Goal: Information Seeking & Learning: Learn about a topic

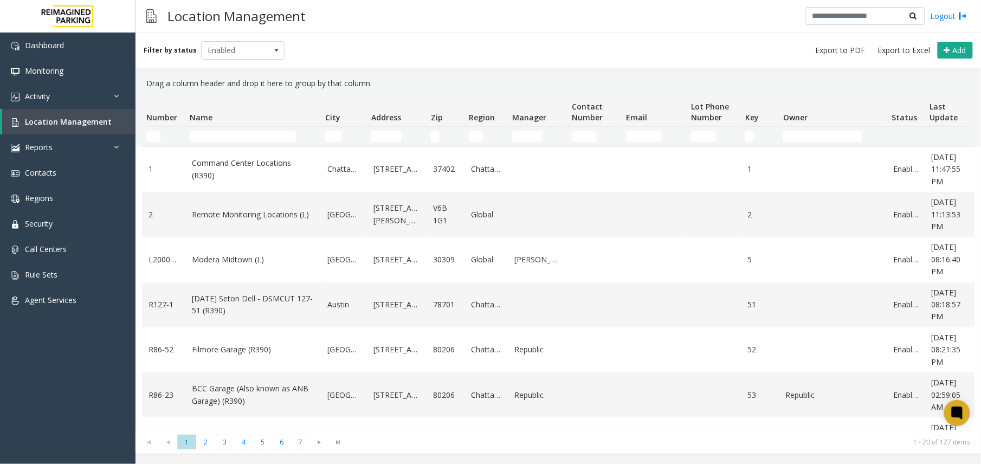
click at [221, 126] on th "Name" at bounding box center [252, 110] width 135 height 33
click at [244, 138] on input "Name Filter" at bounding box center [243, 136] width 106 height 11
click at [81, 111] on link "Location Management" at bounding box center [68, 121] width 133 height 25
click at [82, 100] on link "Activity" at bounding box center [67, 95] width 135 height 25
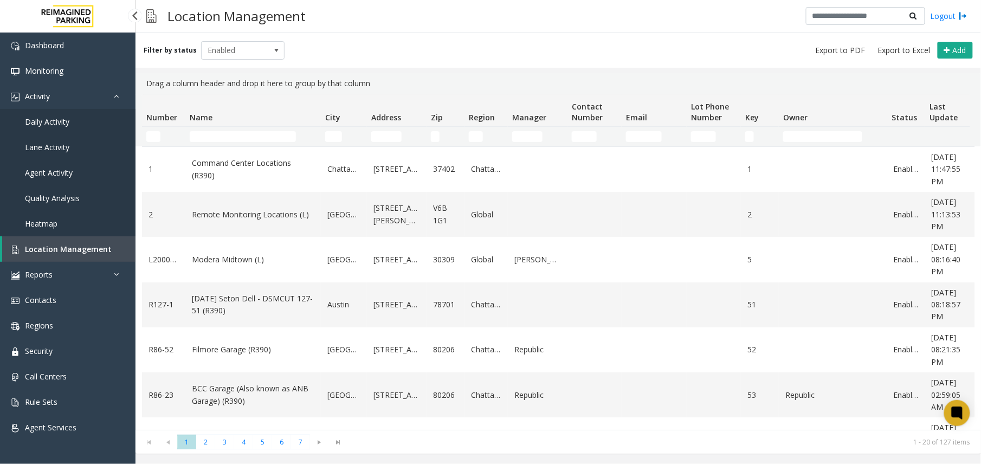
click at [50, 161] on link "Agent Activity" at bounding box center [67, 172] width 135 height 25
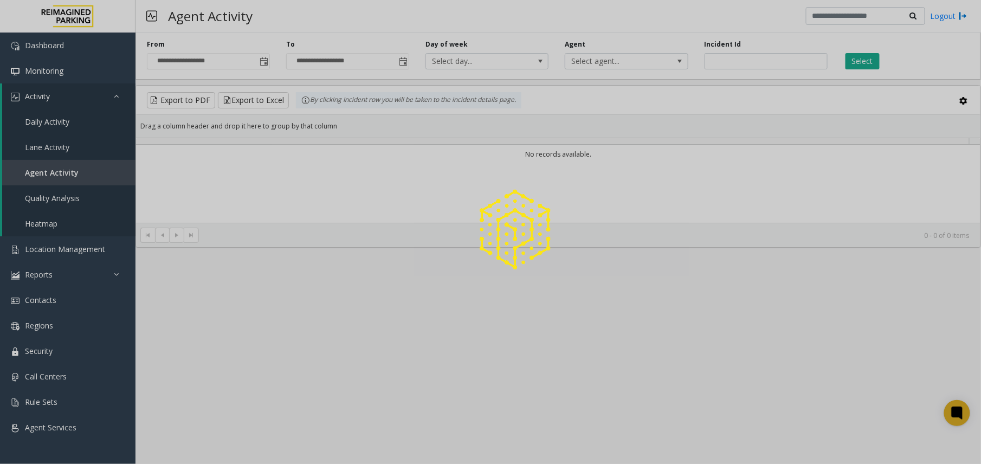
click at [55, 169] on div at bounding box center [490, 232] width 981 height 464
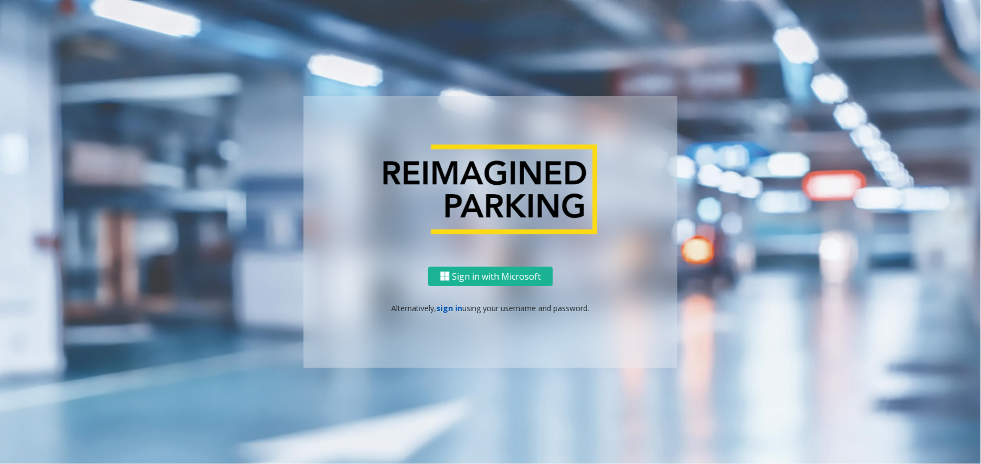
click at [454, 306] on link "sign in" at bounding box center [450, 308] width 26 height 10
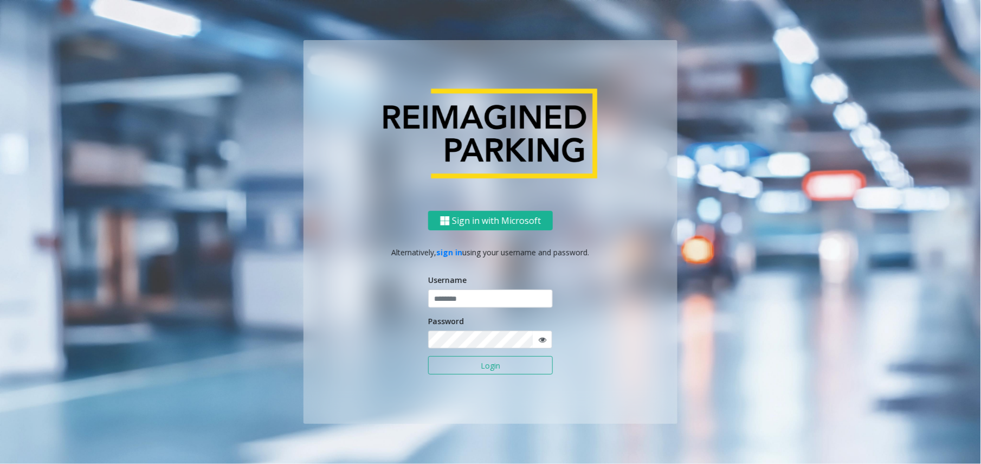
click at [471, 364] on button "Login" at bounding box center [490, 365] width 125 height 18
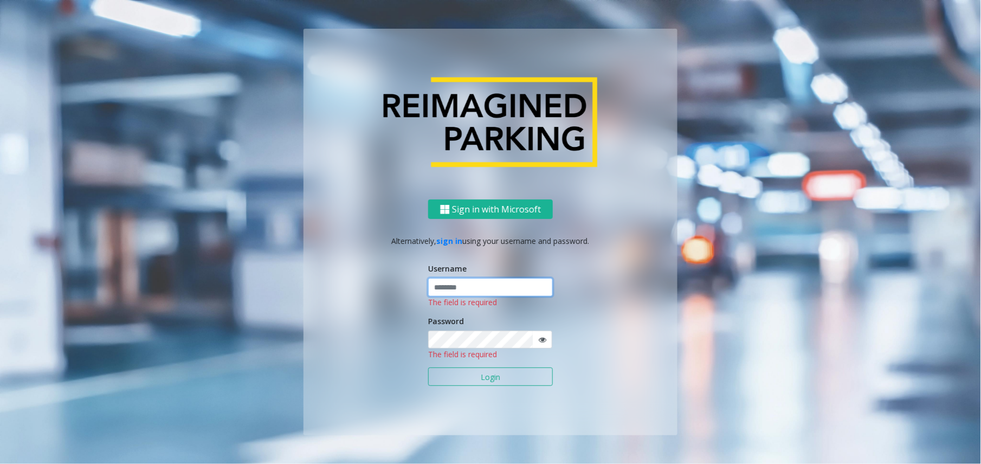
click at [472, 287] on input "text" at bounding box center [490, 287] width 125 height 18
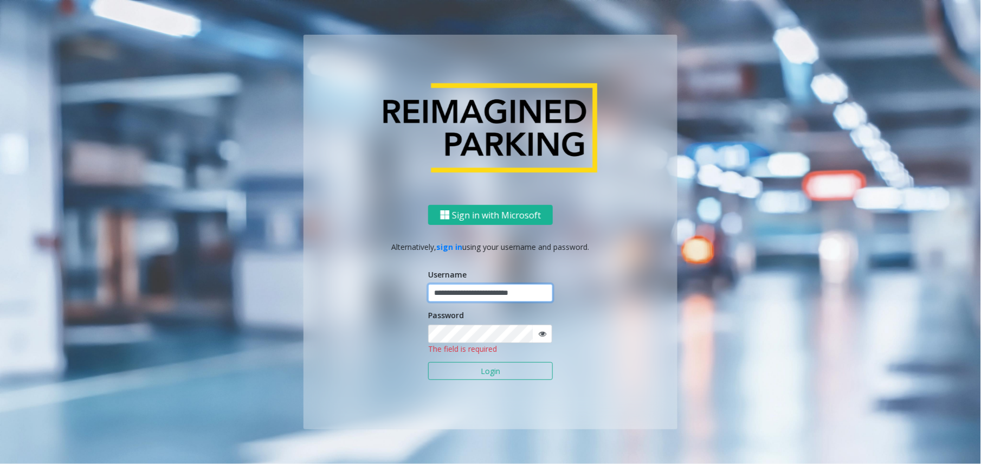
type input "**********"
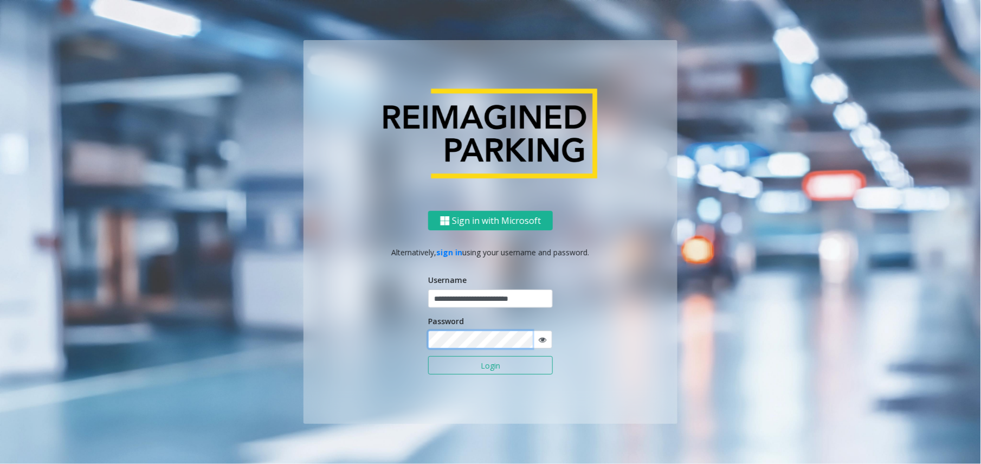
click at [428, 356] on button "Login" at bounding box center [490, 365] width 125 height 18
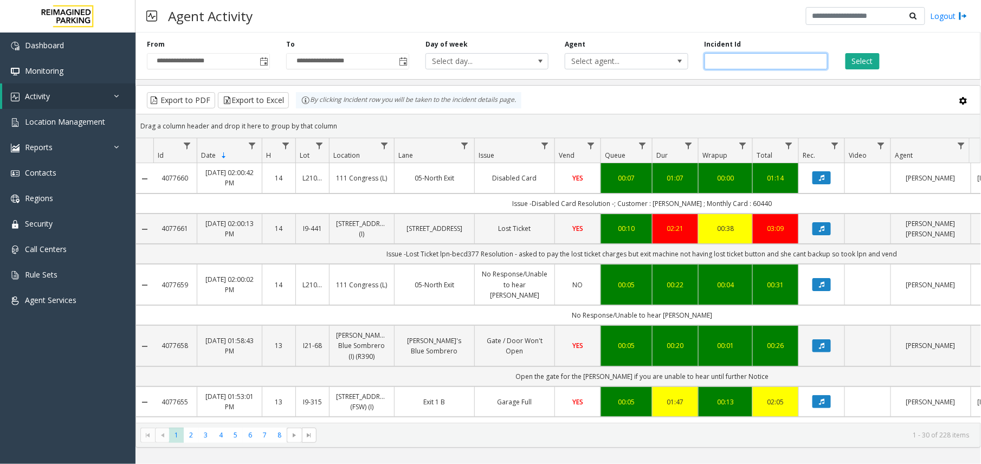
click at [722, 66] on input "number" at bounding box center [765, 61] width 123 height 16
paste input "*******"
type input "*******"
click at [860, 66] on button "Select" at bounding box center [862, 61] width 34 height 16
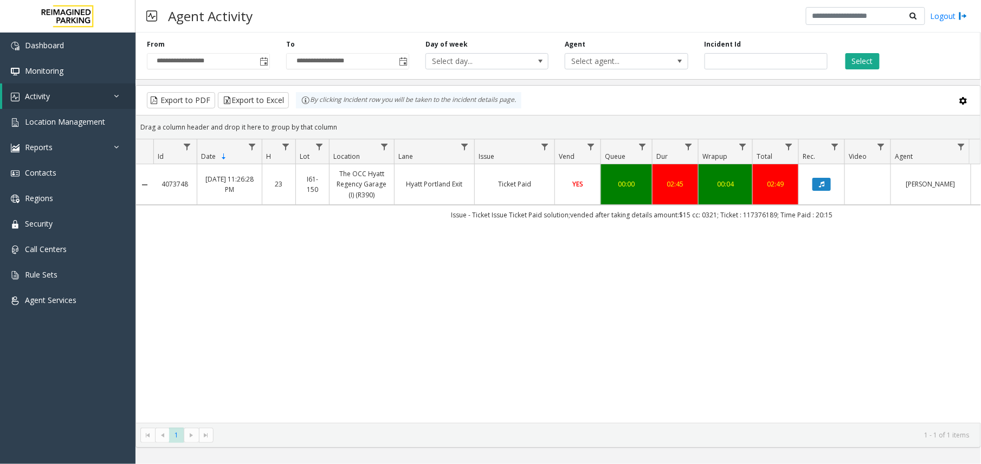
click at [555, 193] on td "YES" at bounding box center [577, 184] width 46 height 41
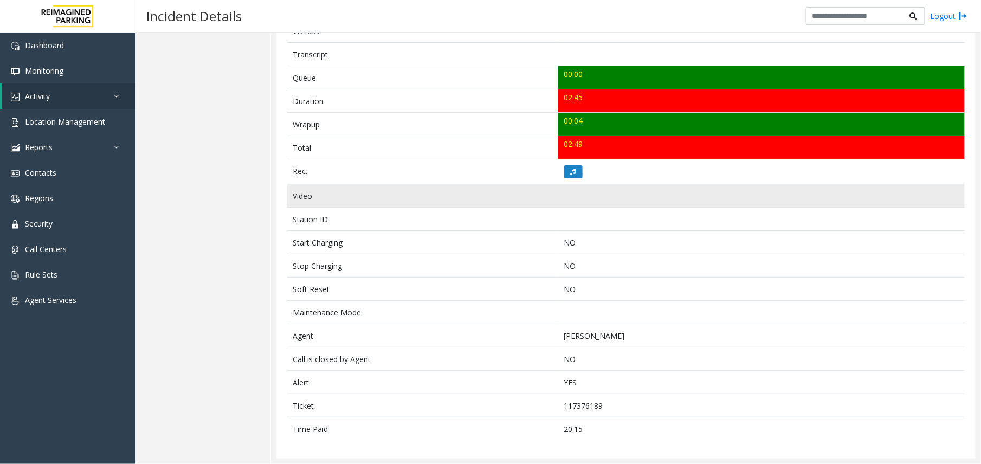
scroll to position [373, 0]
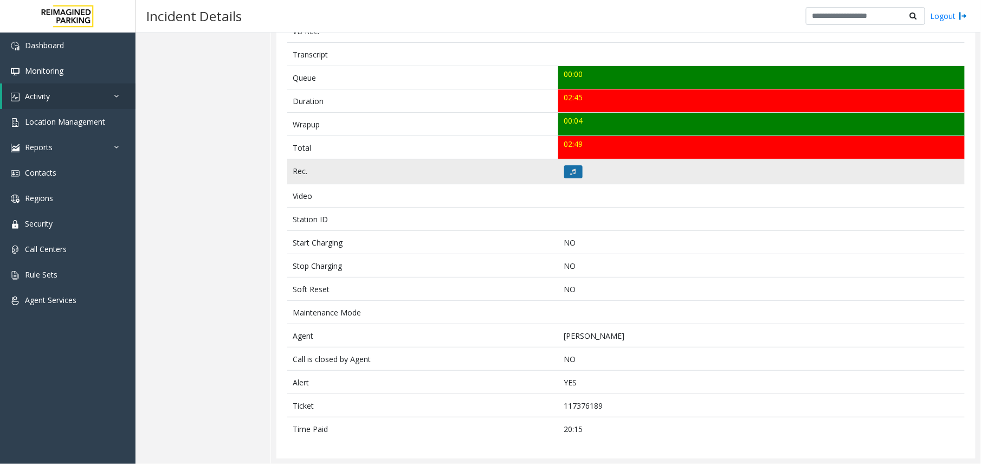
click at [575, 170] on button at bounding box center [573, 171] width 18 height 13
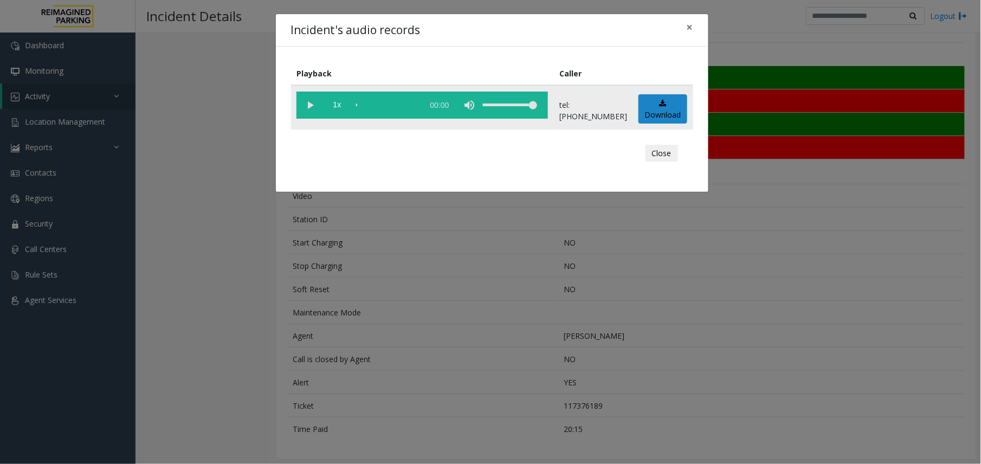
click at [315, 109] on vg-play-pause at bounding box center [309, 105] width 27 height 27
click at [339, 256] on div "Incident's audio records × Playback Caller 1x 02:46 tel:00016115009001 Download…" at bounding box center [490, 232] width 981 height 464
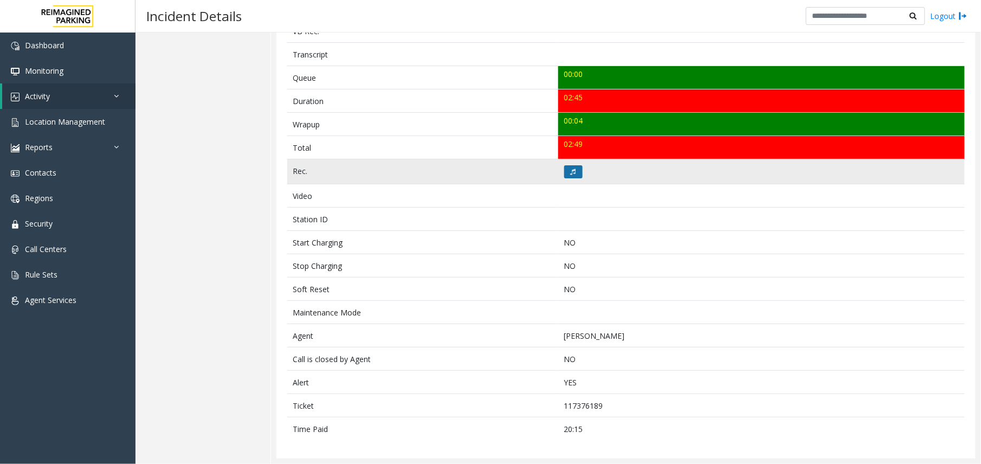
click at [564, 172] on button at bounding box center [573, 171] width 18 height 13
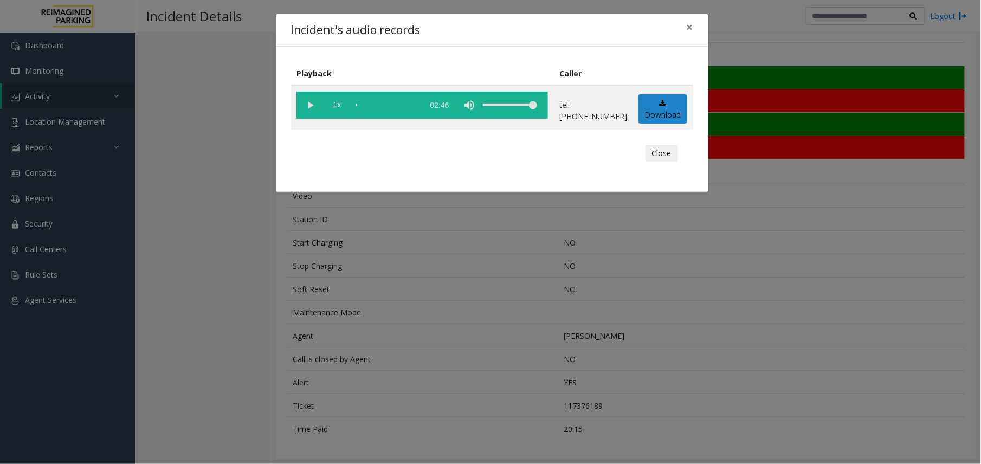
click at [307, 107] on vg-play-pause at bounding box center [309, 105] width 27 height 27
click at [367, 102] on div "scrub bar" at bounding box center [387, 105] width 62 height 27
click at [380, 102] on div "scrub bar" at bounding box center [387, 105] width 62 height 27
click at [455, 323] on div "Incident's audio records × Playback Caller 1x 02:46 tel:00016115009001 Download…" at bounding box center [490, 232] width 981 height 464
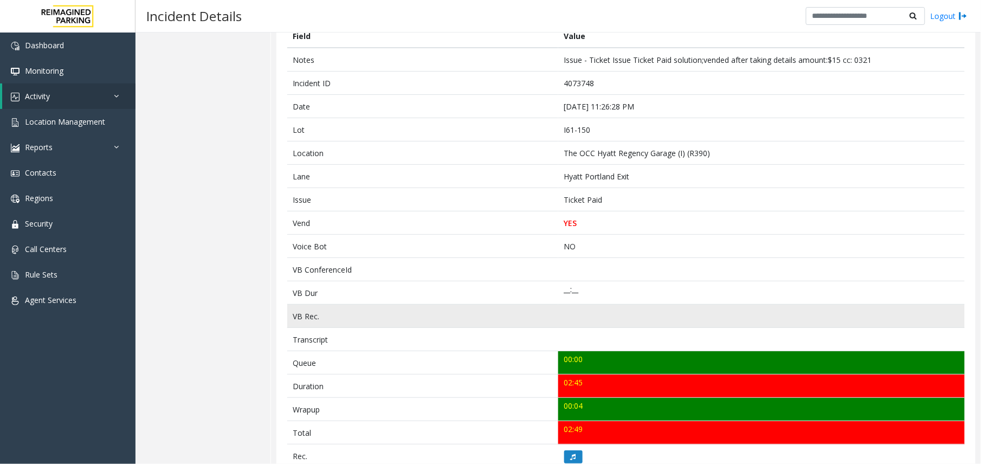
scroll to position [0, 0]
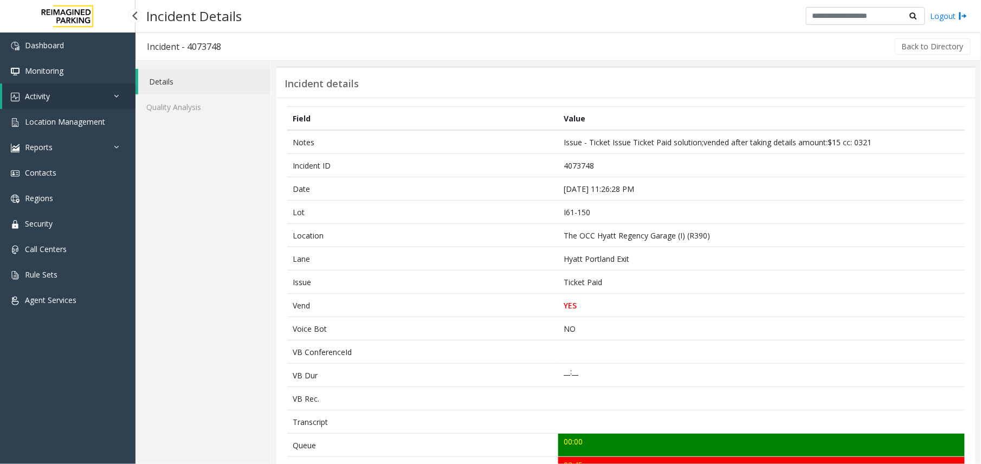
click at [79, 98] on link "Activity" at bounding box center [68, 95] width 133 height 25
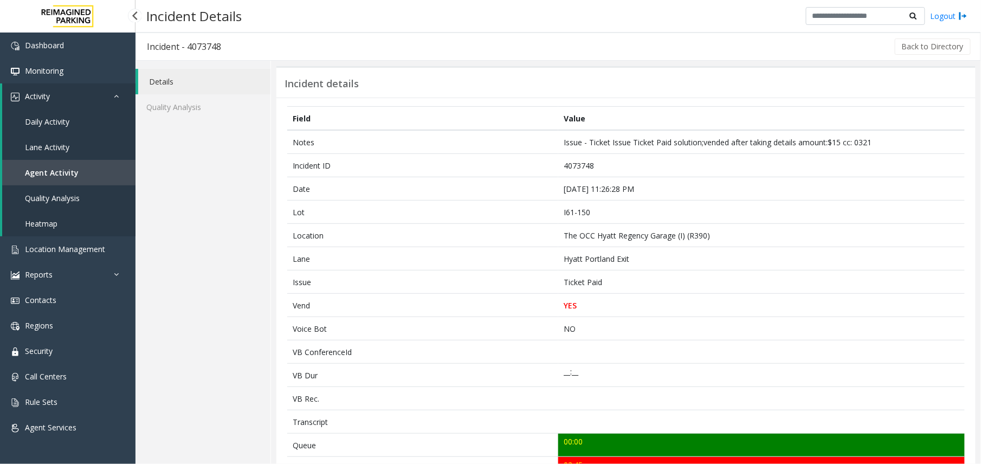
click at [35, 179] on link "Agent Activity" at bounding box center [68, 172] width 133 height 25
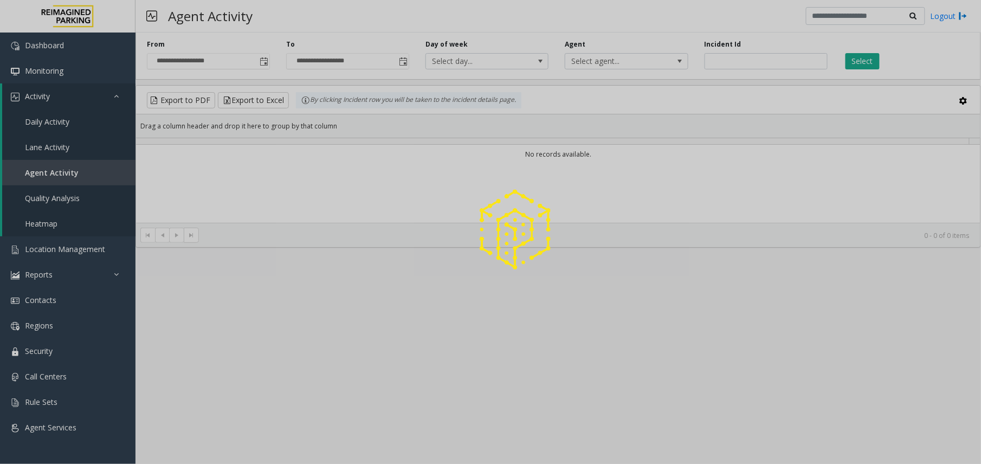
click at [260, 68] on div at bounding box center [490, 232] width 981 height 464
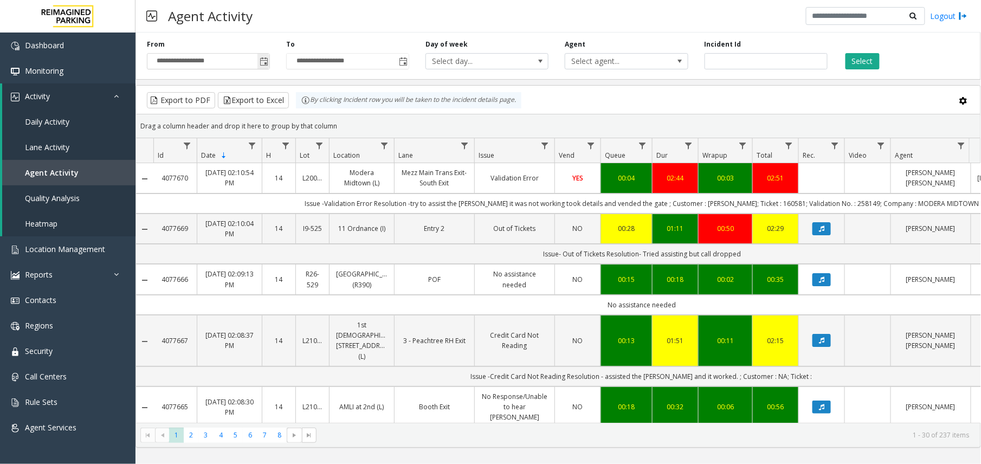
click at [250, 68] on input "**********" at bounding box center [208, 61] width 122 height 15
click at [272, 61] on div "**********" at bounding box center [208, 55] width 139 height 30
click at [262, 62] on span "Toggle popup" at bounding box center [264, 61] width 9 height 9
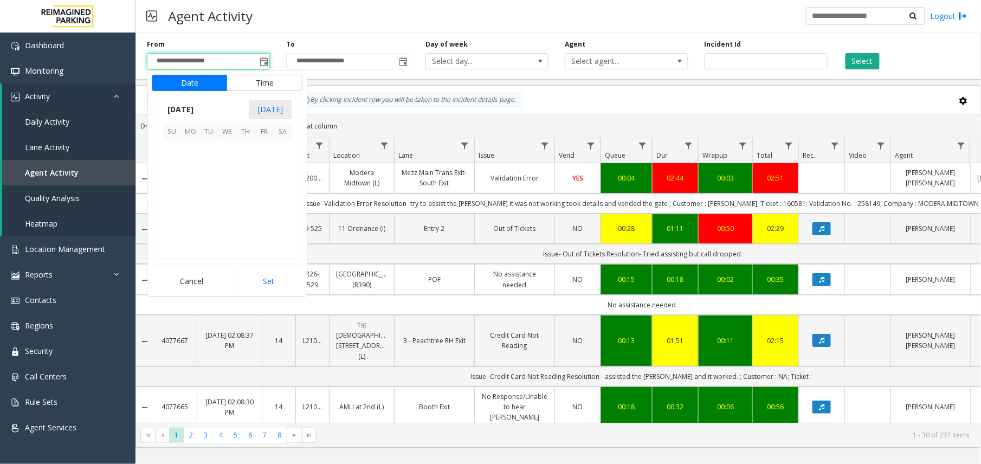
scroll to position [194472, 0]
click at [194, 184] on span "15" at bounding box center [190, 186] width 18 height 18
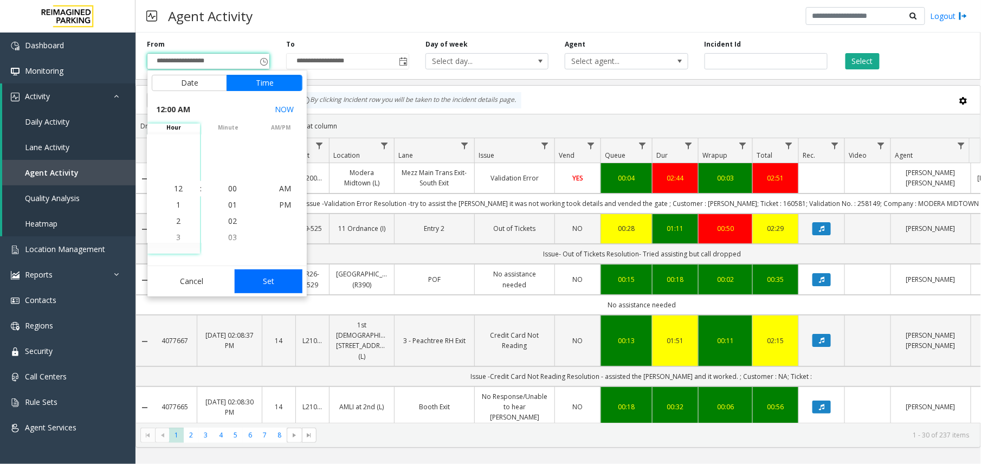
click at [269, 283] on button "Set" at bounding box center [269, 281] width 68 height 24
type input "**********"
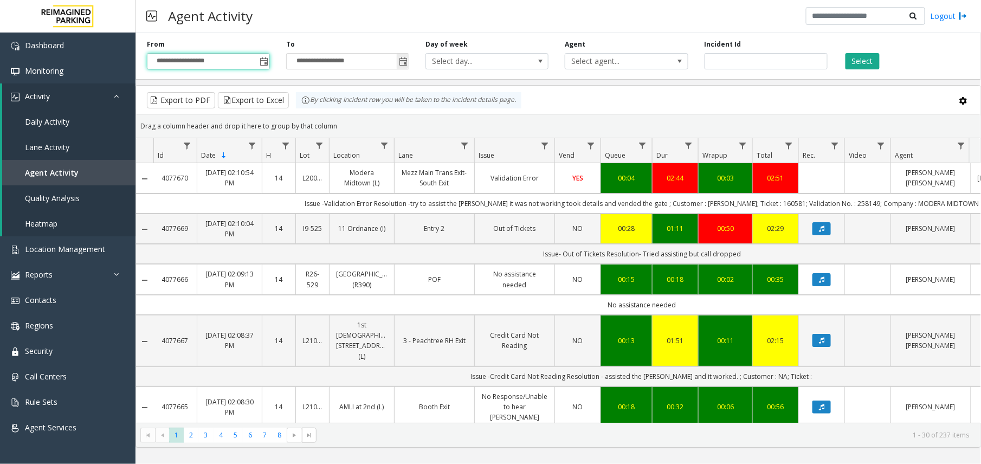
click at [406, 65] on span "Toggle popup" at bounding box center [403, 61] width 9 height 9
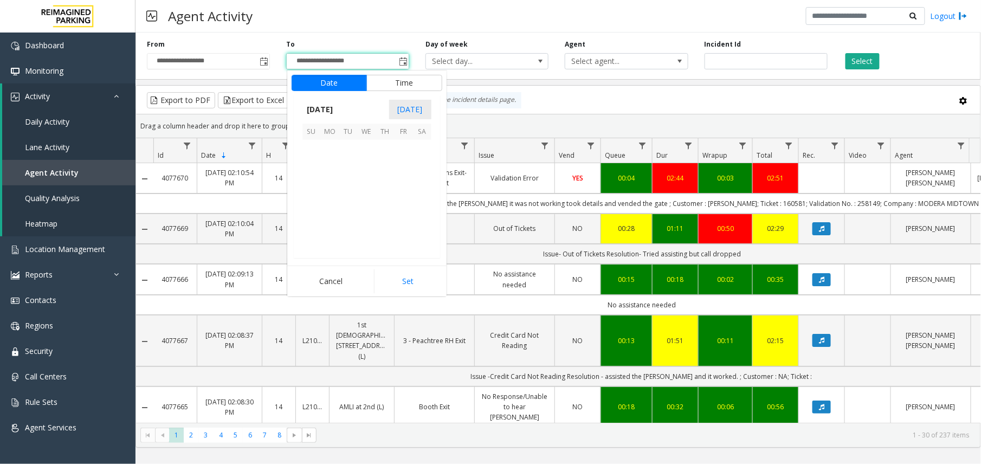
scroll to position [16, 0]
click at [313, 204] on span "21" at bounding box center [311, 204] width 18 height 18
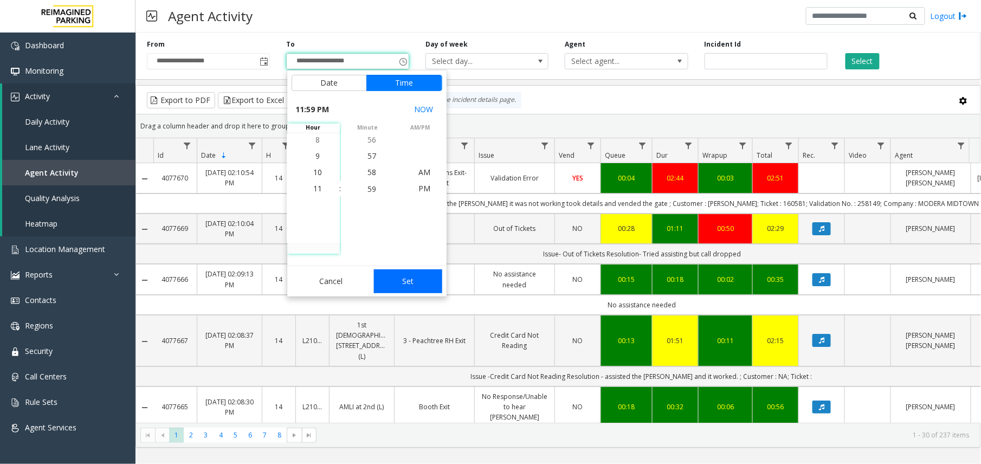
click at [392, 276] on button "Set" at bounding box center [408, 281] width 68 height 24
type input "**********"
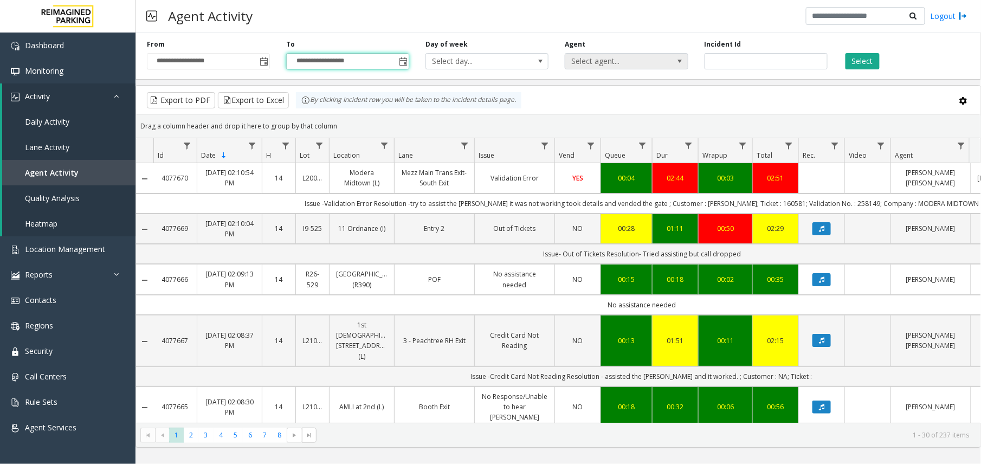
click at [655, 59] on span "Select agent..." at bounding box center [614, 61] width 98 height 15
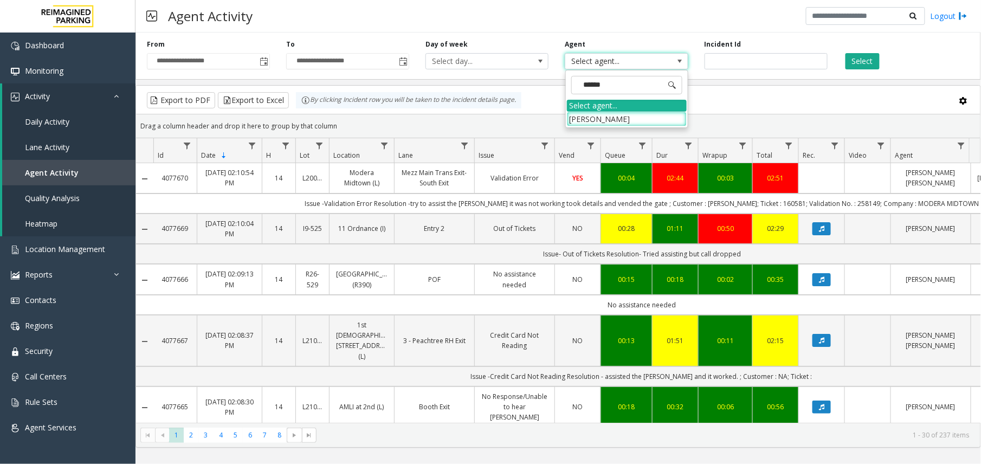
type input "*******"
click at [620, 124] on li "[PERSON_NAME]" at bounding box center [627, 119] width 120 height 15
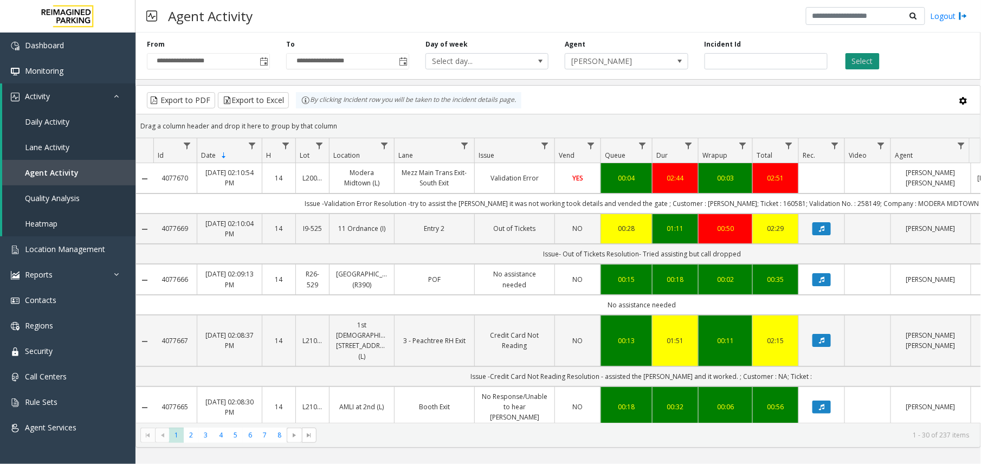
click at [850, 66] on button "Select" at bounding box center [862, 61] width 34 height 16
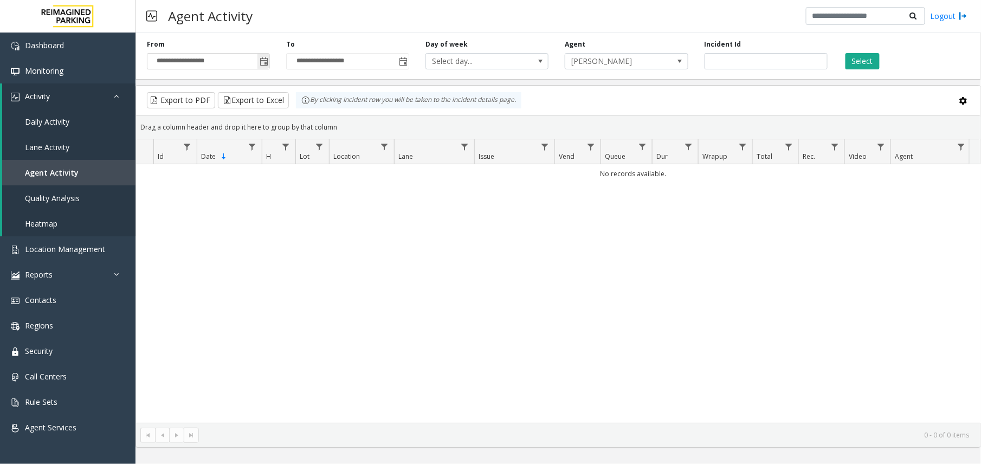
click at [261, 61] on span "Toggle popup" at bounding box center [264, 61] width 9 height 9
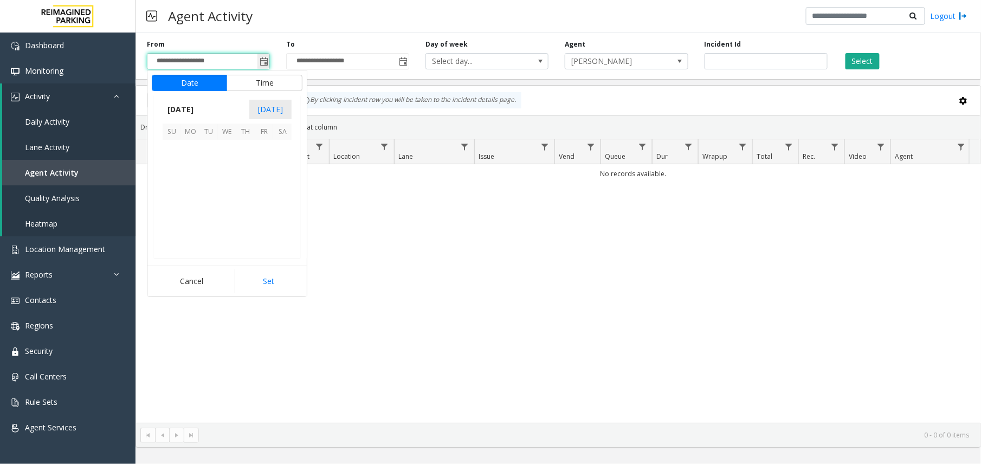
scroll to position [194472, 0]
click at [190, 165] on span "8" at bounding box center [190, 167] width 18 height 18
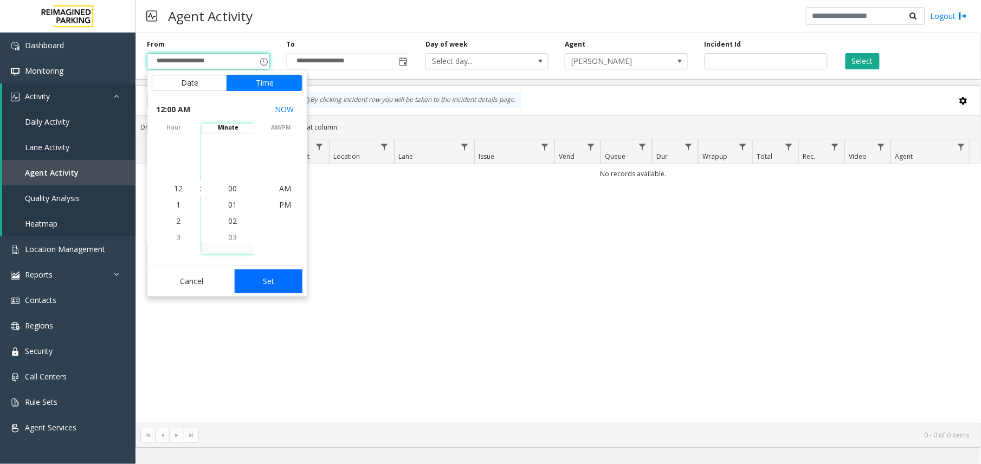
click at [258, 283] on button "Set" at bounding box center [269, 281] width 68 height 24
type input "**********"
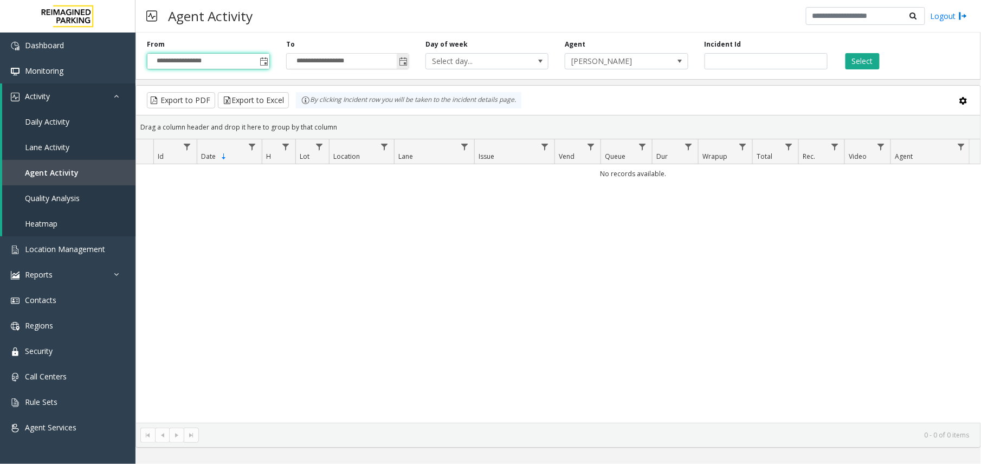
click at [402, 60] on span "Toggle popup" at bounding box center [403, 61] width 9 height 9
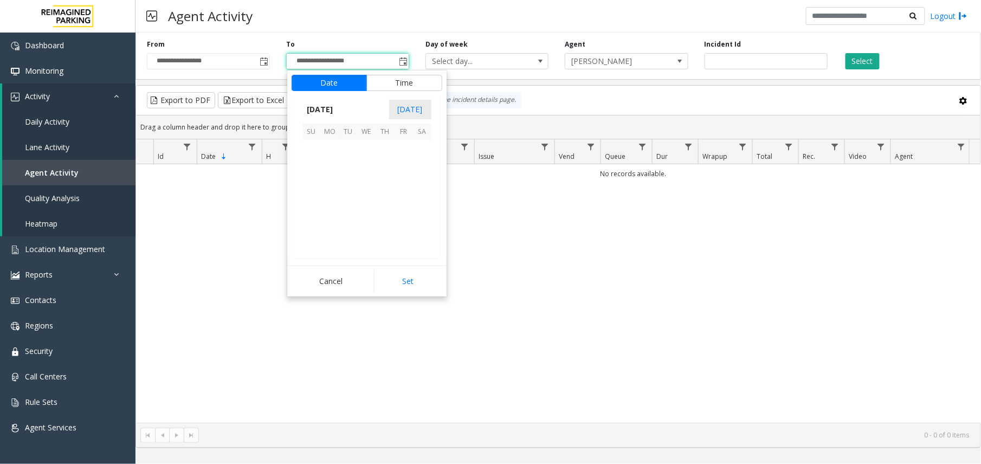
scroll to position [16, 0]
click at [313, 179] on span "14" at bounding box center [311, 186] width 18 height 18
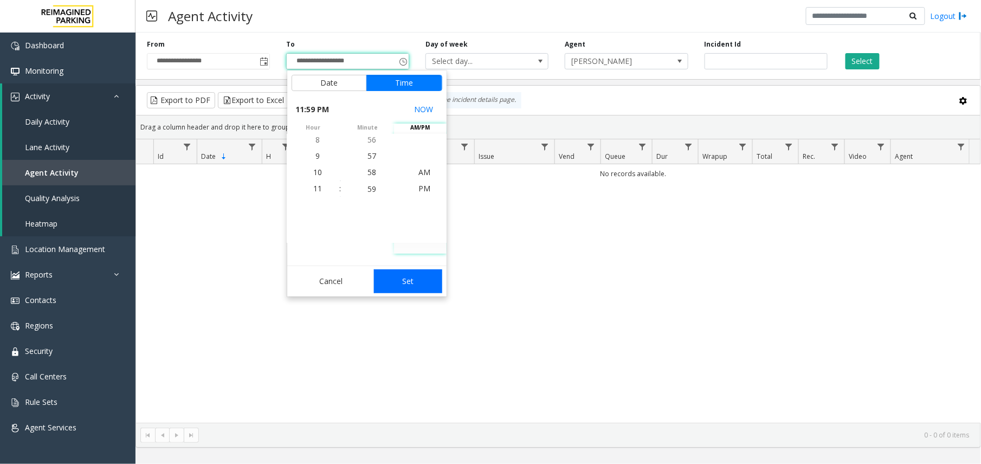
click at [414, 274] on button "Set" at bounding box center [408, 281] width 68 height 24
type input "**********"
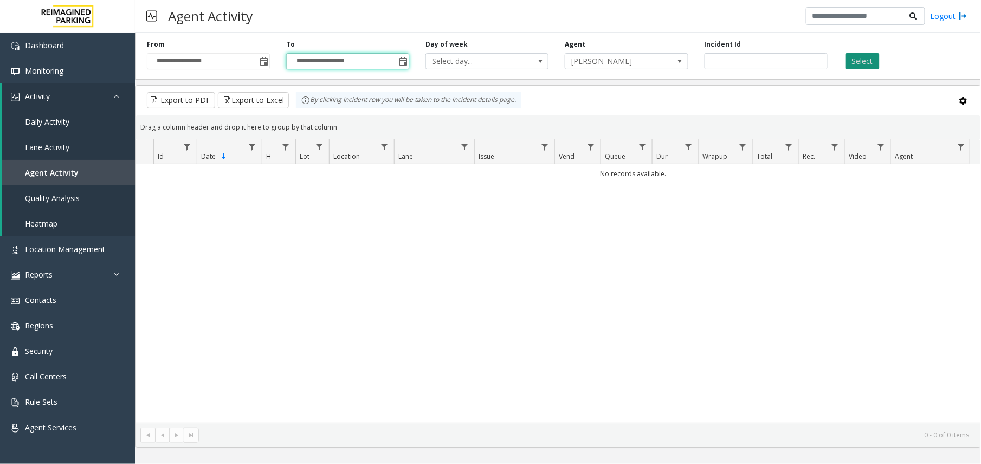
click at [852, 61] on button "Select" at bounding box center [862, 61] width 34 height 16
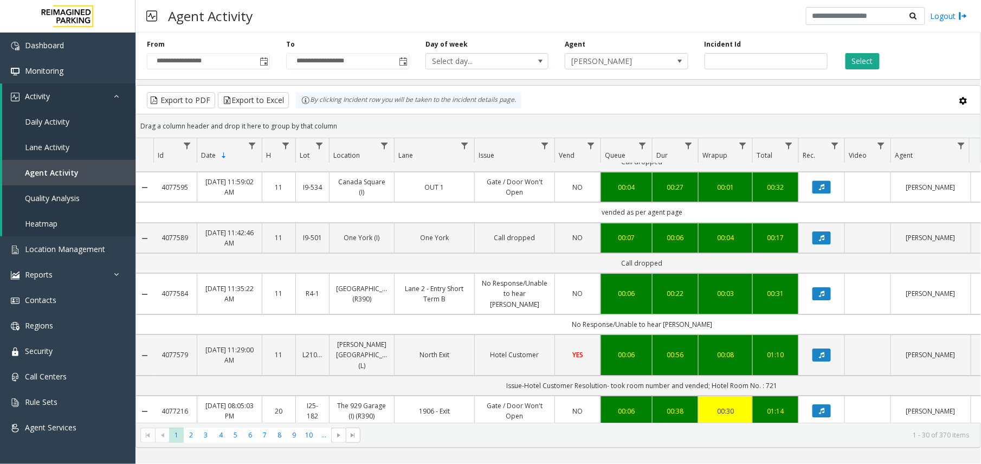
scroll to position [1367, 0]
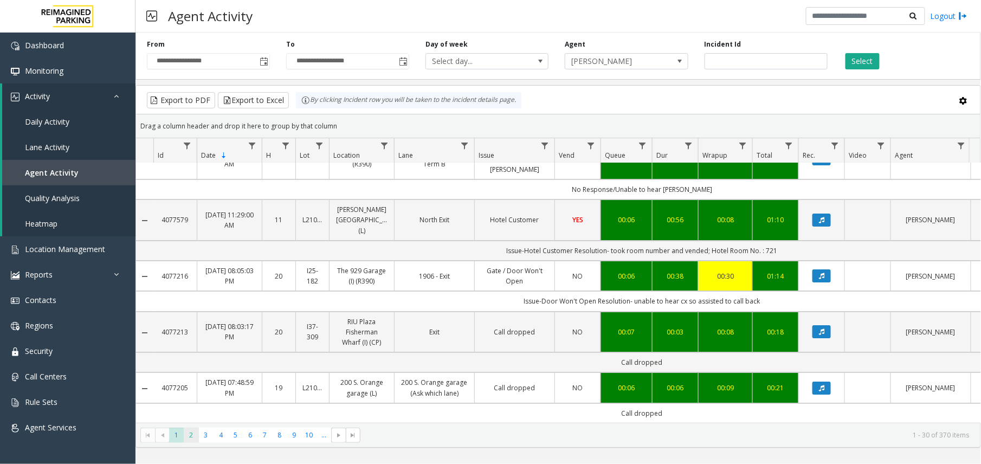
click at [193, 438] on span "2" at bounding box center [191, 435] width 15 height 15
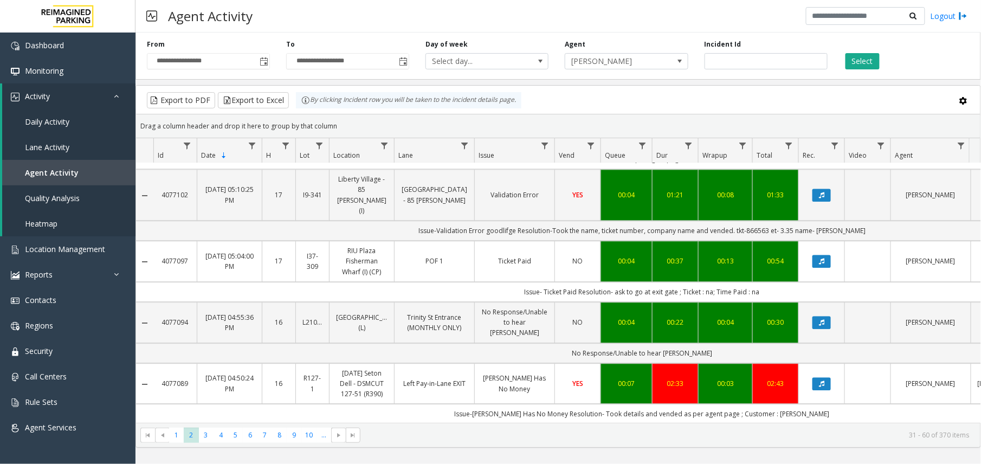
scroll to position [867, 0]
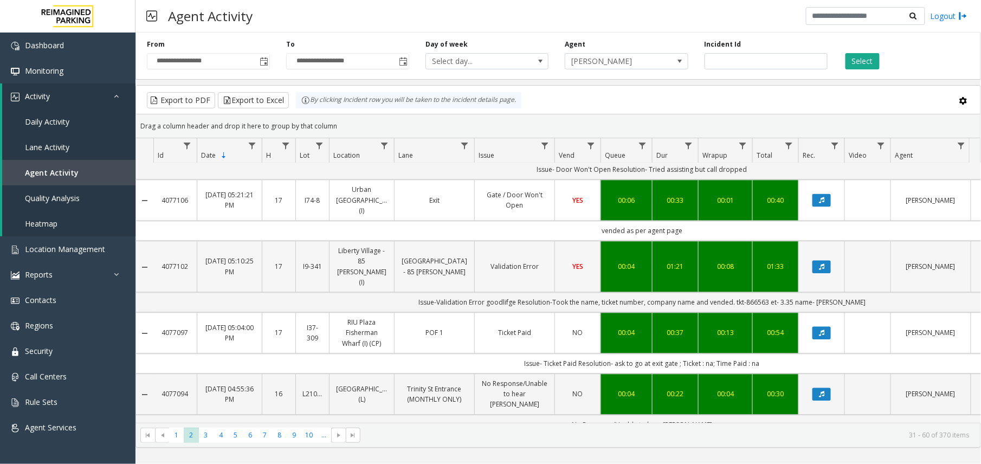
click at [758, 250] on td "01:33" at bounding box center [775, 266] width 46 height 51
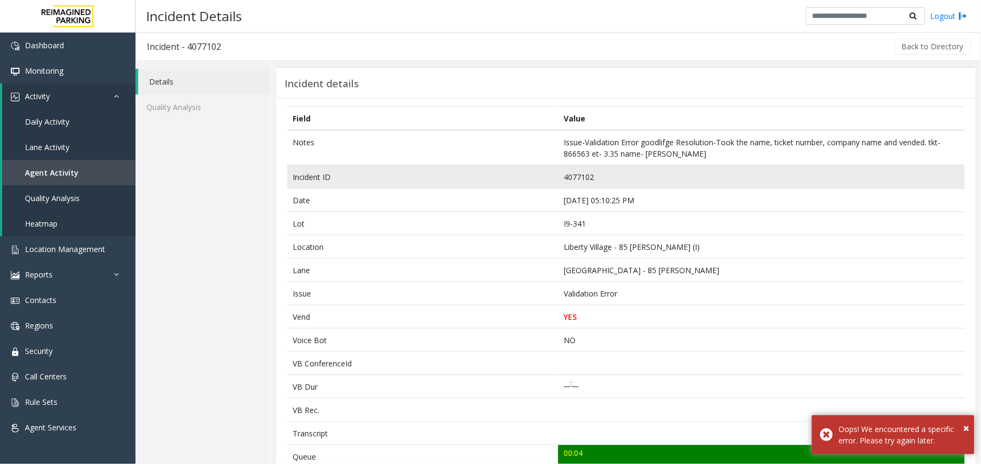
click at [586, 169] on td "4077102" at bounding box center [761, 176] width 406 height 23
copy td "4077102"
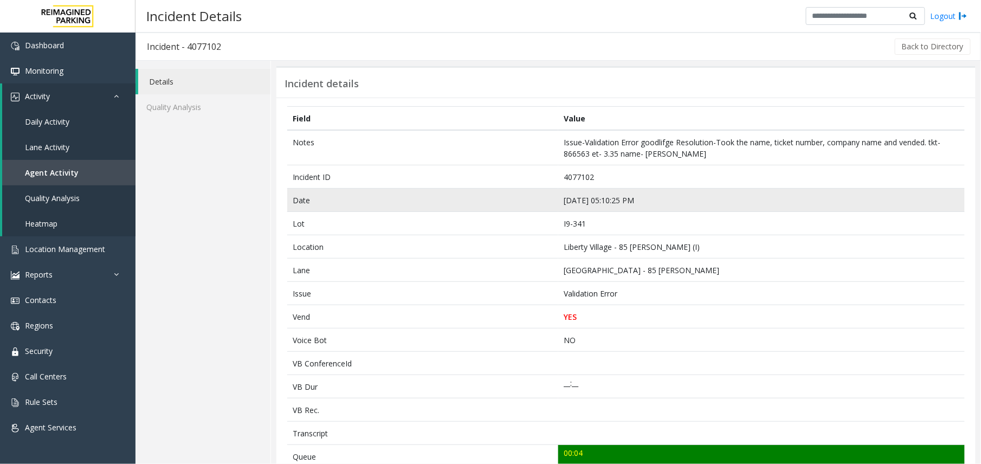
click at [573, 200] on td "Sep 13 05:10:25 PM" at bounding box center [761, 200] width 406 height 23
copy td "Sep 13 05:10:25 PM"
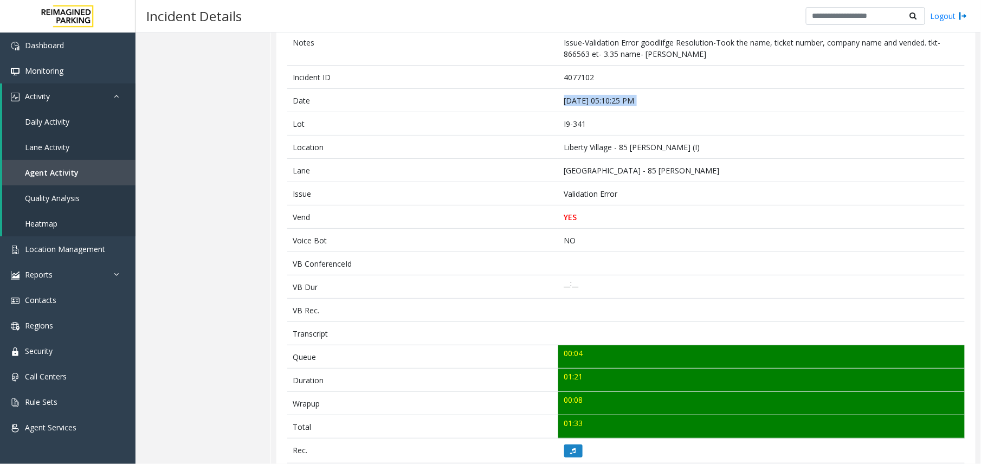
scroll to position [102, 0]
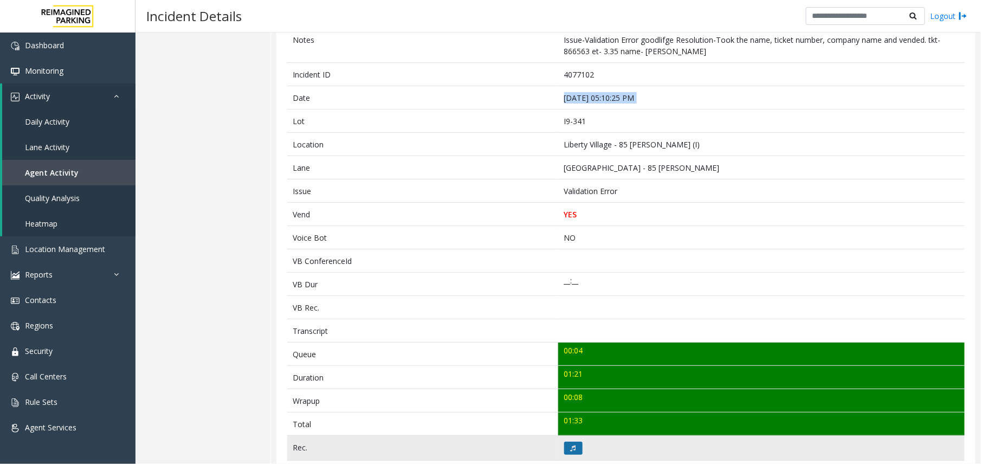
click at [565, 451] on button at bounding box center [573, 448] width 18 height 13
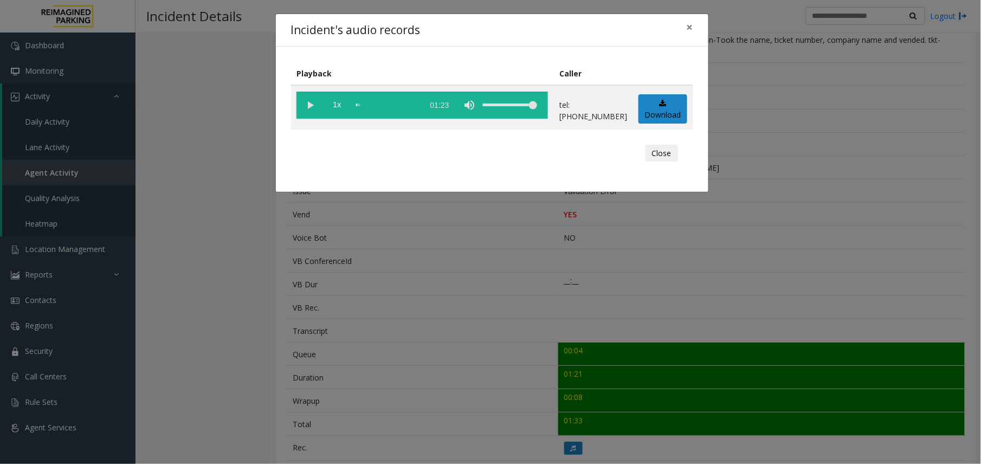
click at [496, 294] on div "Incident's audio records × Playback Caller 1x 01:23 tel:64790190014165373017 Do…" at bounding box center [490, 232] width 981 height 464
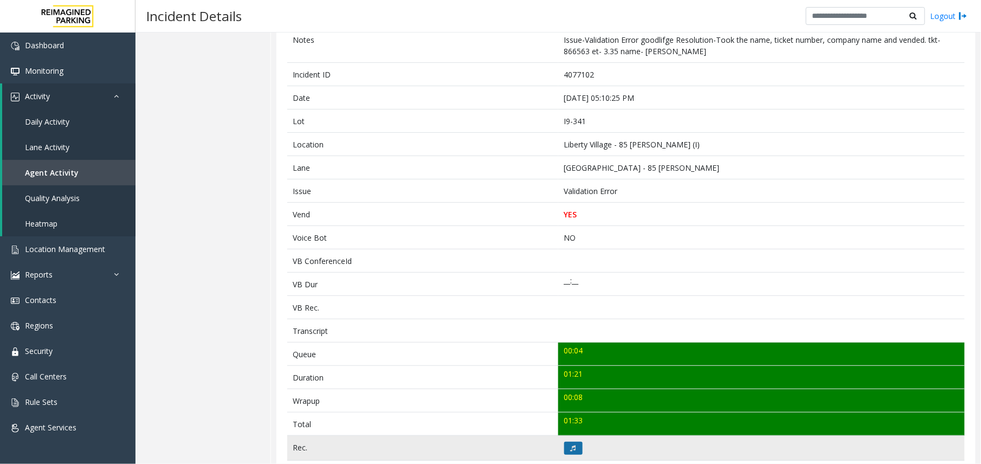
click at [571, 448] on icon at bounding box center [573, 448] width 5 height 7
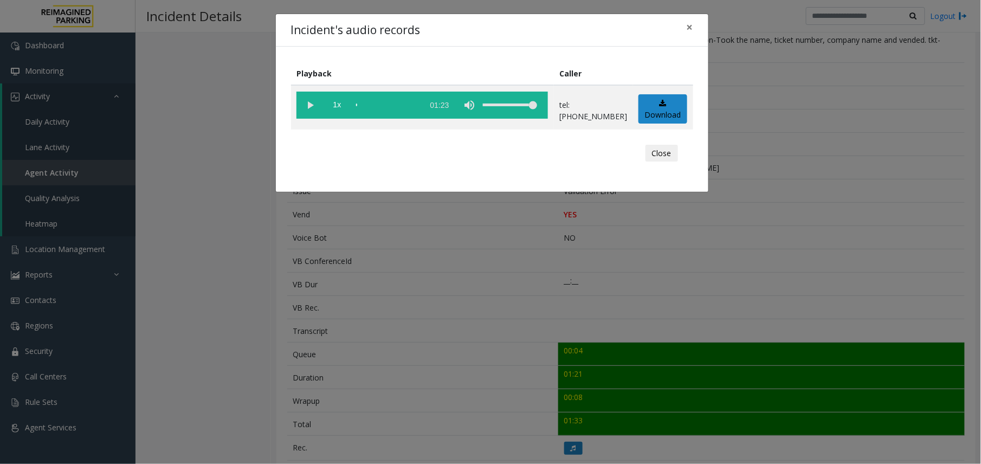
click at [522, 262] on div "Incident's audio records × Playback Caller 1x 01:23 tel:64790190014165373017 Do…" at bounding box center [490, 232] width 981 height 464
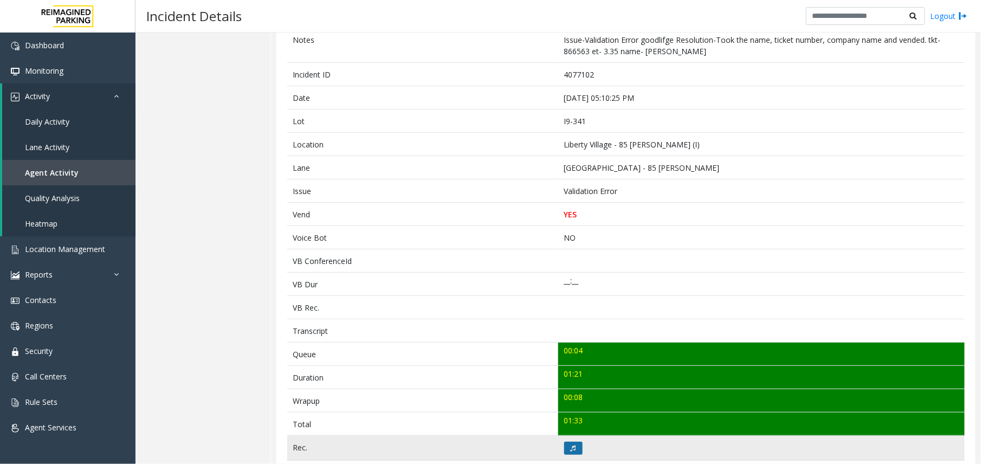
click at [565, 455] on button at bounding box center [573, 448] width 18 height 13
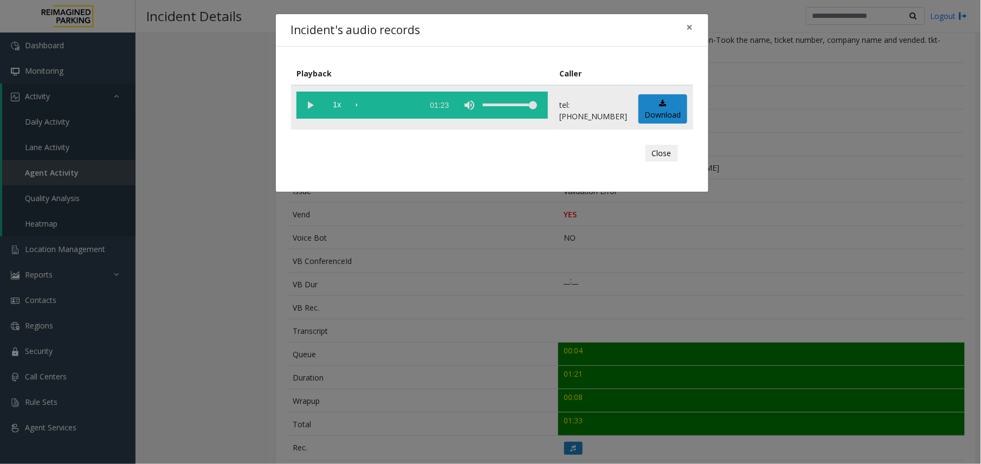
click at [311, 106] on vg-play-pause at bounding box center [309, 105] width 27 height 27
click at [315, 263] on div "Incident's audio records × Playback Caller 1x 01:23 tel:64790190014165373017 Do…" at bounding box center [490, 232] width 981 height 464
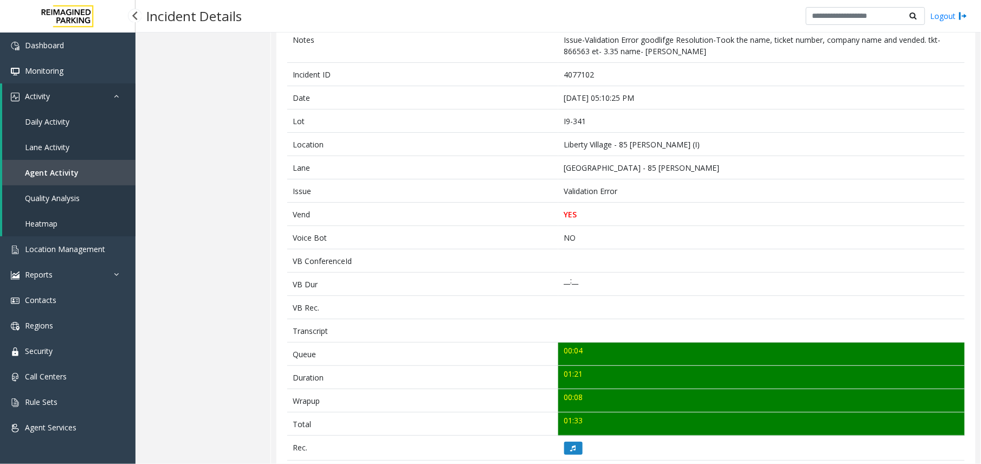
click at [76, 172] on link "Agent Activity" at bounding box center [68, 172] width 133 height 25
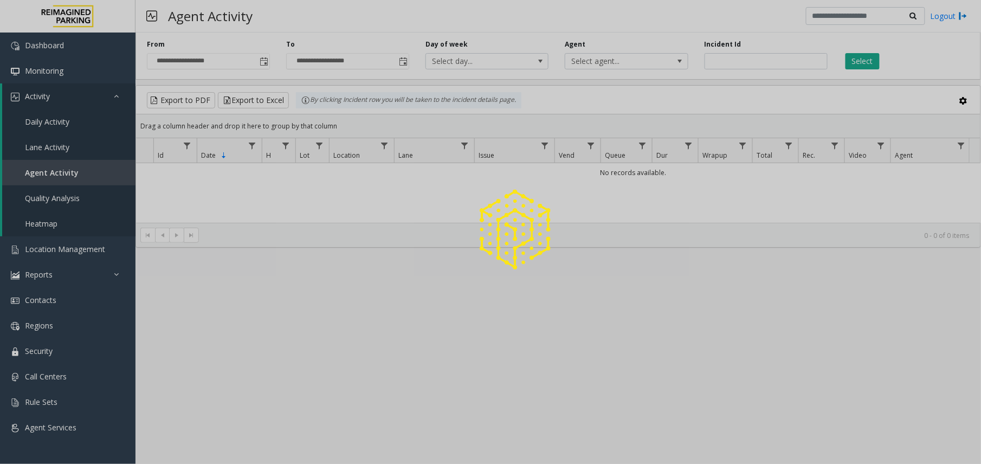
click at [266, 61] on div at bounding box center [490, 232] width 981 height 464
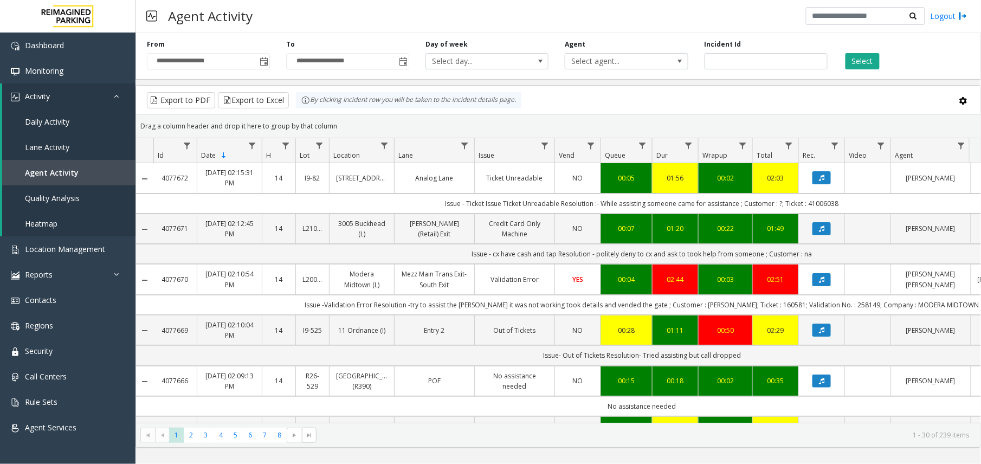
click at [266, 61] on span "Toggle popup" at bounding box center [264, 61] width 9 height 9
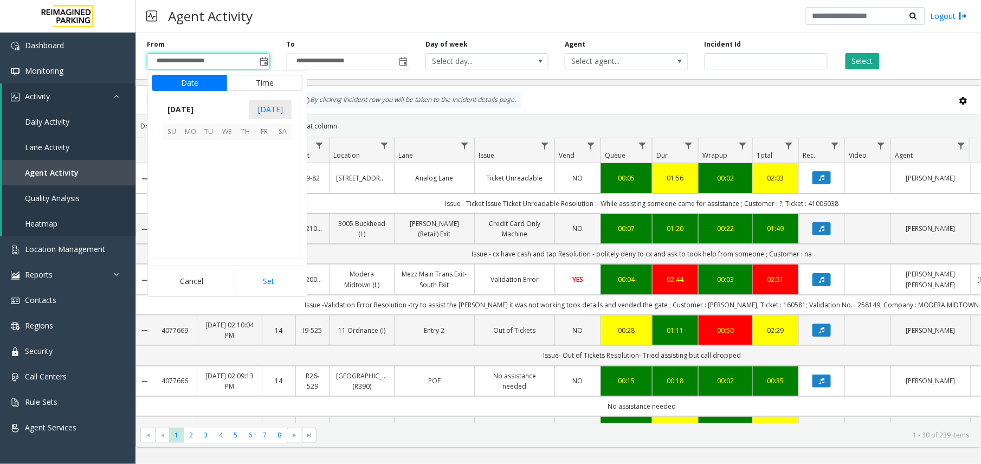
scroll to position [194472, 0]
click at [191, 191] on span "15" at bounding box center [190, 186] width 18 height 18
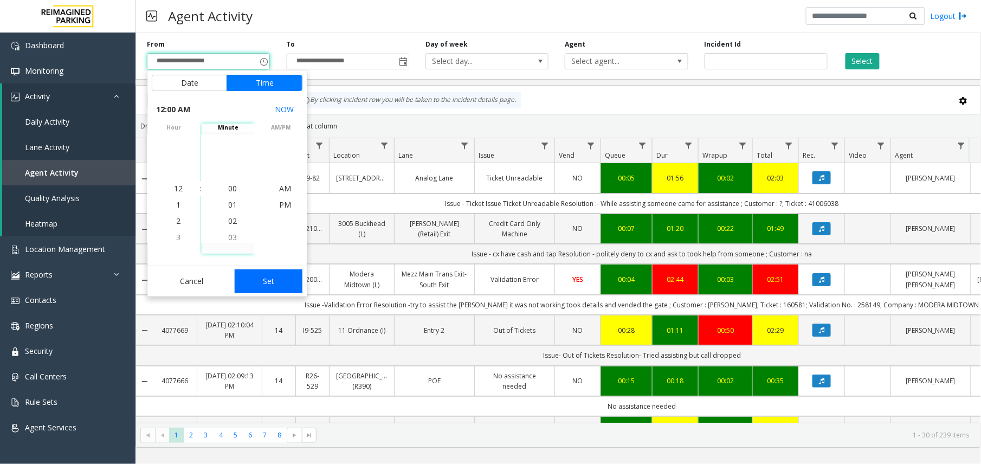
click at [265, 280] on button "Set" at bounding box center [269, 281] width 68 height 24
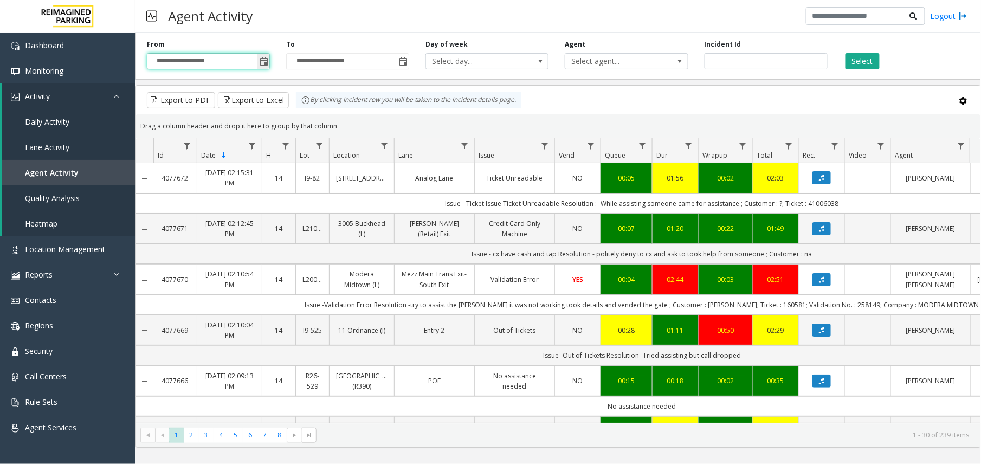
click at [261, 56] on span "Toggle popup" at bounding box center [263, 61] width 12 height 17
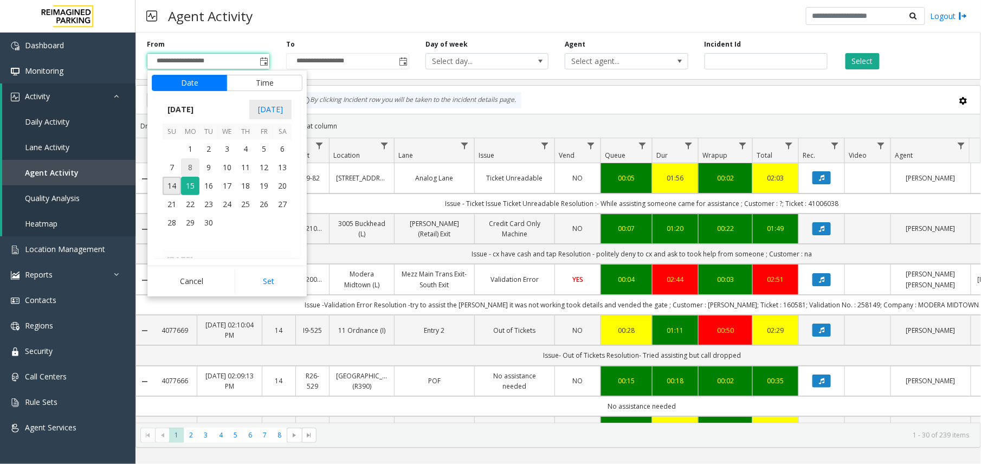
click at [187, 165] on span "8" at bounding box center [190, 167] width 18 height 18
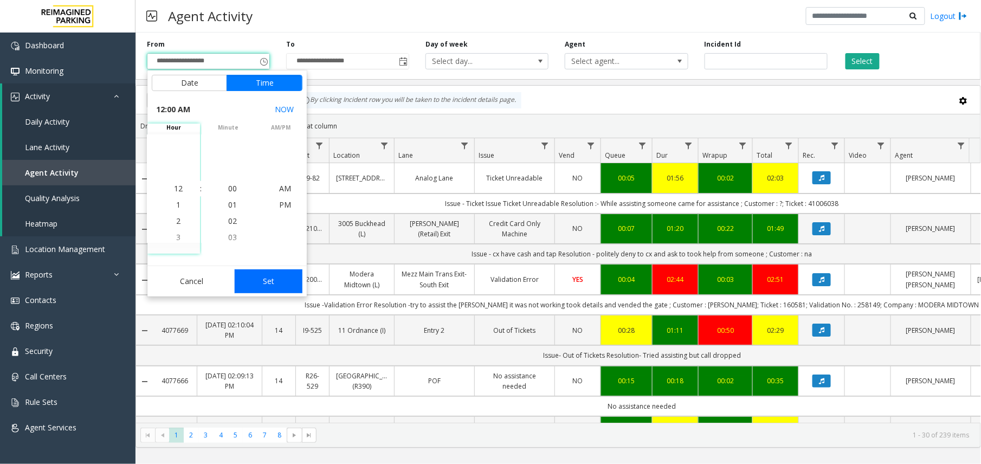
click at [272, 281] on button "Set" at bounding box center [269, 281] width 68 height 24
type input "**********"
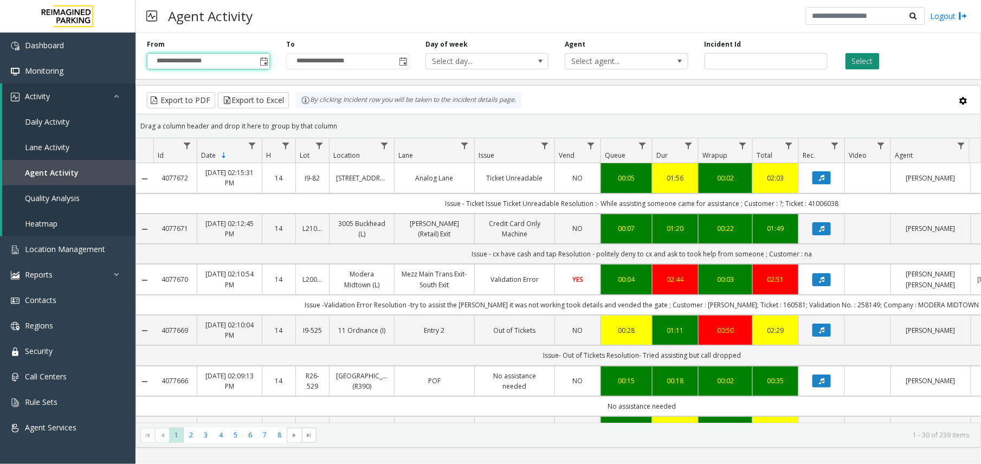
click at [856, 63] on button "Select" at bounding box center [862, 61] width 34 height 16
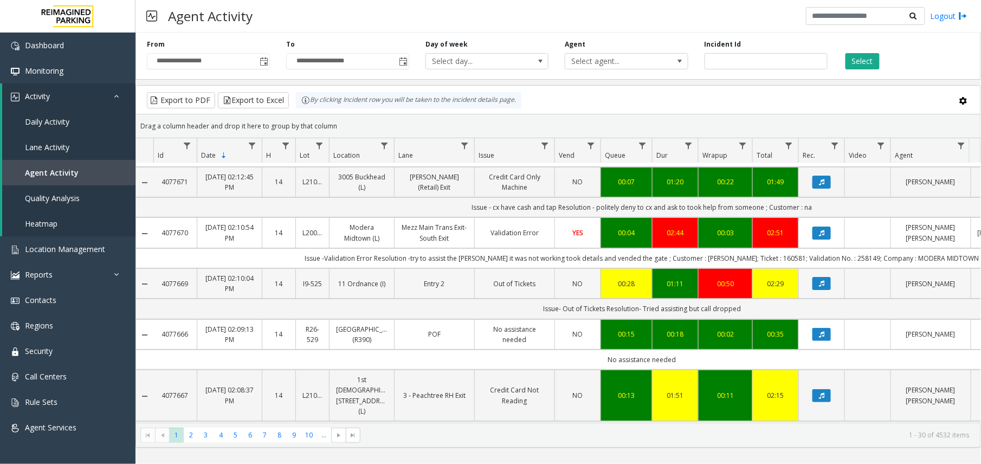
scroll to position [72, 0]
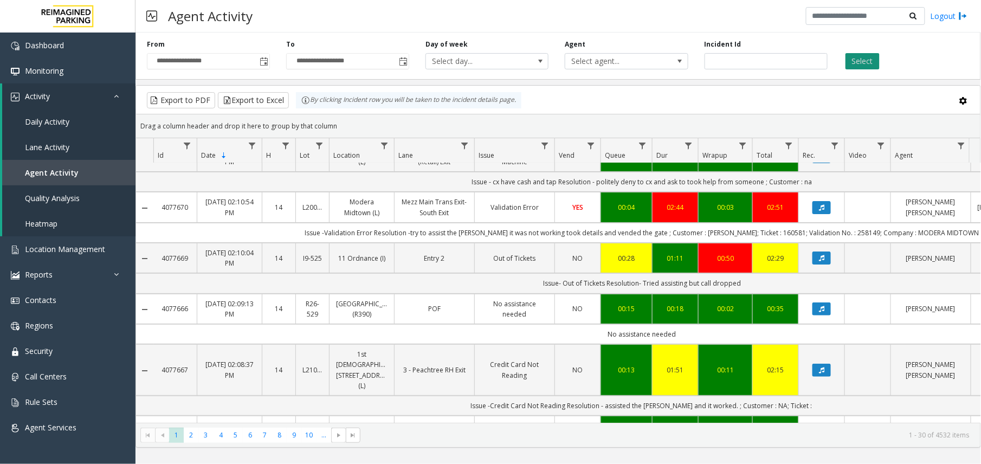
click at [861, 59] on button "Select" at bounding box center [862, 61] width 34 height 16
click at [623, 55] on span "Select agent..." at bounding box center [614, 61] width 98 height 15
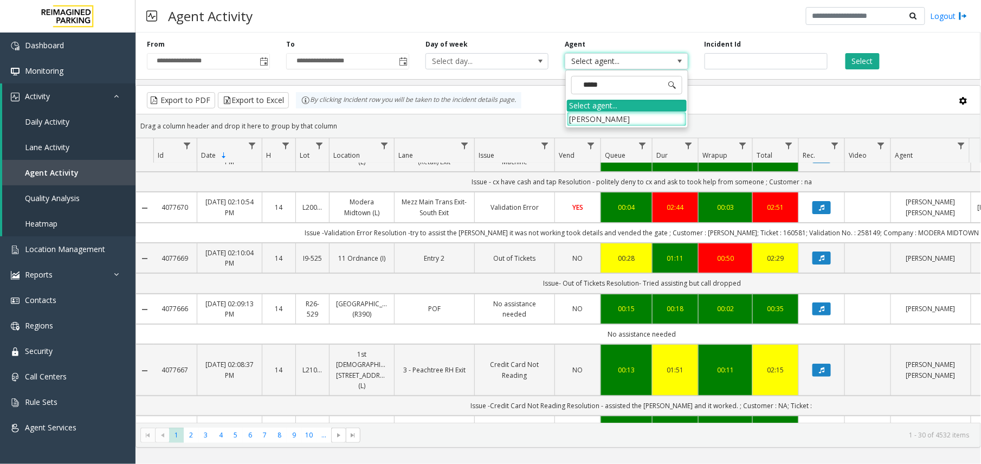
type input "******"
click at [619, 118] on li "[PERSON_NAME]" at bounding box center [627, 119] width 120 height 15
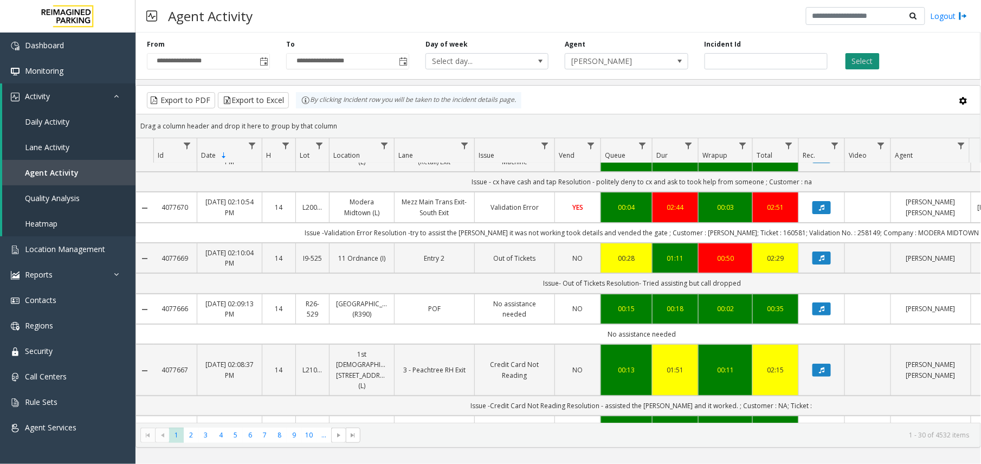
click at [863, 65] on button "Select" at bounding box center [862, 61] width 34 height 16
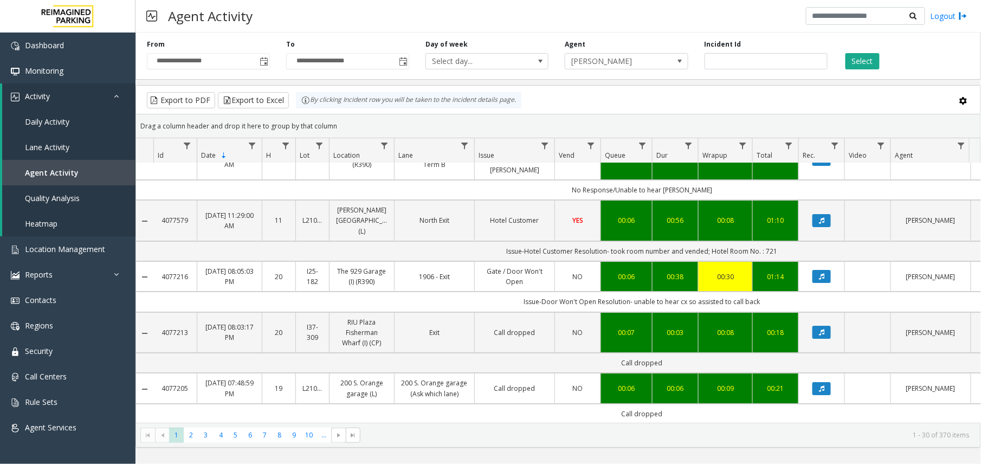
scroll to position [1367, 0]
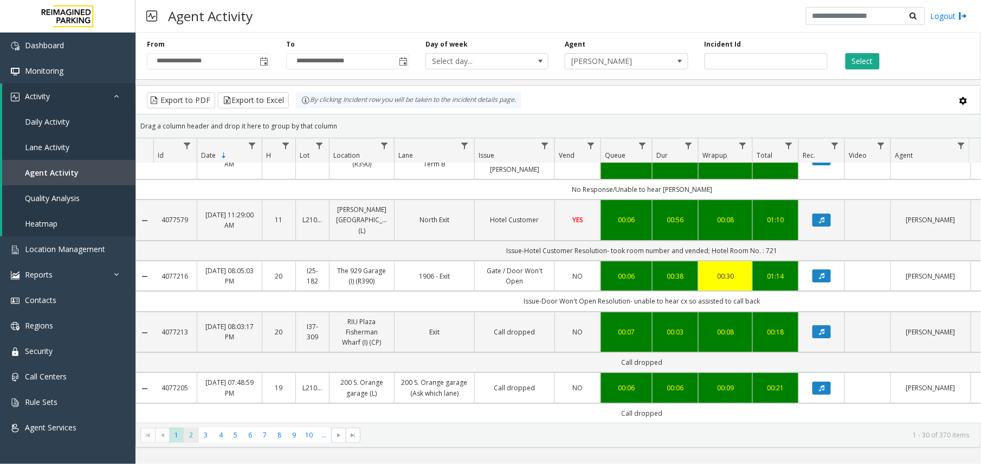
click at [186, 435] on span "2" at bounding box center [191, 435] width 15 height 15
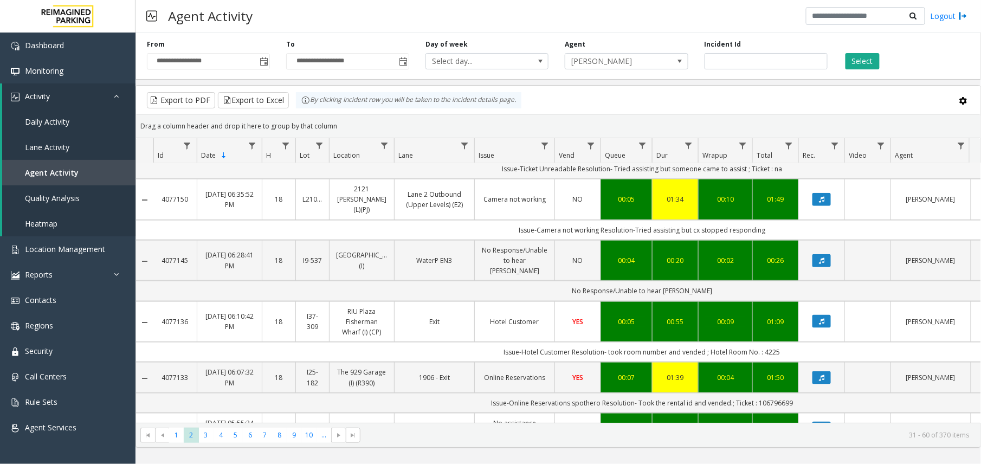
scroll to position [433, 0]
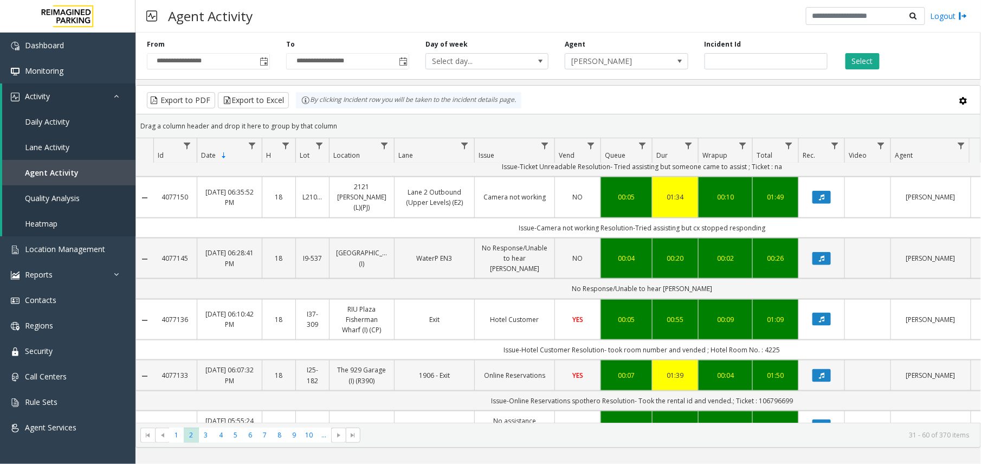
click at [467, 370] on link "1906 - Exit" at bounding box center [434, 375] width 67 height 10
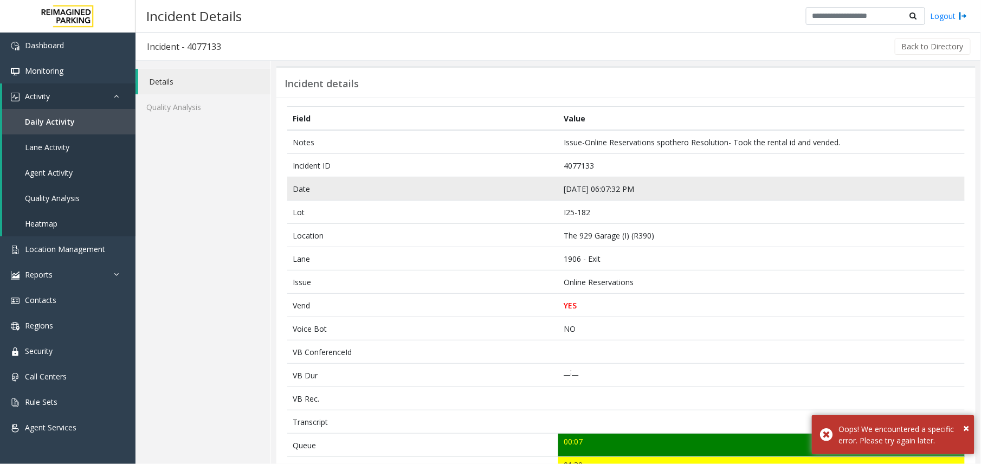
click at [579, 189] on td "Sep 13 06:07:32 PM" at bounding box center [761, 188] width 406 height 23
copy td "Sep 13 06:07:32 PM"
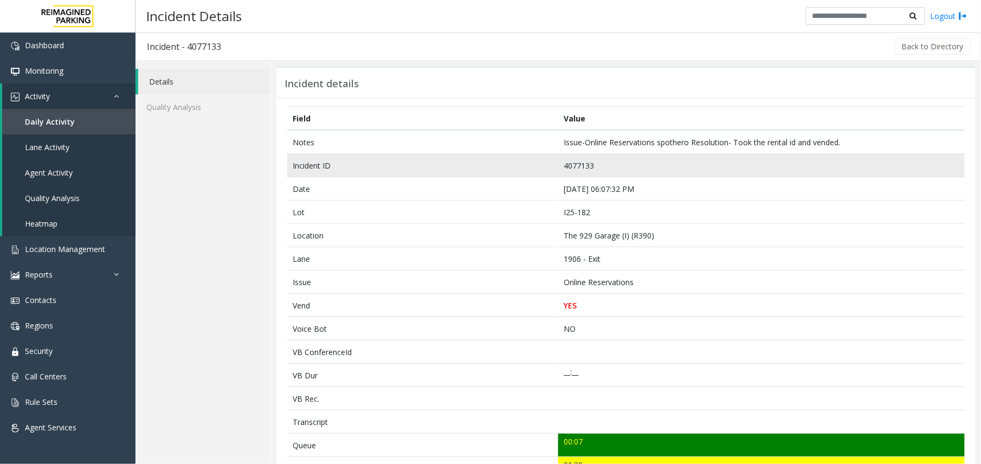
click at [572, 161] on td "4077133" at bounding box center [761, 165] width 406 height 23
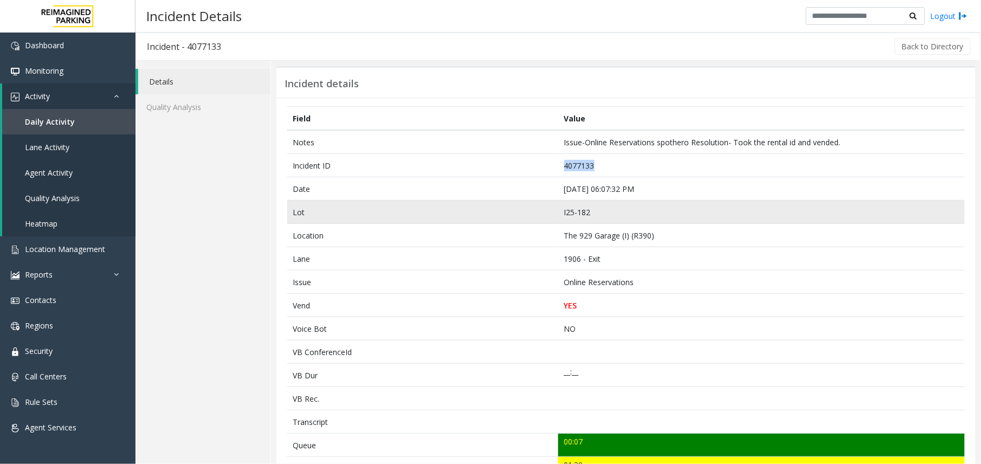
copy td "4077133"
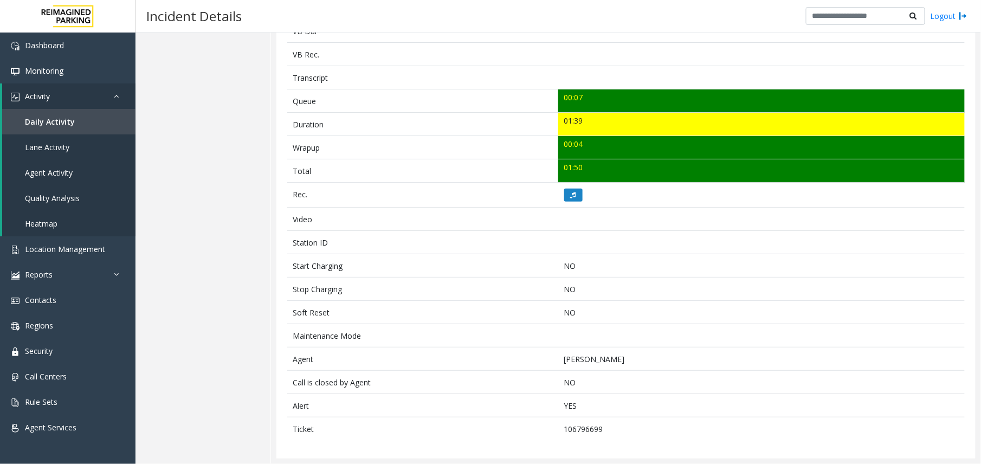
scroll to position [349, 0]
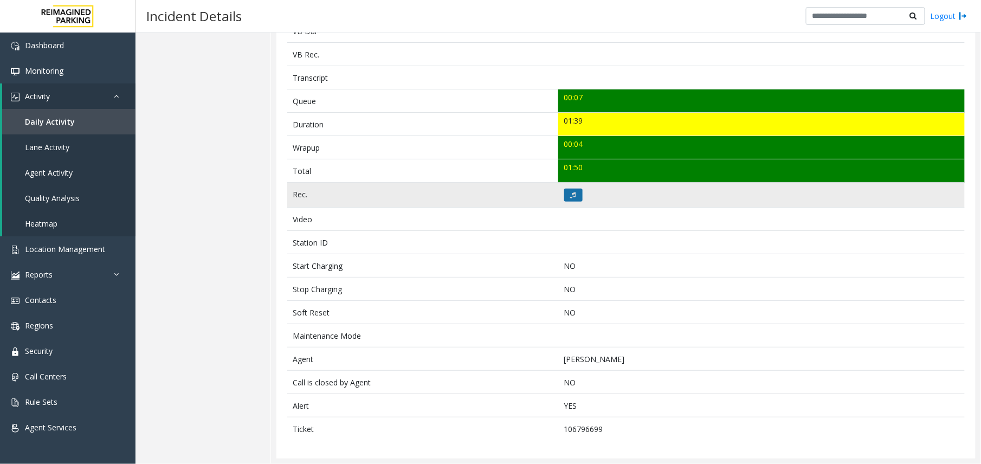
click at [568, 189] on button at bounding box center [573, 195] width 18 height 13
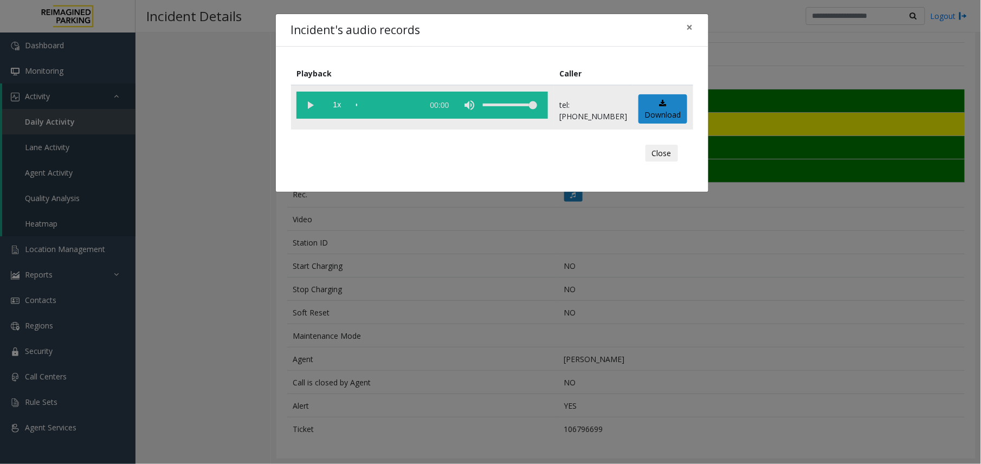
click at [310, 98] on vg-play-pause at bounding box center [309, 105] width 27 height 27
click at [362, 304] on div "Incident's audio records × Playback Caller 1x 01:40 tel:+10001829006 Download C…" at bounding box center [490, 232] width 981 height 464
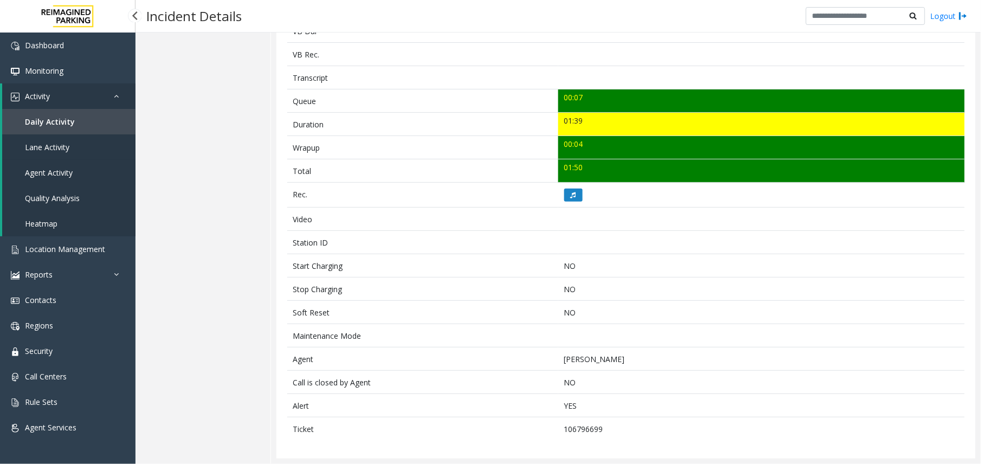
click at [93, 170] on link "Agent Activity" at bounding box center [68, 172] width 133 height 25
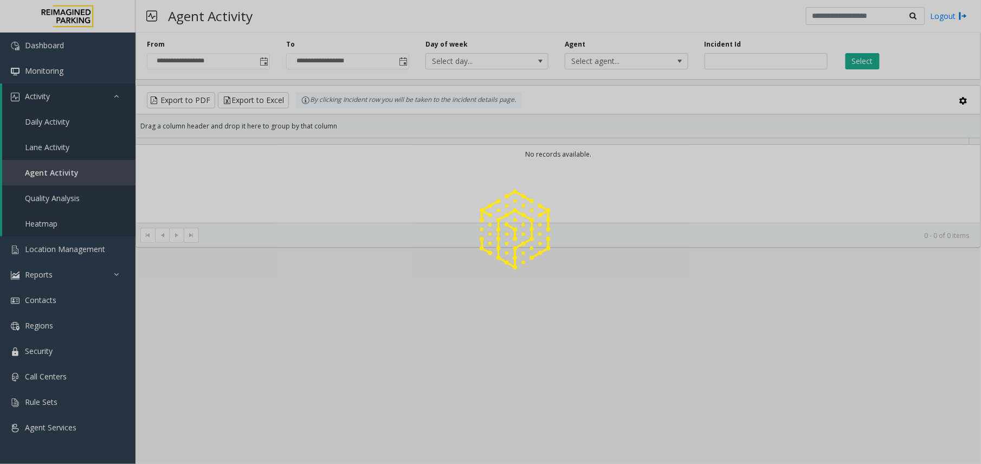
click at [263, 61] on div at bounding box center [490, 232] width 981 height 464
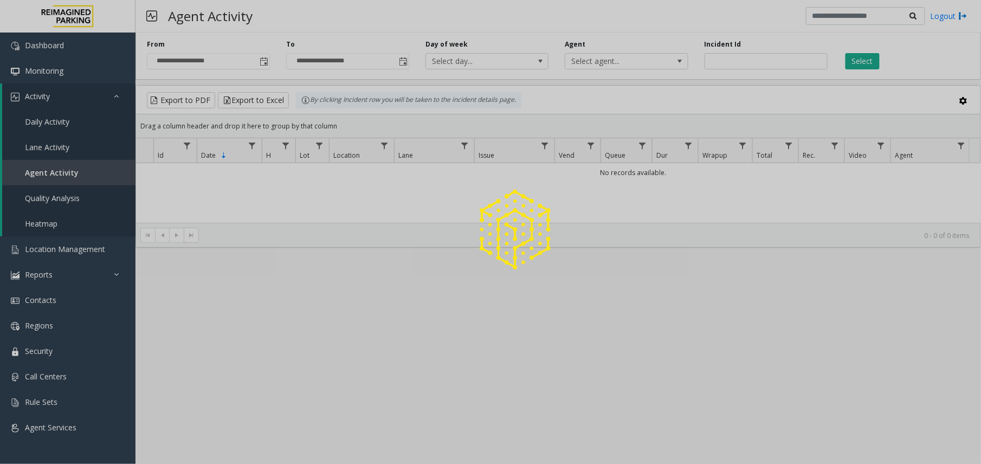
click at [263, 61] on span "Toggle popup" at bounding box center [264, 61] width 9 height 9
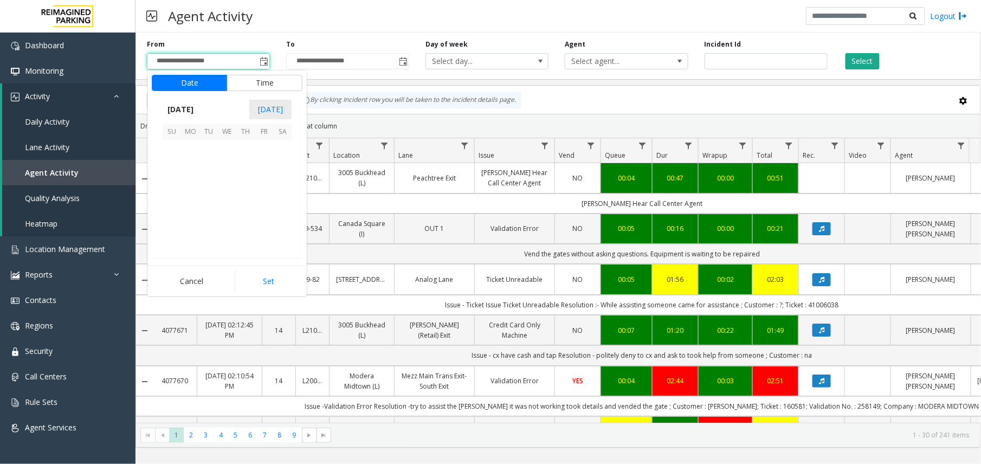
scroll to position [194472, 0]
click at [263, 61] on span "Toggle popup" at bounding box center [264, 61] width 9 height 9
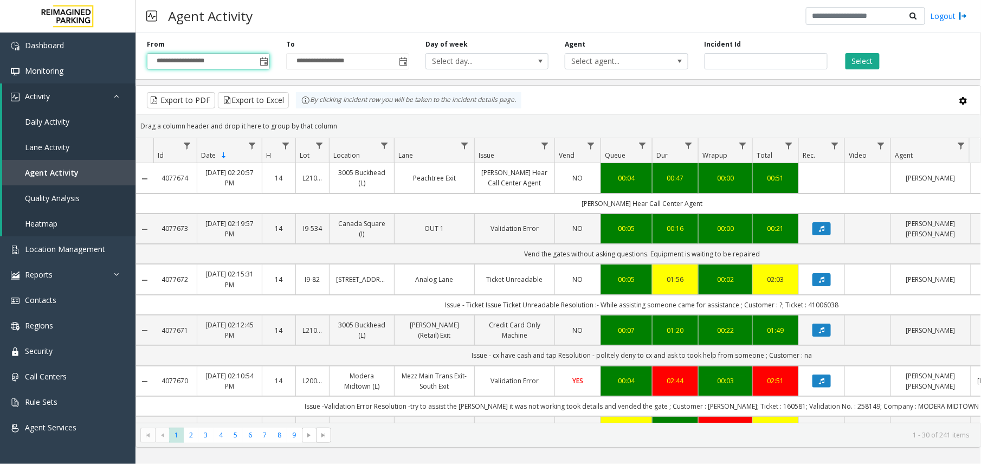
click at [263, 61] on span "Toggle popup" at bounding box center [264, 61] width 9 height 9
click at [261, 53] on span "Toggle popup" at bounding box center [263, 61] width 12 height 17
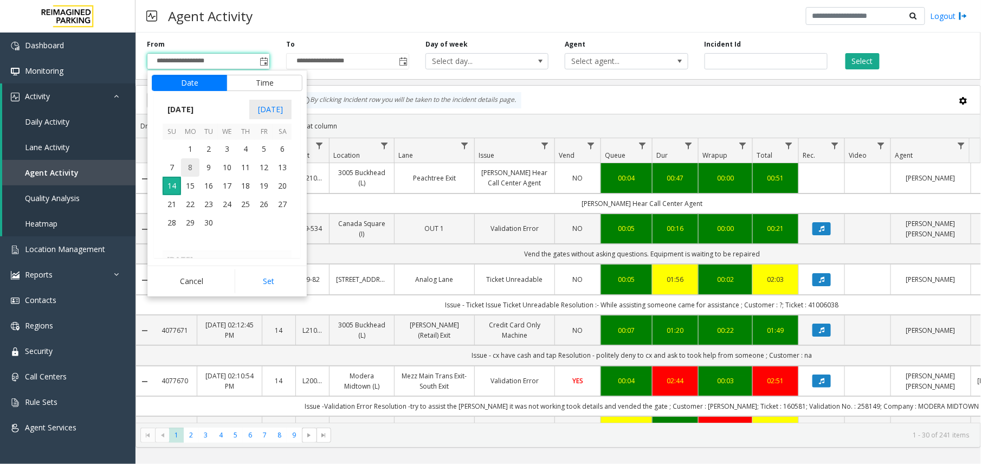
click at [190, 168] on span "8" at bounding box center [190, 167] width 18 height 18
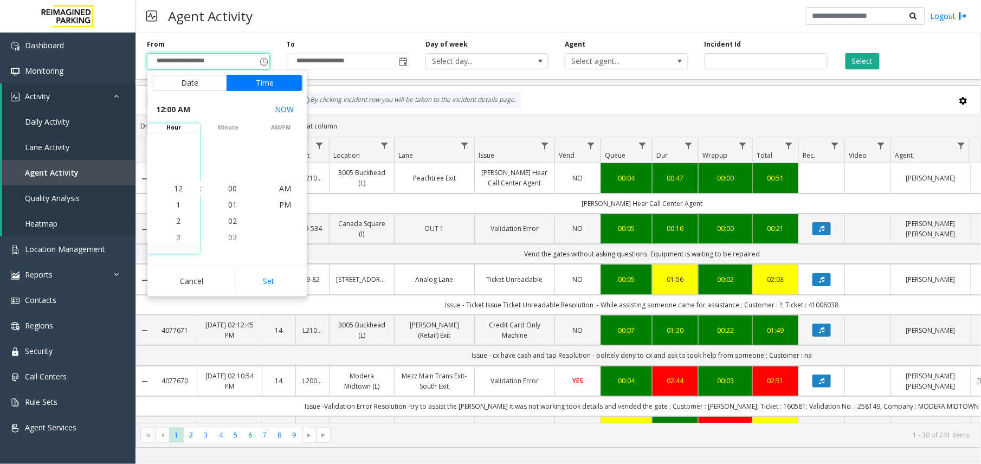
click at [274, 295] on div "Cancel Set" at bounding box center [226, 281] width 159 height 31
click at [270, 284] on button "Set" at bounding box center [269, 281] width 68 height 24
type input "**********"
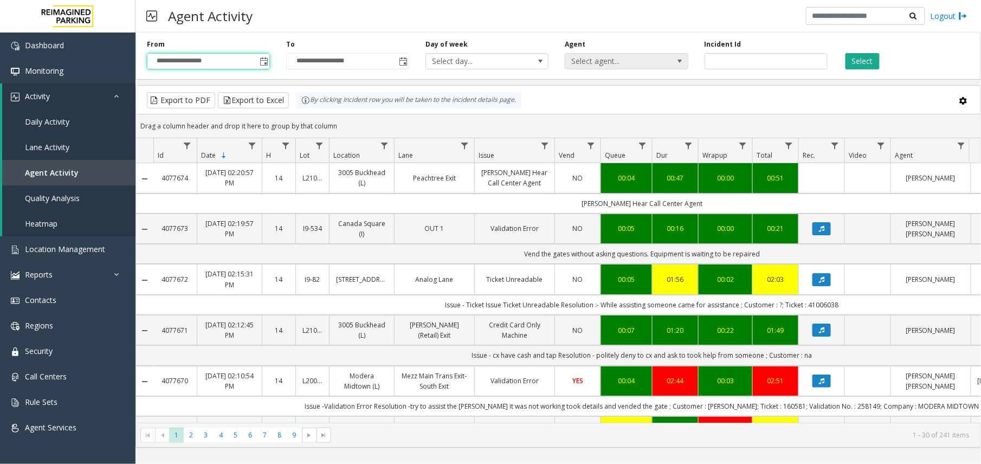
click at [594, 57] on span "Select agent..." at bounding box center [614, 61] width 98 height 15
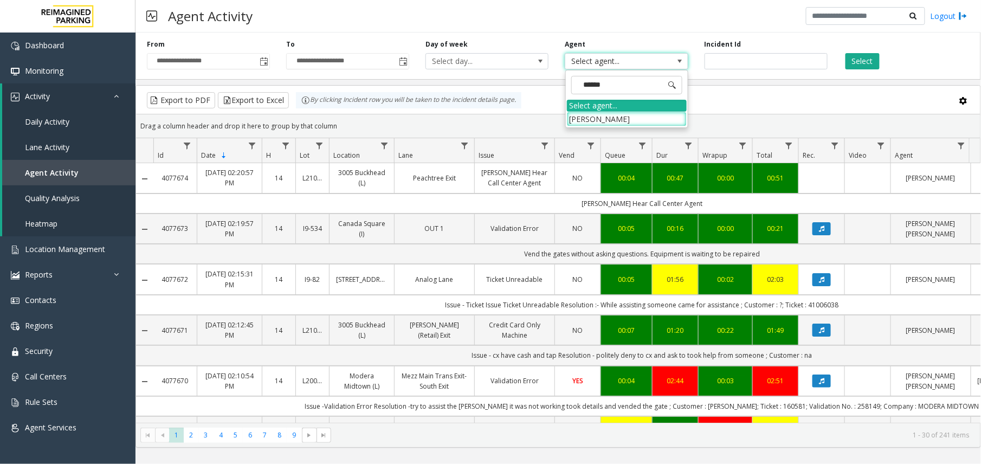
type input "*******"
click at [610, 116] on li "[PERSON_NAME]" at bounding box center [627, 119] width 120 height 15
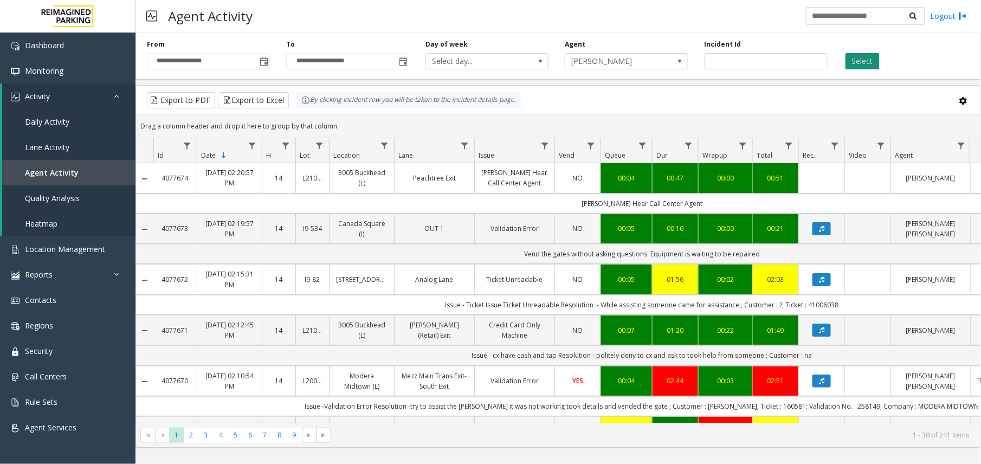
click at [857, 55] on button "Select" at bounding box center [862, 61] width 34 height 16
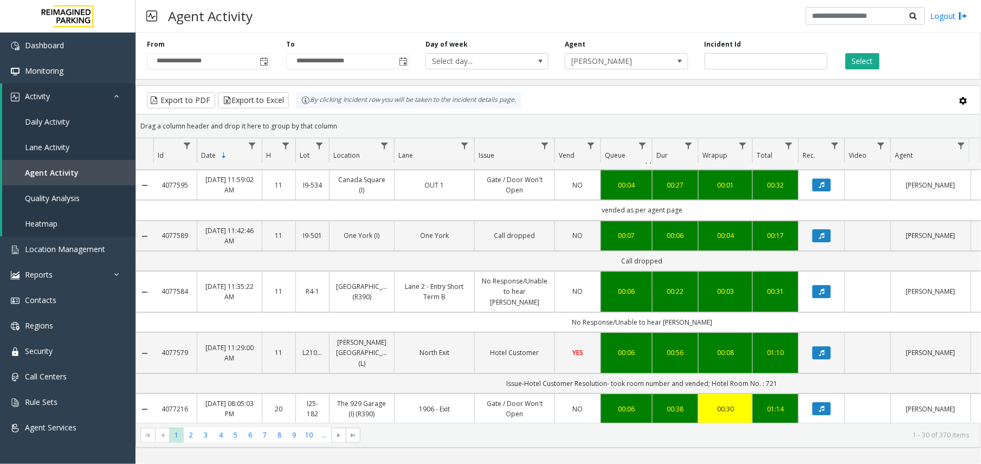
scroll to position [1367, 0]
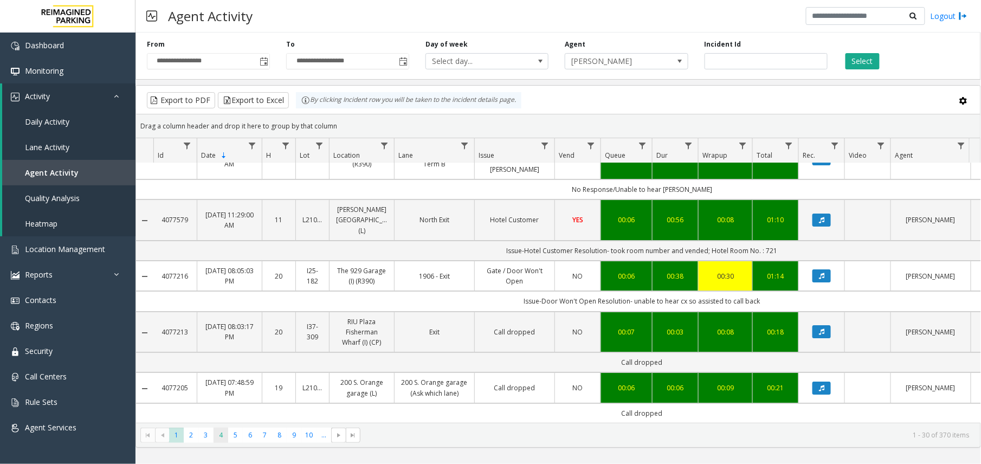
click at [220, 442] on span "4" at bounding box center [220, 435] width 15 height 15
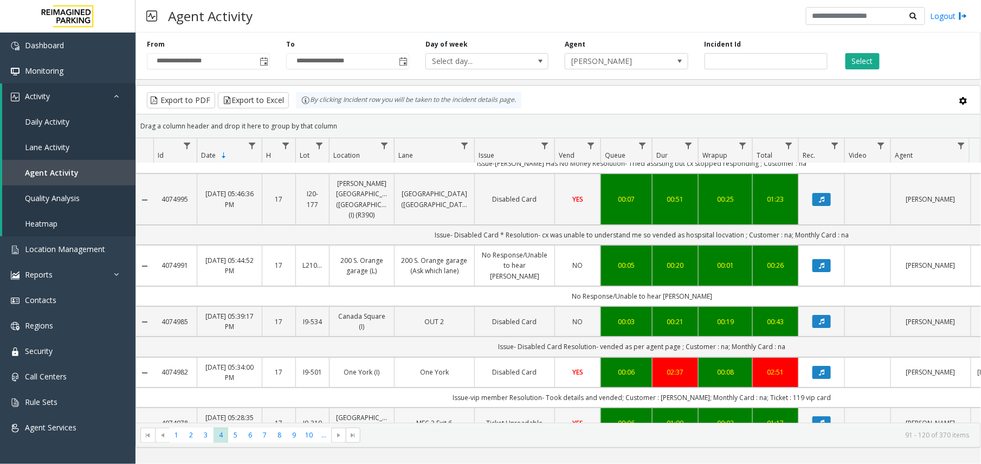
scroll to position [1399, 0]
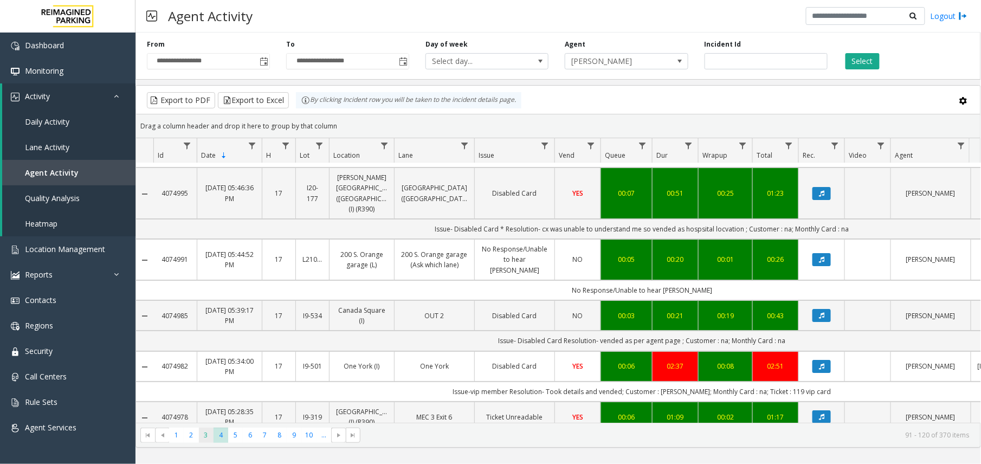
click at [202, 436] on span "3" at bounding box center [206, 435] width 15 height 15
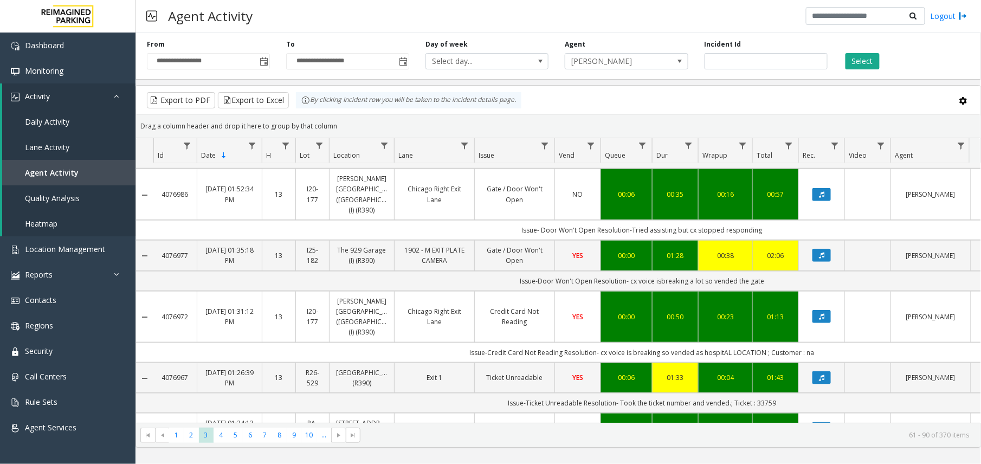
scroll to position [433, 0]
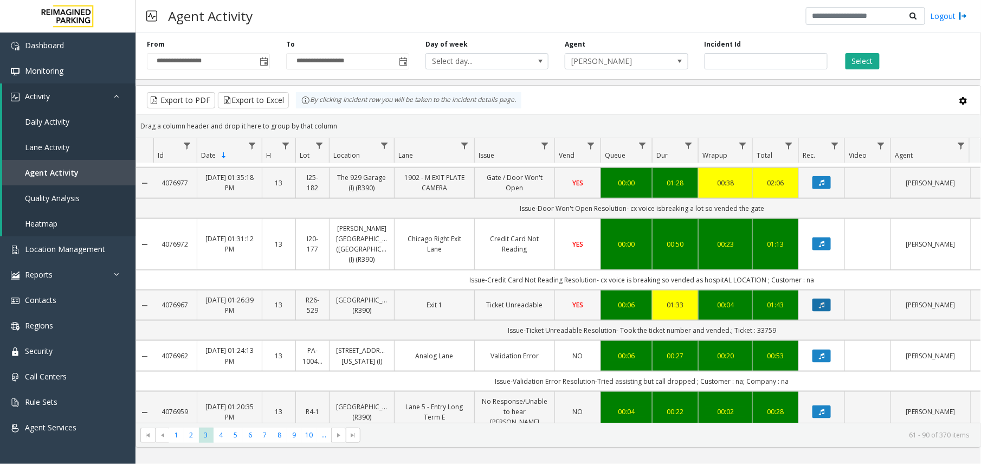
click at [820, 302] on icon "Data table" at bounding box center [821, 305] width 5 height 7
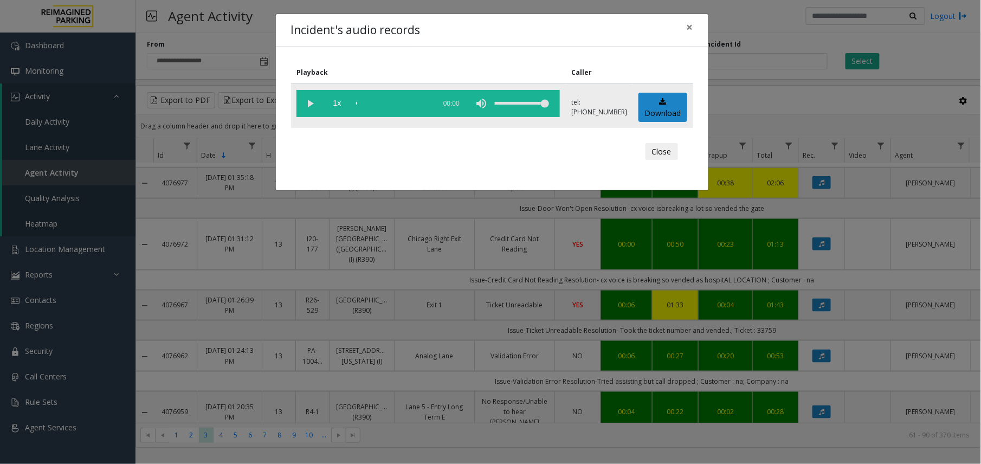
click at [301, 102] on vg-play-pause at bounding box center [309, 103] width 27 height 27
click at [400, 105] on div "scrub bar" at bounding box center [393, 103] width 74 height 27
click at [310, 107] on vg-play-pause at bounding box center [309, 103] width 27 height 27
click at [517, 279] on div "Incident's audio records × Playback Caller 1x 01:34 tel:+10005299003 Download C…" at bounding box center [490, 232] width 981 height 464
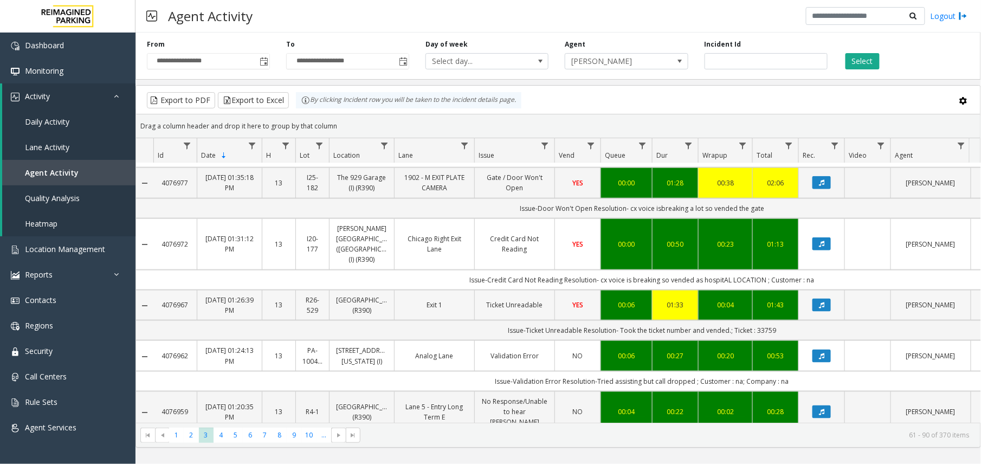
click at [515, 300] on link "Ticket Unreadable" at bounding box center [514, 305] width 67 height 10
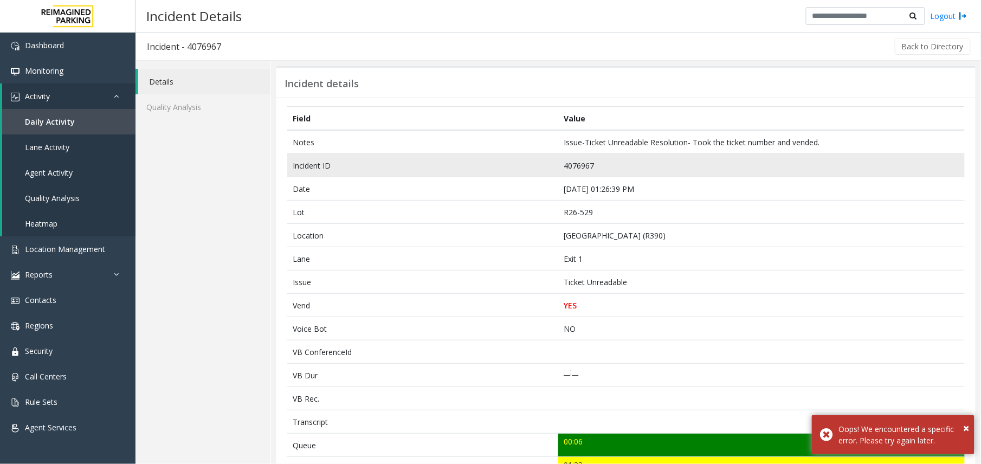
click at [575, 167] on td "4076967" at bounding box center [761, 165] width 406 height 23
copy td "4076967"
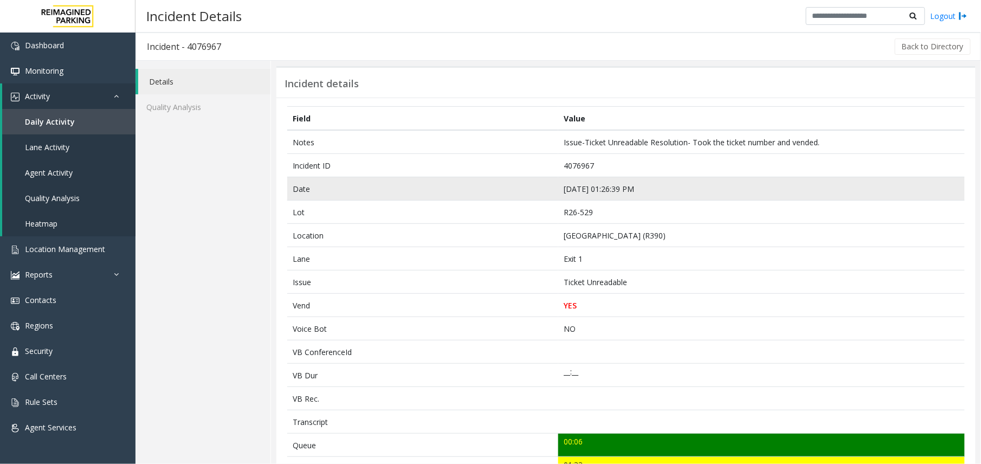
click at [597, 193] on td "Sep 13 01:26:39 PM" at bounding box center [761, 188] width 406 height 23
copy td "Sep 13 01:26:39 PM"
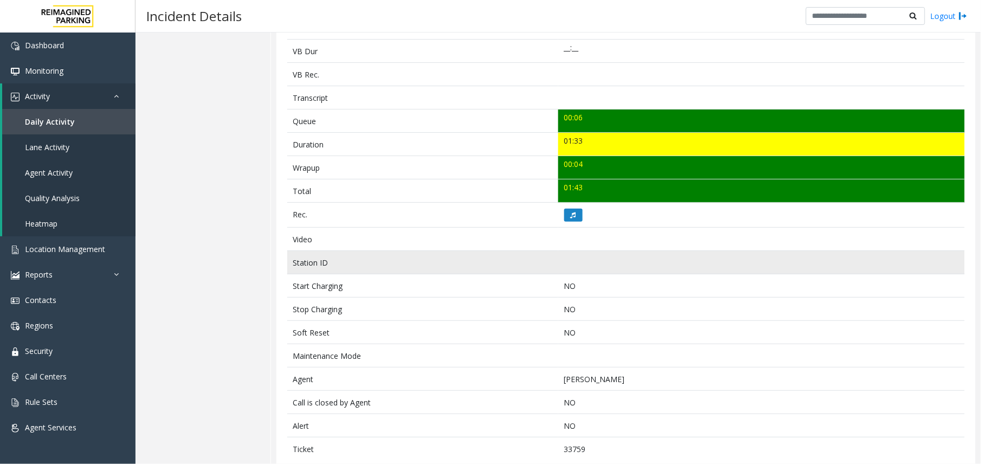
scroll to position [349, 0]
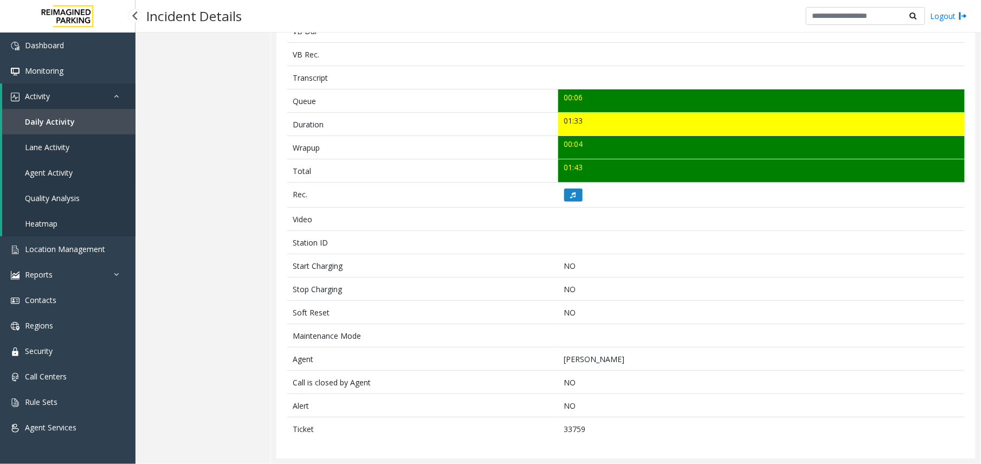
click at [79, 169] on link "Agent Activity" at bounding box center [68, 172] width 133 height 25
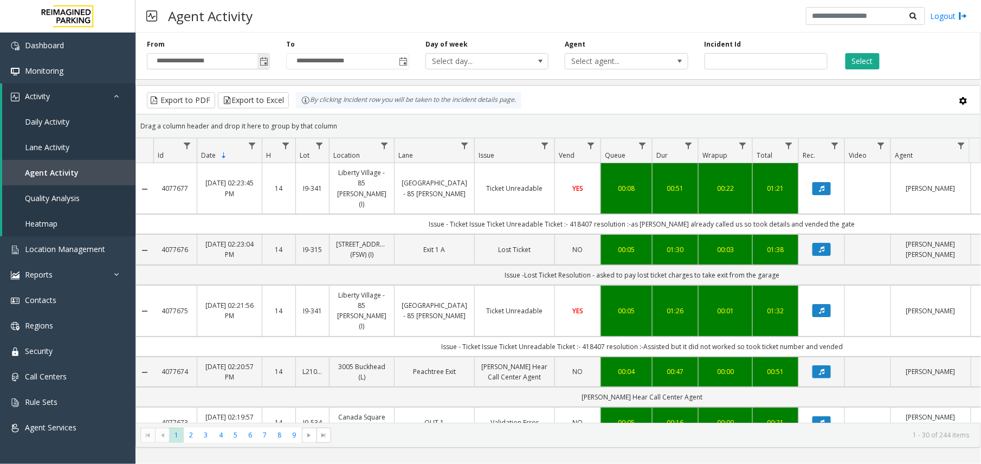
click at [266, 61] on span "Toggle popup" at bounding box center [264, 61] width 9 height 9
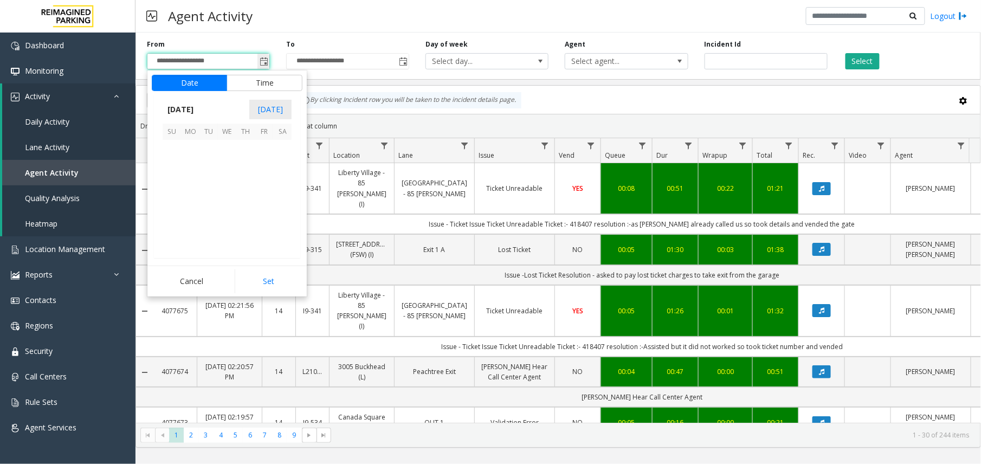
scroll to position [194472, 0]
click at [189, 167] on span "8" at bounding box center [190, 167] width 18 height 18
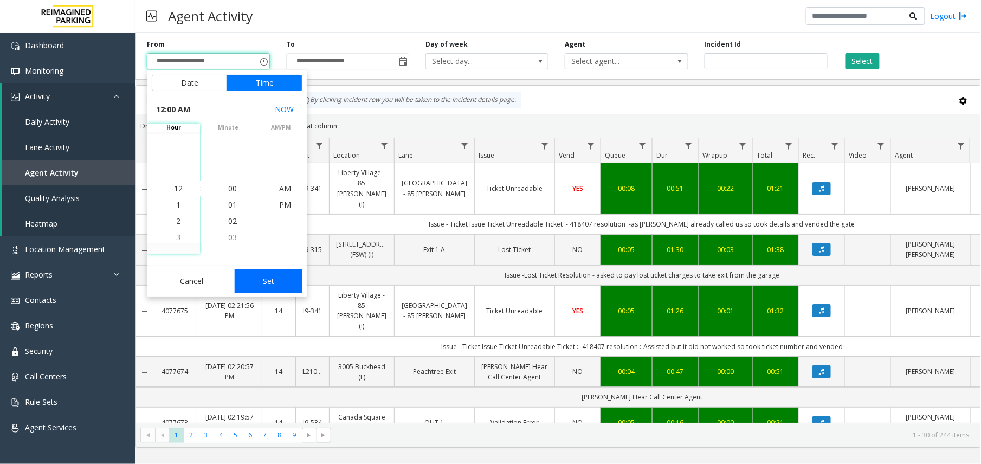
click at [255, 284] on button "Set" at bounding box center [269, 281] width 68 height 24
type input "**********"
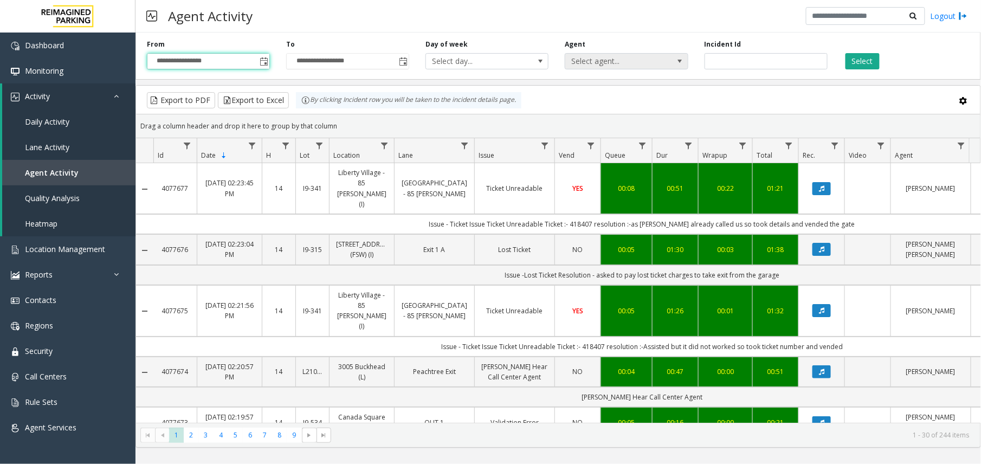
click at [658, 66] on span "Select agent..." at bounding box center [614, 61] width 98 height 15
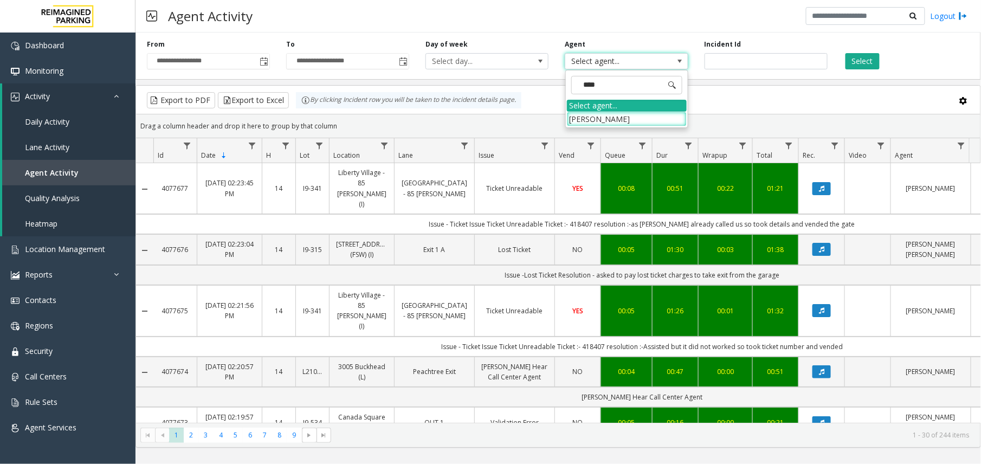
type input "*****"
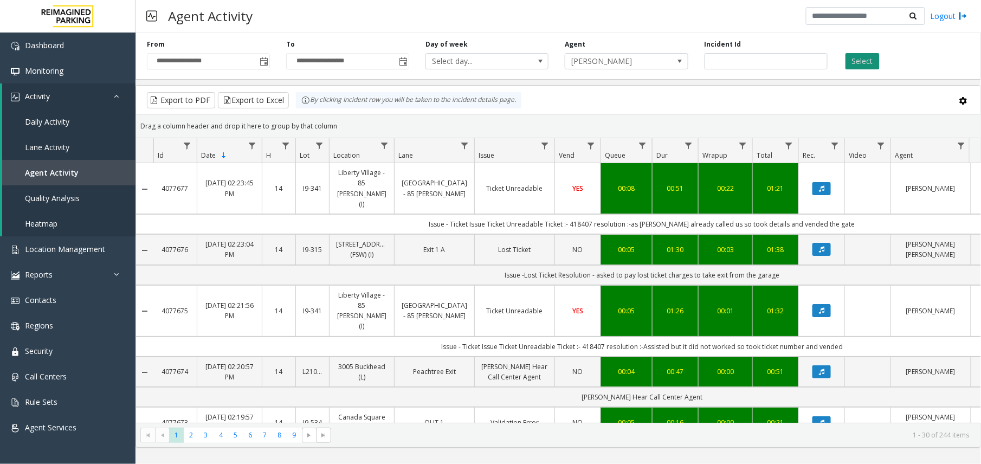
click at [868, 60] on button "Select" at bounding box center [862, 61] width 34 height 16
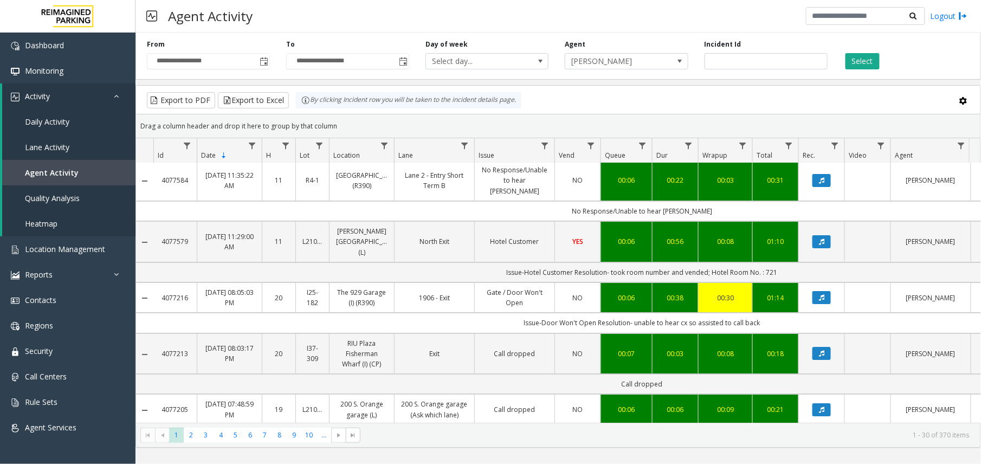
scroll to position [1367, 0]
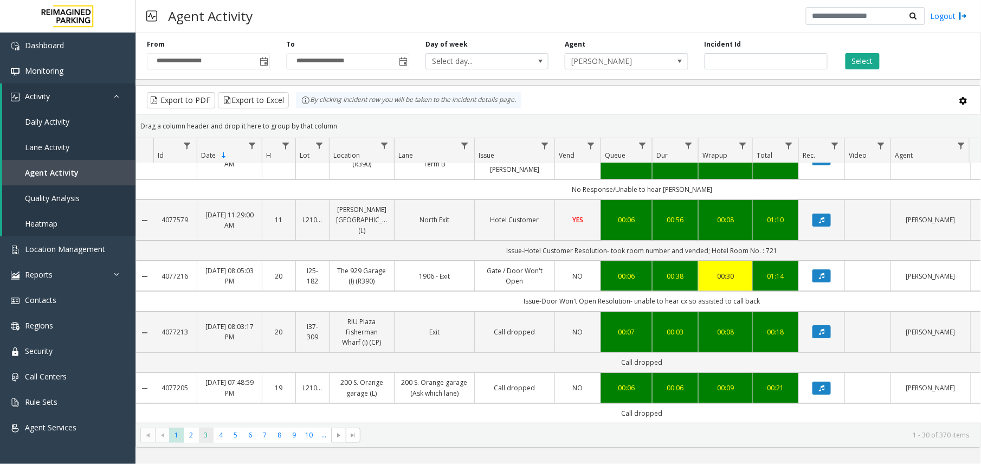
click at [209, 436] on span "3" at bounding box center [206, 435] width 15 height 15
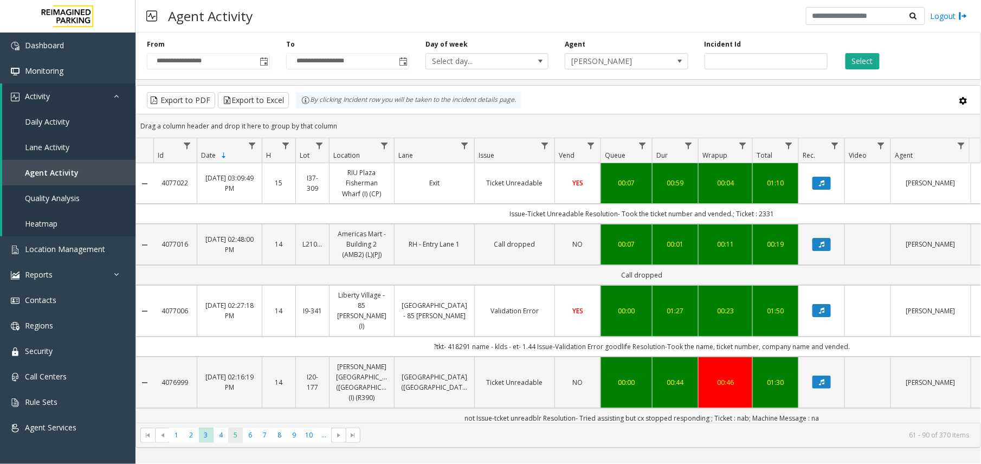
click at [231, 436] on span "5" at bounding box center [235, 435] width 15 height 15
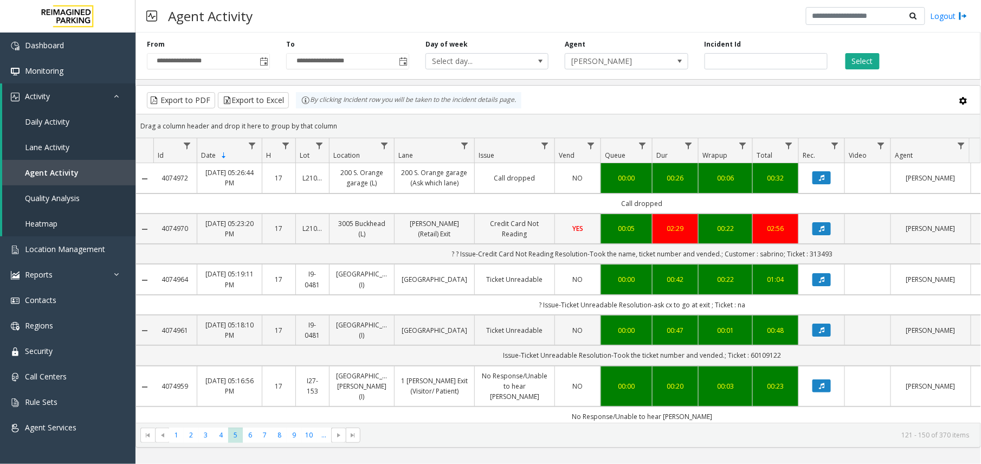
click at [690, 224] on td "02:29" at bounding box center [675, 228] width 46 height 30
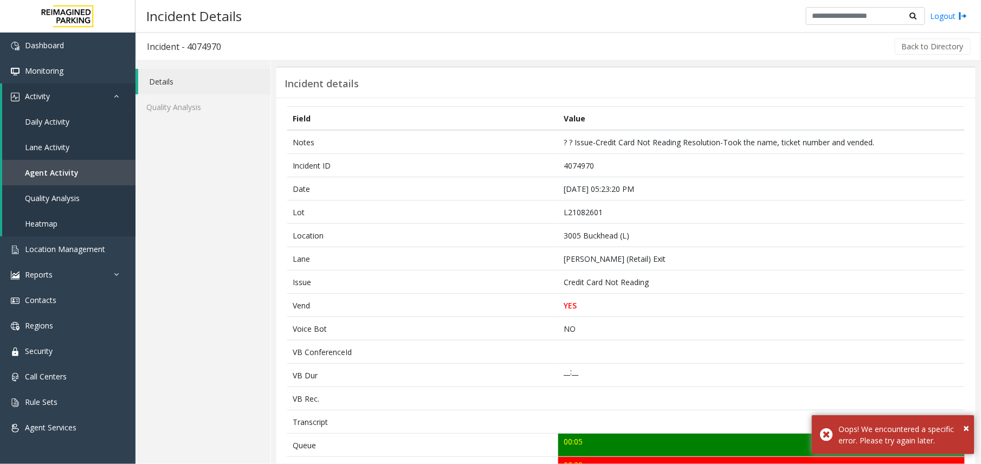
click at [561, 193] on td "[DATE] 05:23:20 PM" at bounding box center [761, 188] width 406 height 23
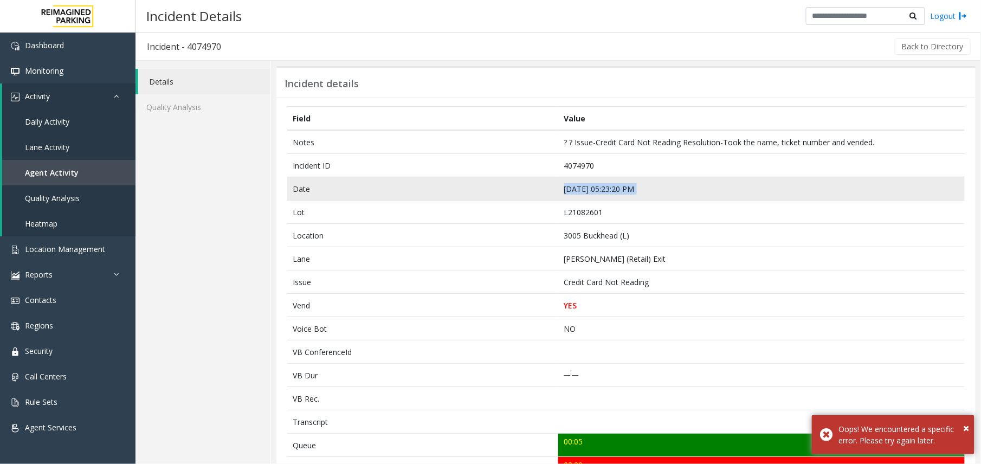
click at [561, 193] on td "[DATE] 05:23:20 PM" at bounding box center [761, 188] width 406 height 23
copy td "[DATE] 05:23:20 PM"
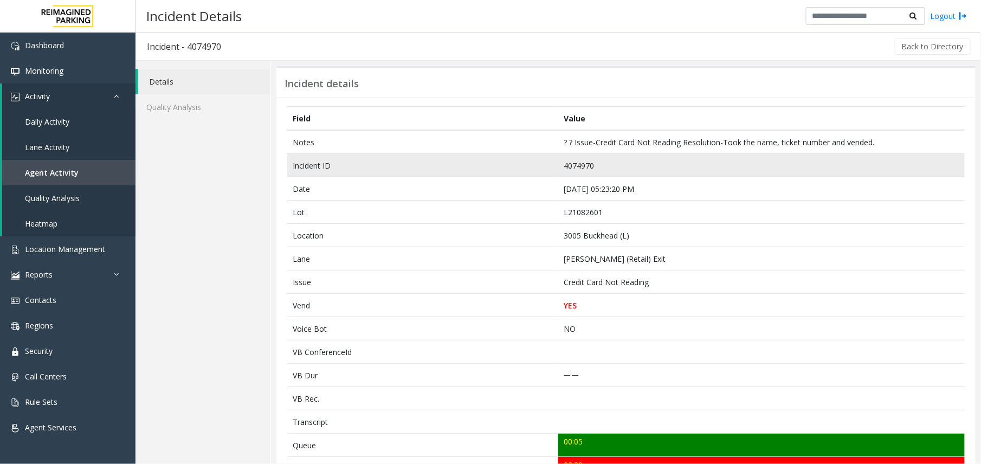
click at [559, 166] on td "4074970" at bounding box center [761, 165] width 406 height 23
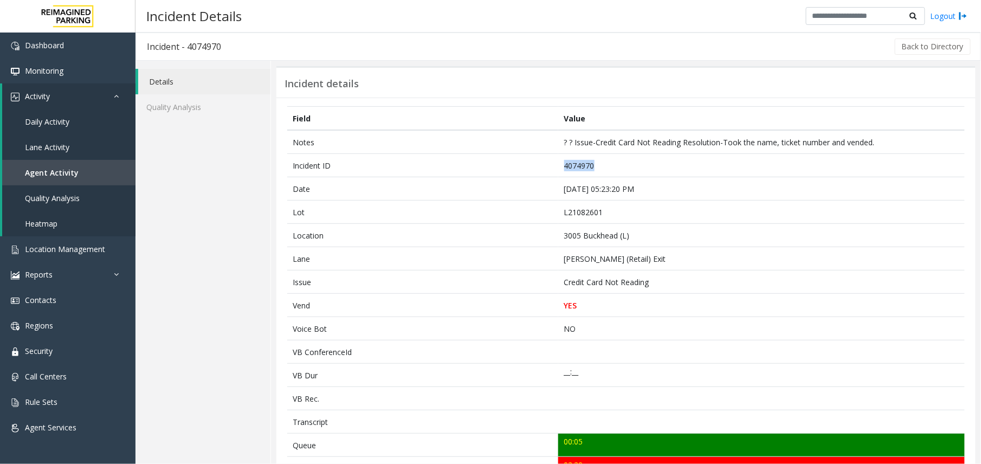
copy td "4074970"
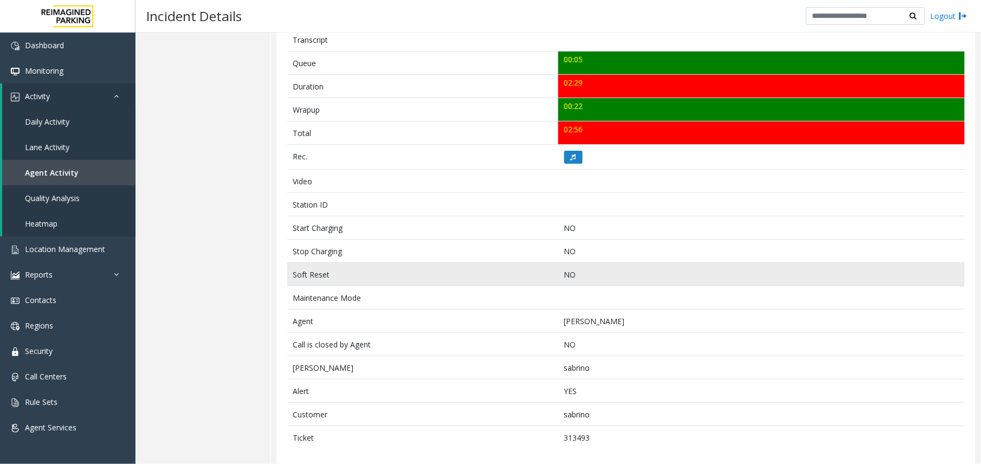
scroll to position [397, 0]
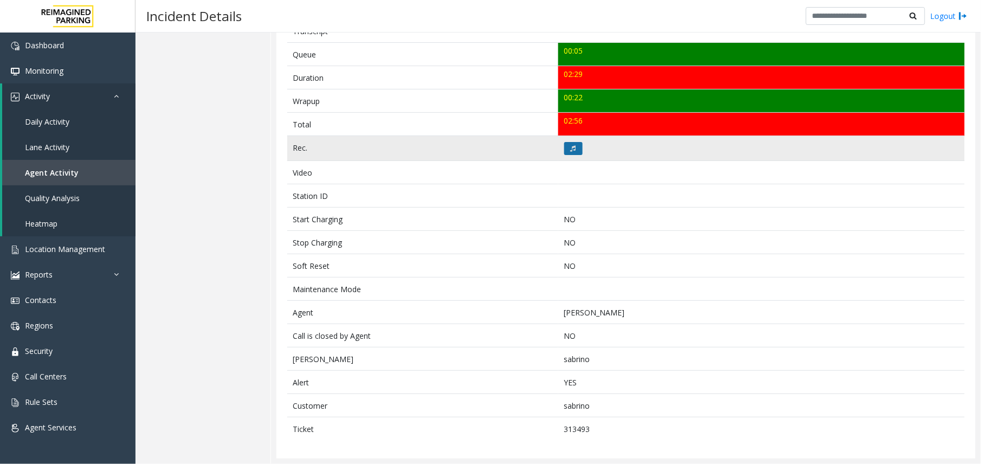
click at [564, 142] on button at bounding box center [573, 148] width 18 height 13
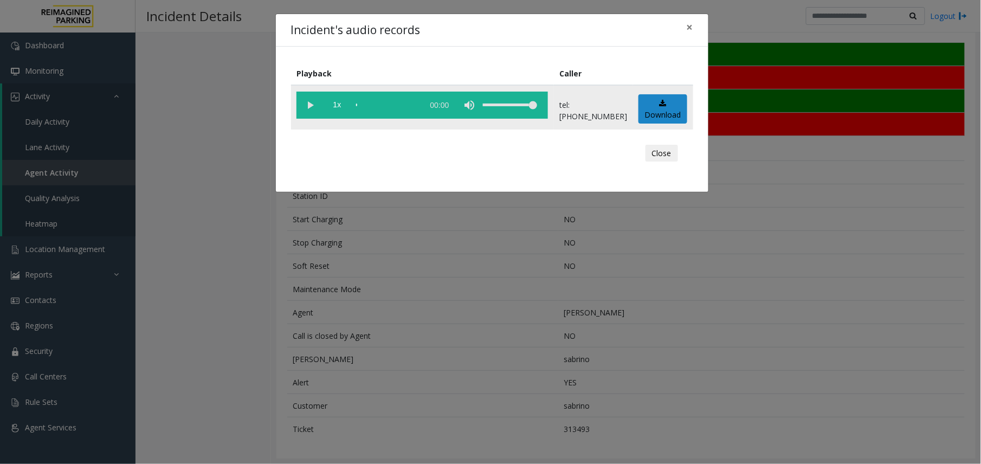
click at [313, 102] on vg-play-pause at bounding box center [309, 105] width 27 height 27
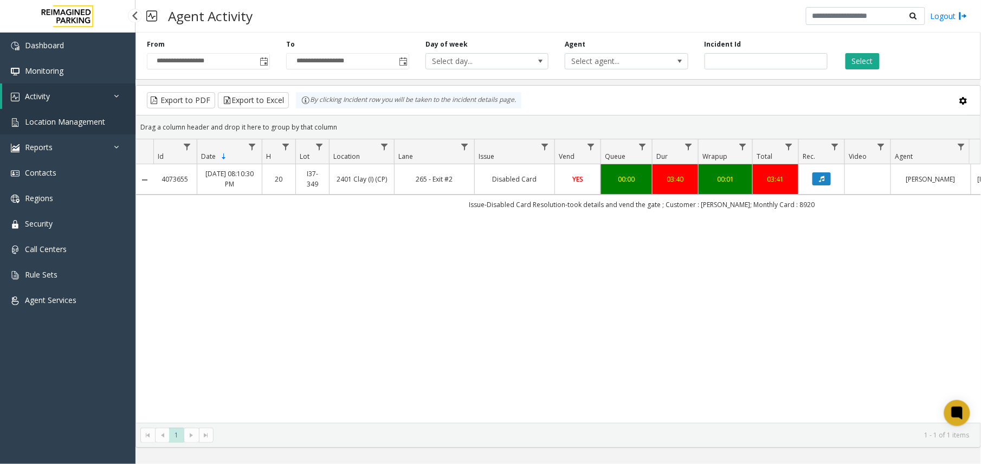
drag, startPoint x: 0, startPoint y: 0, endPoint x: 50, endPoint y: 125, distance: 134.4
click at [50, 125] on span "Location Management" at bounding box center [65, 121] width 80 height 10
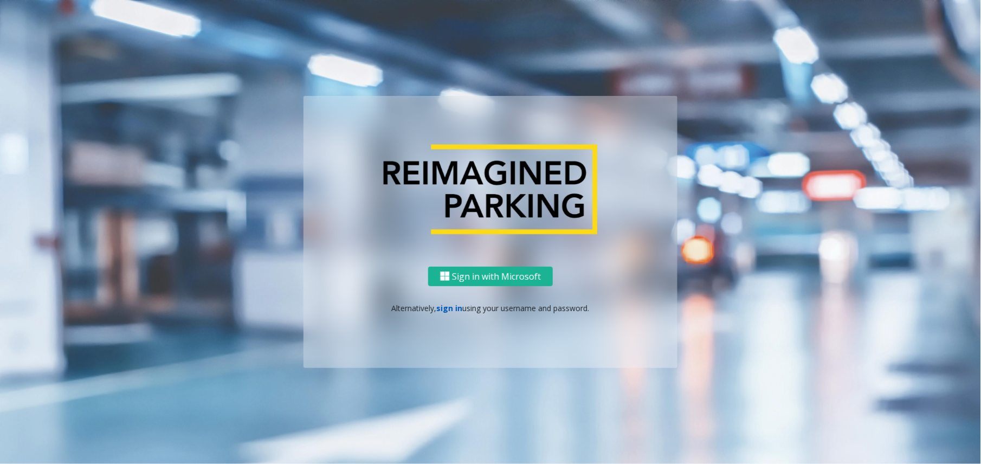
click at [439, 308] on link "sign in" at bounding box center [450, 308] width 26 height 10
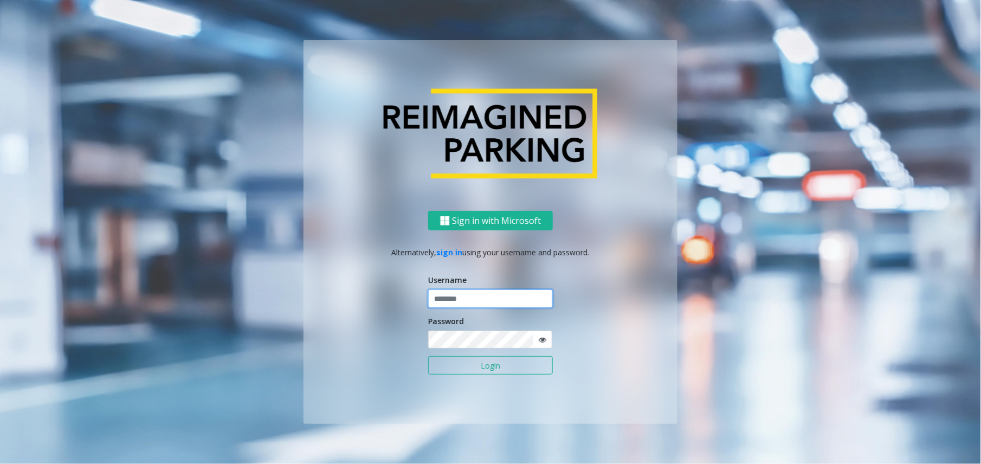
click at [452, 295] on input "text" at bounding box center [490, 298] width 125 height 18
type input "**********"
click at [428, 356] on button "Login" at bounding box center [490, 365] width 125 height 18
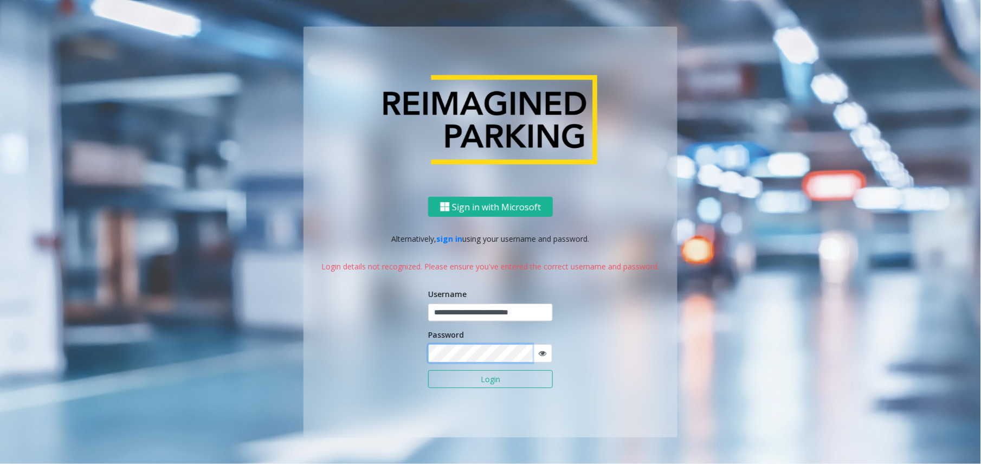
click at [428, 370] on button "Login" at bounding box center [490, 379] width 125 height 18
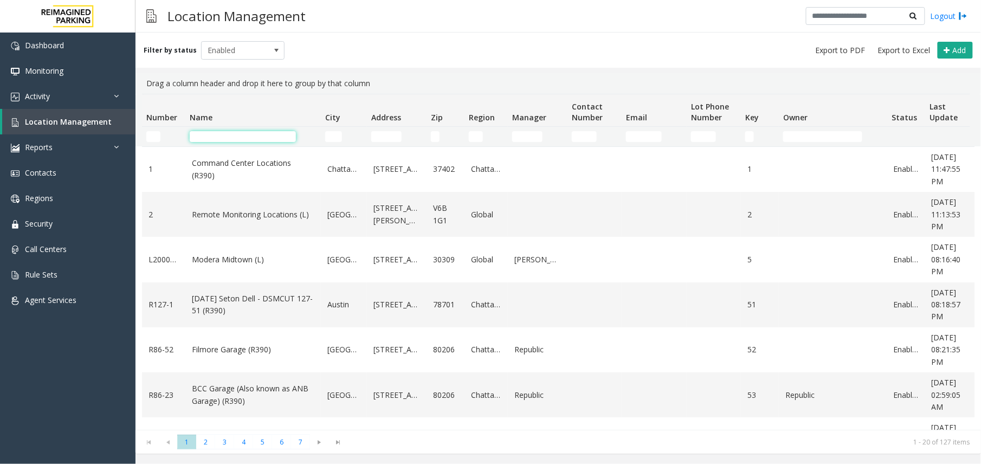
click at [266, 135] on input "Name Filter" at bounding box center [243, 136] width 106 height 11
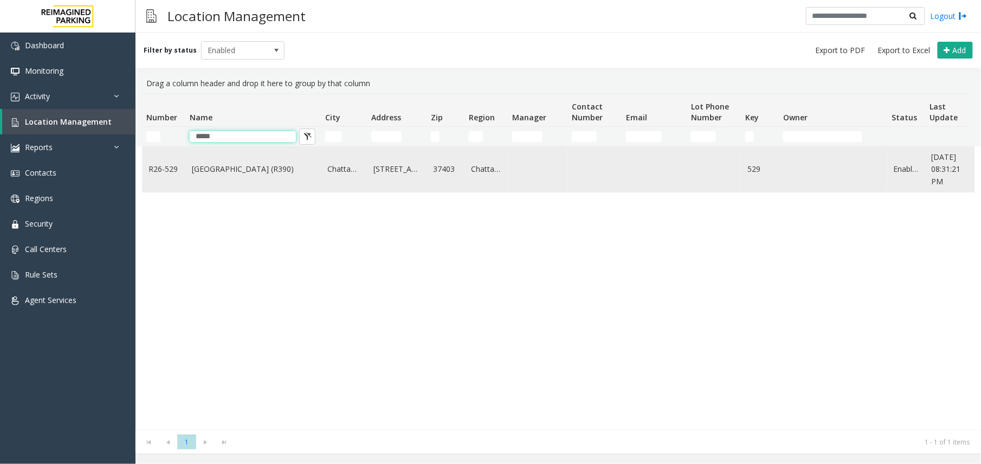
type input "*****"
click at [233, 173] on link "[GEOGRAPHIC_DATA] (R390)" at bounding box center [253, 169] width 122 height 12
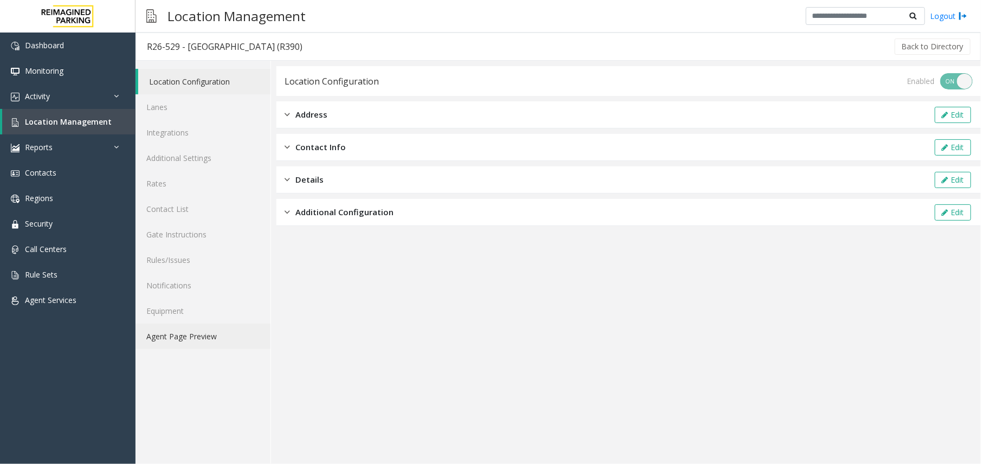
click at [206, 348] on link "Agent Page Preview" at bounding box center [202, 335] width 135 height 25
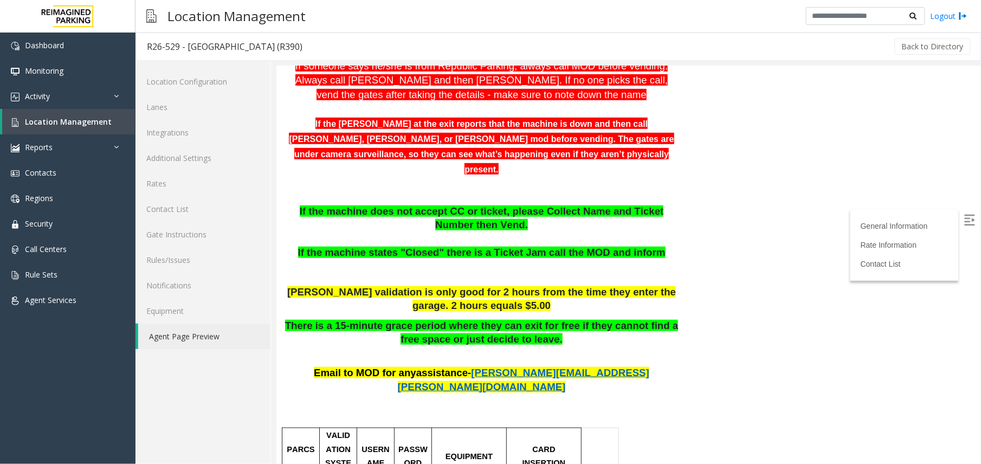
scroll to position [217, 0]
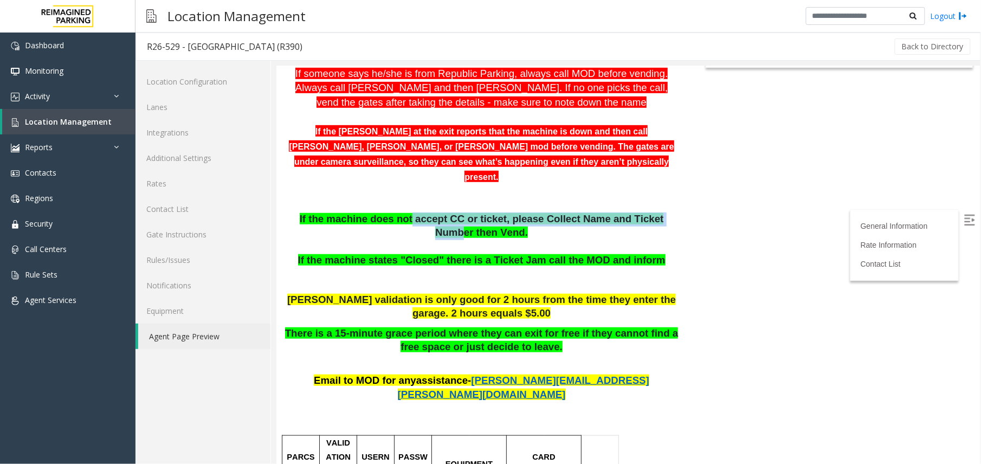
drag, startPoint x: 391, startPoint y: 170, endPoint x: 632, endPoint y: 168, distance: 241.7
click at [632, 212] on span "If the machine does not accept CC or ticket, please Collect Name and Ticket Num…" at bounding box center [481, 224] width 364 height 25
drag, startPoint x: 632, startPoint y: 168, endPoint x: 590, endPoint y: 185, distance: 46.2
click at [590, 212] on p "If the machine does not accept CC or ticket, please Collect Name and Ticket Num…" at bounding box center [481, 239] width 394 height 55
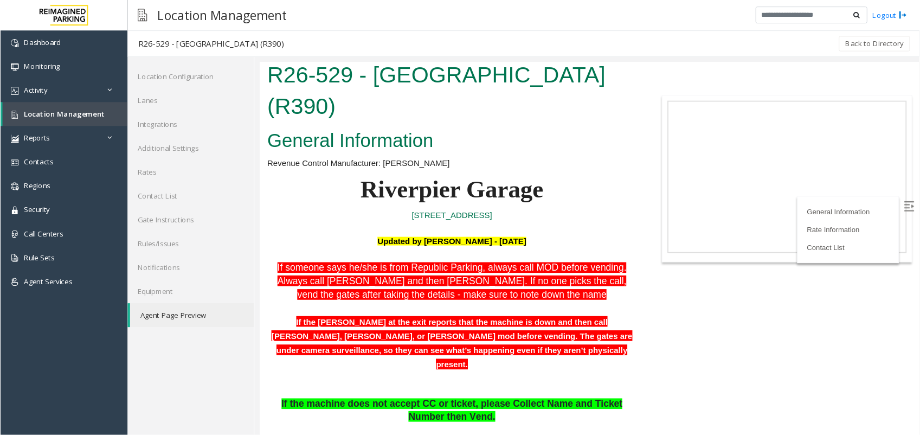
scroll to position [0, 0]
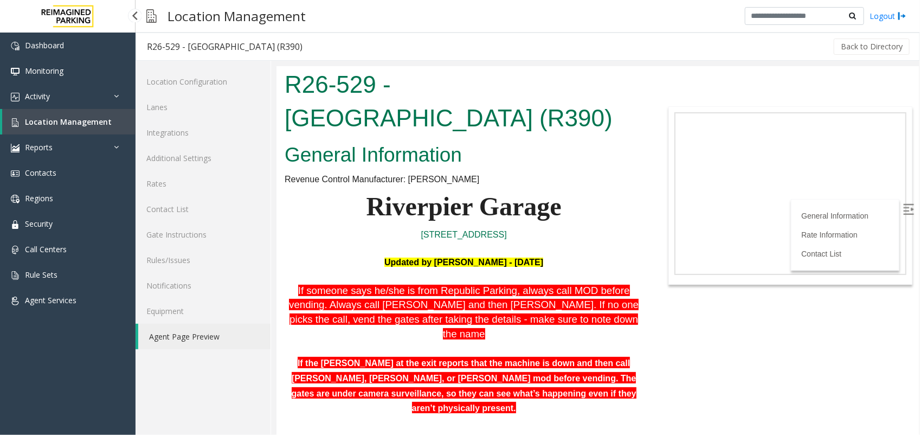
click at [69, 116] on span "Location Management" at bounding box center [68, 121] width 87 height 10
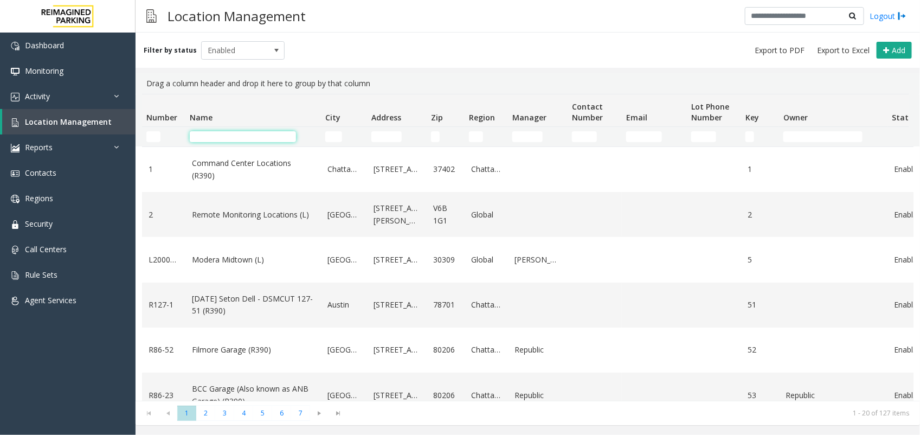
click at [223, 134] on input "Name Filter" at bounding box center [243, 136] width 106 height 11
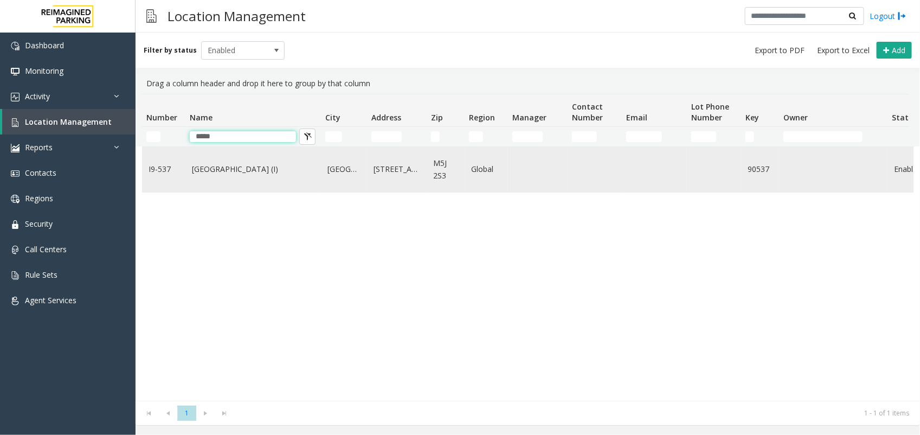
type input "*****"
click at [237, 167] on link "[GEOGRAPHIC_DATA] (I)" at bounding box center [253, 169] width 122 height 12
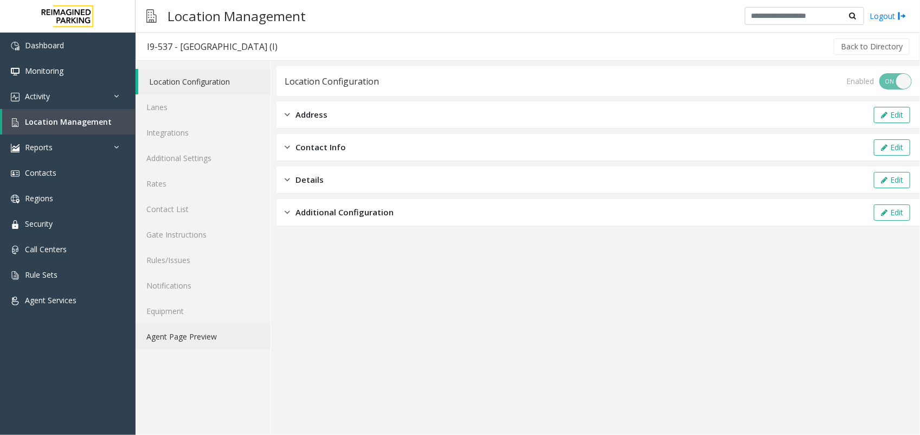
click at [208, 335] on link "Agent Page Preview" at bounding box center [202, 335] width 135 height 25
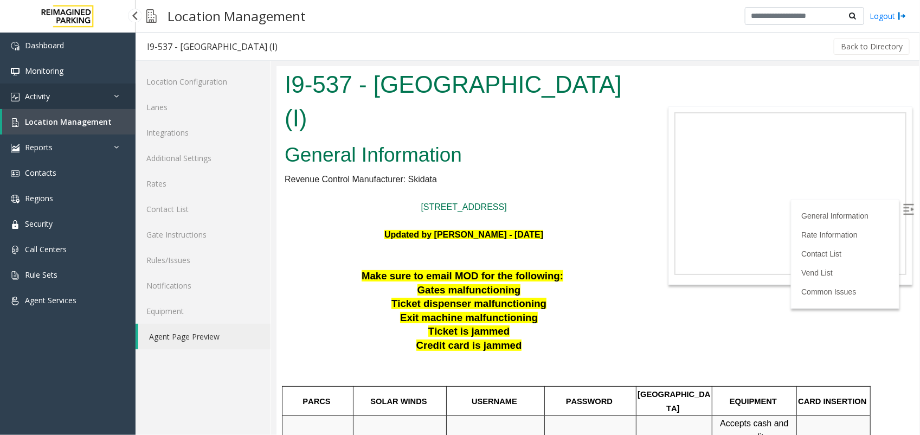
click at [96, 96] on link "Activity" at bounding box center [67, 95] width 135 height 25
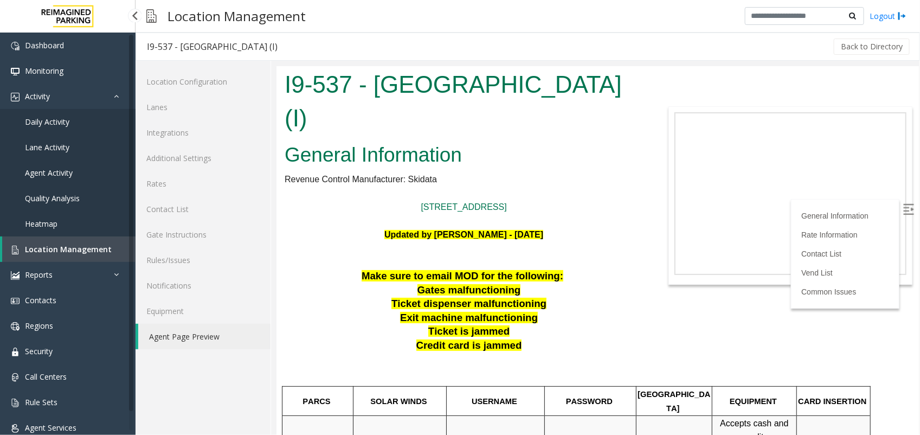
click at [50, 156] on link "Lane Activity" at bounding box center [67, 146] width 135 height 25
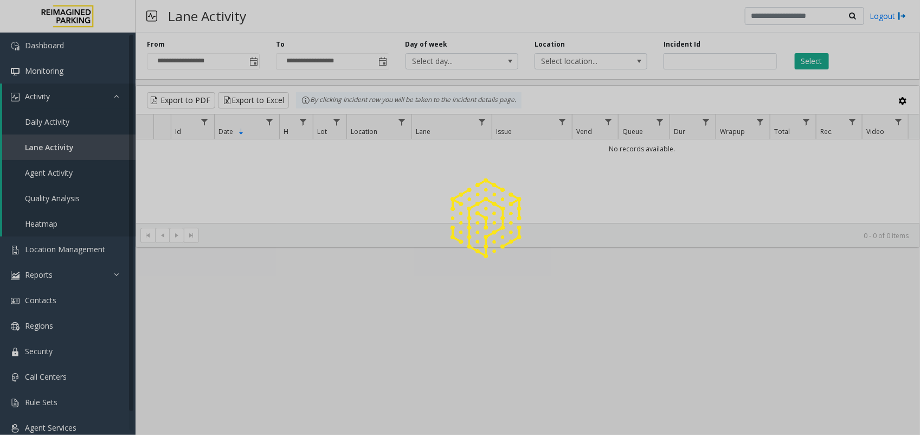
click at [59, 170] on div at bounding box center [460, 217] width 920 height 435
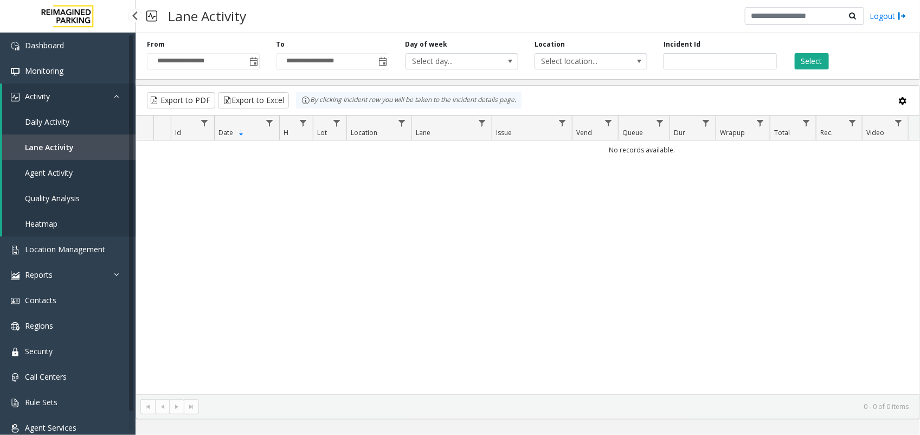
click at [59, 170] on span "Agent Activity" at bounding box center [49, 172] width 48 height 10
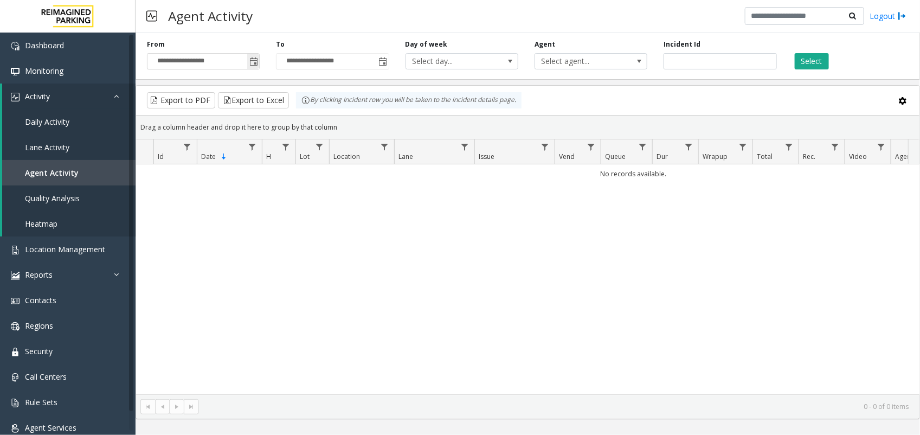
click at [254, 62] on span "Toggle popup" at bounding box center [253, 61] width 9 height 9
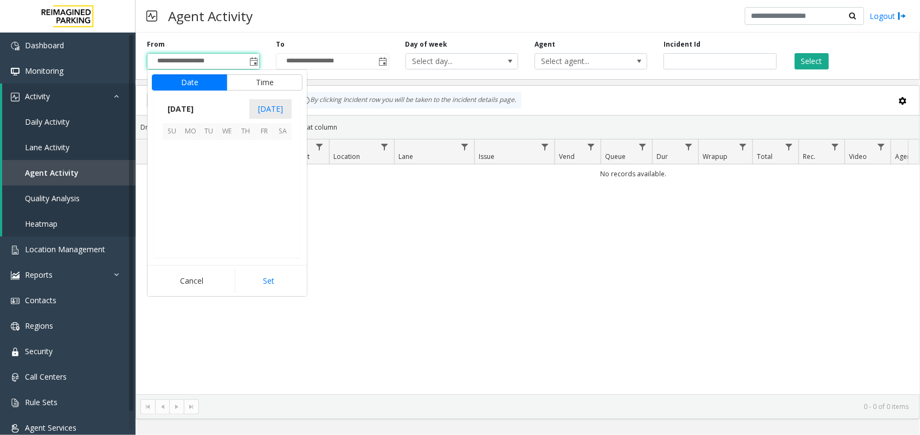
scroll to position [194383, 0]
click at [193, 177] on span "15" at bounding box center [190, 186] width 18 height 18
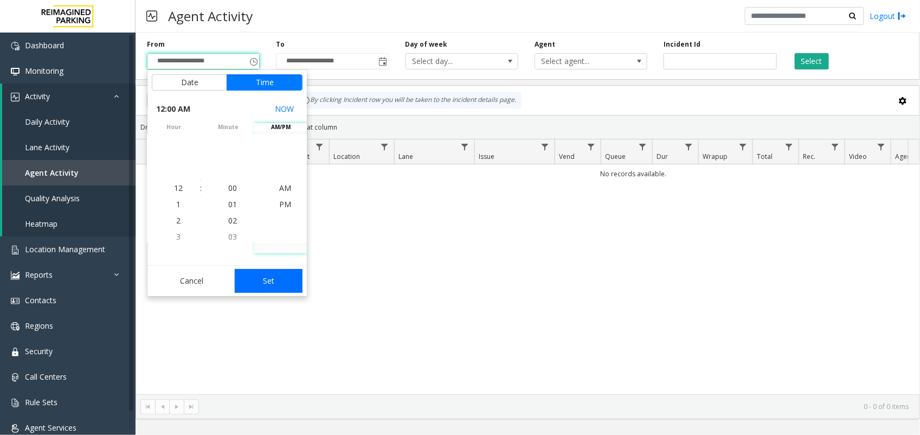
click at [267, 269] on button "Set" at bounding box center [269, 281] width 68 height 24
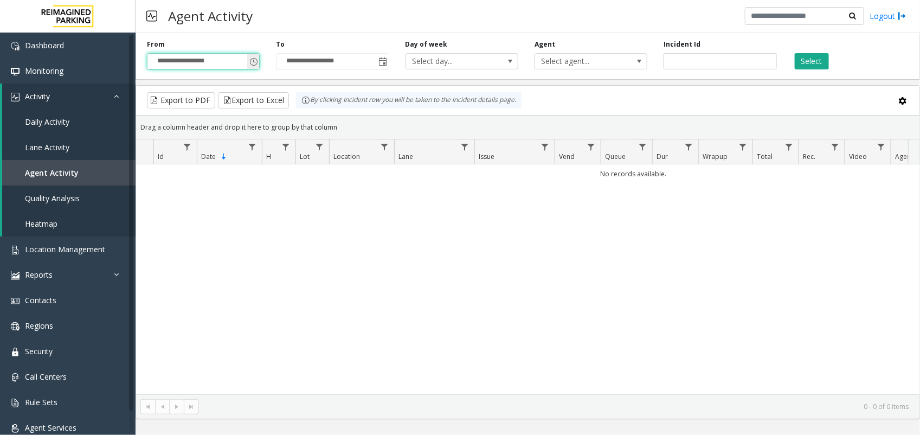
click at [259, 55] on span "**********" at bounding box center [203, 61] width 113 height 16
click at [255, 57] on span "Toggle popup" at bounding box center [253, 61] width 9 height 9
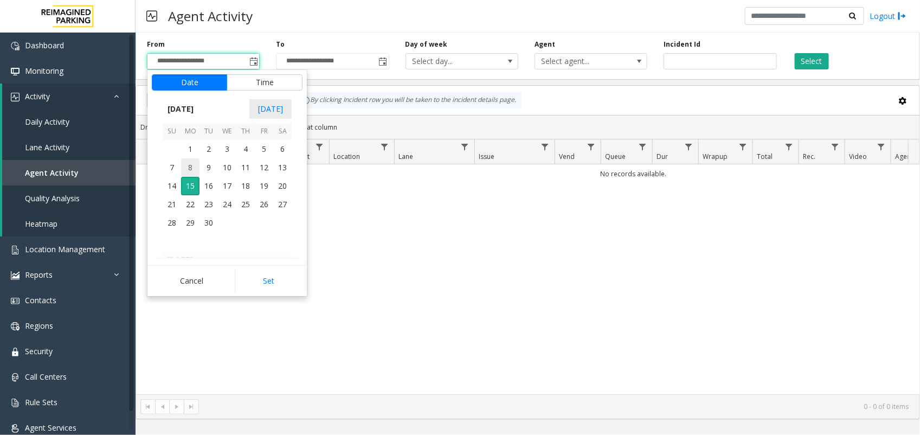
click at [194, 165] on span "8" at bounding box center [190, 167] width 18 height 18
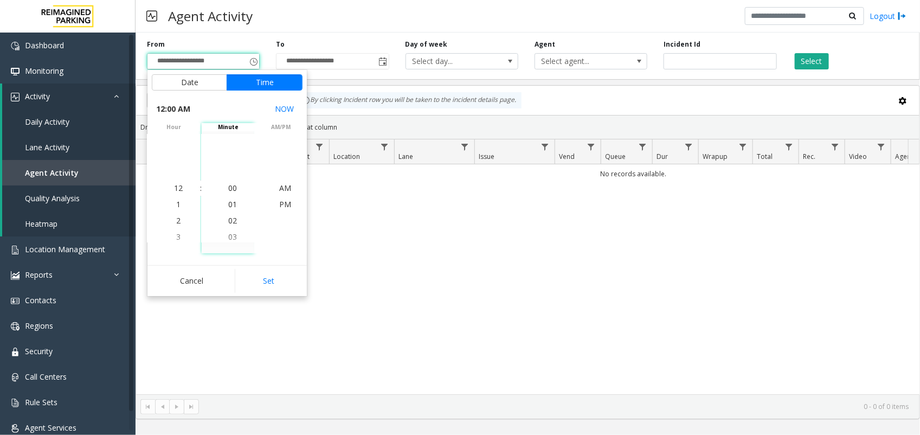
click at [266, 294] on div "Cancel Set" at bounding box center [226, 280] width 159 height 31
click at [269, 281] on button "Set" at bounding box center [269, 281] width 68 height 24
type input "**********"
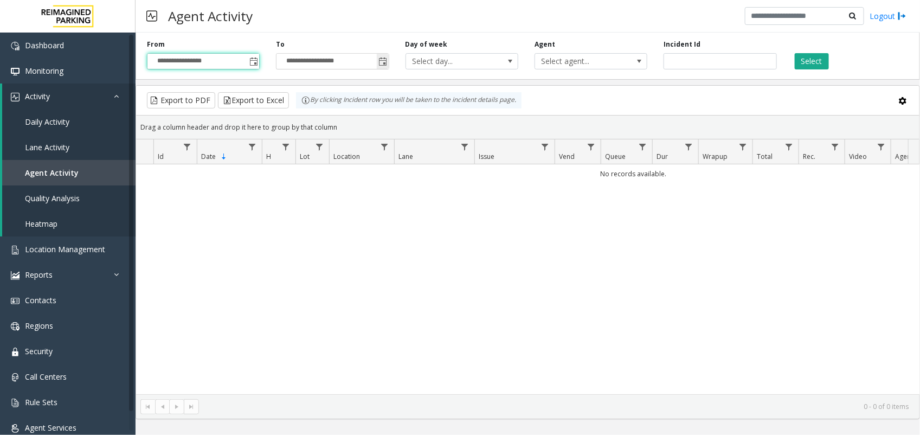
click at [379, 62] on span "Toggle popup" at bounding box center [383, 61] width 9 height 9
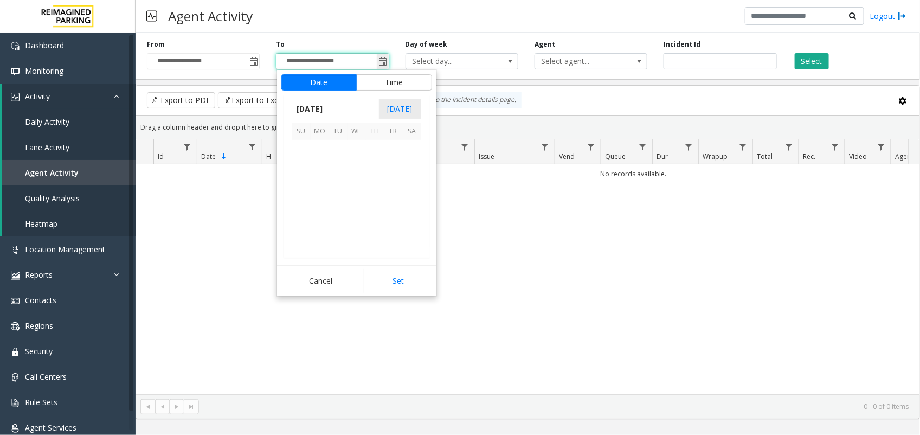
scroll to position [16, 0]
click at [296, 190] on span "14" at bounding box center [301, 186] width 18 height 18
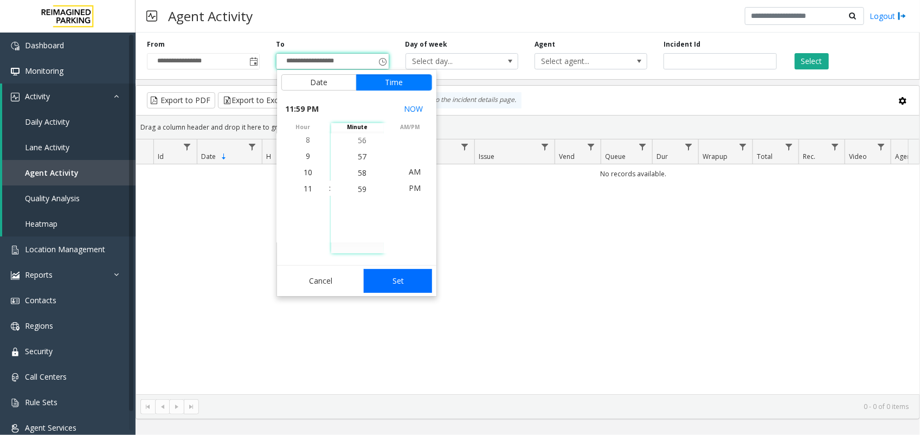
click at [407, 291] on button "Set" at bounding box center [398, 281] width 68 height 24
type input "**********"
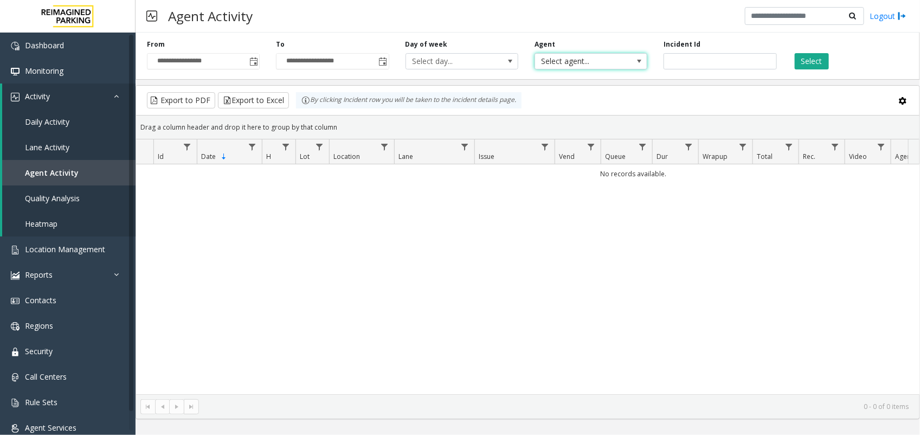
click at [588, 60] on span "Select agent..." at bounding box center [579, 61] width 89 height 15
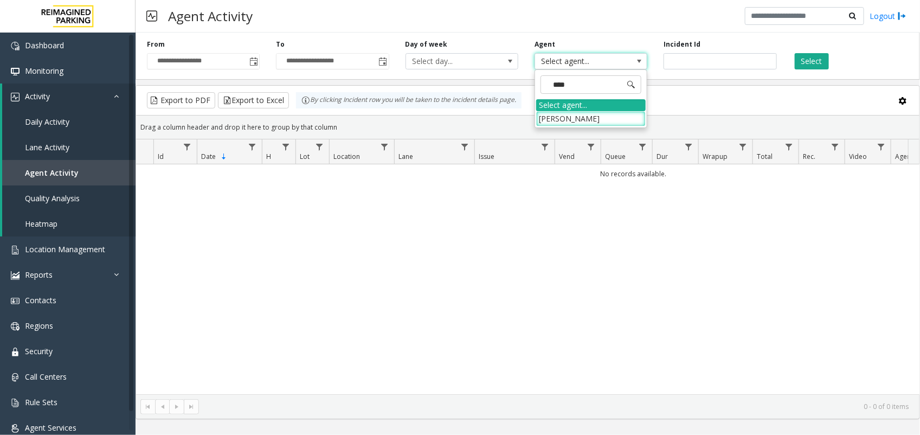
type input "*****"
click at [574, 118] on li "[PERSON_NAME]" at bounding box center [590, 118] width 109 height 15
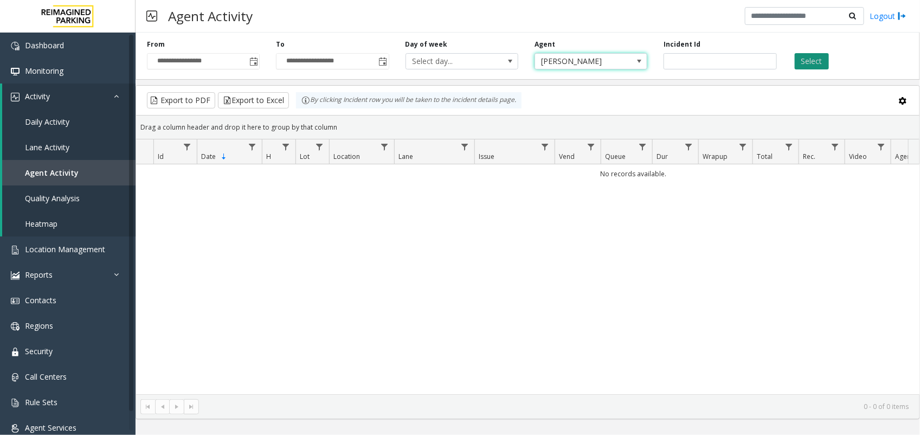
click at [808, 61] on button "Select" at bounding box center [811, 61] width 34 height 16
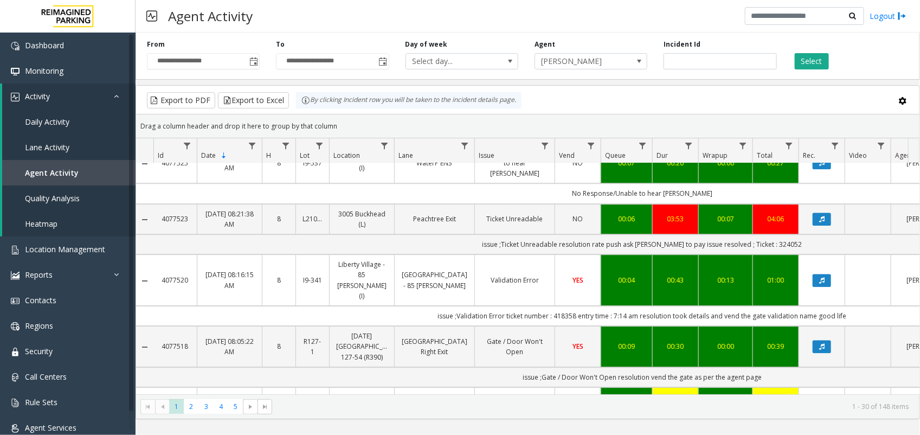
scroll to position [1399, 0]
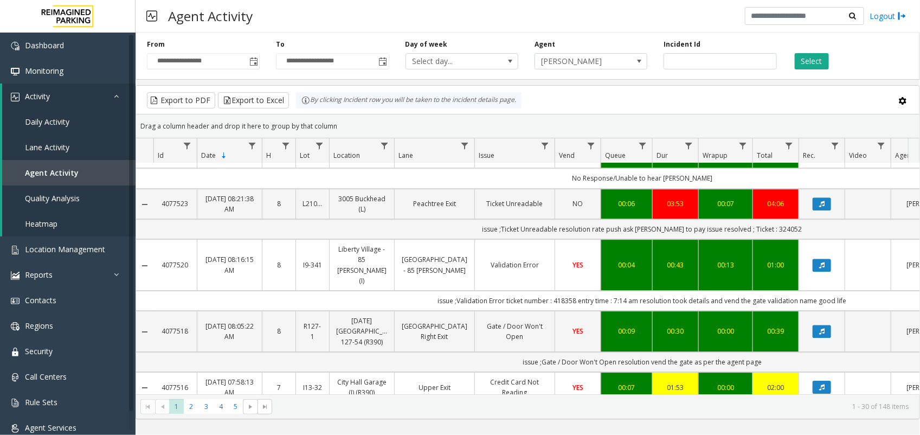
click at [589, 382] on link "YES" at bounding box center [577, 387] width 33 height 10
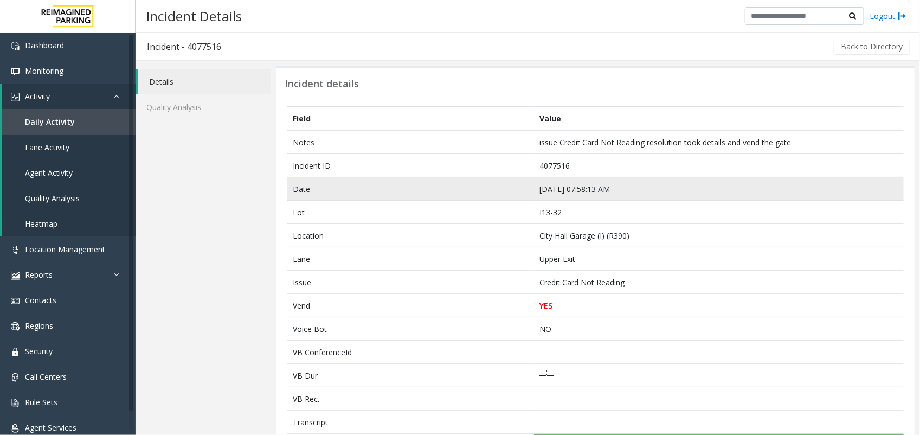
click at [556, 185] on td "Sep 14 07:58:13 AM" at bounding box center [719, 188] width 370 height 23
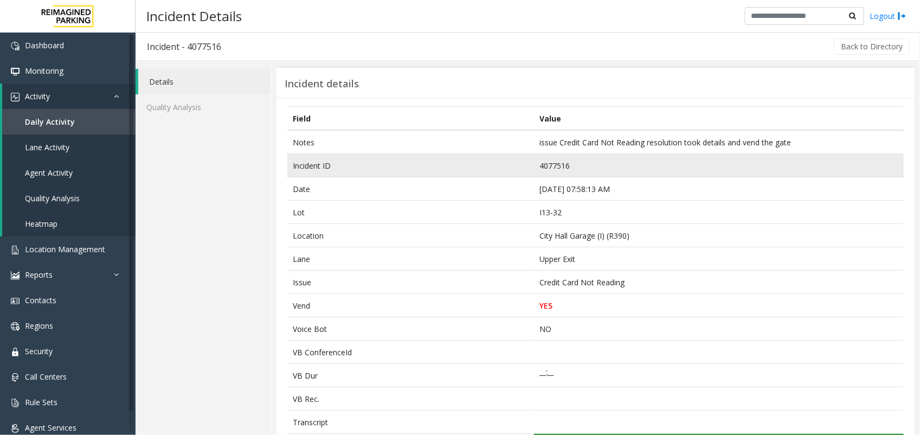
click at [555, 167] on td "4077516" at bounding box center [719, 165] width 370 height 23
copy td "4077516"
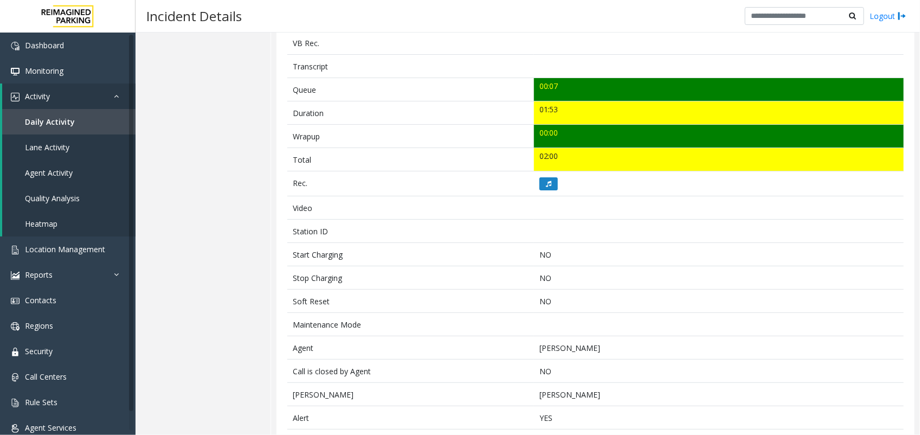
scroll to position [423, 0]
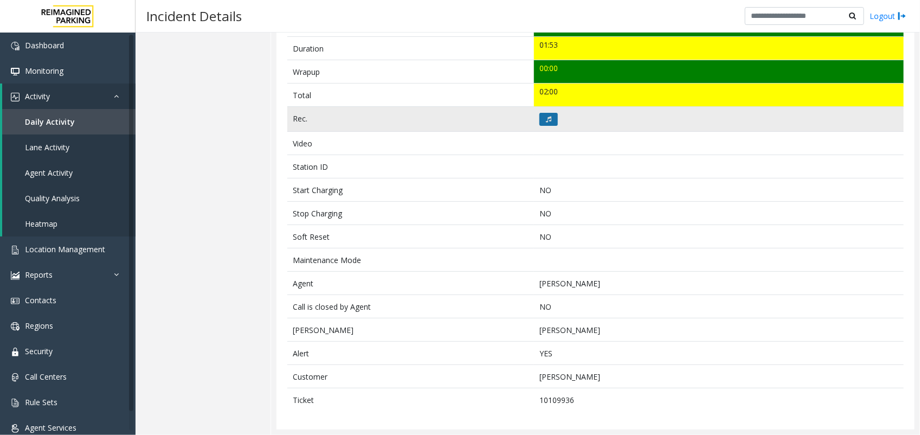
click at [546, 120] on icon at bounding box center [548, 119] width 5 height 7
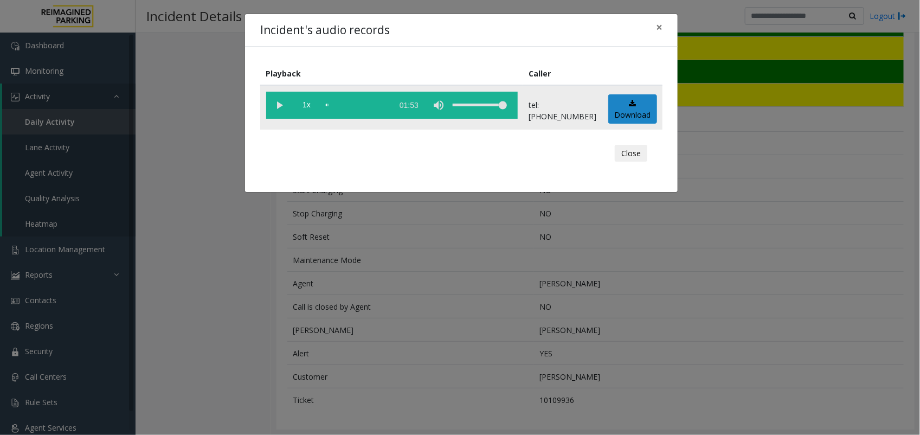
click at [284, 103] on vg-play-pause at bounding box center [279, 105] width 27 height 27
click at [456, 244] on div "Incident's audio records × Playback Caller 1x 01:53 tel:01303290035194325501 Do…" at bounding box center [460, 217] width 920 height 435
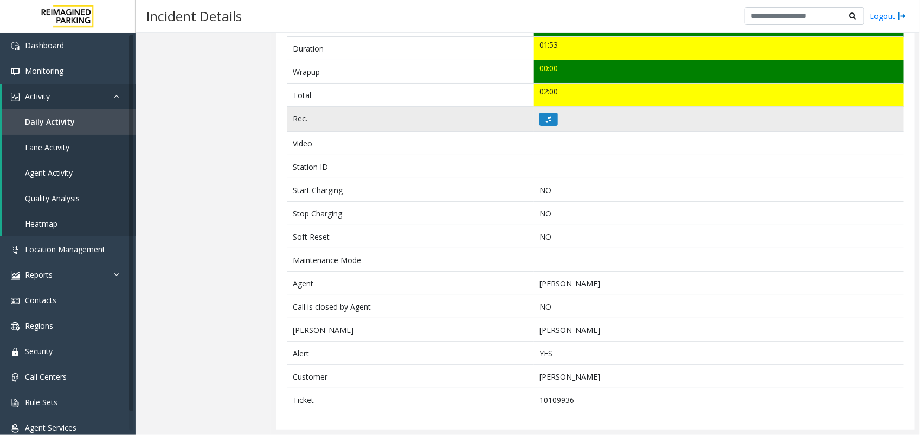
click at [551, 125] on td at bounding box center [719, 119] width 370 height 25
click at [548, 122] on button at bounding box center [548, 119] width 18 height 13
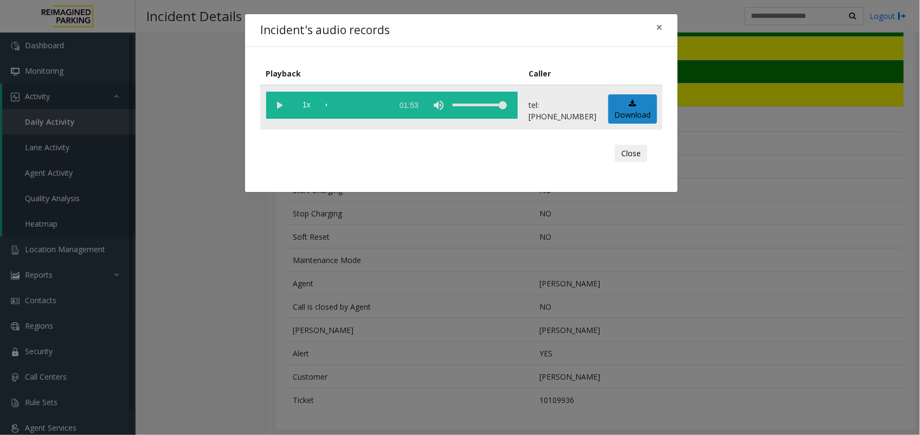
click at [286, 109] on vg-play-pause at bounding box center [279, 105] width 27 height 27
click at [374, 204] on div "Incident's audio records × Playback Caller 1x 01:53 tel:01303290035194325501 Do…" at bounding box center [460, 217] width 920 height 435
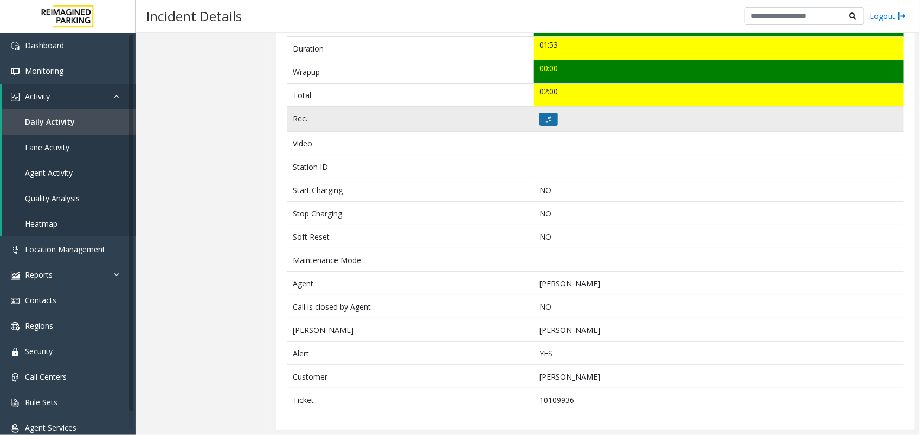
click at [546, 117] on icon at bounding box center [548, 119] width 5 height 7
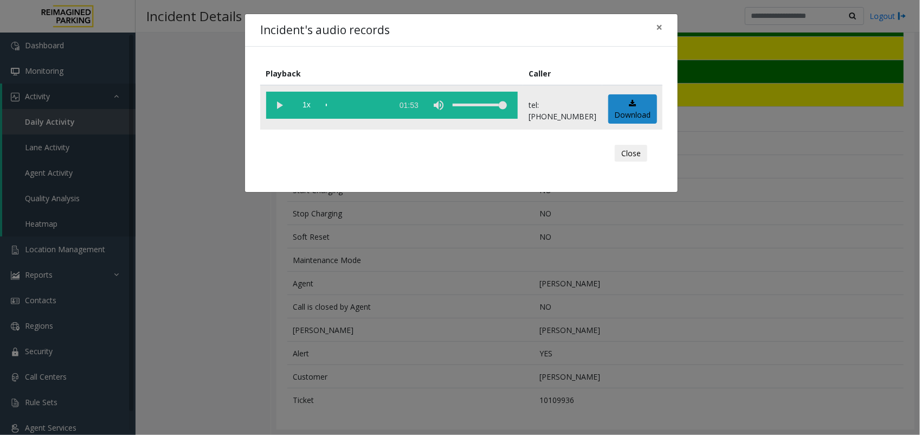
click at [283, 101] on vg-play-pause at bounding box center [279, 105] width 27 height 27
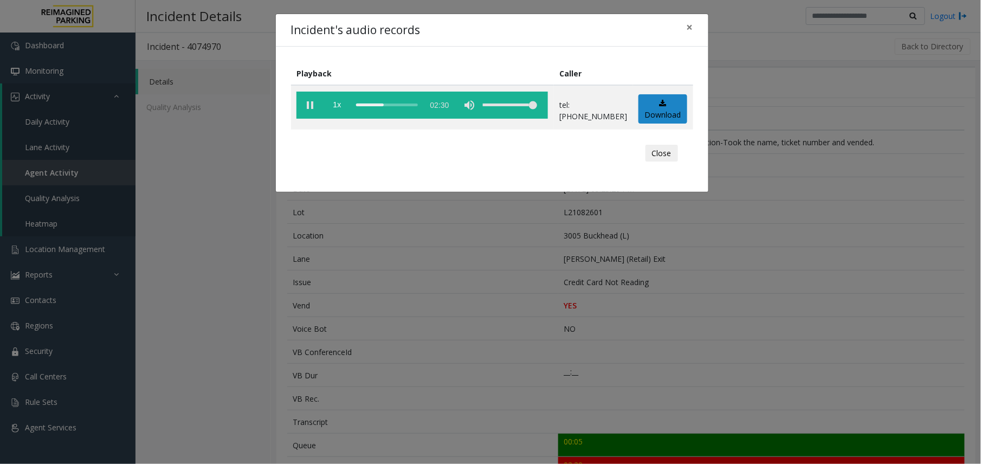
scroll to position [397, 0]
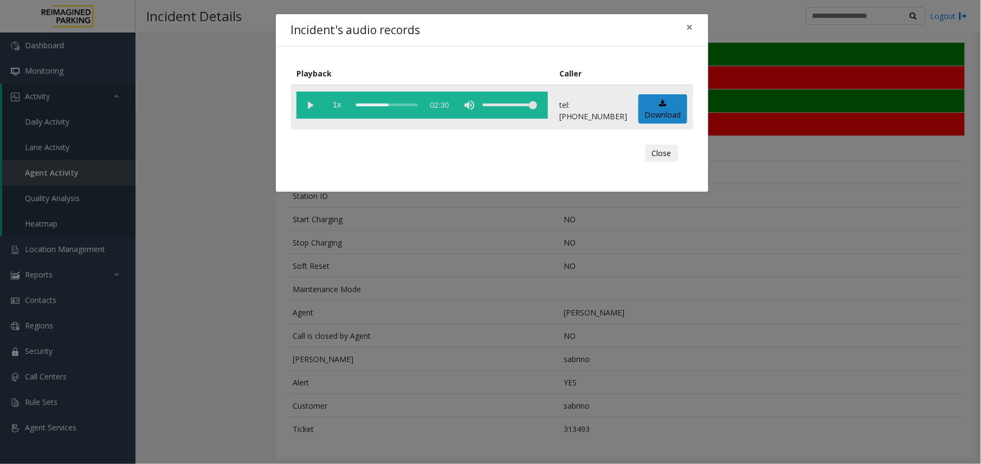
click at [384, 104] on div "scrub bar" at bounding box center [387, 105] width 62 height 27
click at [358, 294] on div "Incident's audio records × Playback Caller 1x 02:30 tel:[PHONE_NUMBER] Download…" at bounding box center [490, 232] width 981 height 464
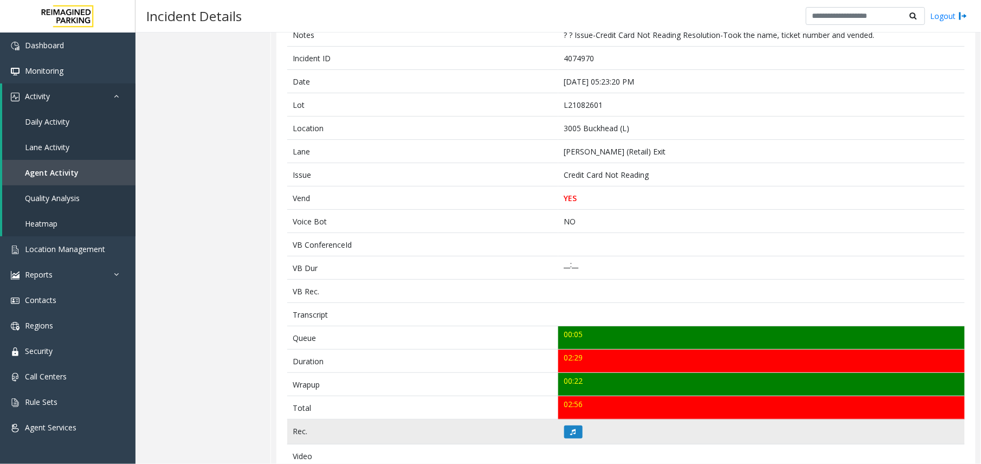
scroll to position [0, 0]
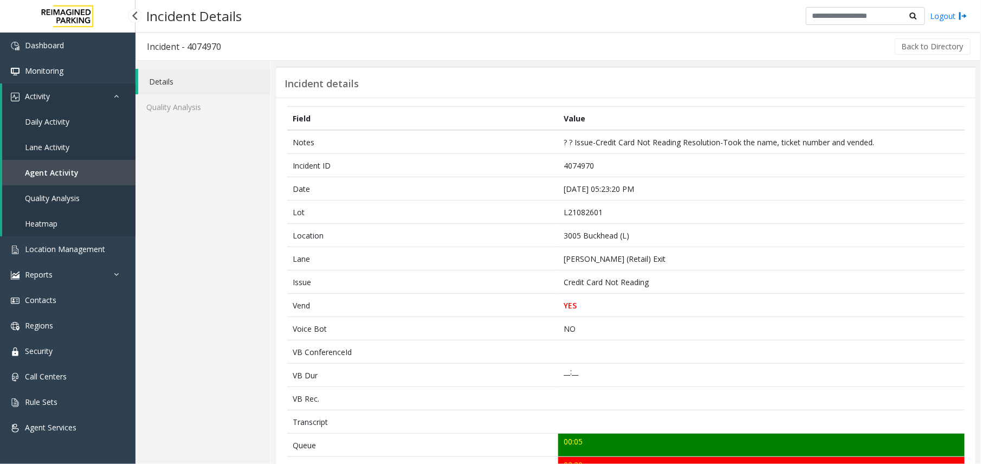
click at [74, 167] on span "Agent Activity" at bounding box center [52, 172] width 54 height 10
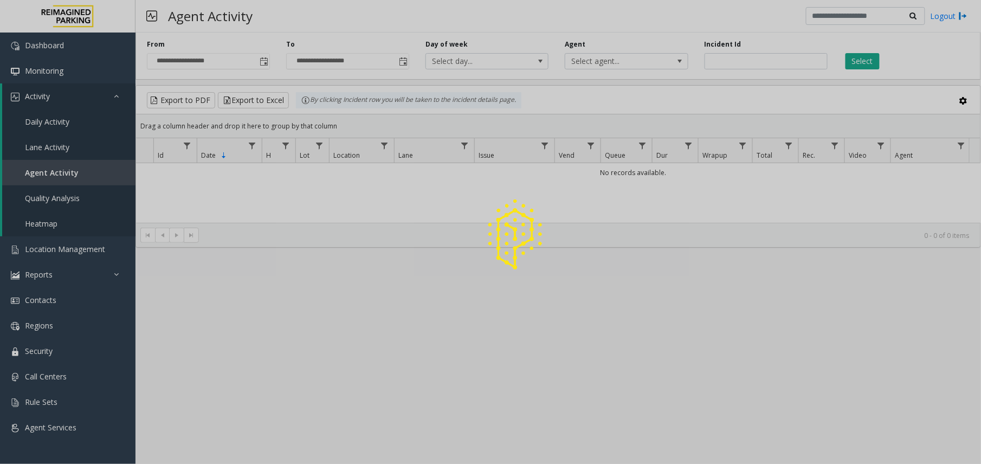
click at [260, 66] on span "Toggle popup" at bounding box center [264, 61] width 9 height 9
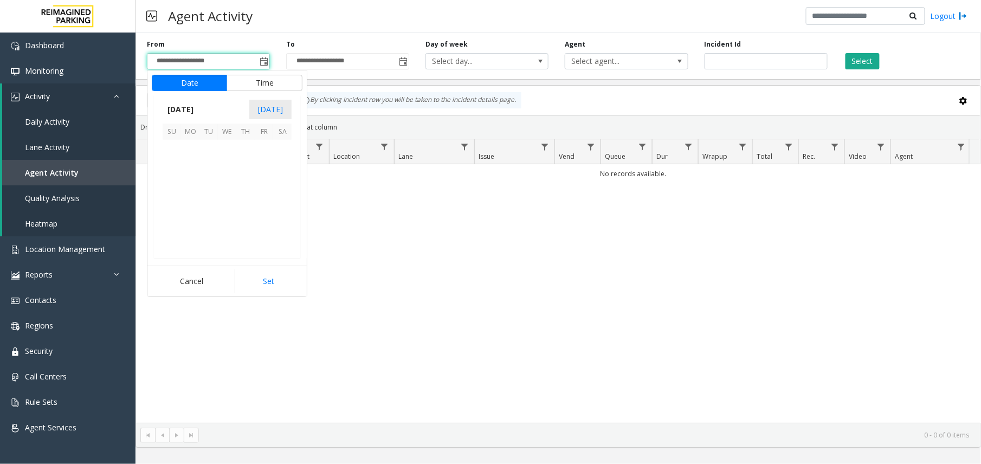
scroll to position [194472, 0]
click at [196, 172] on span "8" at bounding box center [190, 167] width 18 height 18
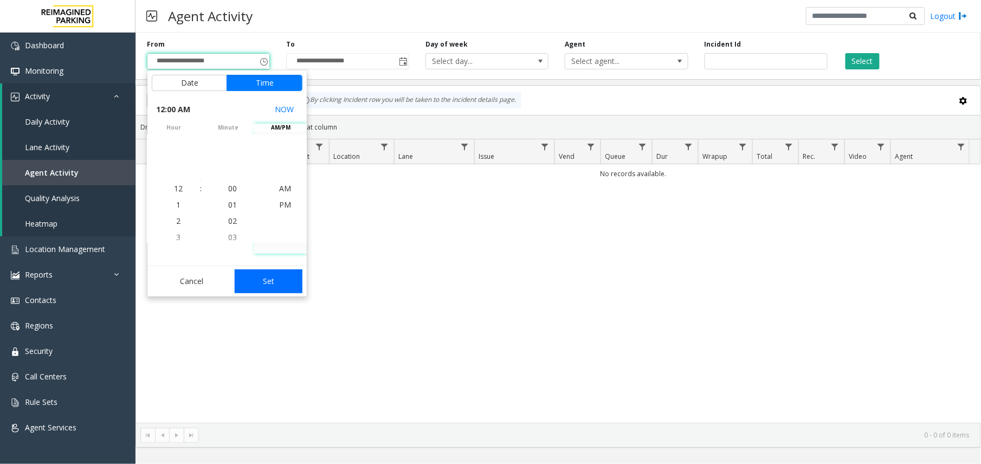
click at [284, 280] on button "Set" at bounding box center [269, 281] width 68 height 24
type input "**********"
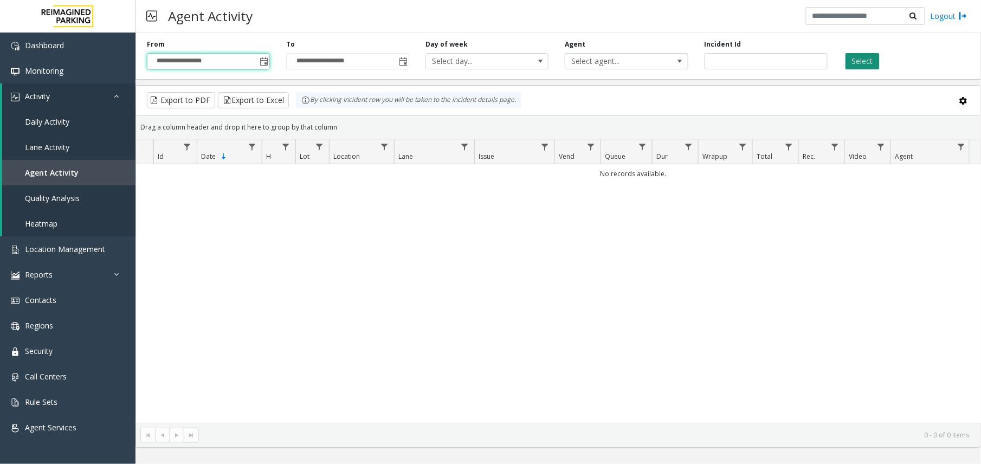
click at [864, 59] on button "Select" at bounding box center [862, 61] width 34 height 16
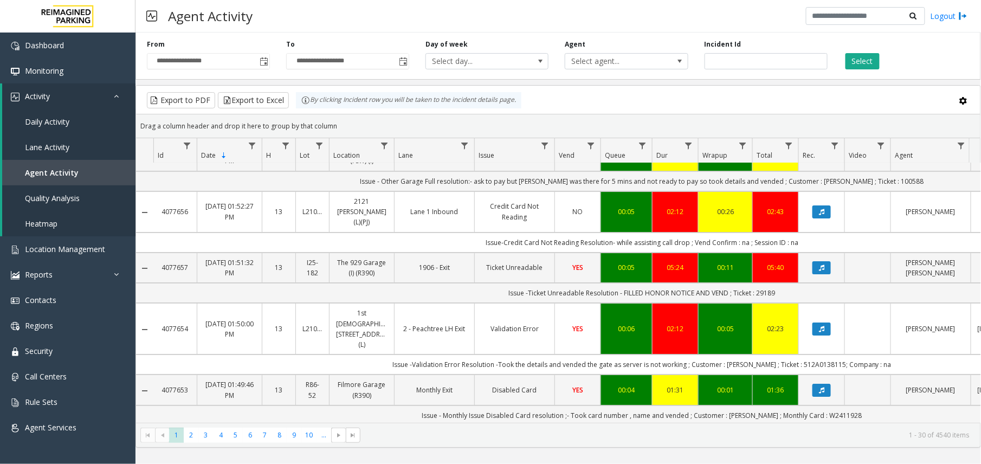
scroll to position [1367, 0]
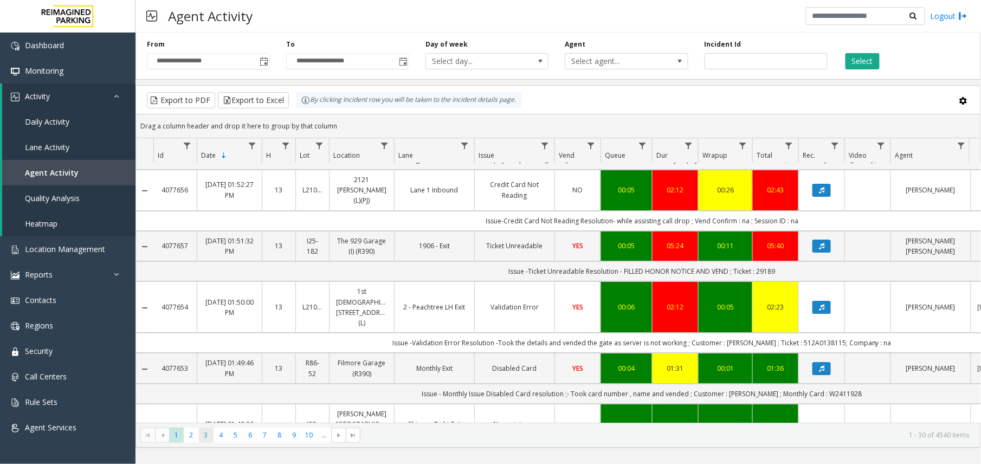
click at [204, 433] on span "3" at bounding box center [206, 435] width 15 height 15
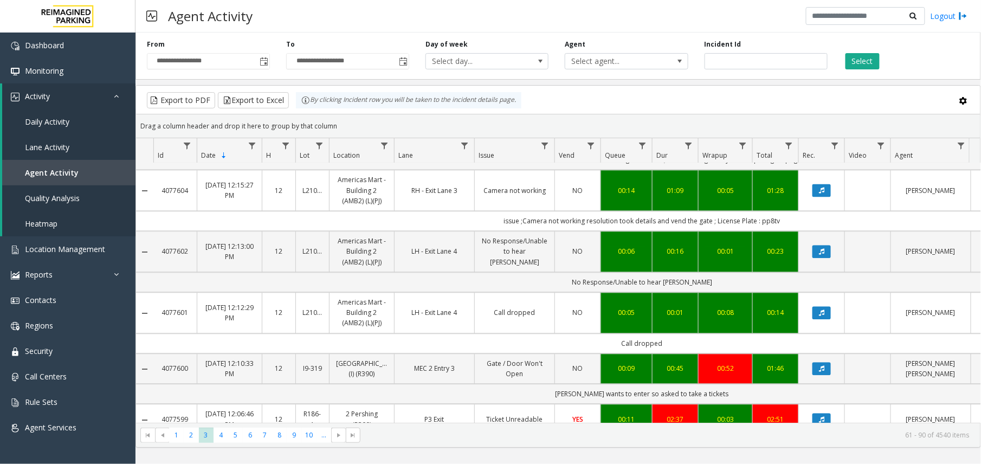
scroll to position [1084, 0]
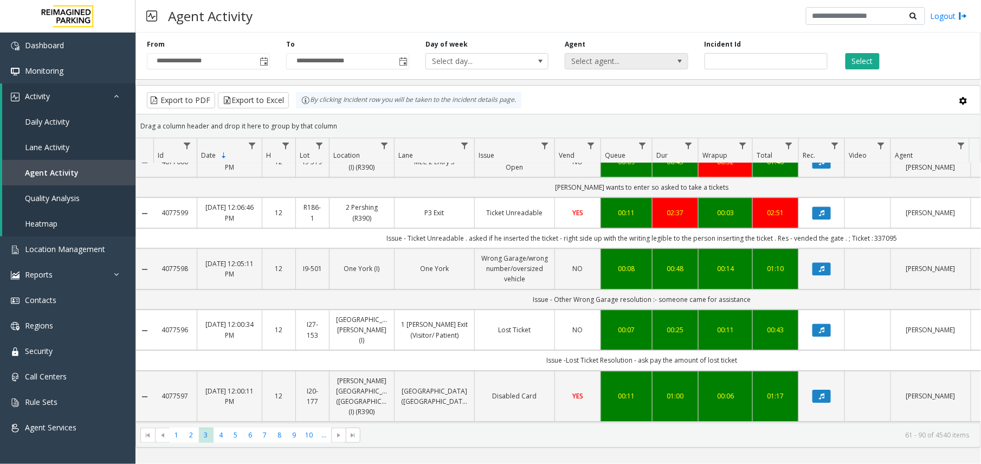
click at [639, 63] on span "Select agent..." at bounding box center [614, 61] width 98 height 15
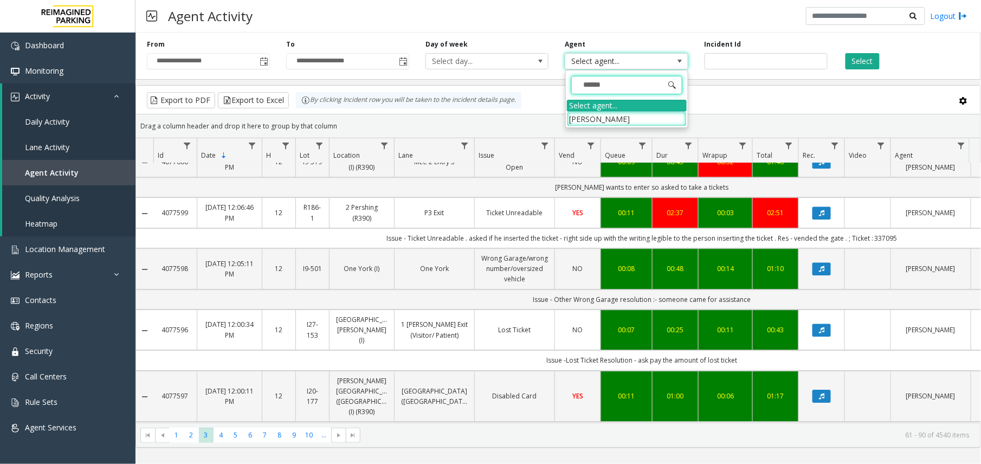
type input "*******"
click at [618, 114] on li "[PERSON_NAME]" at bounding box center [627, 119] width 120 height 15
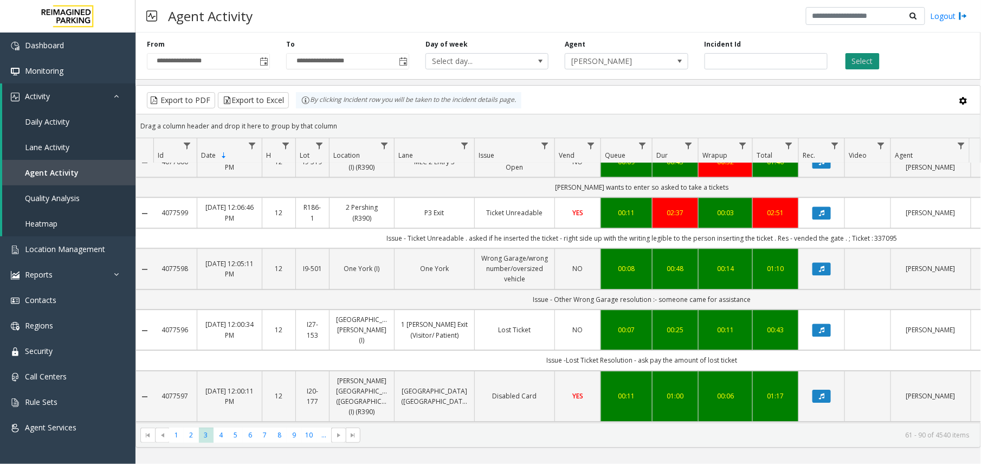
click at [852, 59] on button "Select" at bounding box center [862, 61] width 34 height 16
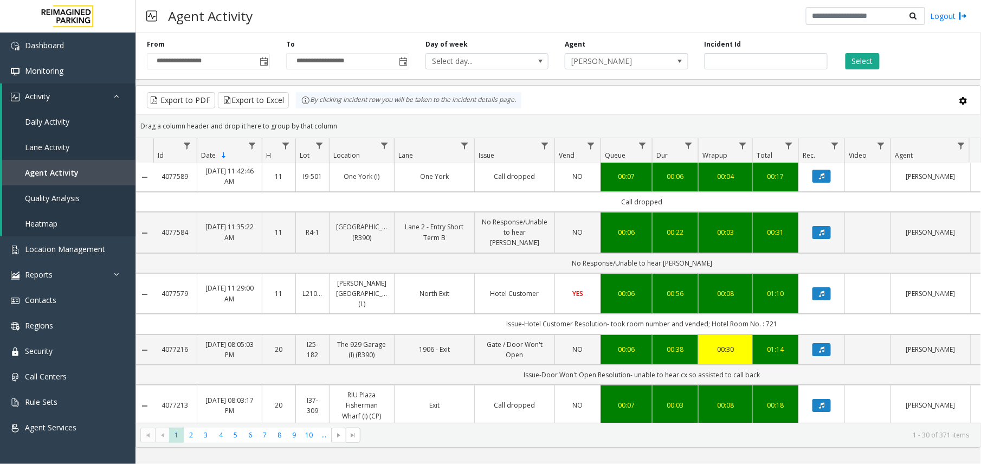
scroll to position [1367, 0]
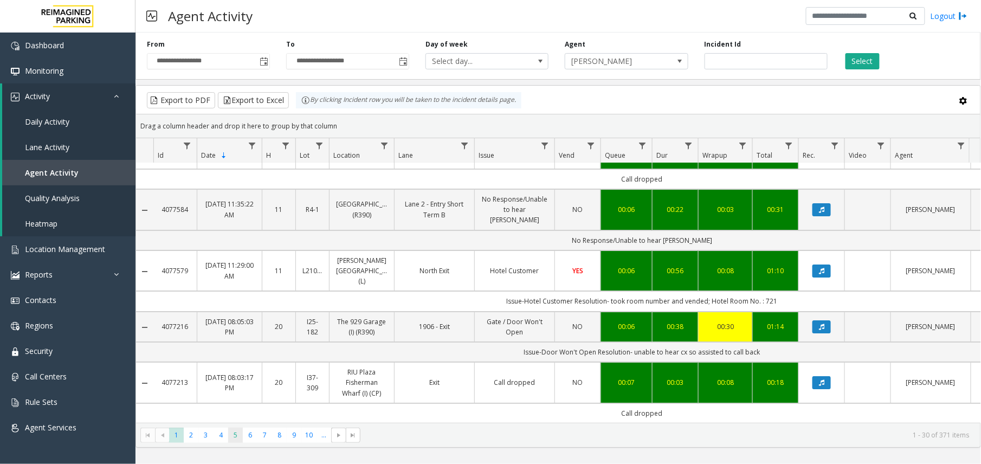
click at [232, 435] on span "5" at bounding box center [235, 435] width 15 height 15
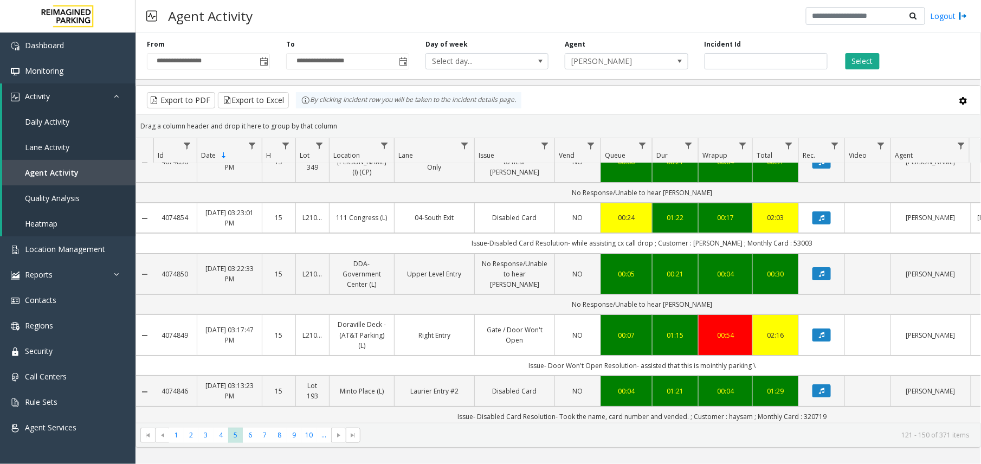
scroll to position [1440, 0]
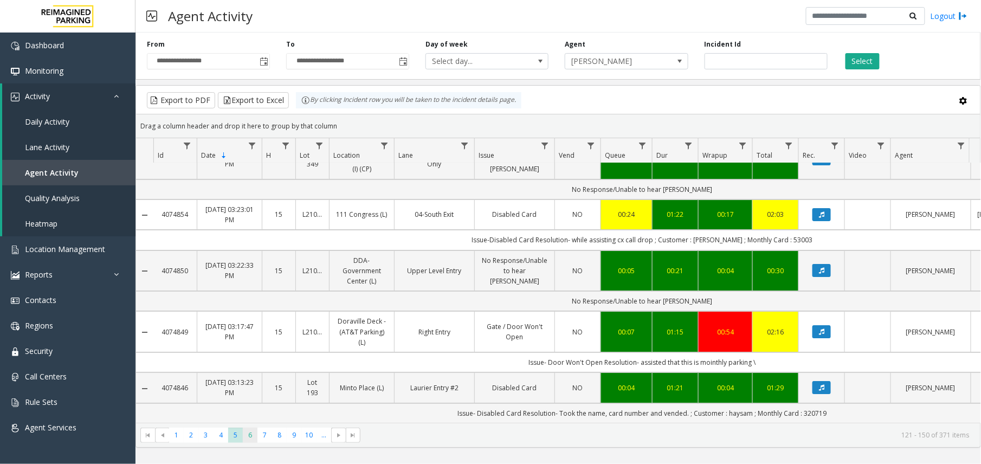
click at [255, 438] on span "6" at bounding box center [250, 435] width 15 height 15
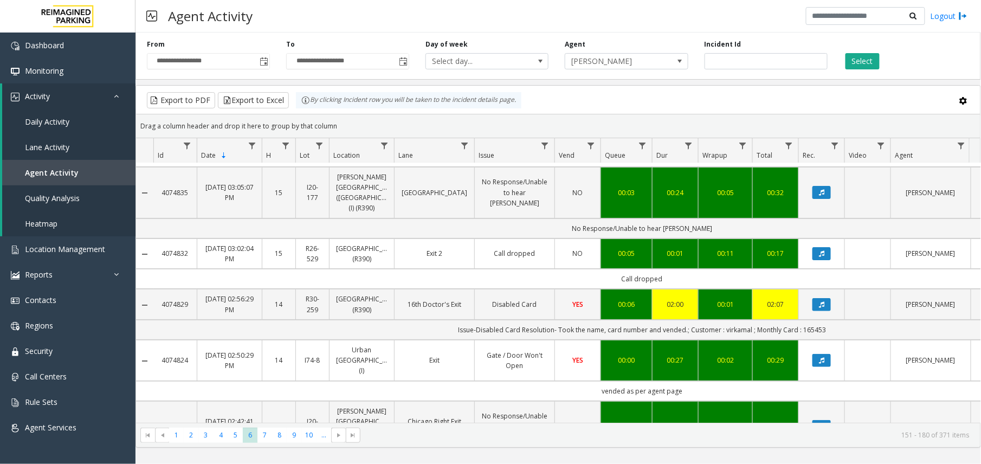
scroll to position [144, 0]
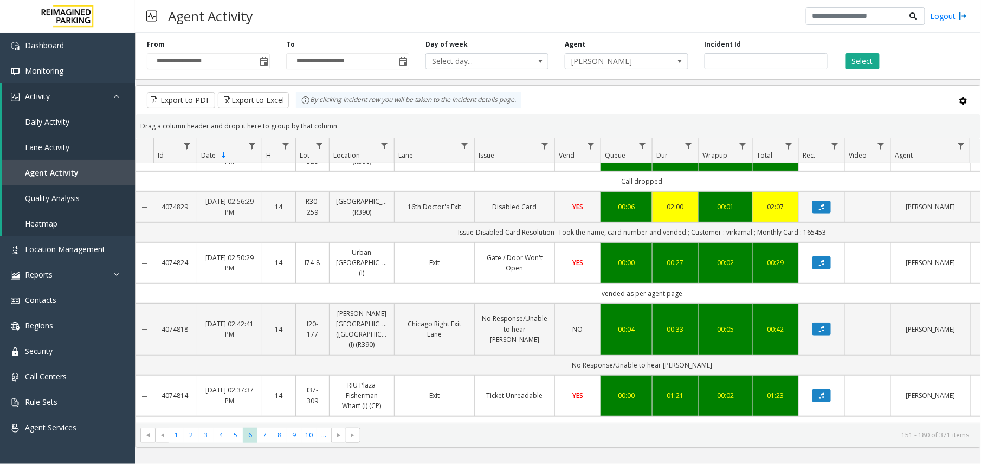
click at [720, 204] on td "00:01" at bounding box center [725, 206] width 54 height 30
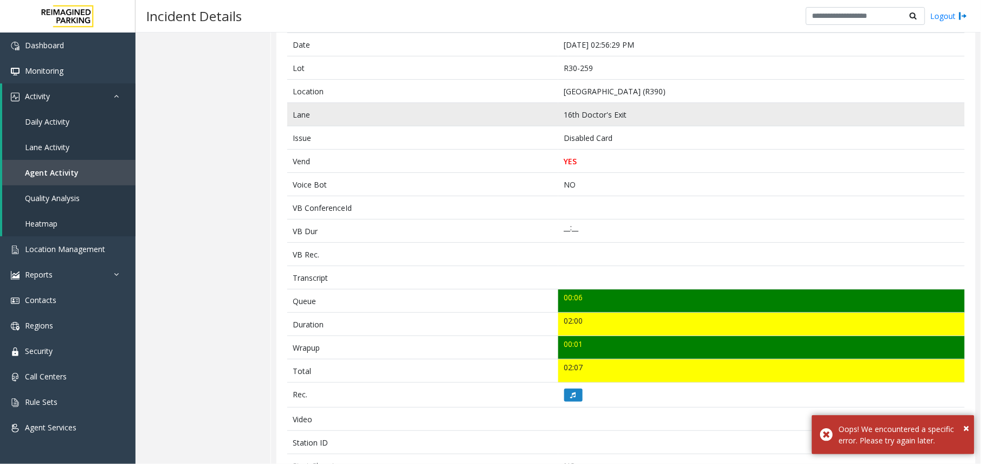
scroll to position [217, 0]
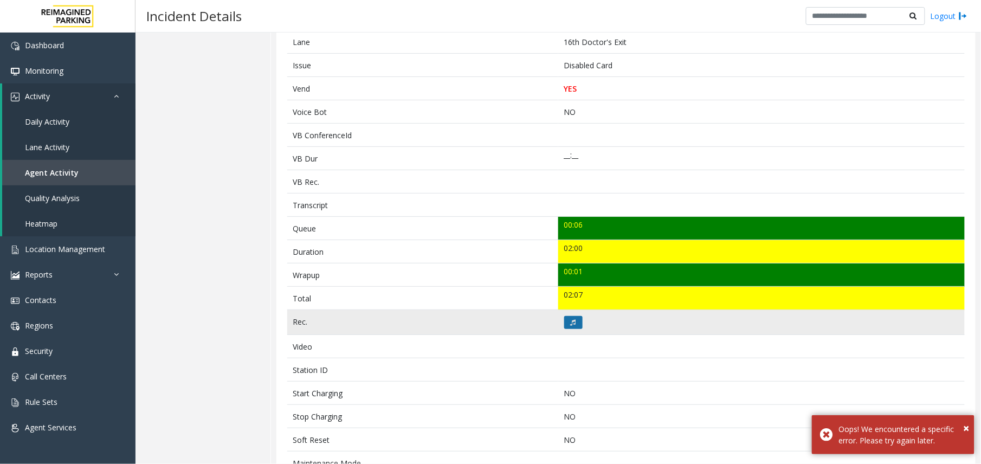
click at [571, 326] on icon at bounding box center [573, 322] width 5 height 7
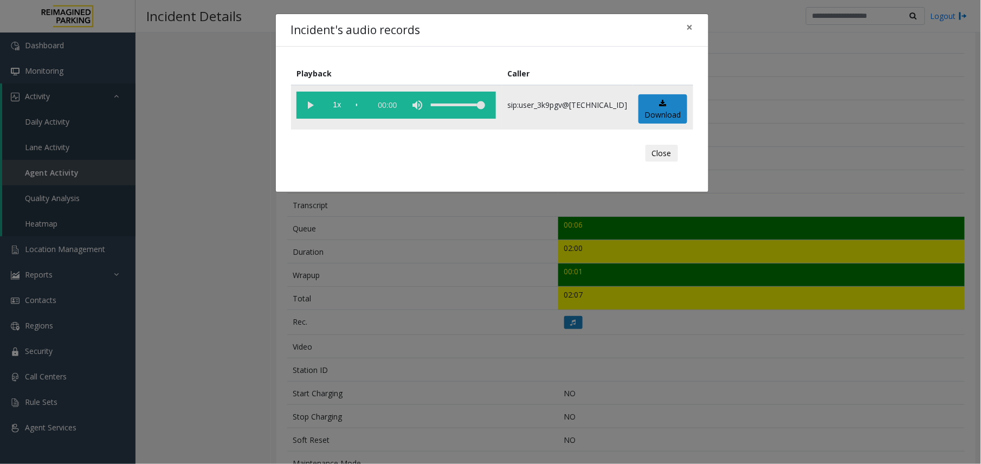
click at [316, 113] on vg-play-pause at bounding box center [309, 105] width 27 height 27
click at [362, 105] on div "scrub bar" at bounding box center [361, 105] width 10 height 27
click at [647, 257] on div "Incident's audio records × Playback Caller 1x 02:01 sip:user_3k9pgv@[TECHNICAL_…" at bounding box center [490, 232] width 981 height 464
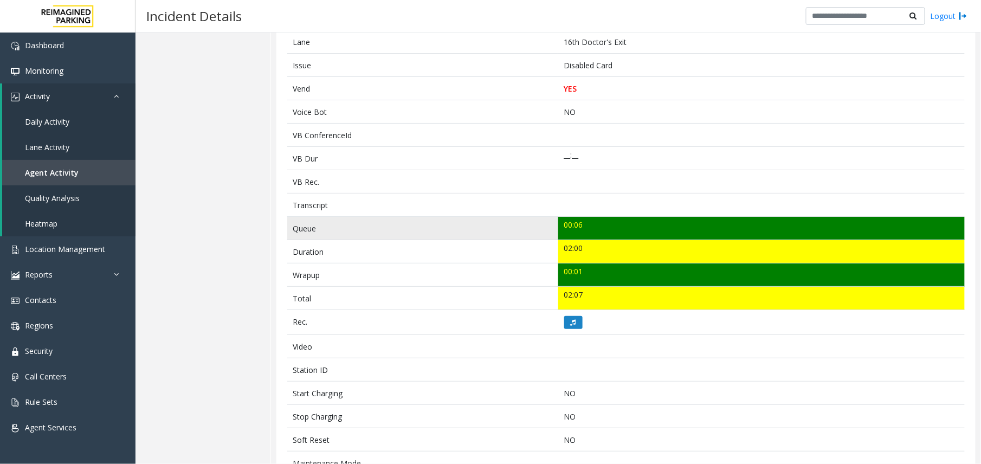
scroll to position [397, 0]
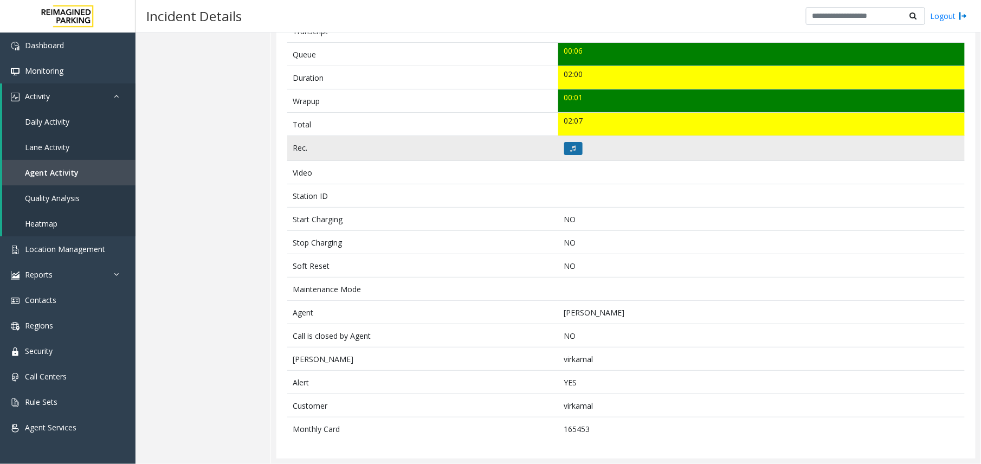
click at [569, 152] on button at bounding box center [573, 148] width 18 height 13
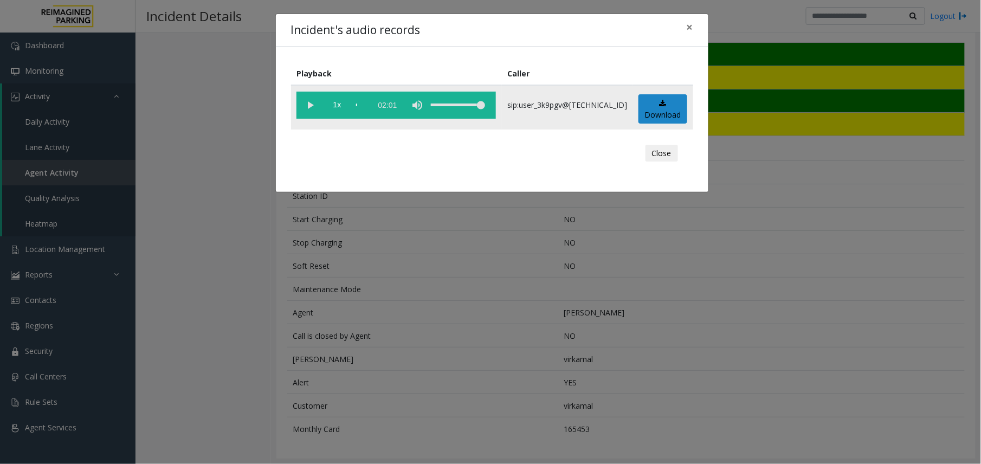
click at [306, 105] on vg-play-pause at bounding box center [309, 105] width 27 height 27
click at [365, 102] on div "scrub bar" at bounding box center [361, 105] width 10 height 27
click at [366, 102] on div "scrub bar" at bounding box center [361, 105] width 10 height 27
click at [332, 107] on span "1x" at bounding box center [336, 105] width 27 height 27
click at [332, 107] on span "1.5x" at bounding box center [336, 105] width 27 height 27
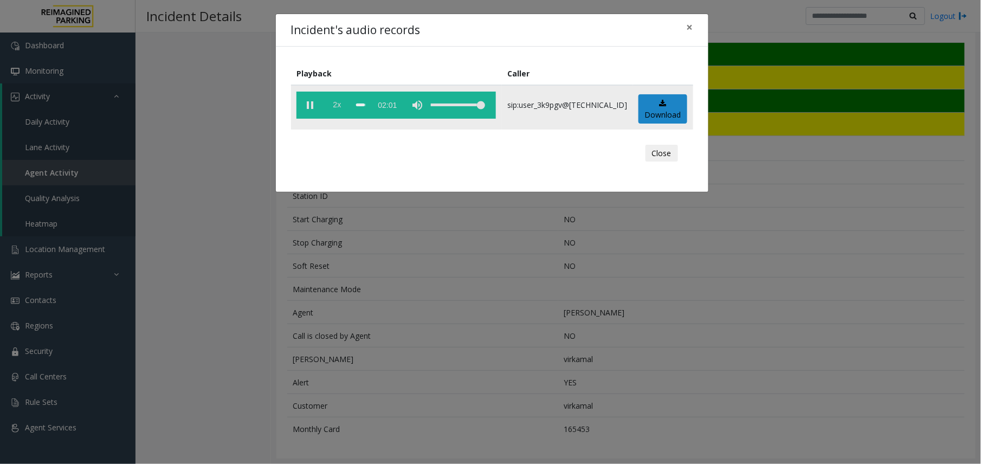
click at [332, 107] on span "2x" at bounding box center [336, 105] width 27 height 27
click at [332, 107] on span "0.5x" at bounding box center [336, 105] width 27 height 27
click at [425, 295] on div "Incident's audio records × Playback Caller 1x 02:01 sip:user_3k9pgv@[TECHNICAL_…" at bounding box center [490, 232] width 981 height 464
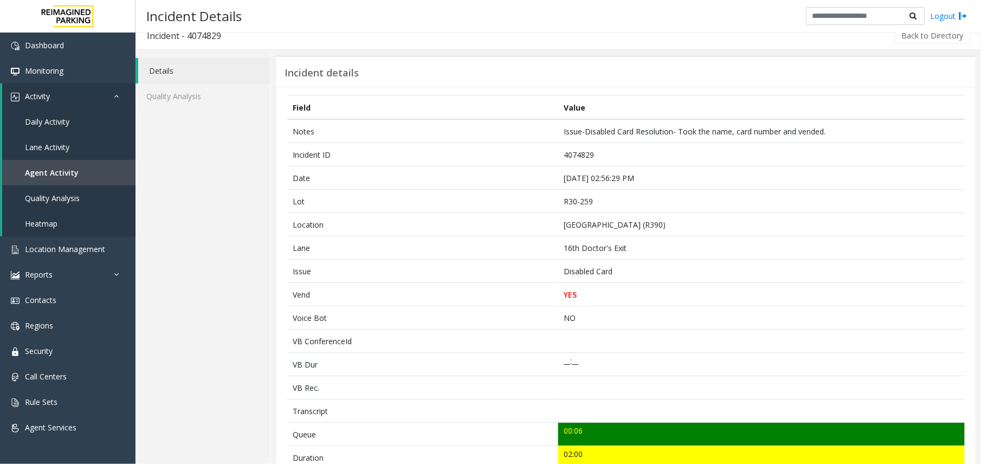
scroll to position [0, 0]
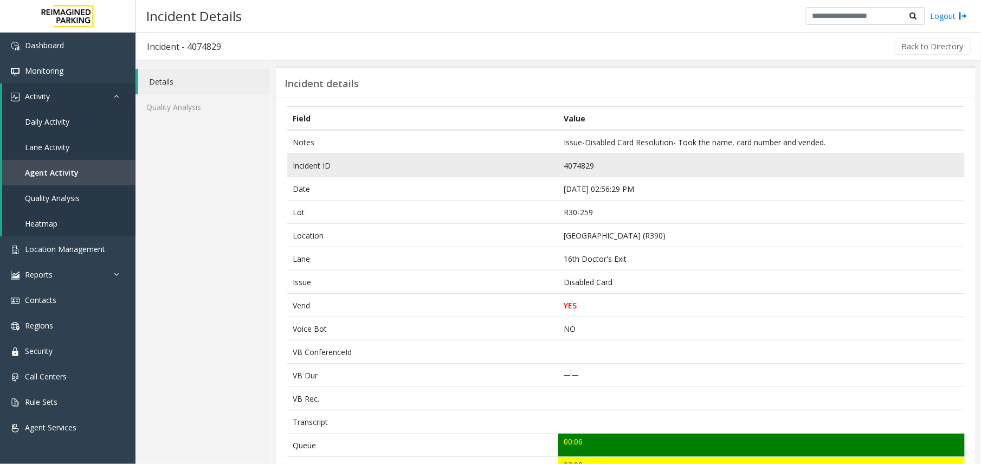
click at [578, 167] on td "4074829" at bounding box center [761, 165] width 406 height 23
copy td "4074829"
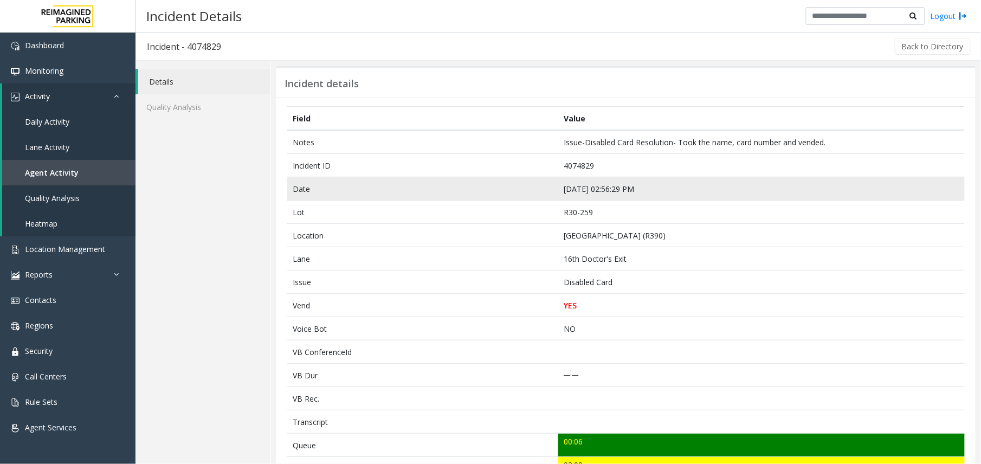
click at [588, 185] on td "[DATE] 02:56:29 PM" at bounding box center [761, 188] width 406 height 23
copy td "[DATE] 02:56:29 PM"
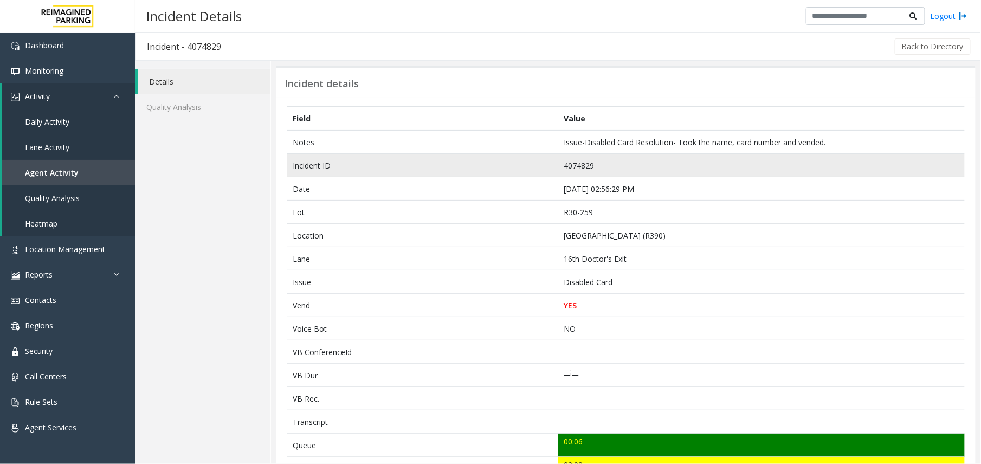
click at [560, 166] on td "4074829" at bounding box center [761, 165] width 406 height 23
copy td "4074829"
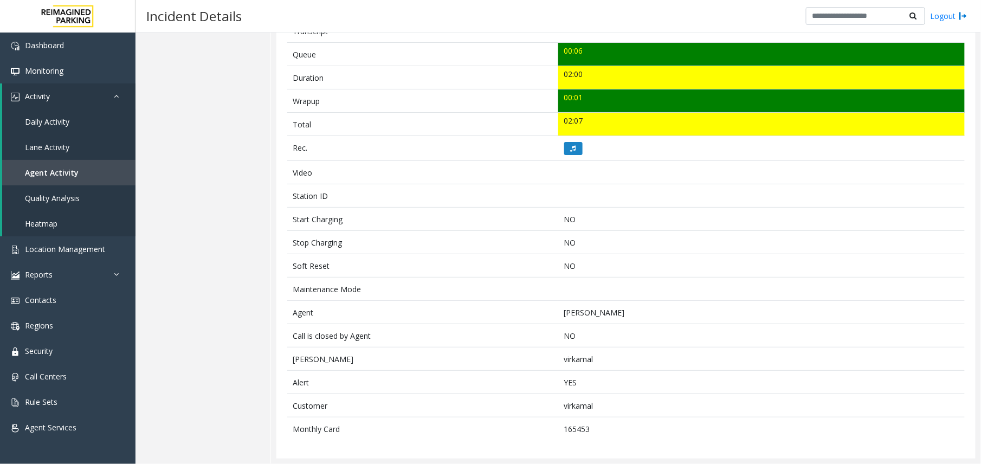
scroll to position [397, 0]
click at [43, 171] on span "Agent Activity" at bounding box center [52, 172] width 54 height 10
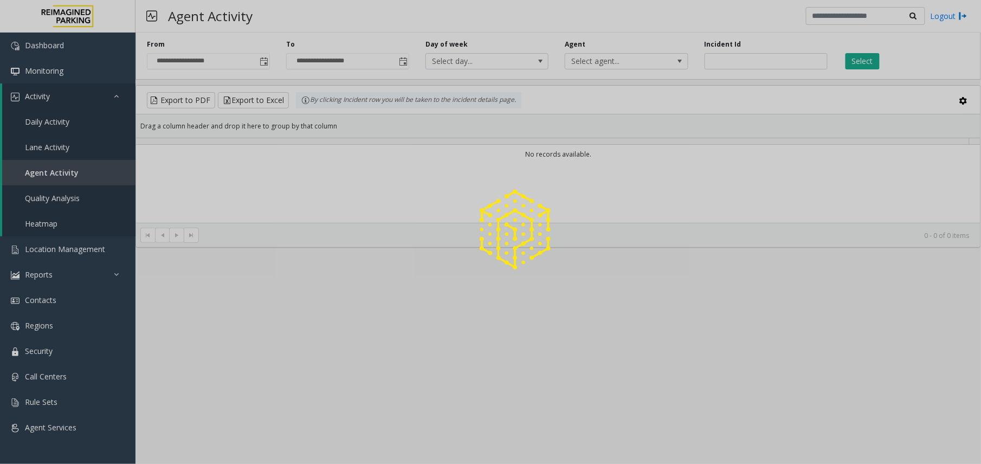
click at [267, 62] on div at bounding box center [490, 232] width 981 height 464
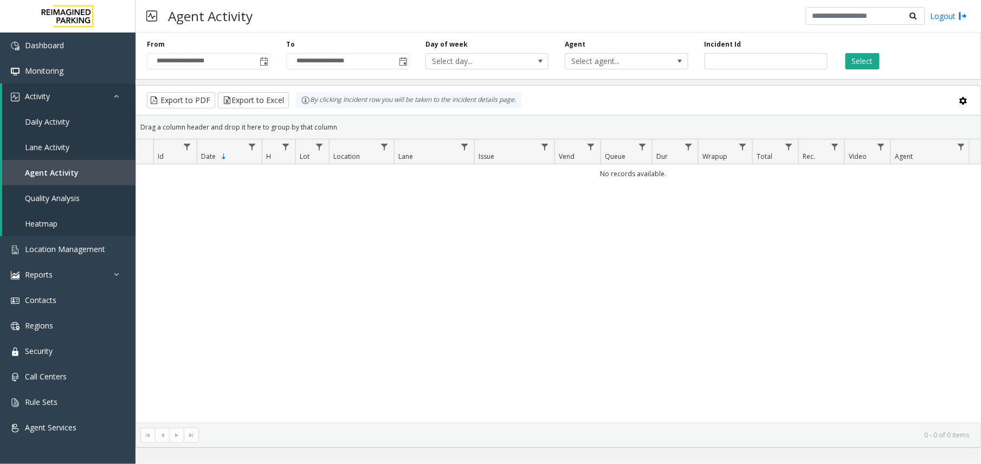
click at [267, 62] on span "Toggle popup" at bounding box center [264, 61] width 9 height 9
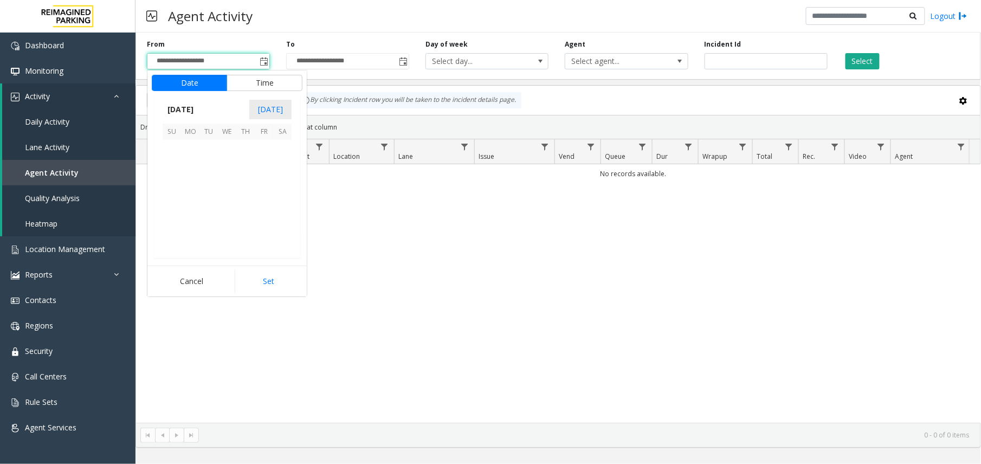
scroll to position [194472, 0]
click at [197, 174] on span "8" at bounding box center [190, 167] width 18 height 18
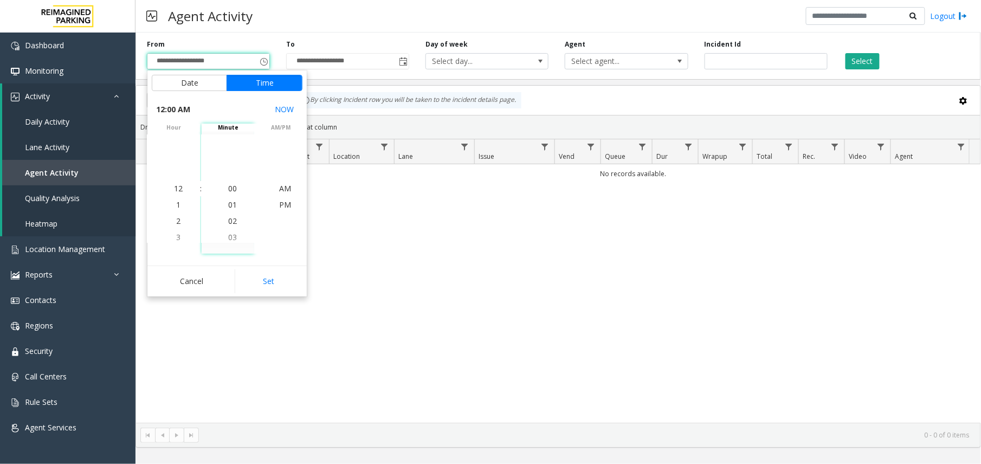
click at [253, 276] on button "Set" at bounding box center [269, 281] width 68 height 24
type input "**********"
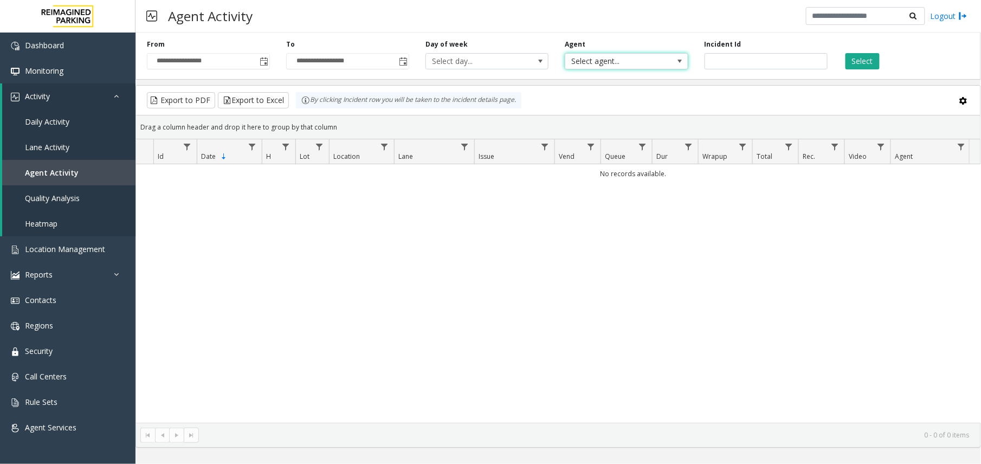
click at [662, 56] on span "Select agent..." at bounding box center [614, 61] width 98 height 15
type input "******"
click at [626, 118] on li "[PERSON_NAME]" at bounding box center [627, 119] width 120 height 15
click at [867, 57] on button "Select" at bounding box center [862, 61] width 34 height 16
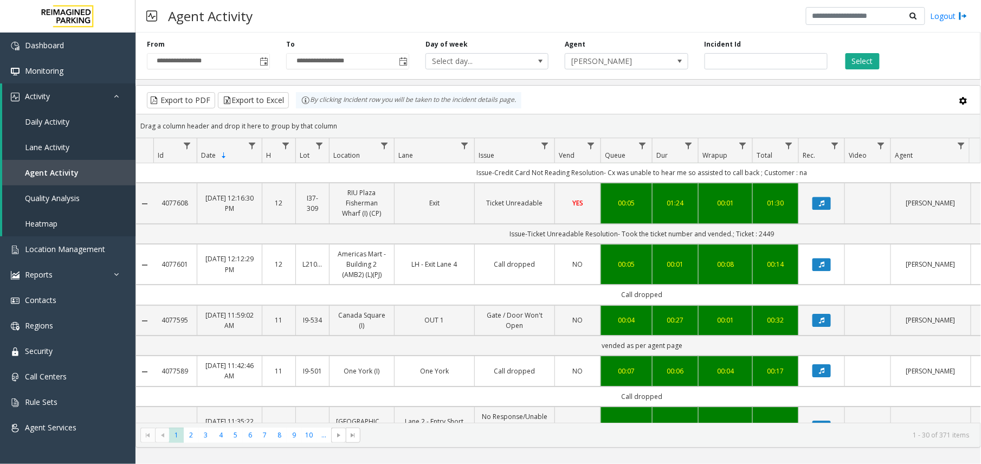
scroll to position [1367, 0]
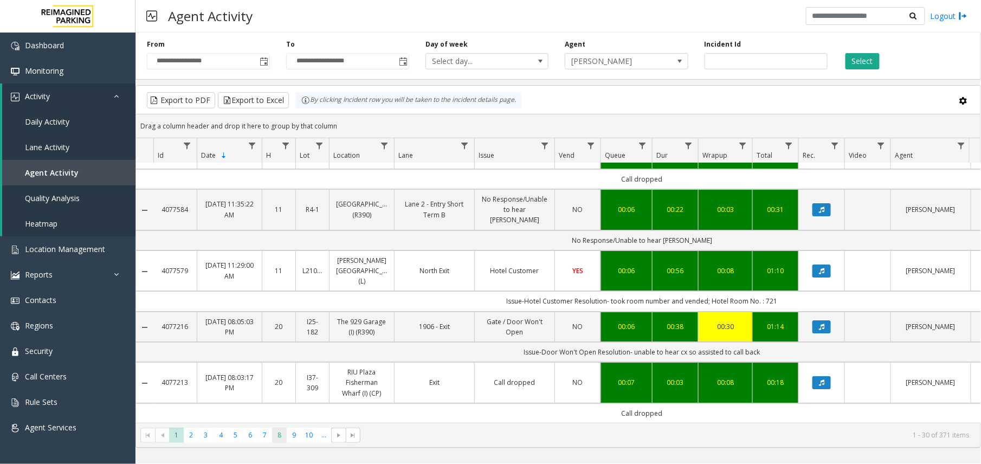
click at [273, 435] on span "8" at bounding box center [279, 435] width 15 height 15
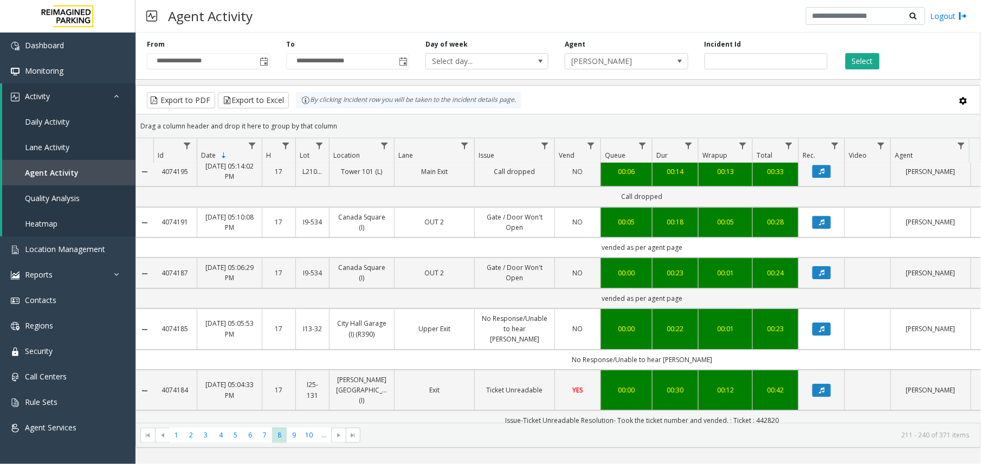
scroll to position [1399, 0]
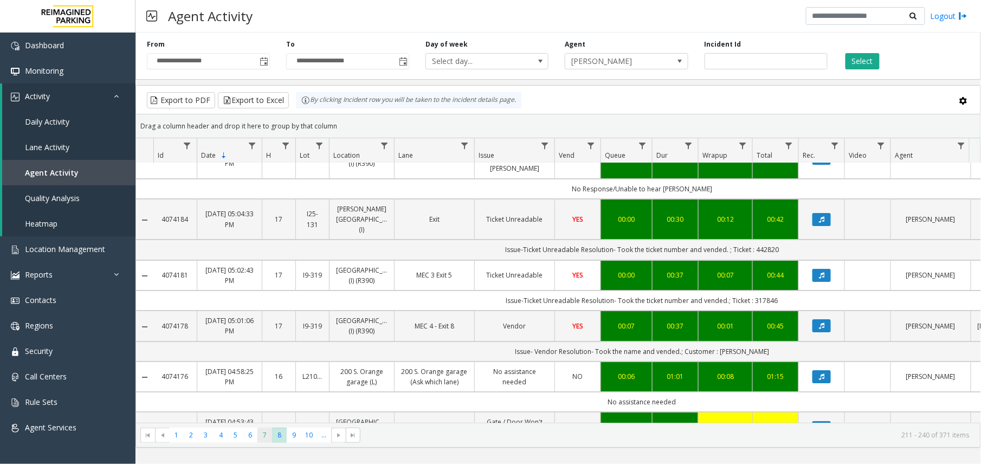
click at [260, 434] on span "7" at bounding box center [264, 435] width 15 height 15
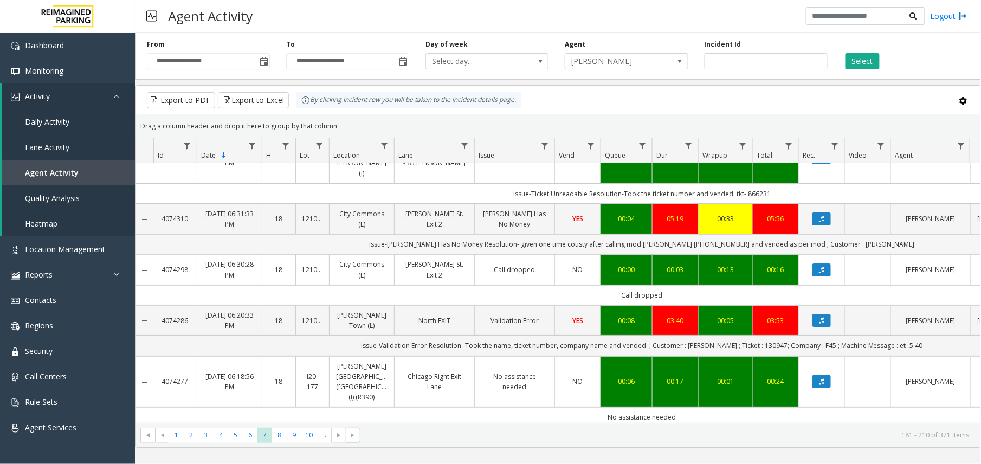
scroll to position [1461, 0]
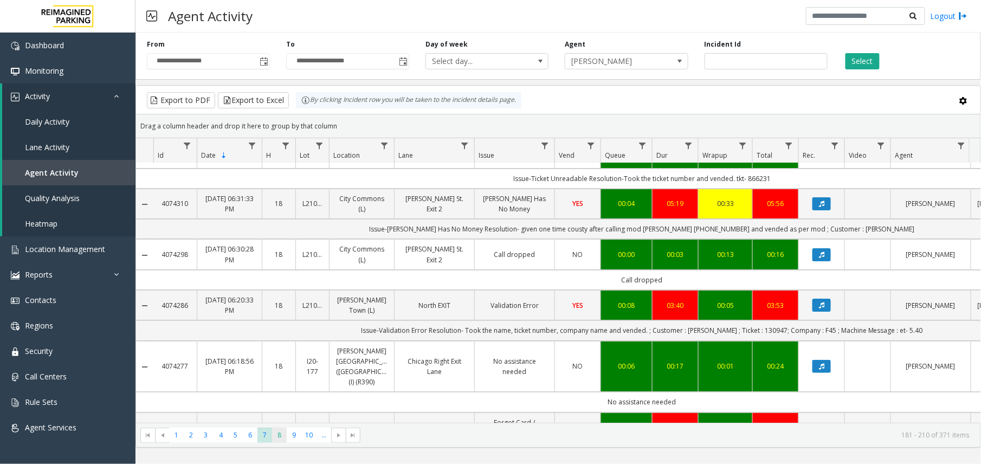
click at [284, 437] on span "8" at bounding box center [279, 435] width 15 height 15
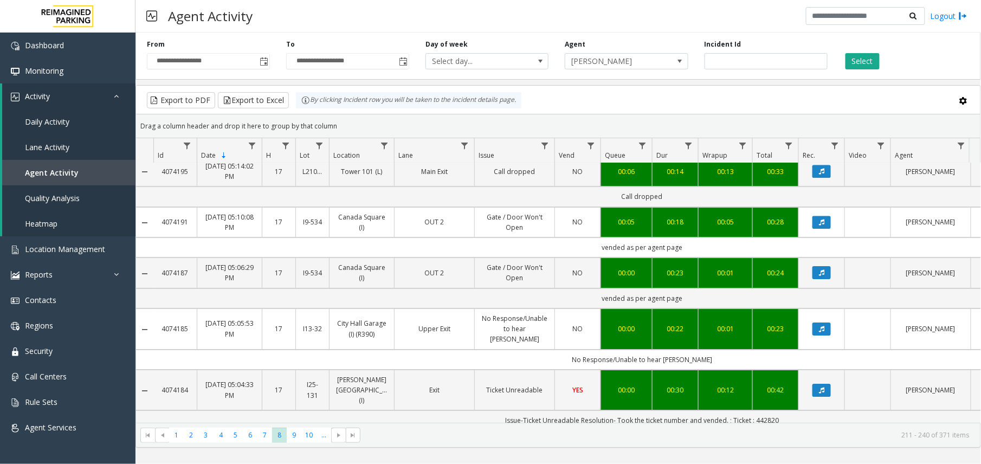
scroll to position [1399, 0]
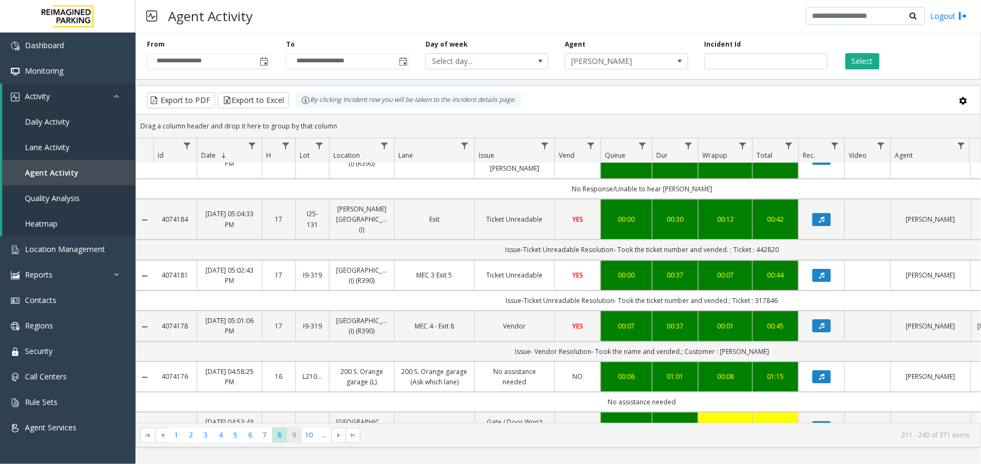
click at [296, 436] on span "9" at bounding box center [294, 435] width 15 height 15
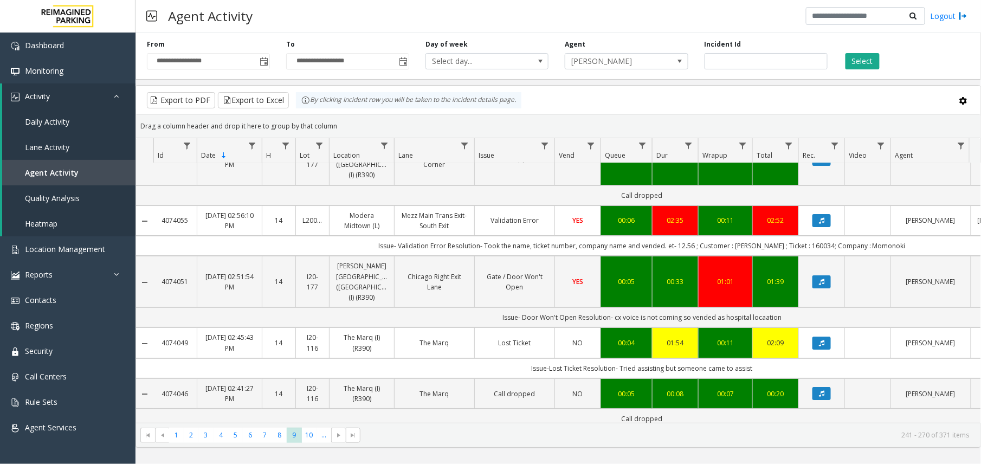
scroll to position [1461, 0]
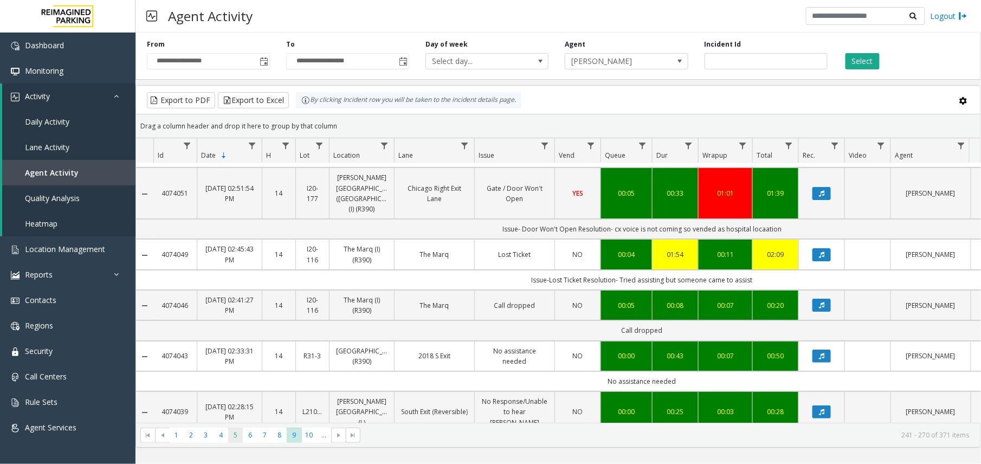
click at [238, 438] on span "5" at bounding box center [235, 435] width 15 height 15
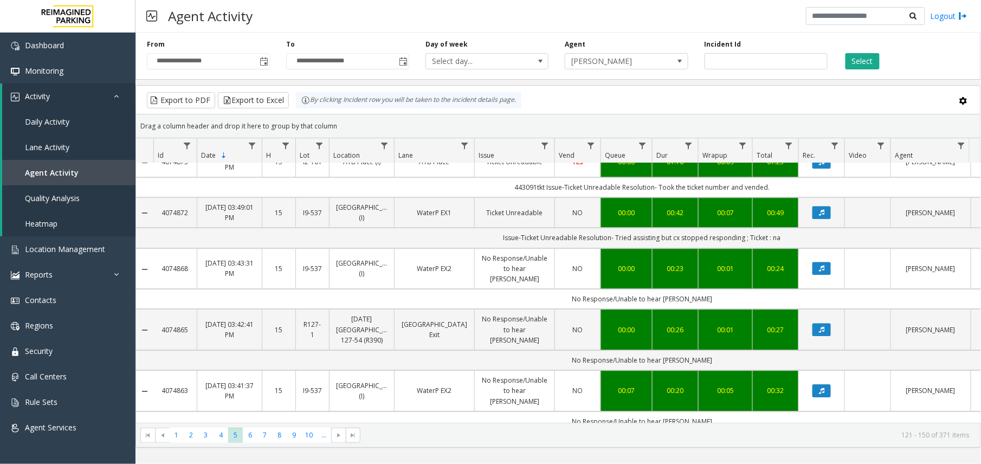
scroll to position [1084, 0]
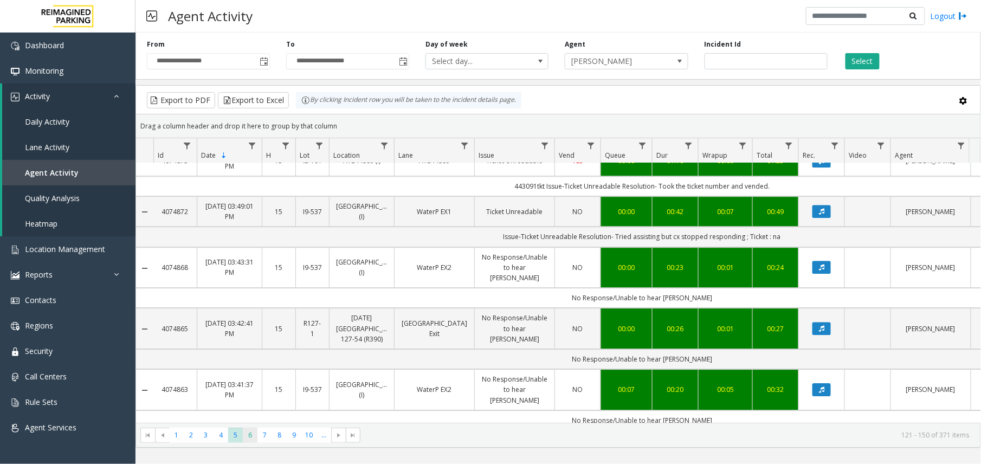
click at [245, 439] on span "6" at bounding box center [250, 435] width 15 height 15
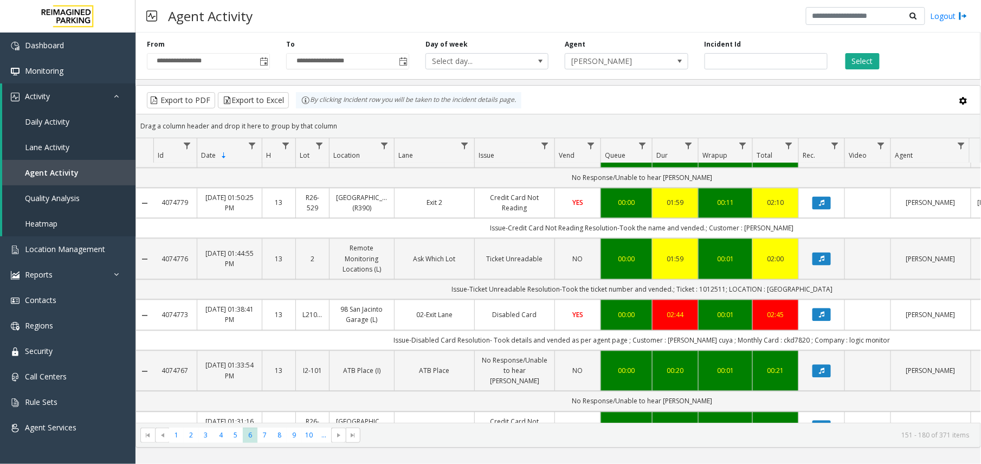
scroll to position [794, 0]
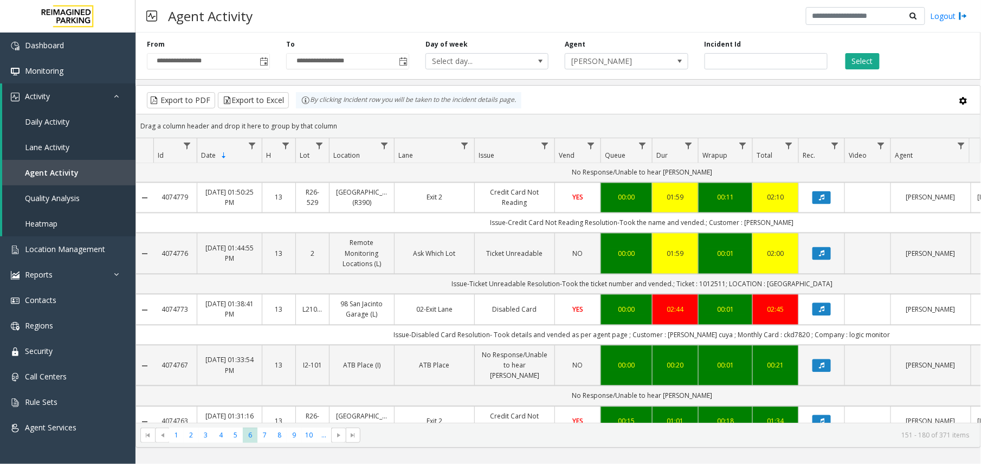
click at [594, 294] on td "YES" at bounding box center [577, 309] width 46 height 30
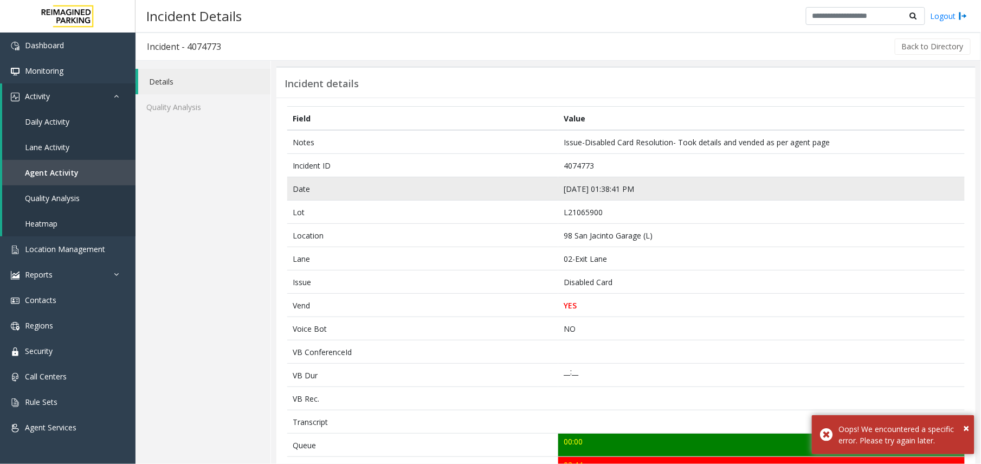
click at [571, 191] on td "[DATE] 01:38:41 PM" at bounding box center [761, 188] width 406 height 23
copy td "[DATE] 01:38:41 PM"
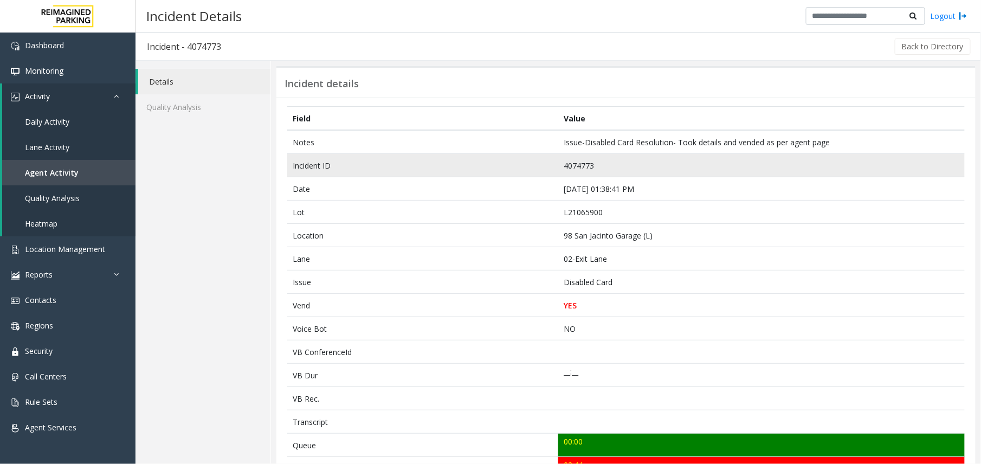
click at [558, 160] on td "4074773" at bounding box center [761, 165] width 406 height 23
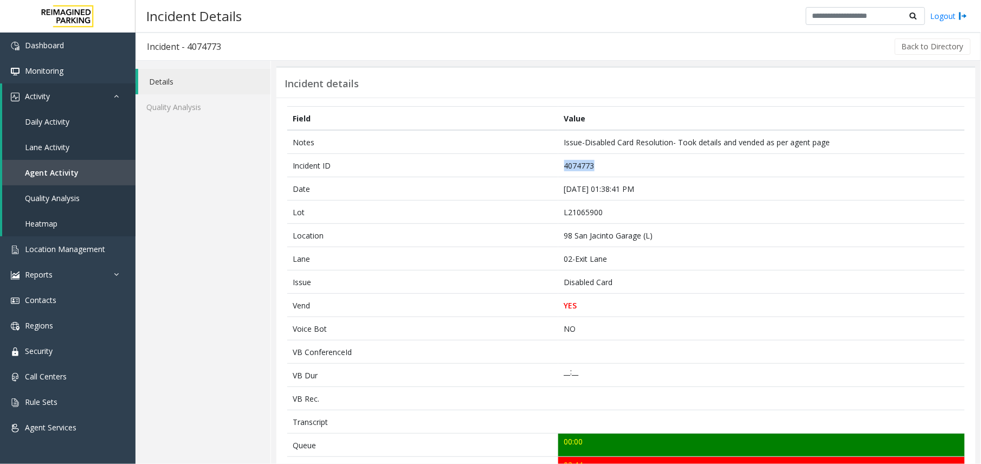
copy td "4074773"
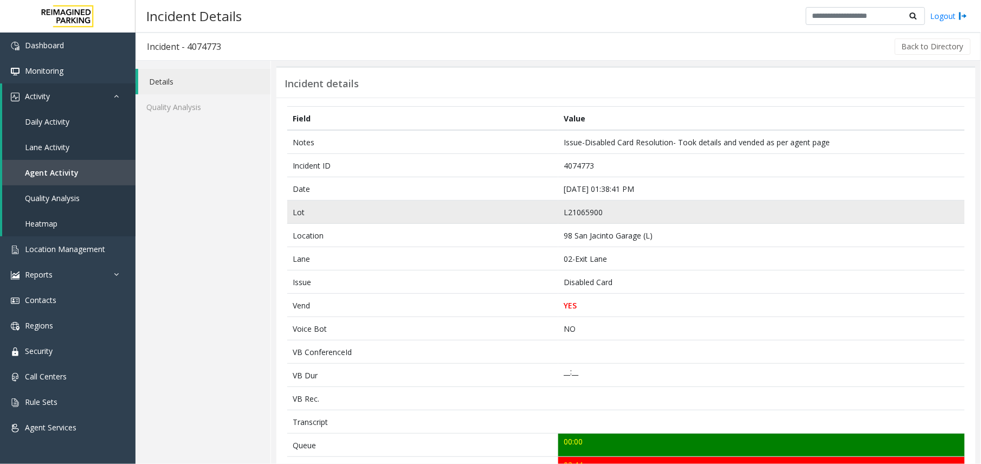
click at [580, 209] on td "L21065900" at bounding box center [761, 211] width 406 height 23
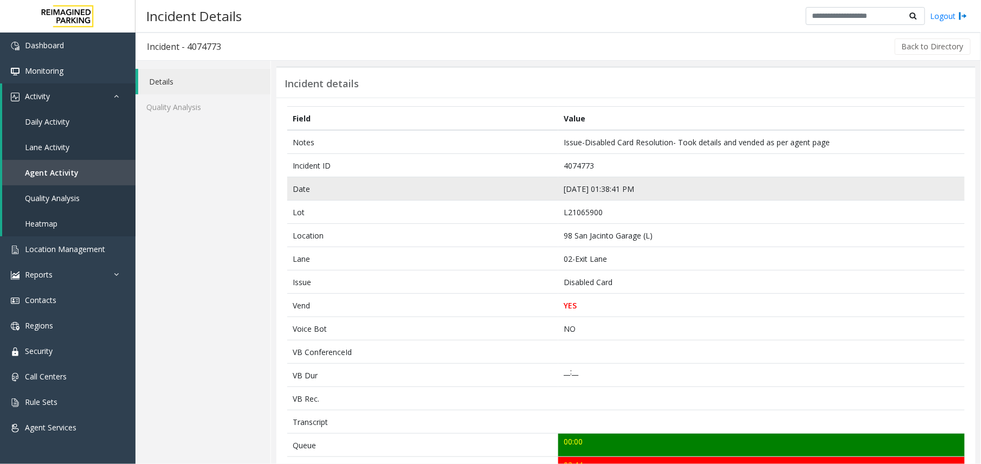
drag, startPoint x: 580, startPoint y: 209, endPoint x: 572, endPoint y: 183, distance: 26.6
click at [572, 183] on td "[DATE] 01:38:41 PM" at bounding box center [761, 188] width 406 height 23
copy td "[DATE] 01:38:41 PM"
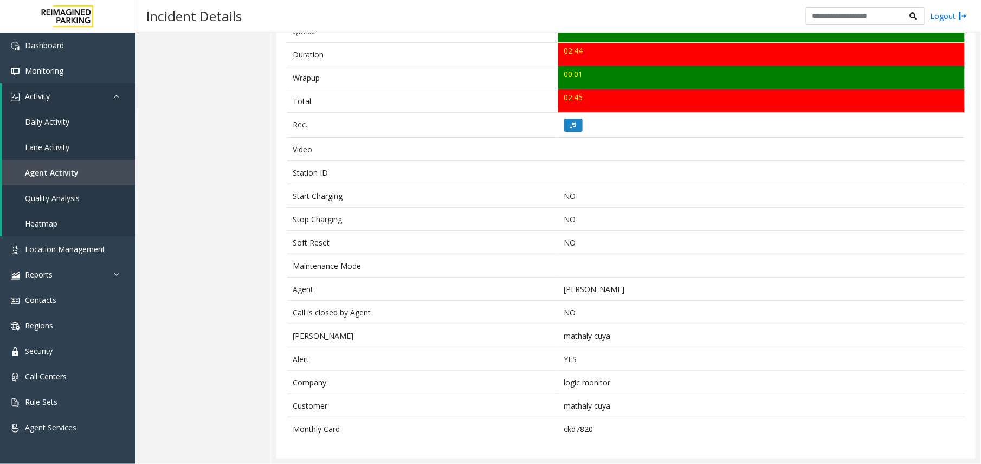
scroll to position [419, 0]
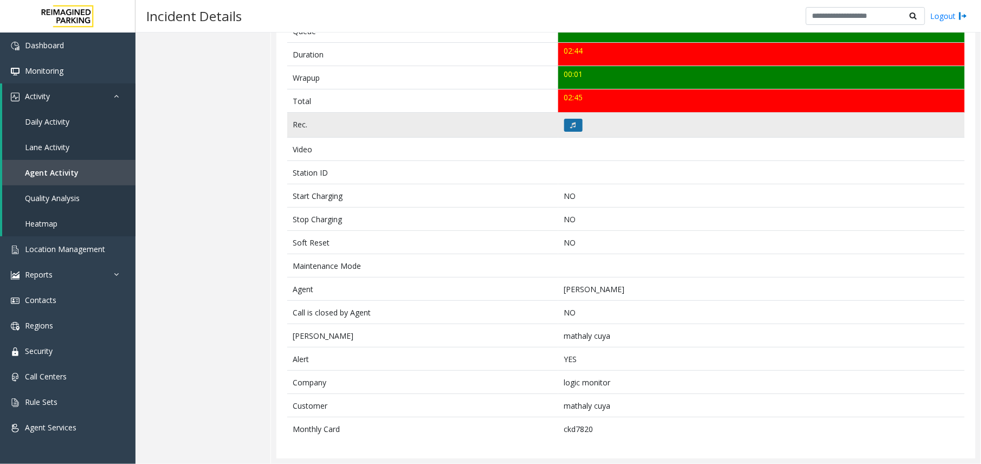
click at [574, 119] on button at bounding box center [573, 125] width 18 height 13
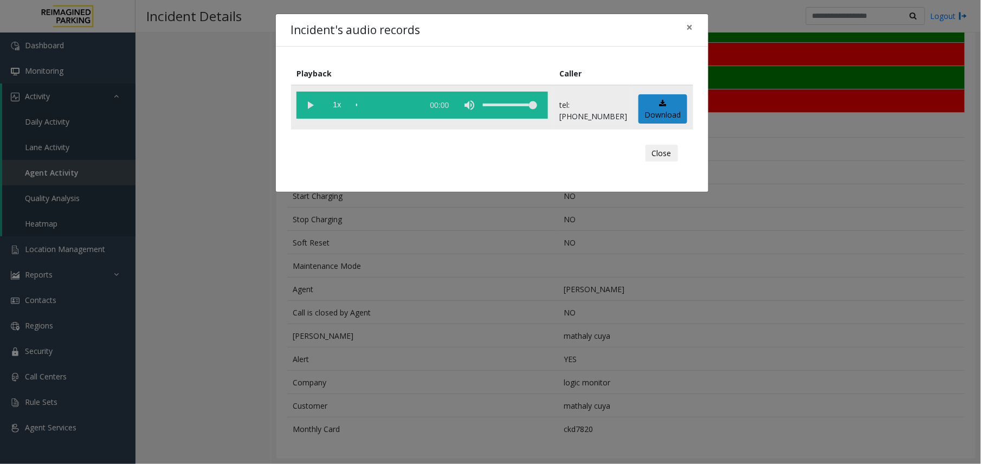
click at [313, 107] on vg-play-pause at bounding box center [309, 105] width 27 height 27
click at [399, 102] on div "scrub bar" at bounding box center [387, 105] width 62 height 27
click at [610, 253] on div "Incident's audio records × Playback Caller 1x 02:46 tel:[PHONE_NUMBER] Download…" at bounding box center [490, 232] width 981 height 464
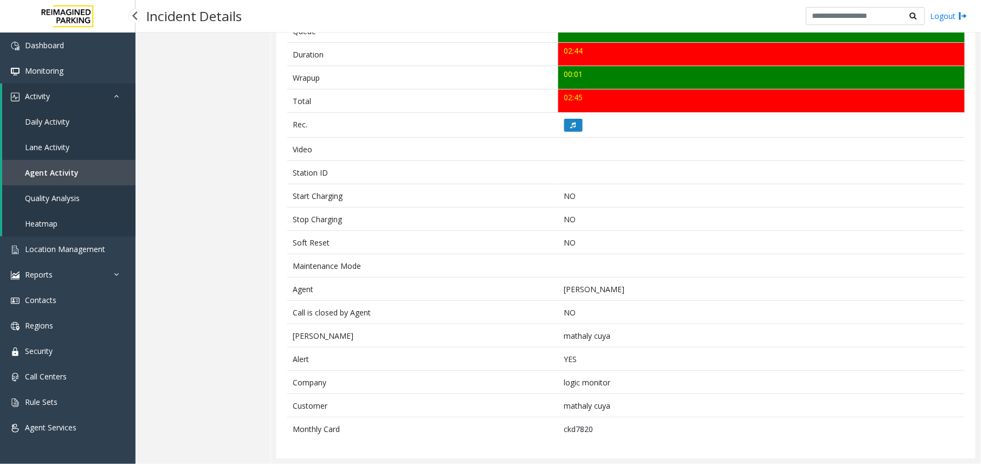
click at [33, 165] on link "Agent Activity" at bounding box center [68, 172] width 133 height 25
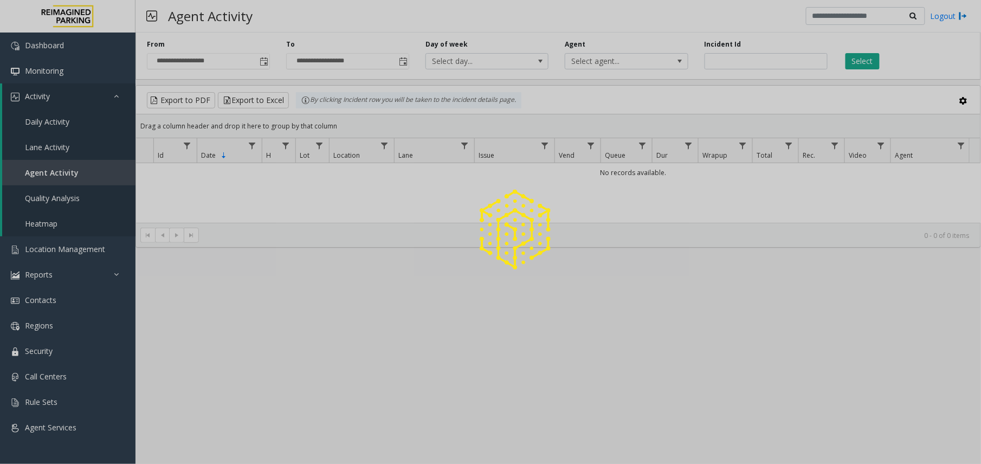
click at [267, 57] on div at bounding box center [490, 232] width 981 height 464
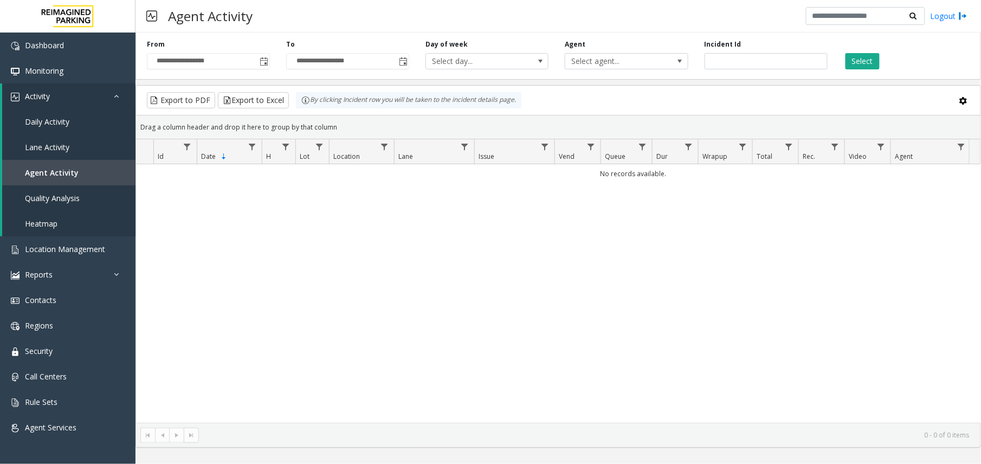
click at [267, 57] on span "Toggle popup" at bounding box center [263, 61] width 12 height 17
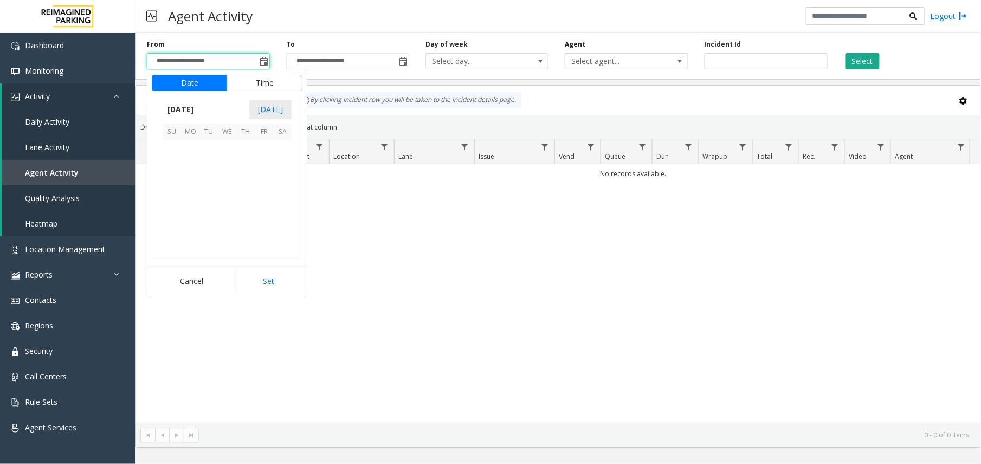
scroll to position [194472, 0]
click at [191, 156] on span "1" at bounding box center [190, 149] width 18 height 18
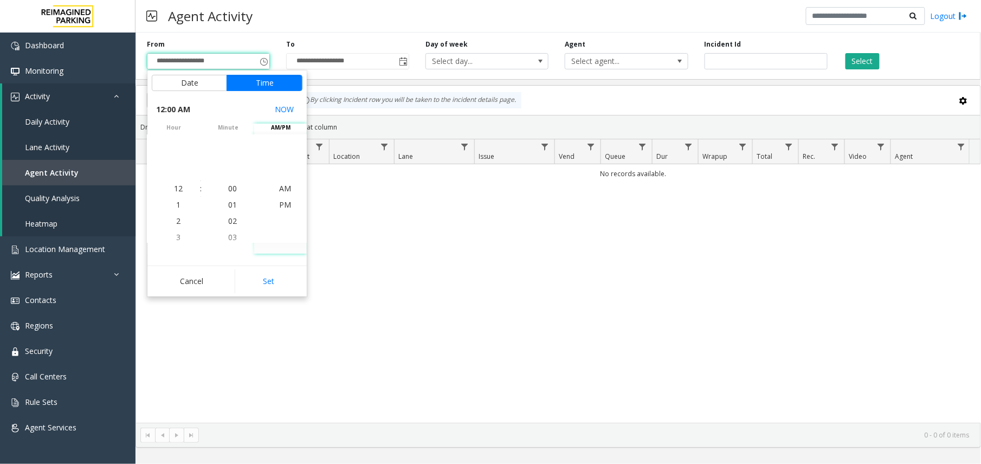
click at [345, 273] on div "No records available." at bounding box center [558, 293] width 844 height 258
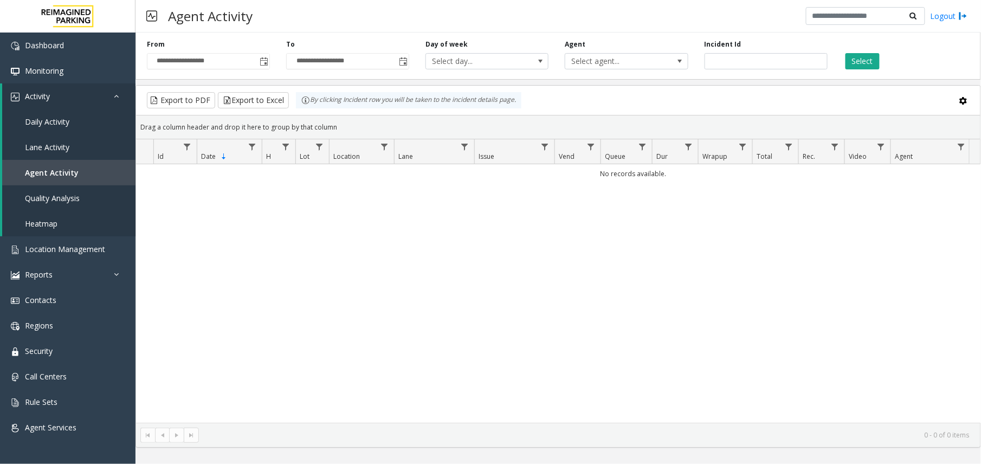
click at [270, 63] on div "**********" at bounding box center [208, 55] width 139 height 30
click at [266, 61] on span "Toggle popup" at bounding box center [264, 61] width 9 height 9
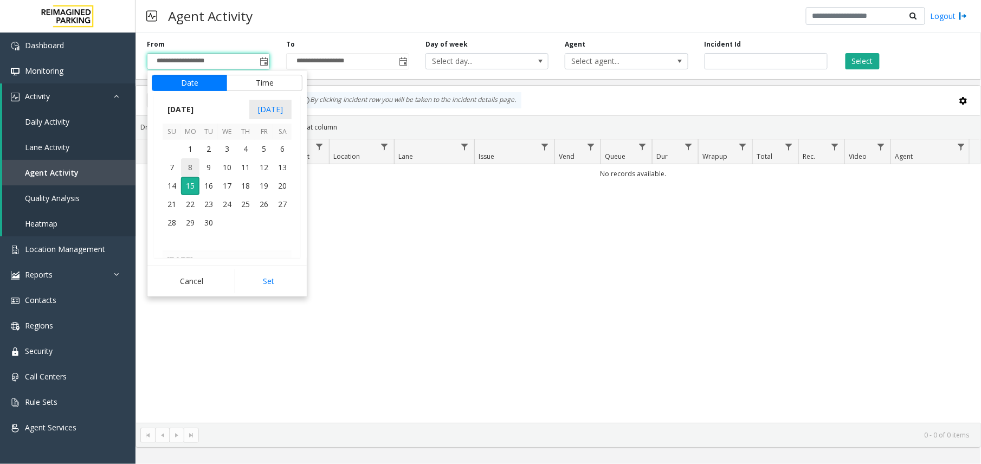
click at [189, 171] on span "8" at bounding box center [190, 167] width 18 height 18
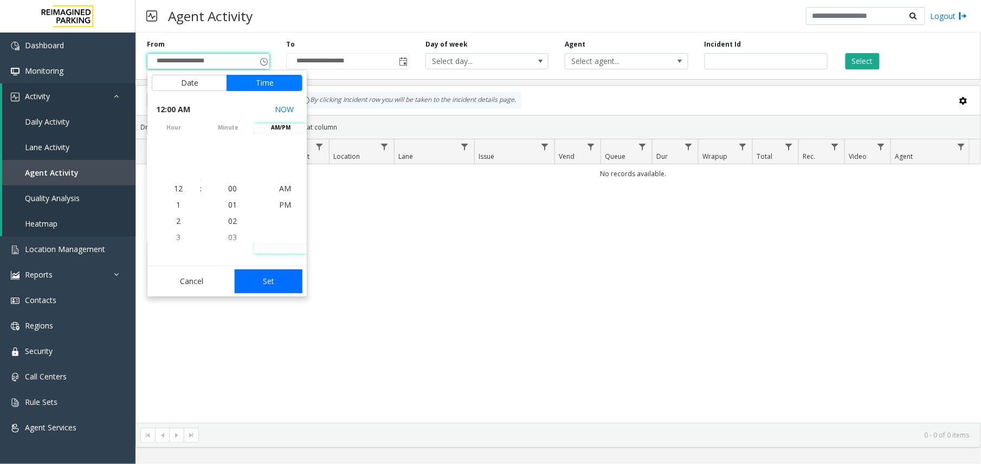
click at [263, 280] on button "Set" at bounding box center [269, 281] width 68 height 24
type input "**********"
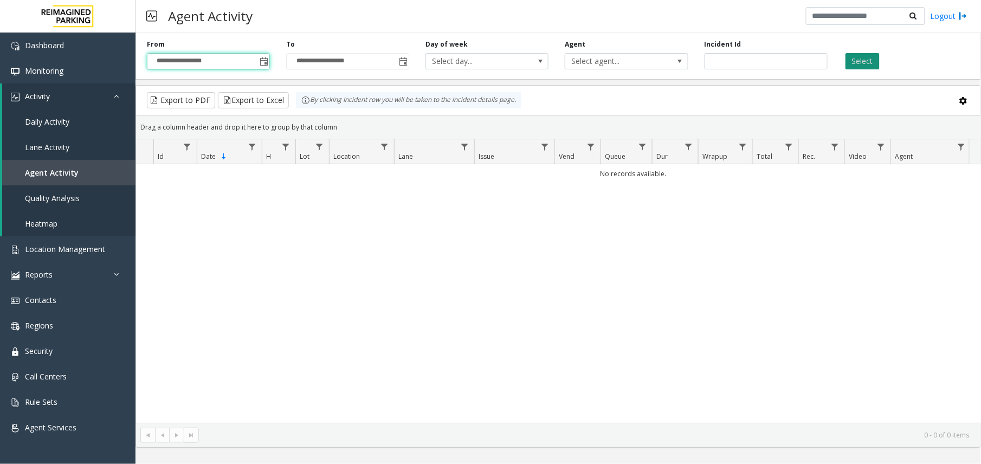
click at [859, 62] on button "Select" at bounding box center [862, 61] width 34 height 16
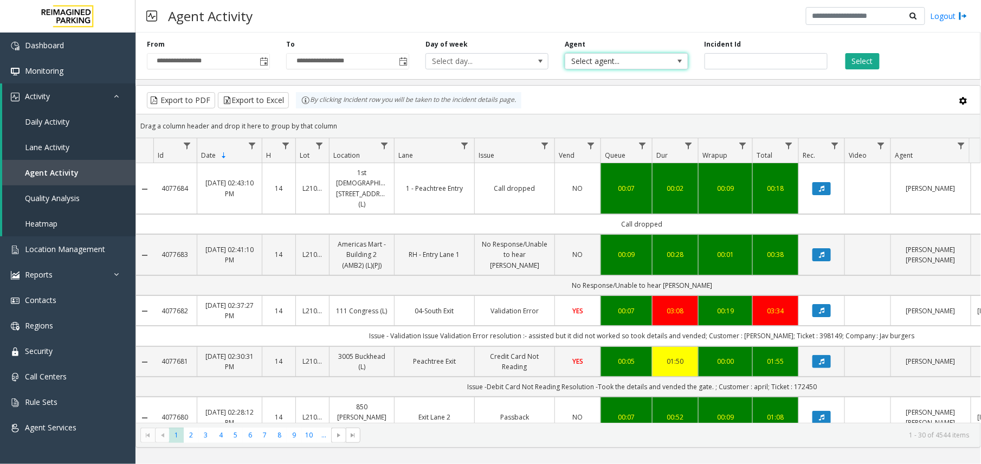
click at [604, 57] on span "Select agent..." at bounding box center [614, 61] width 98 height 15
type input "*****"
click at [632, 113] on li "[PERSON_NAME]" at bounding box center [627, 119] width 120 height 15
click at [853, 64] on button "Select" at bounding box center [862, 61] width 34 height 16
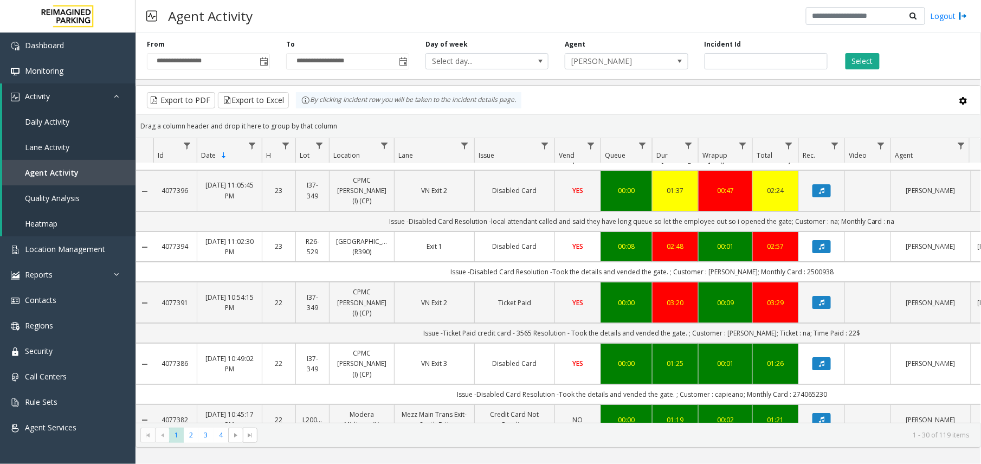
scroll to position [1388, 0]
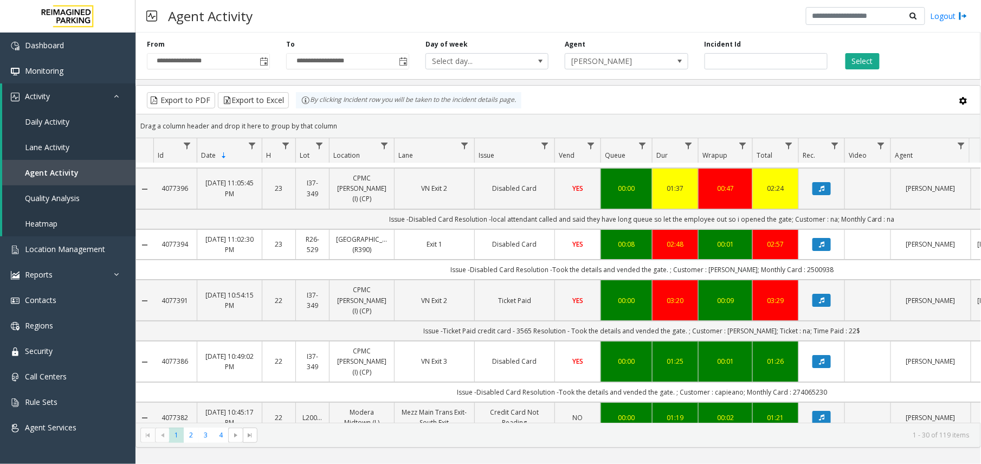
click at [500, 356] on link "Disabled Card" at bounding box center [514, 361] width 67 height 10
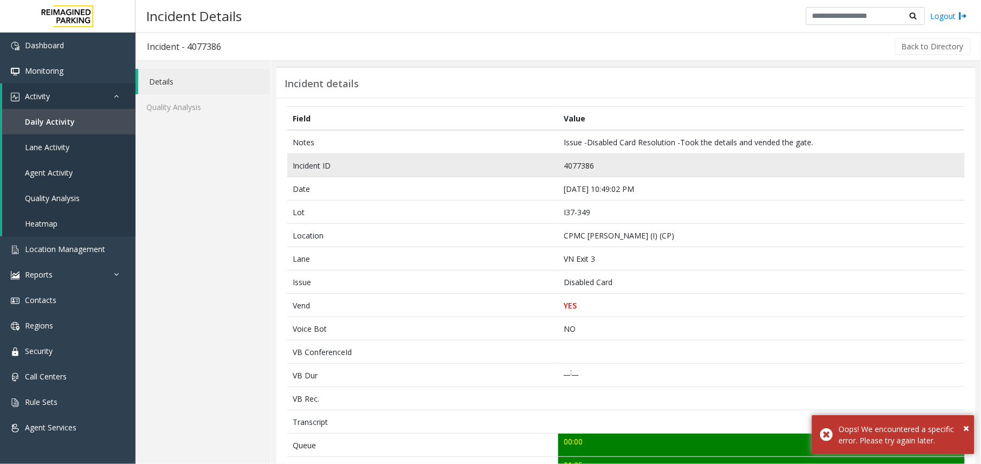
click at [573, 164] on td "4077386" at bounding box center [761, 165] width 406 height 23
copy td "4077386"
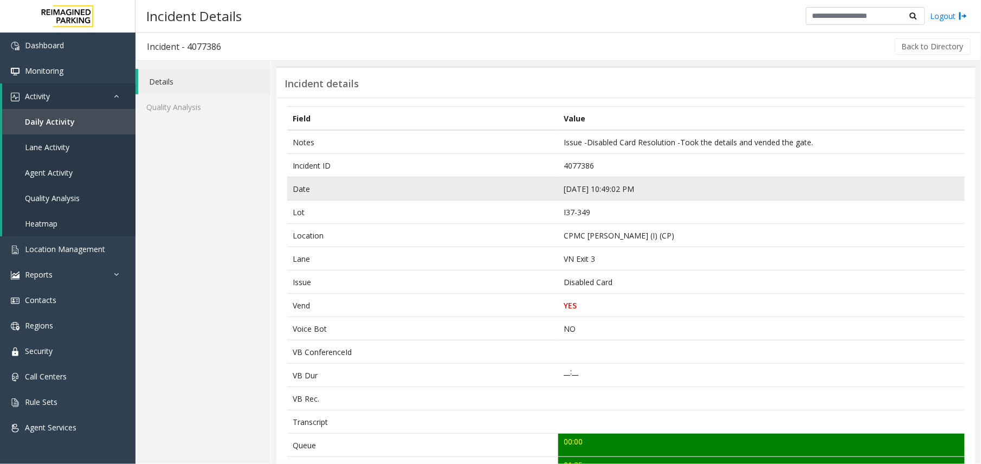
click at [527, 196] on td "Date" at bounding box center [422, 188] width 271 height 23
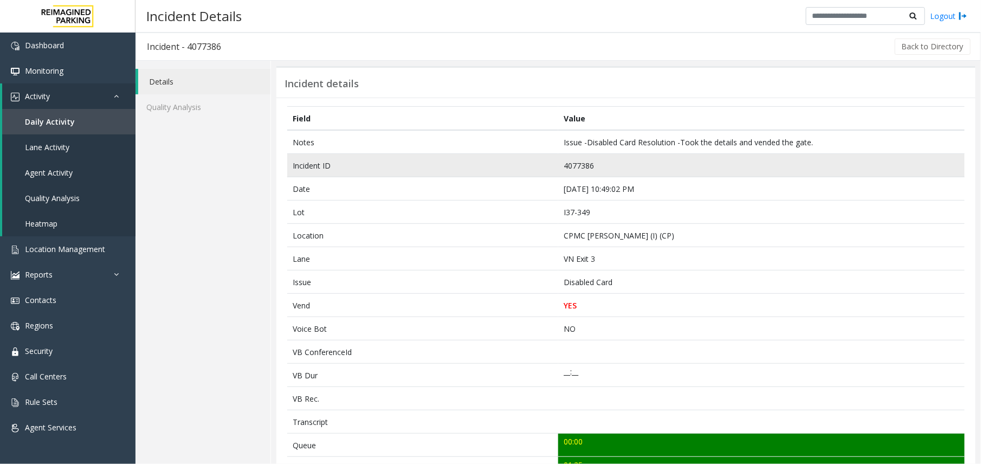
click at [569, 167] on td "4077386" at bounding box center [761, 165] width 406 height 23
copy td "4077386"
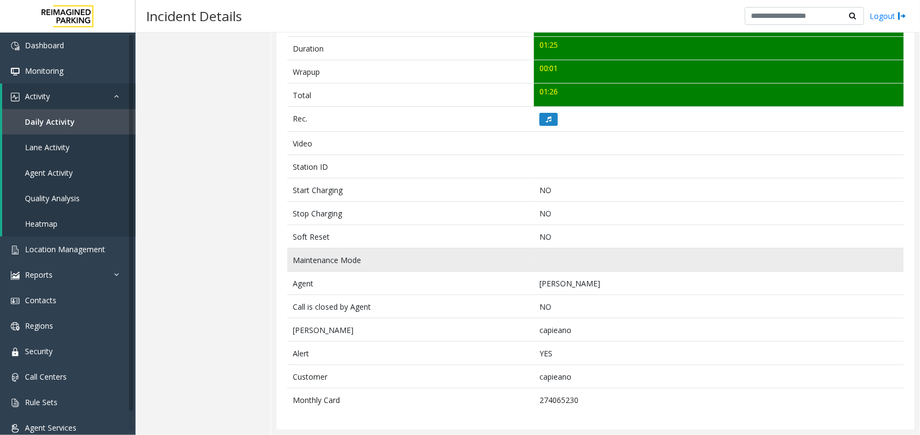
scroll to position [423, 0]
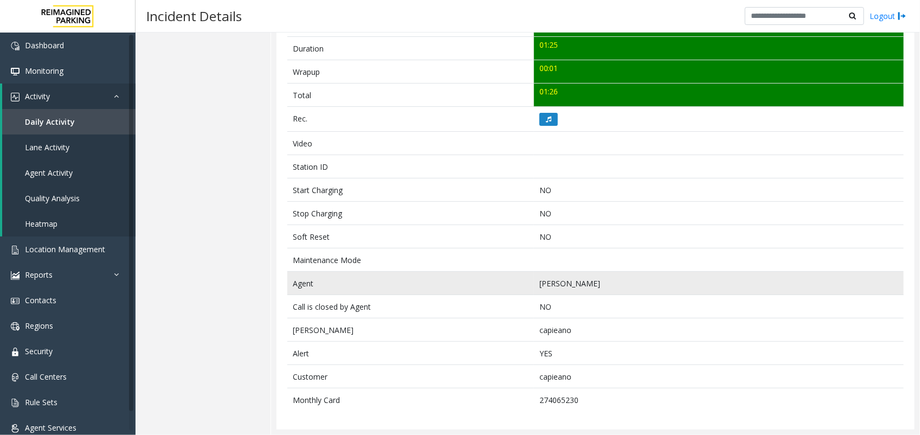
click at [535, 286] on td "[PERSON_NAME]" at bounding box center [719, 282] width 370 height 23
copy td "[PERSON_NAME]"
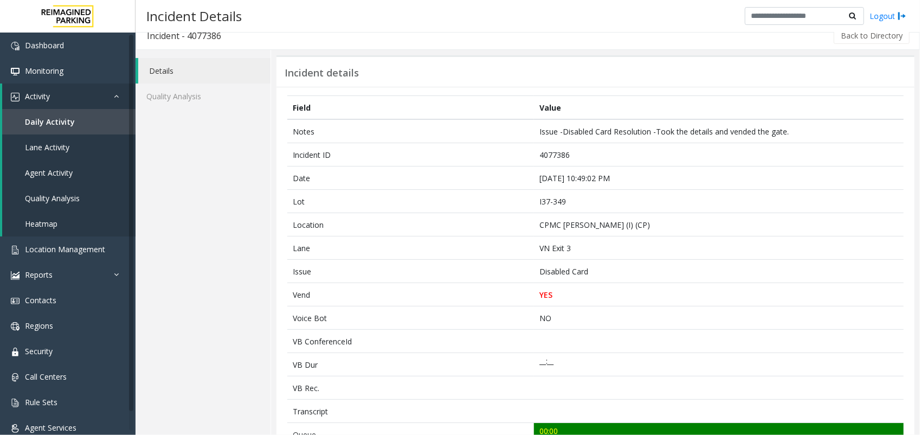
scroll to position [0, 0]
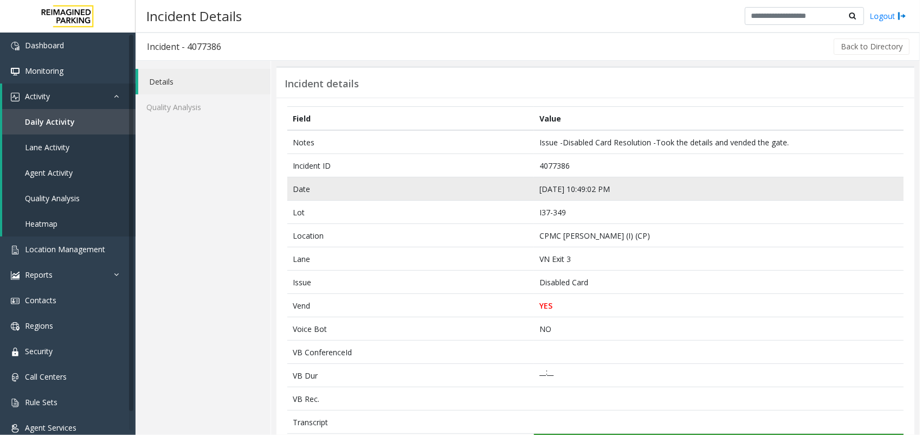
click at [562, 193] on td "[DATE] 10:49:02 PM" at bounding box center [719, 188] width 370 height 23
copy td "[DATE] 10:49:02 PM"
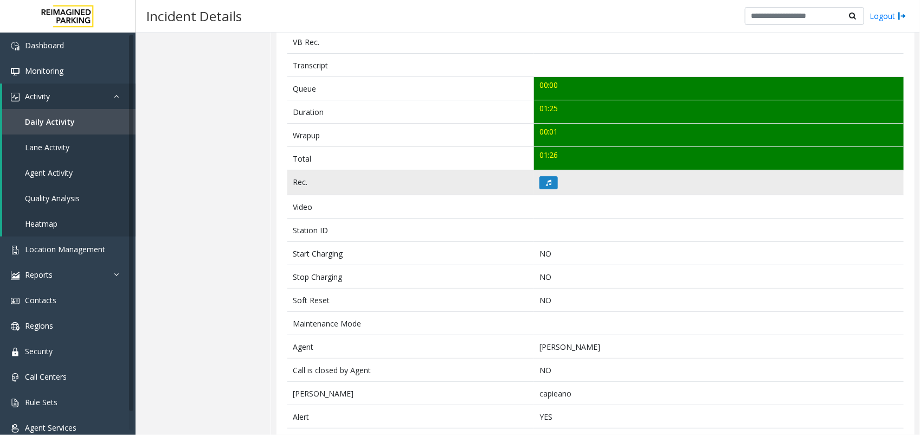
scroll to position [423, 0]
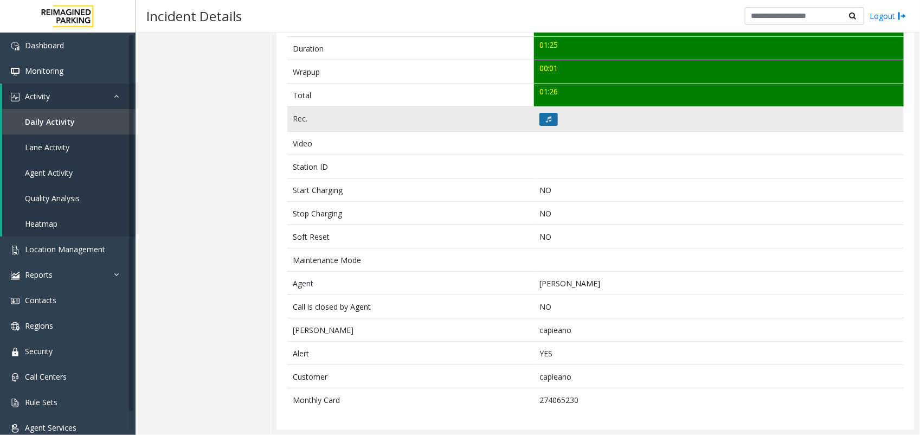
click at [546, 118] on icon at bounding box center [548, 119] width 5 height 7
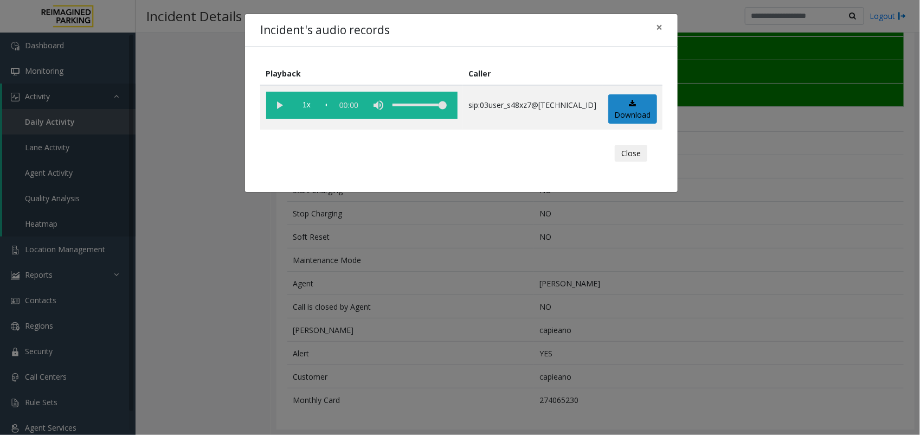
click at [277, 101] on vg-play-pause at bounding box center [279, 105] width 27 height 27
click at [275, 109] on vg-play-pause at bounding box center [279, 105] width 27 height 27
click at [280, 106] on vg-play-pause at bounding box center [279, 105] width 27 height 27
click at [597, 286] on div "Incident's audio records × Playback Caller 1x 01:26 sip:03user_s48xz7@[TECHNICA…" at bounding box center [460, 217] width 920 height 435
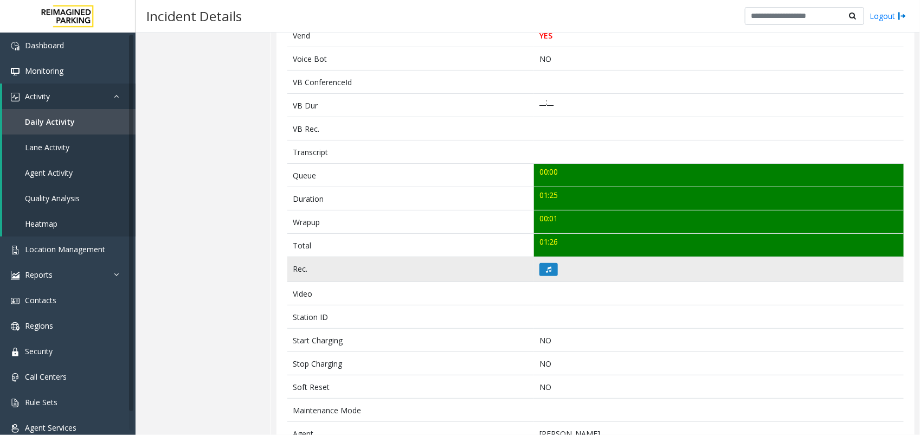
scroll to position [271, 0]
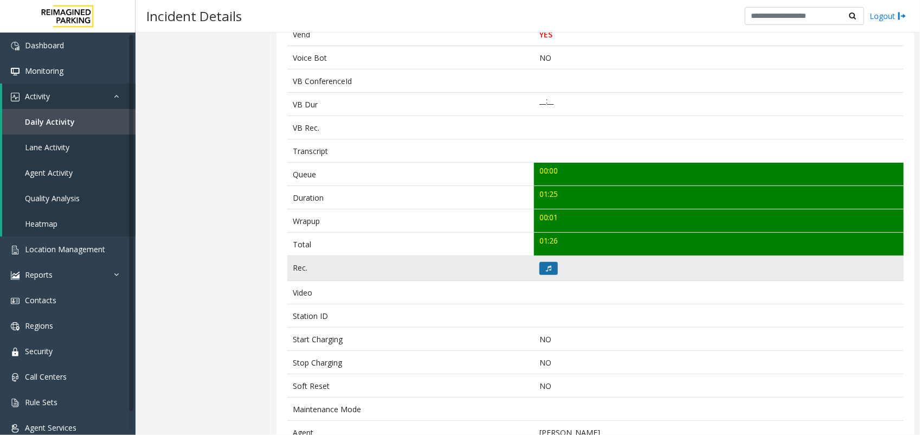
click at [546, 267] on icon at bounding box center [548, 268] width 5 height 7
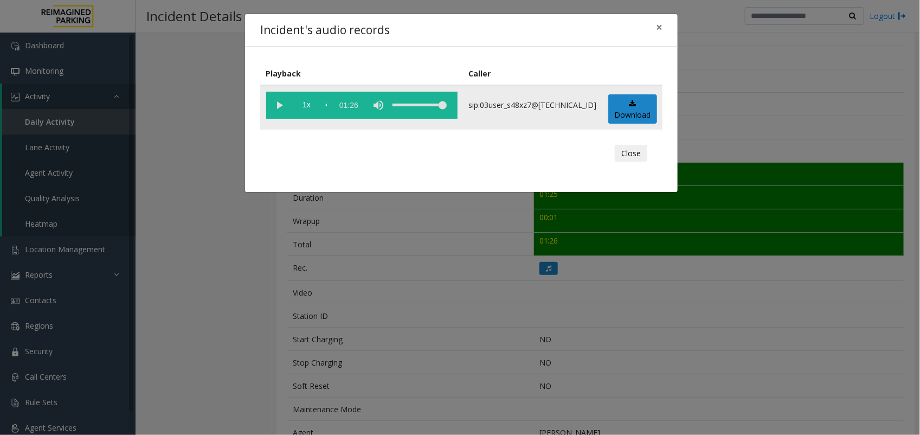
click at [284, 110] on vg-play-pause at bounding box center [279, 105] width 27 height 27
click at [383, 245] on div "Incident's audio records × Playback Caller 1x 01:26 sip:03user_s48xz7@[TECHNICA…" at bounding box center [460, 217] width 920 height 435
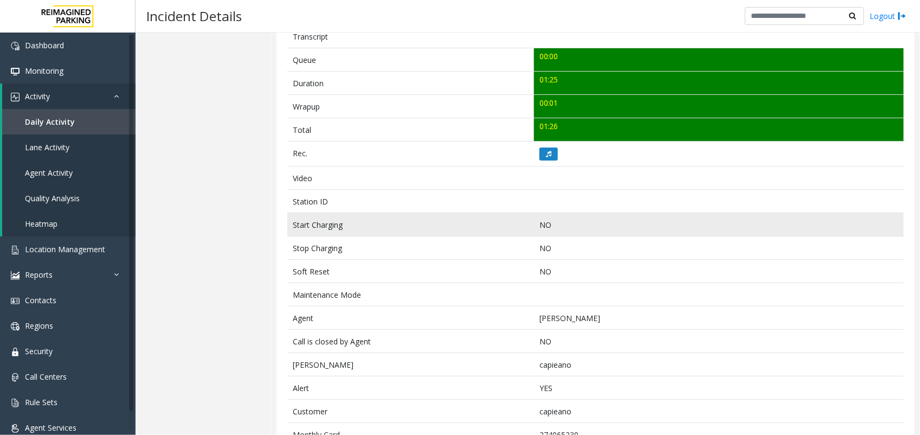
scroll to position [423, 0]
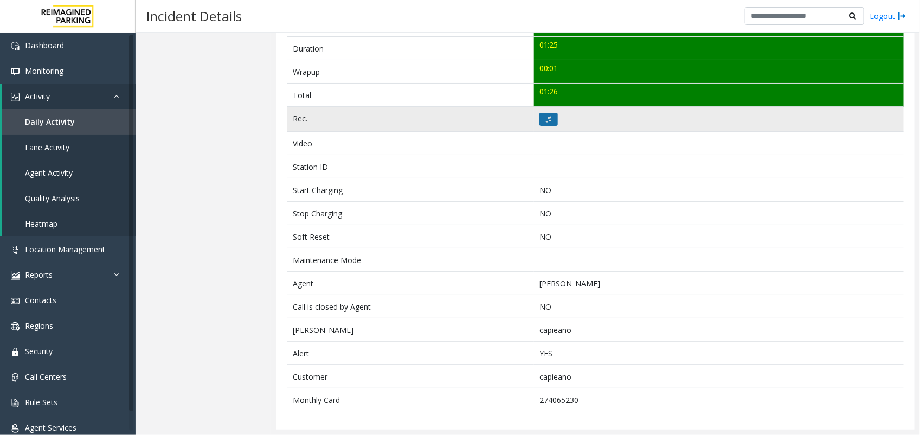
click at [550, 113] on button at bounding box center [548, 119] width 18 height 13
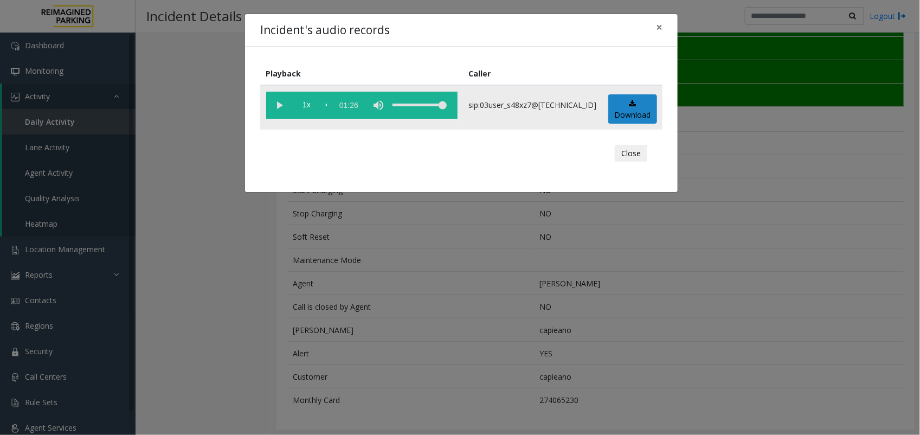
click at [277, 104] on vg-play-pause at bounding box center [279, 105] width 27 height 27
click at [305, 103] on span "1x" at bounding box center [306, 105] width 27 height 27
click at [305, 110] on span "1.5x" at bounding box center [306, 105] width 27 height 27
click at [305, 110] on span "2x" at bounding box center [306, 105] width 27 height 27
click at [305, 110] on span "0.5x" at bounding box center [306, 105] width 27 height 27
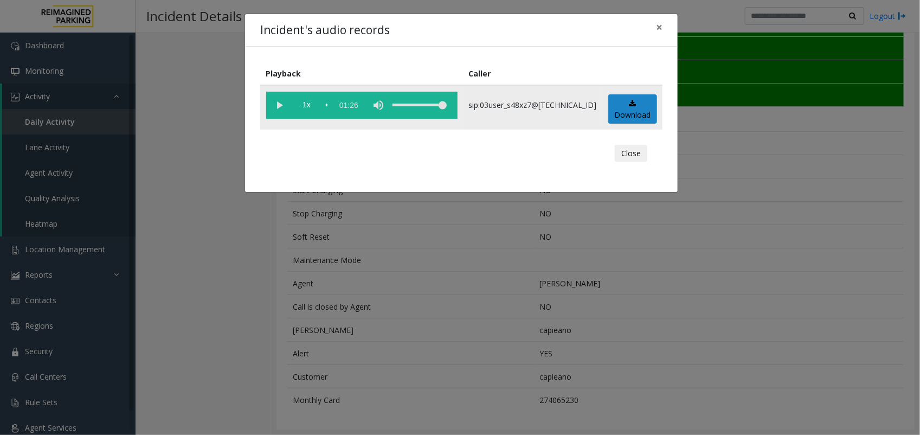
click at [327, 103] on div "scrub bar" at bounding box center [327, 105] width 2 height 27
click at [303, 215] on div "Incident's audio records × Playback Caller 1x 01:26 sip:03user_s48xz7@[TECHNICA…" at bounding box center [460, 217] width 920 height 435
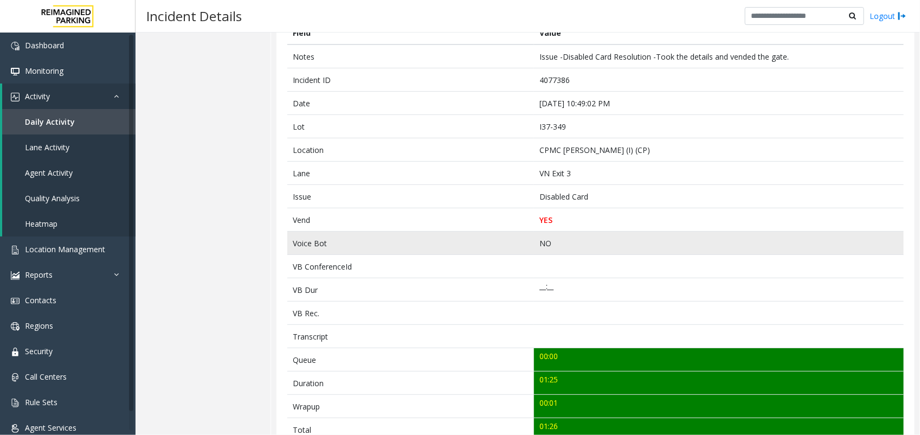
scroll to position [0, 0]
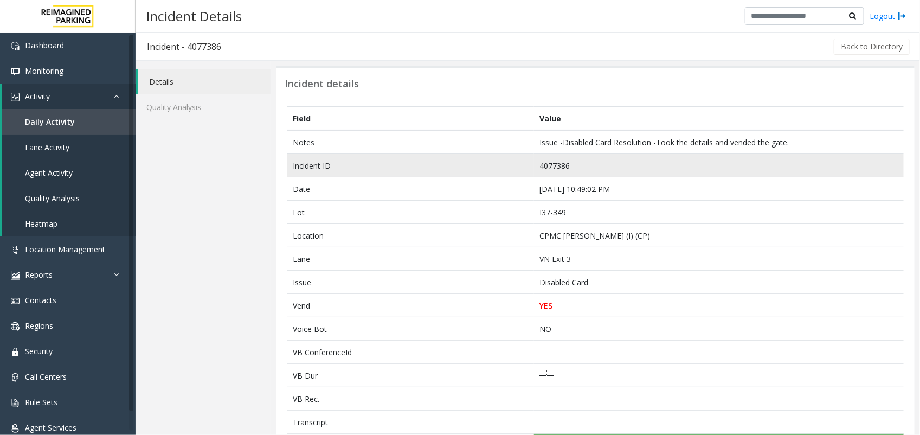
click at [556, 164] on td "4077386" at bounding box center [719, 165] width 370 height 23
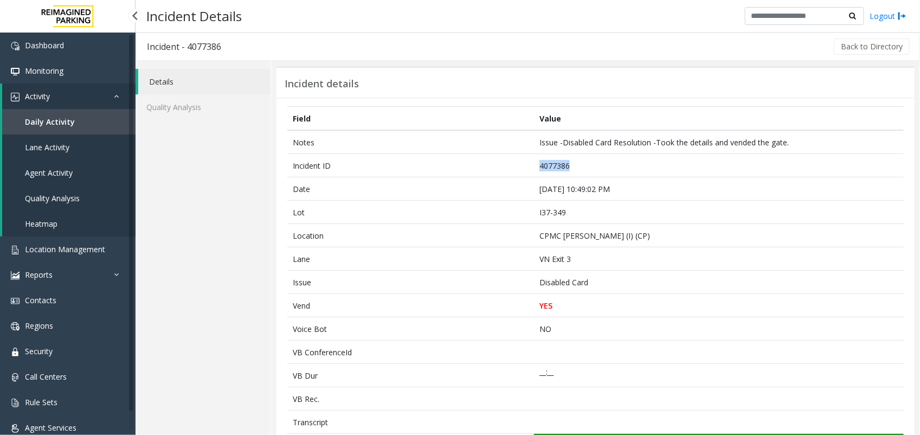
click at [54, 169] on span "Agent Activity" at bounding box center [49, 172] width 48 height 10
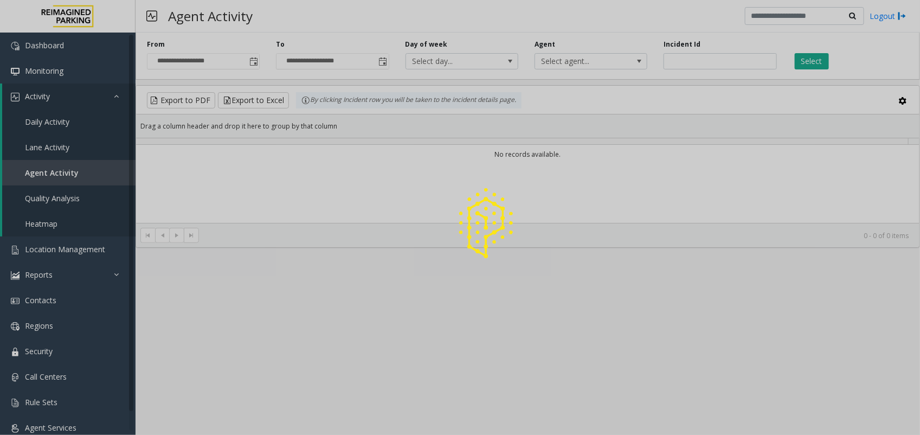
click at [254, 60] on div at bounding box center [460, 217] width 920 height 435
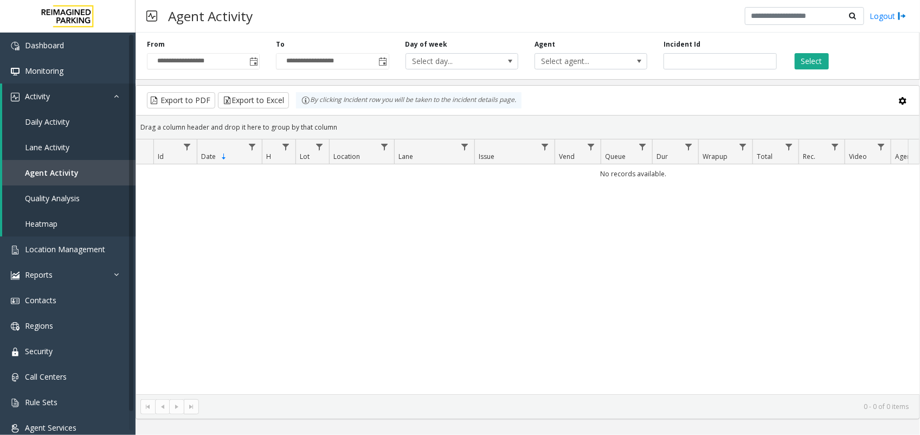
click at [254, 60] on span "Toggle popup" at bounding box center [253, 61] width 9 height 9
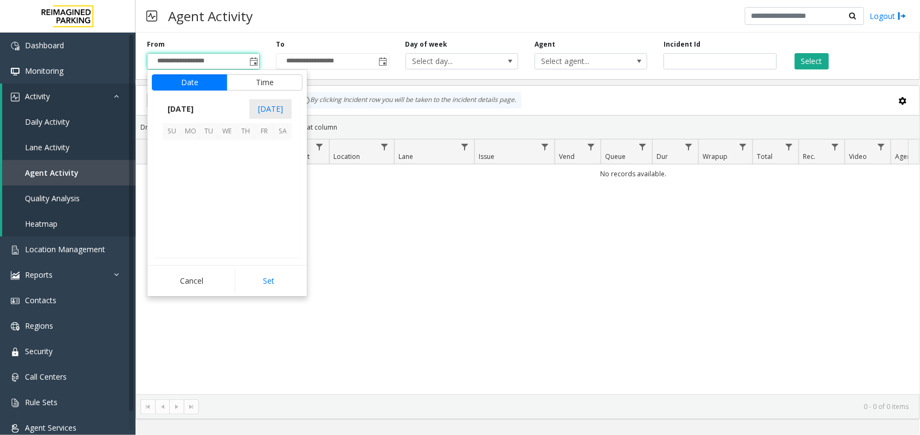
scroll to position [194383, 0]
click at [186, 170] on span "8" at bounding box center [190, 167] width 18 height 18
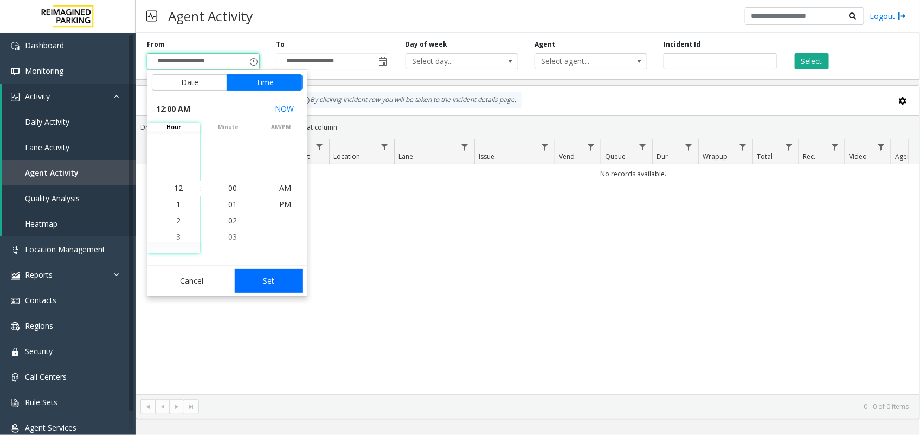
click at [261, 286] on button "Set" at bounding box center [269, 281] width 68 height 24
type input "**********"
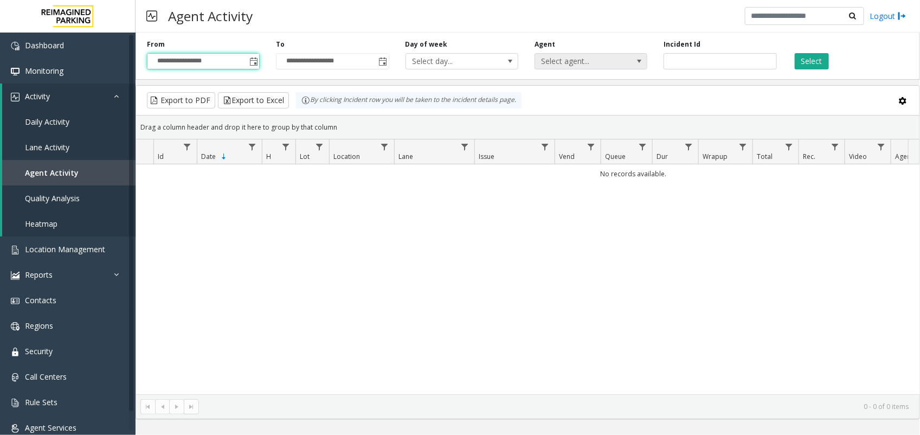
click at [601, 67] on span "Select agent..." at bounding box center [579, 61] width 89 height 15
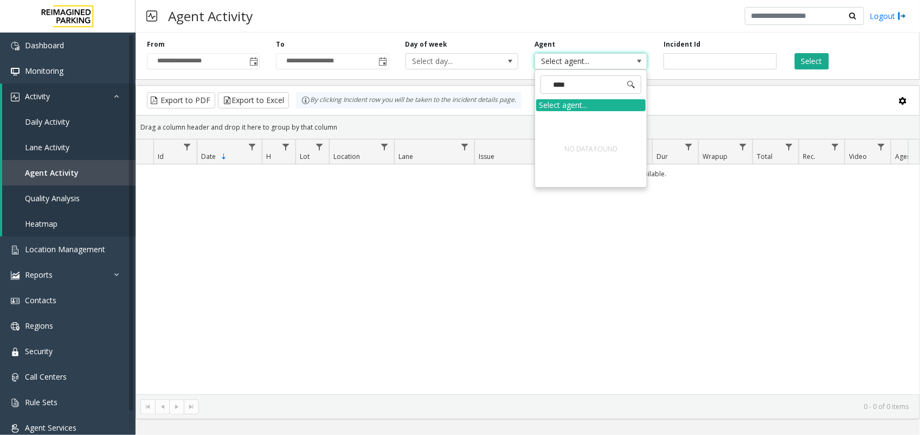
type input "***"
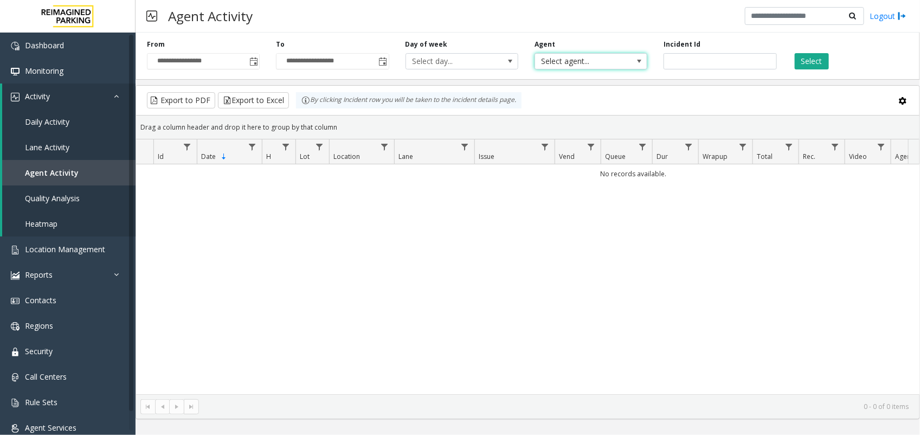
click at [606, 63] on span "Select agent..." at bounding box center [579, 61] width 89 height 15
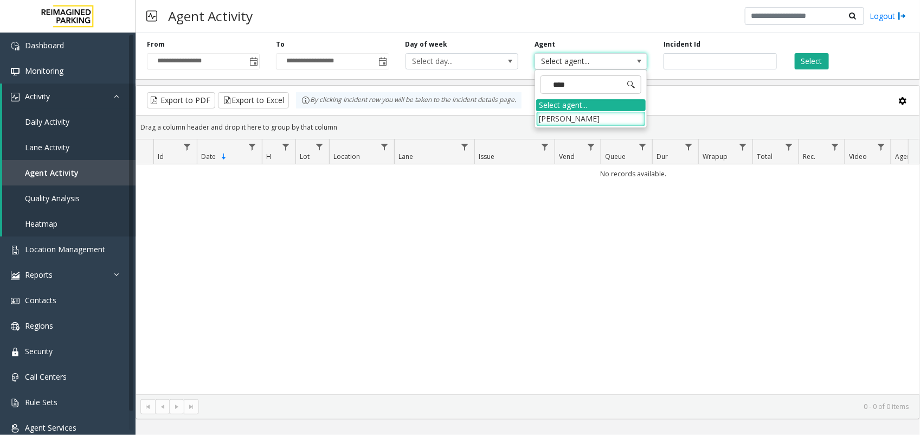
type input "*****"
click at [566, 116] on li "[PERSON_NAME]" at bounding box center [590, 118] width 109 height 15
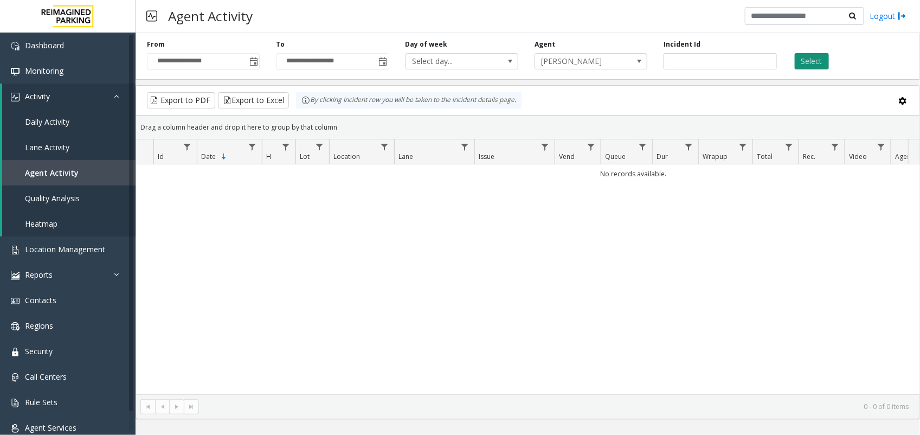
click at [816, 68] on button "Select" at bounding box center [811, 61] width 34 height 16
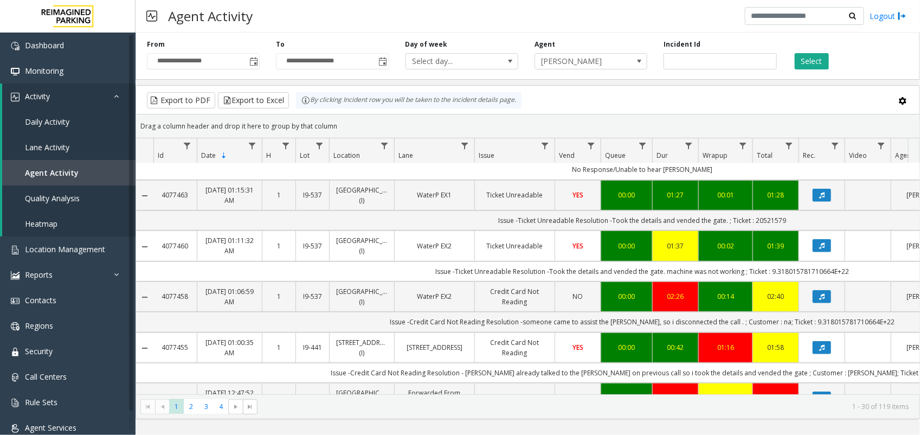
scroll to position [271, 0]
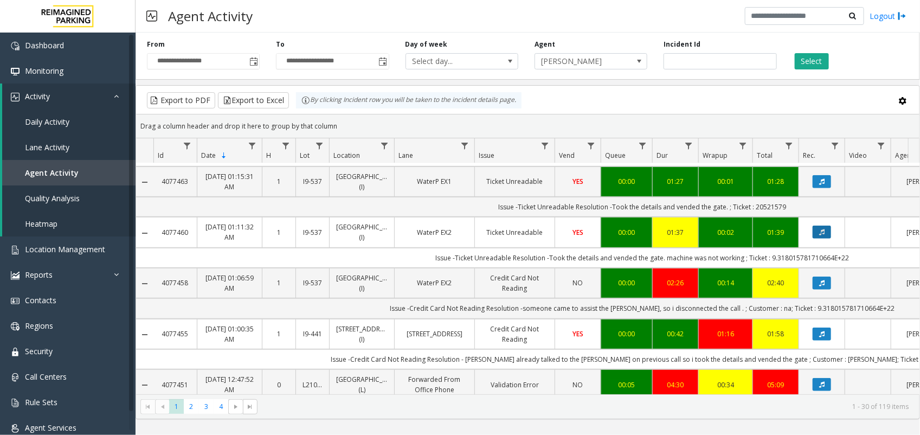
click at [814, 228] on button "Data table" at bounding box center [821, 231] width 18 height 13
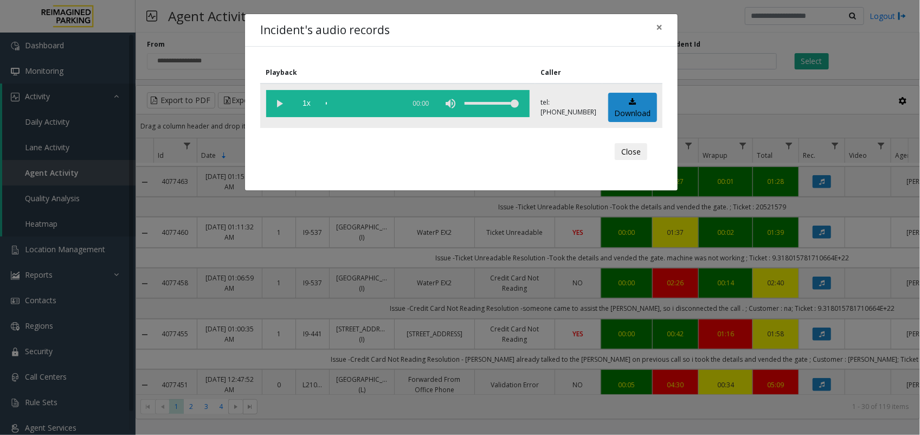
click at [286, 106] on vg-play-pause at bounding box center [279, 103] width 27 height 27
click at [313, 103] on span "1x" at bounding box center [306, 103] width 27 height 27
click at [336, 106] on div "scrub bar" at bounding box center [363, 103] width 74 height 27
click at [307, 101] on span "1.5x" at bounding box center [306, 103] width 27 height 27
click at [307, 101] on span "2x" at bounding box center [306, 103] width 27 height 27
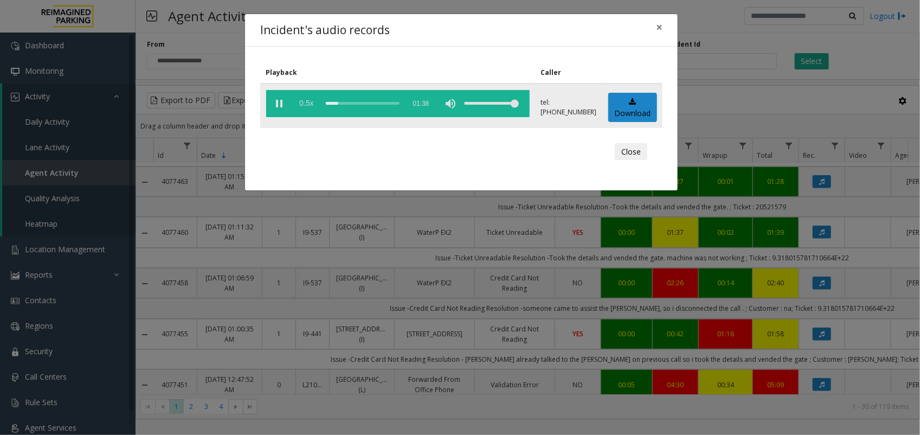
click at [307, 101] on span "0.5x" at bounding box center [306, 103] width 27 height 27
click at [347, 101] on div "scrub bar" at bounding box center [363, 103] width 74 height 27
click at [354, 103] on div "scrub bar" at bounding box center [363, 103] width 74 height 27
click at [413, 229] on div "Incident's audio records × Playback Caller 1x 01:38 tel:[PHONE_NUMBER] Download…" at bounding box center [460, 217] width 920 height 435
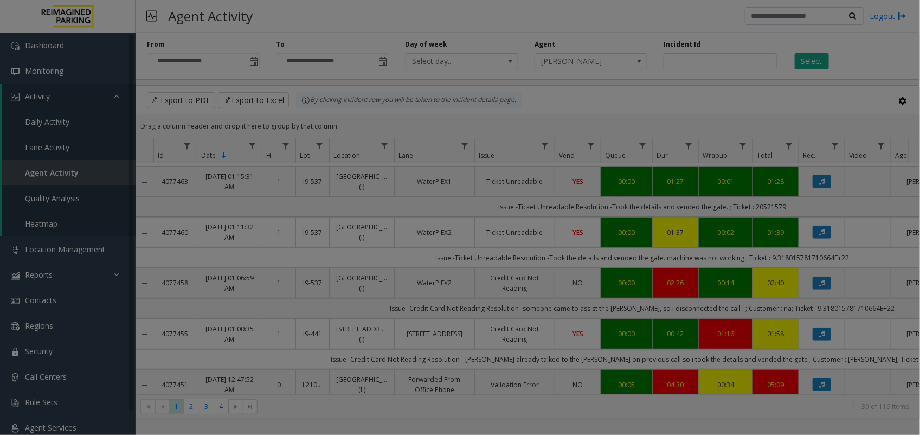
click at [413, 229] on div "Incident's audio records × Playback Caller 1x 01:38 tel:[PHONE_NUMBER] Download…" at bounding box center [460, 217] width 920 height 435
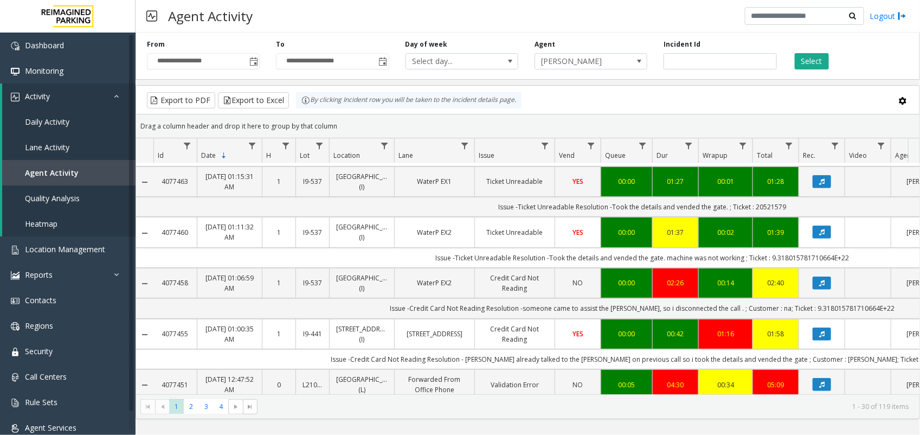
click at [413, 229] on bs-modal-backdrop at bounding box center [460, 217] width 920 height 435
click at [413, 229] on link "WaterP EX2" at bounding box center [434, 232] width 67 height 10
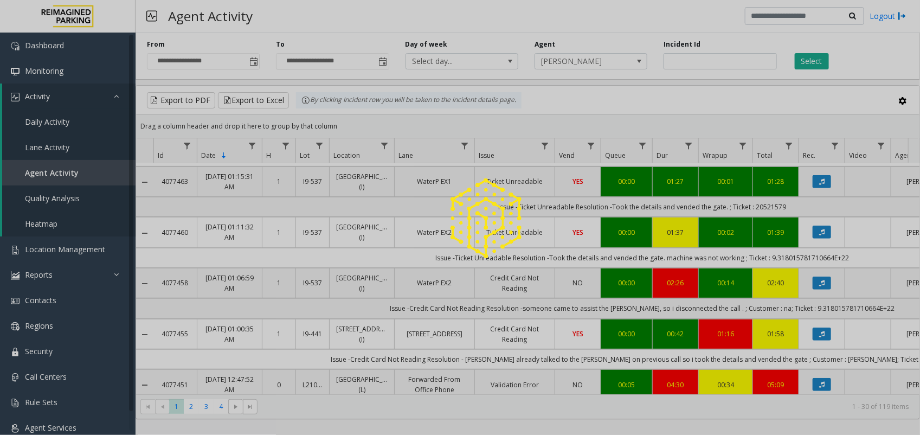
click at [413, 229] on div at bounding box center [460, 217] width 920 height 435
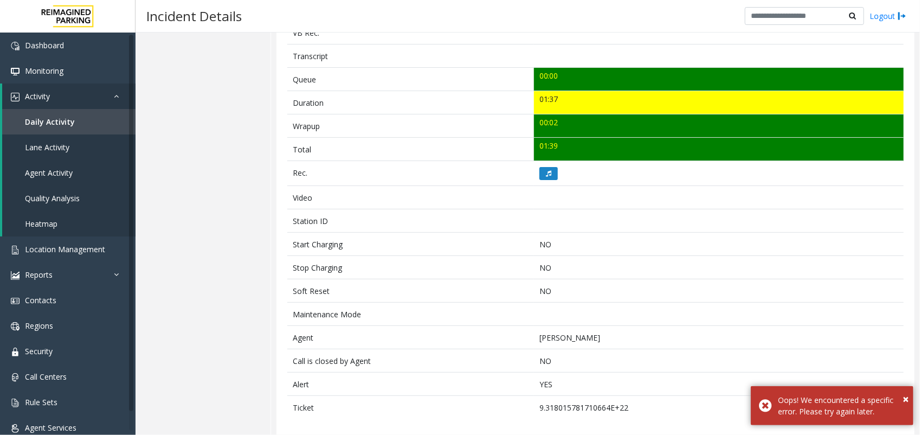
scroll to position [388, 0]
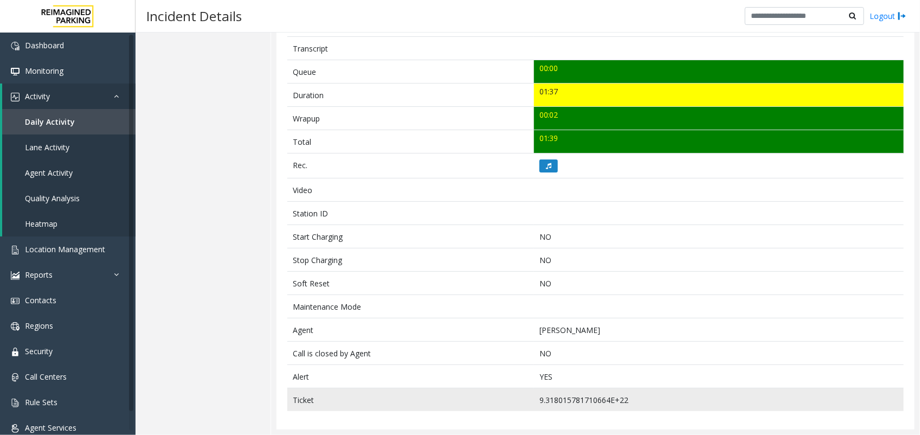
click at [592, 397] on td "9.318015781710664E+22" at bounding box center [719, 399] width 370 height 23
click at [591, 397] on td "9.318015781710664E+22" at bounding box center [719, 399] width 370 height 23
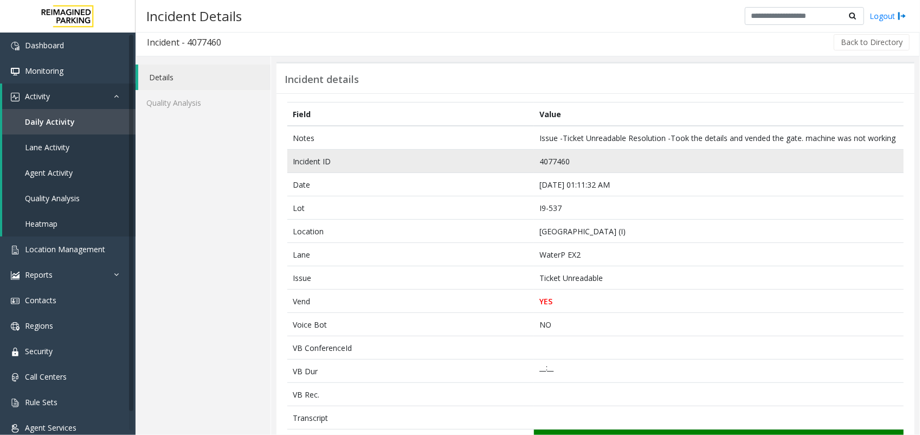
scroll to position [0, 0]
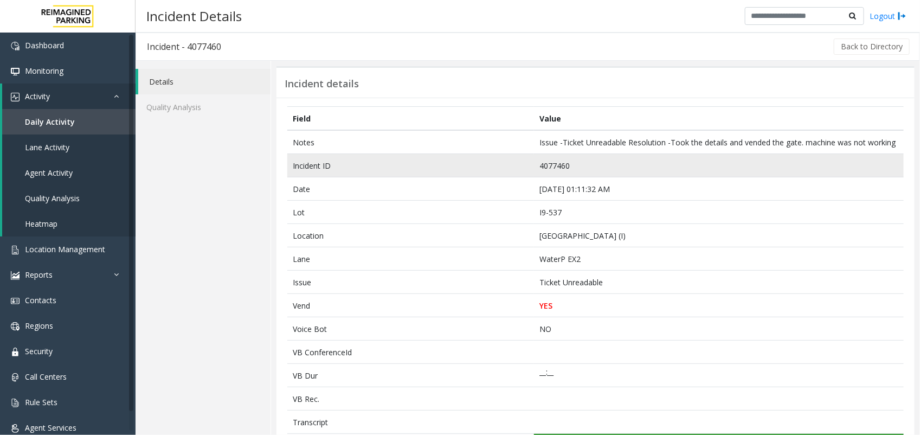
click at [549, 177] on td "4077460" at bounding box center [719, 165] width 370 height 23
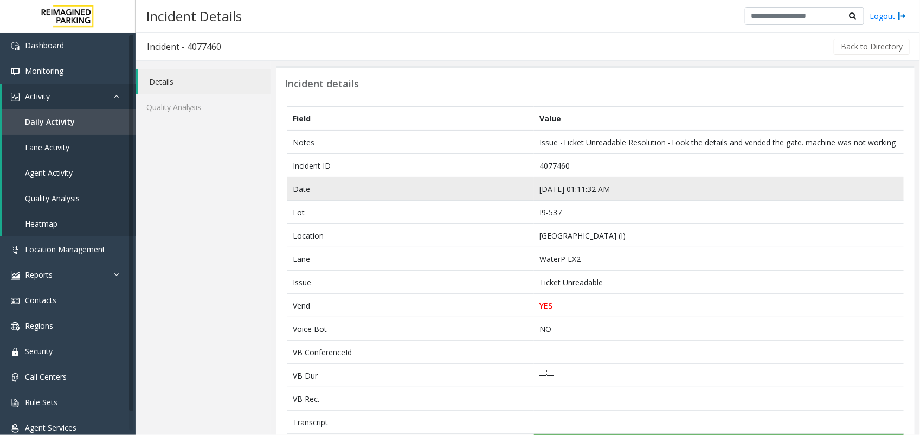
click at [538, 200] on td "[DATE] 01:11:32 AM" at bounding box center [719, 188] width 370 height 23
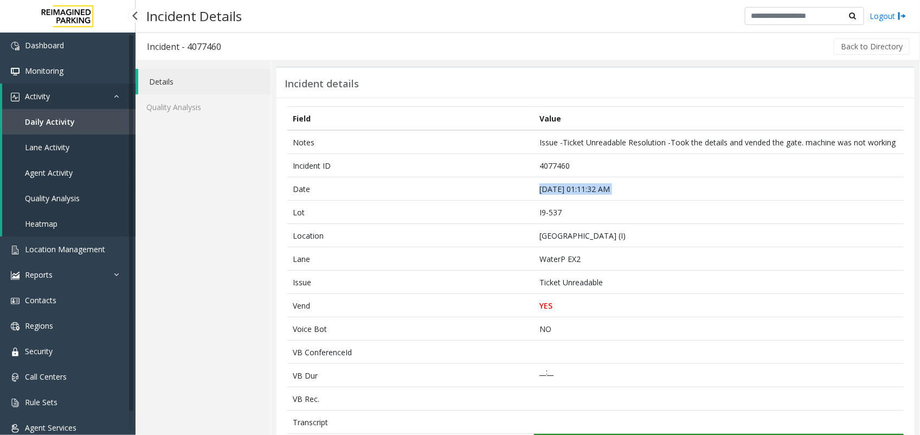
click at [70, 173] on span "Agent Activity" at bounding box center [49, 172] width 48 height 10
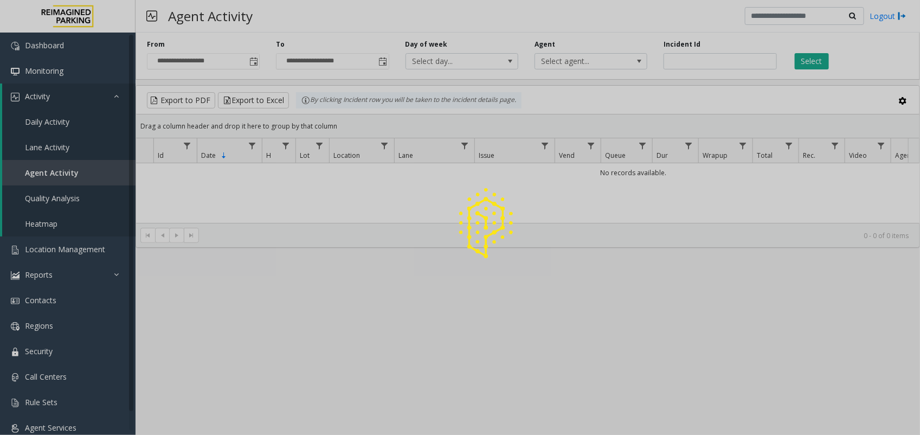
click at [255, 61] on div at bounding box center [460, 217] width 920 height 435
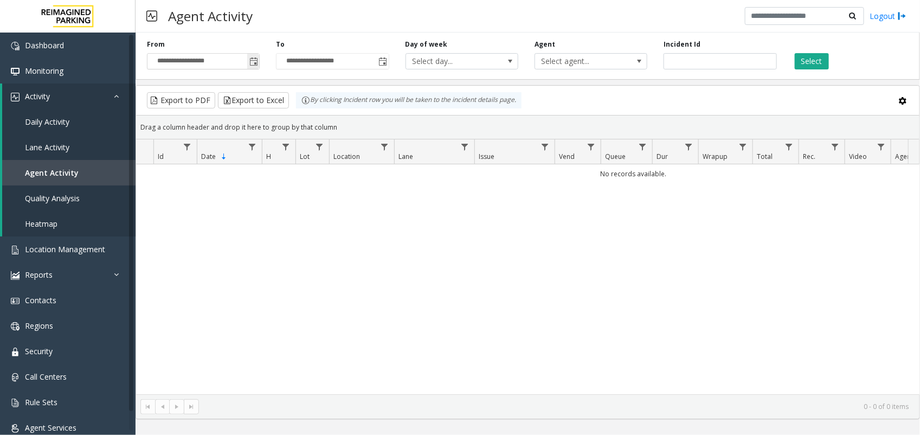
click at [254, 61] on span "Toggle popup" at bounding box center [253, 61] width 9 height 9
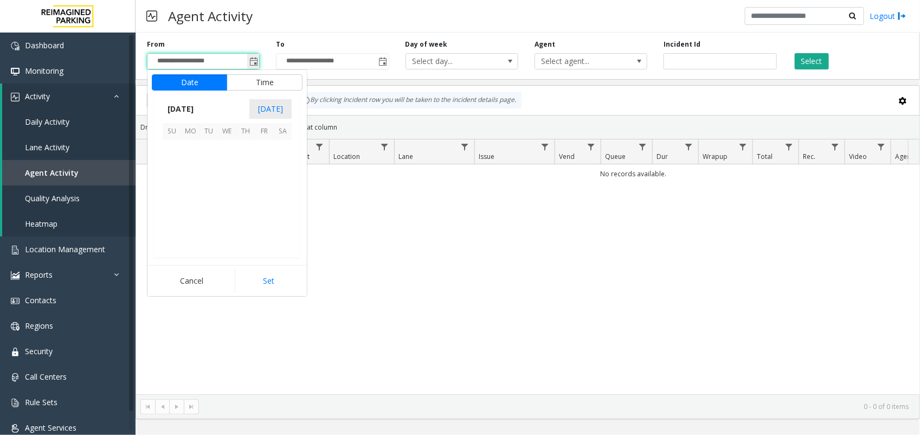
scroll to position [194383, 0]
click at [191, 169] on span "8" at bounding box center [190, 167] width 18 height 18
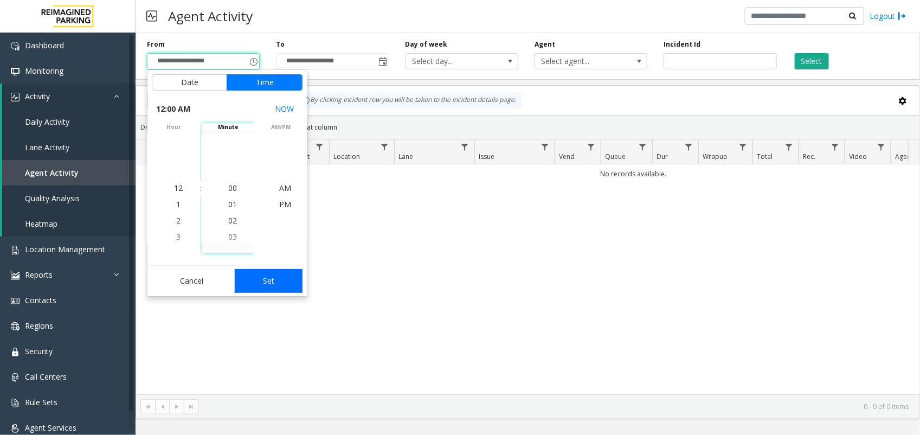
click at [266, 284] on button "Set" at bounding box center [269, 281] width 68 height 24
type input "**********"
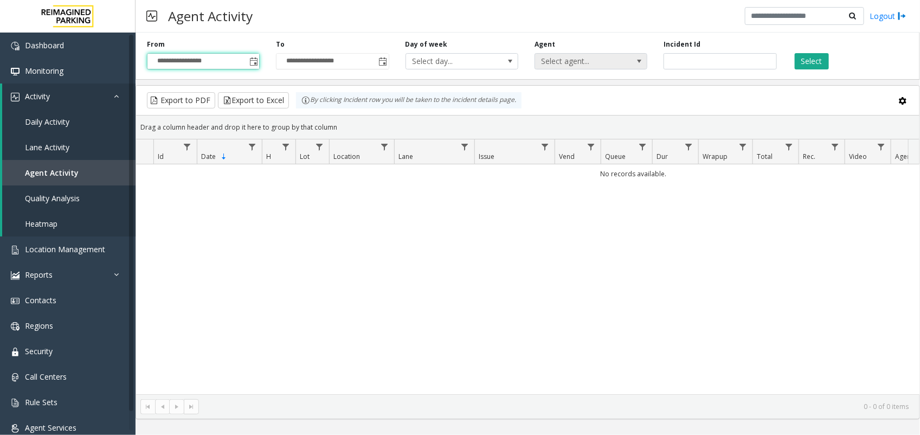
click at [640, 61] on span at bounding box center [639, 61] width 9 height 9
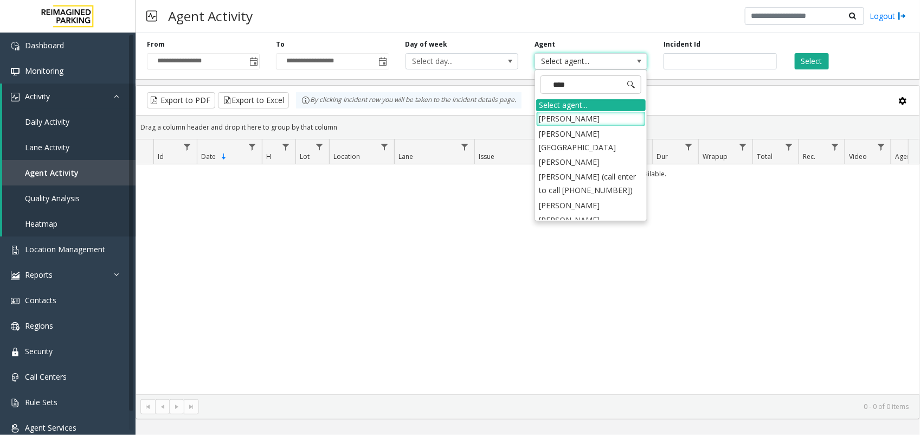
type input "*****"
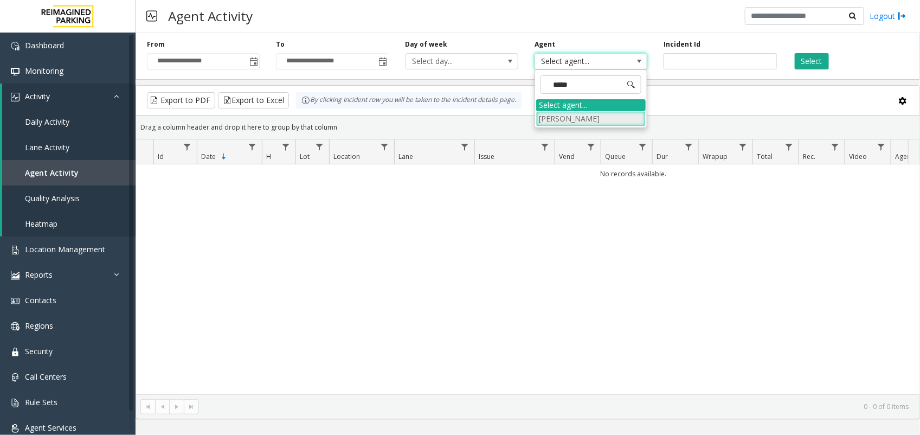
click at [581, 116] on li "[PERSON_NAME]" at bounding box center [590, 118] width 109 height 15
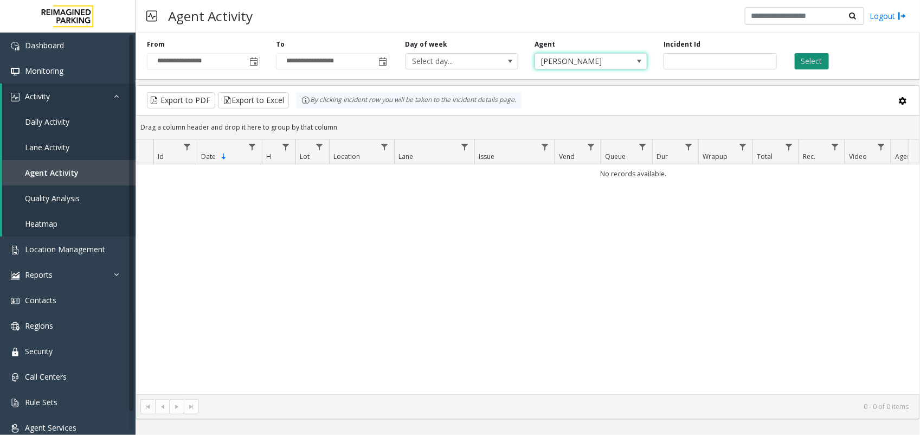
click at [808, 68] on button "Select" at bounding box center [811, 61] width 34 height 16
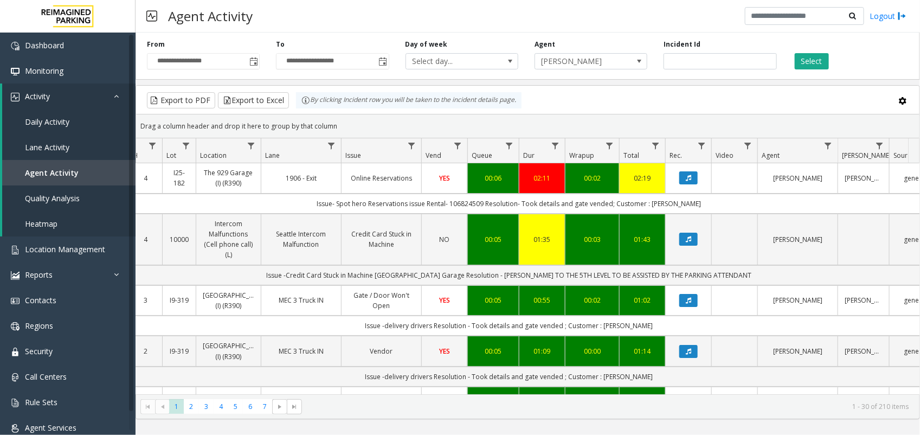
scroll to position [0, 136]
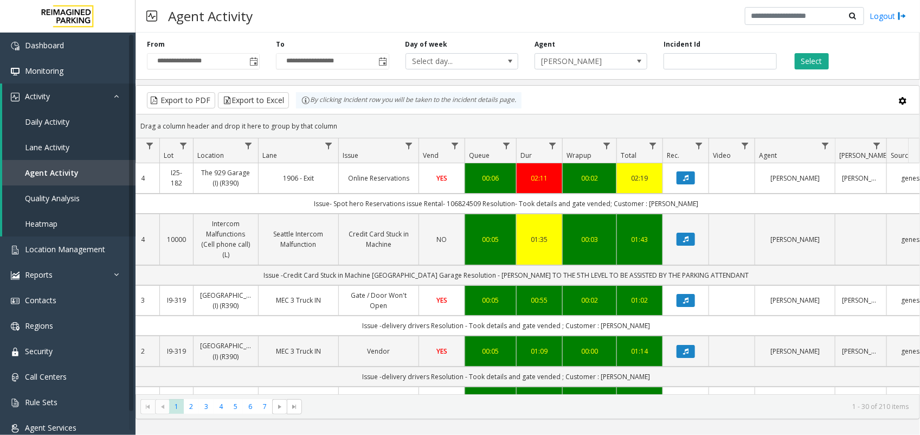
click at [461, 183] on td "YES" at bounding box center [441, 178] width 46 height 30
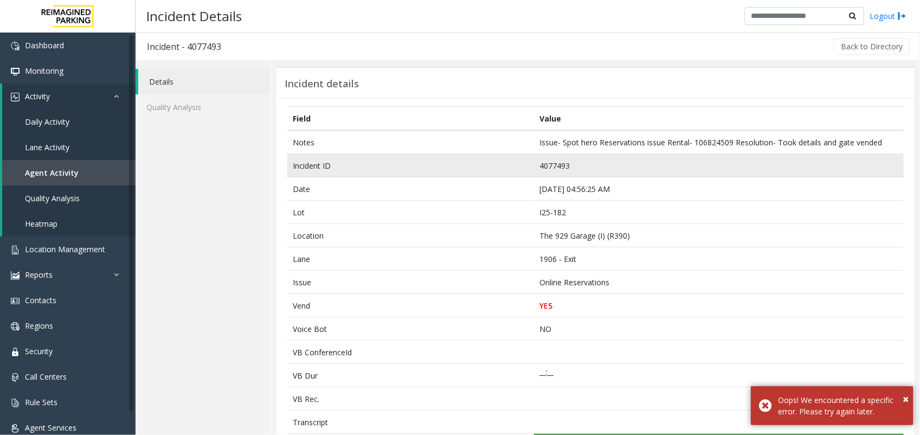
click at [541, 160] on td "4077493" at bounding box center [719, 165] width 370 height 23
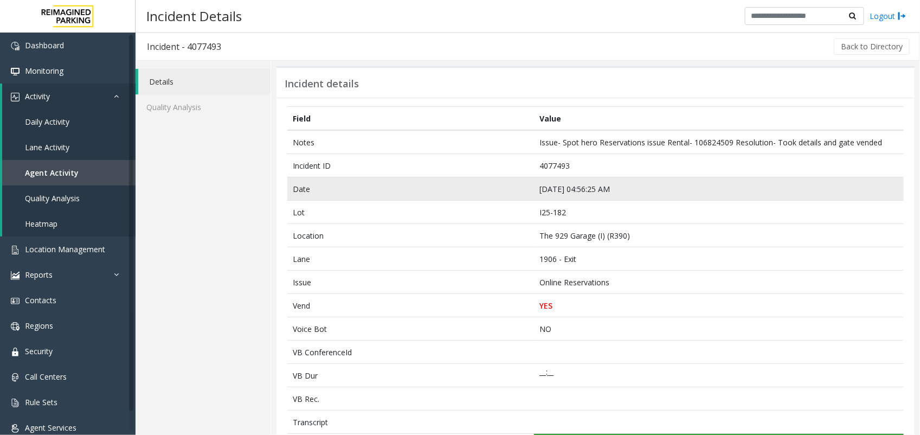
click at [561, 187] on td "[DATE] 04:56:25 AM" at bounding box center [719, 188] width 370 height 23
drag, startPoint x: 561, startPoint y: 187, endPoint x: 542, endPoint y: 186, distance: 19.6
click at [542, 186] on td "[DATE] 04:56:25 AM" at bounding box center [719, 188] width 370 height 23
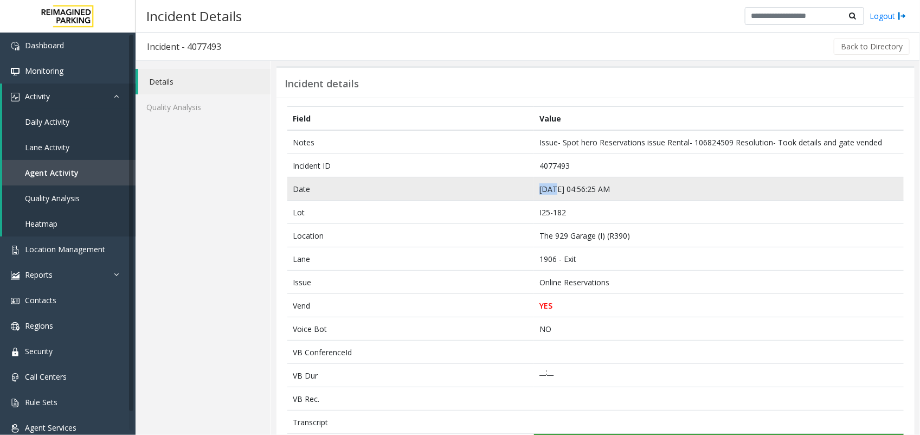
click at [542, 186] on td "[DATE] 04:56:25 AM" at bounding box center [719, 188] width 370 height 23
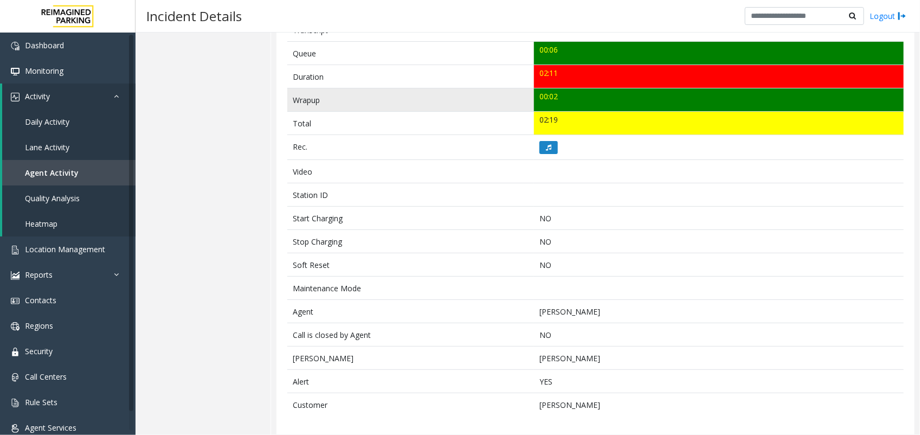
scroll to position [399, 0]
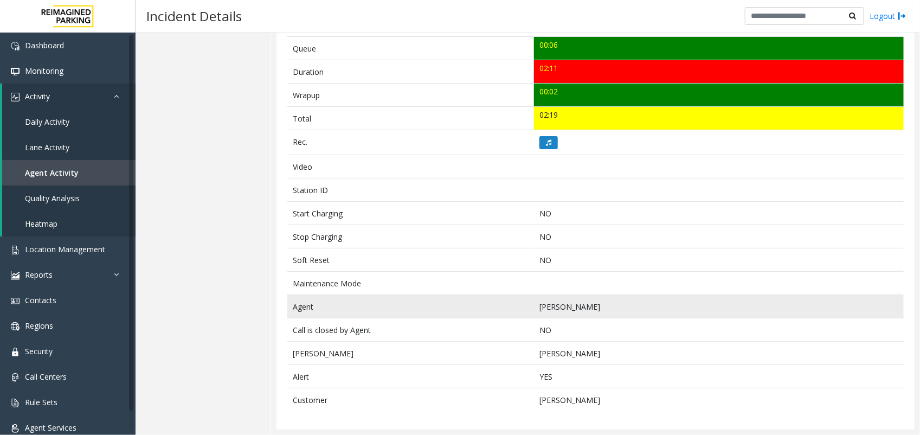
click at [579, 309] on td "[PERSON_NAME]" at bounding box center [719, 306] width 370 height 23
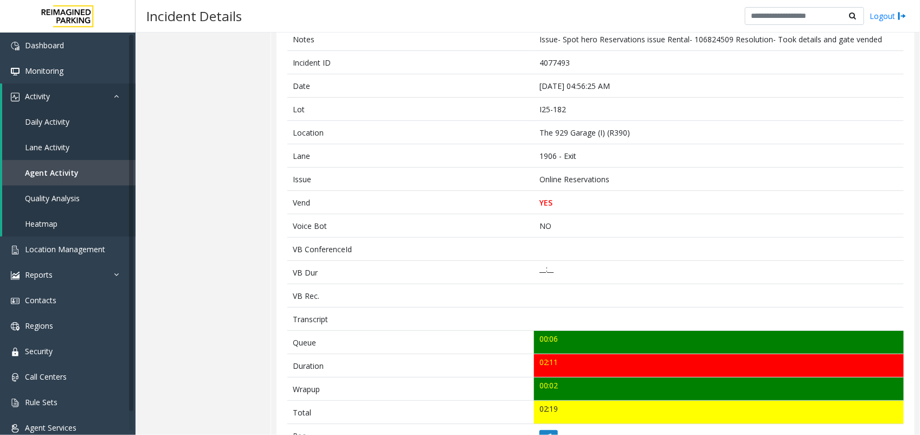
scroll to position [105, 0]
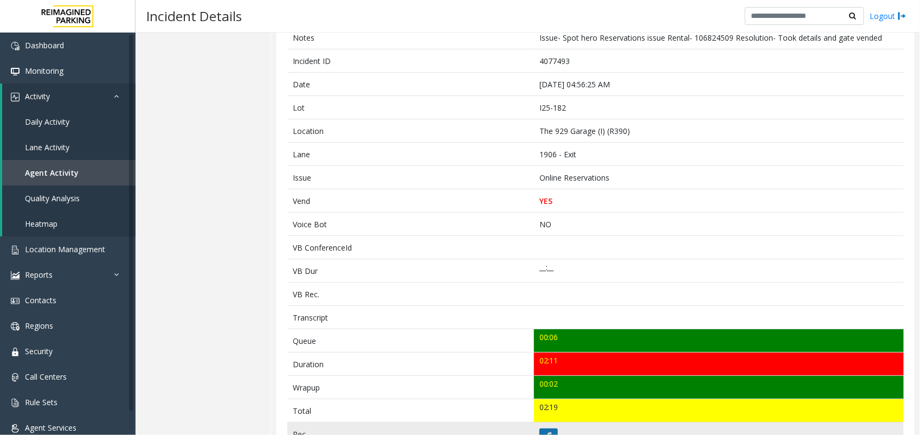
click at [548, 431] on button at bounding box center [548, 434] width 18 height 13
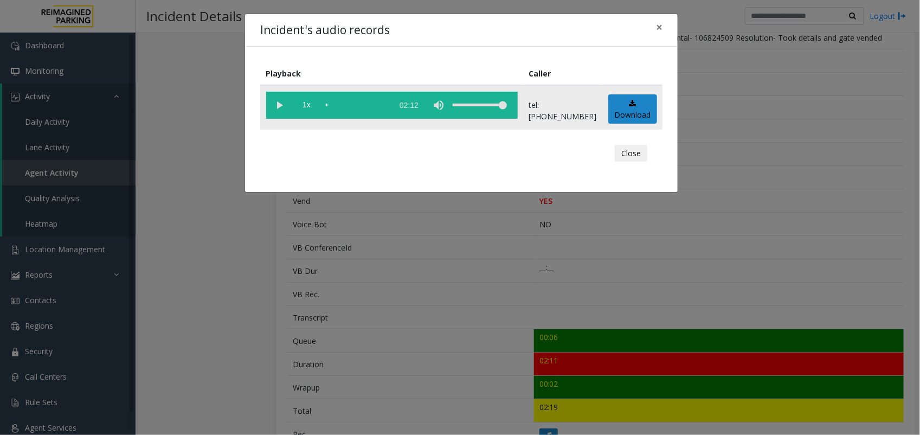
click at [271, 112] on vg-play-pause at bounding box center [279, 105] width 27 height 27
click at [340, 290] on div "Incident's audio records × Playback Caller 1x 02:12 tel:[PHONE_NUMBER] Download…" at bounding box center [460, 217] width 920 height 435
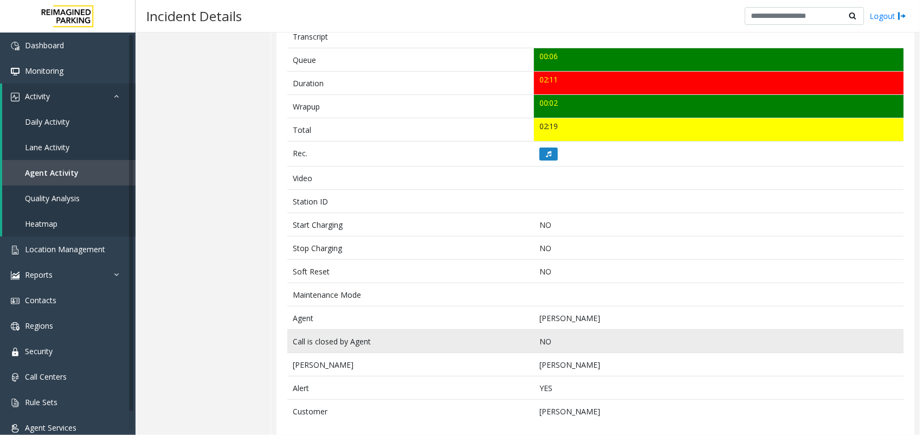
scroll to position [399, 0]
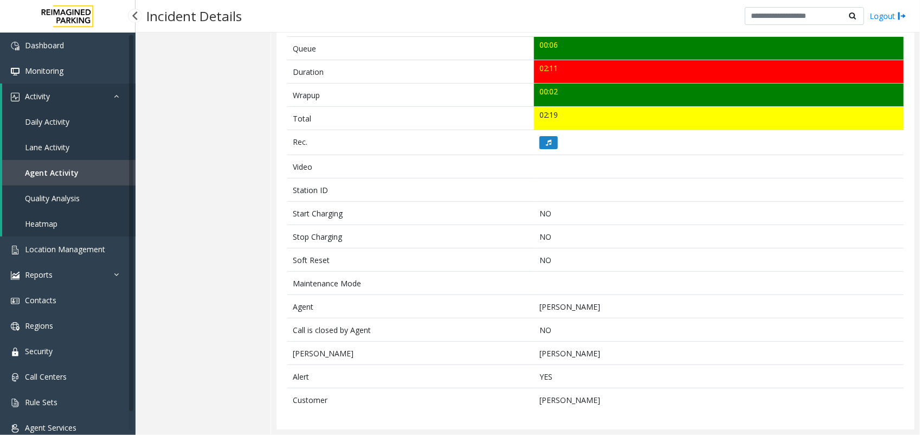
click at [54, 174] on span "Agent Activity" at bounding box center [52, 172] width 54 height 10
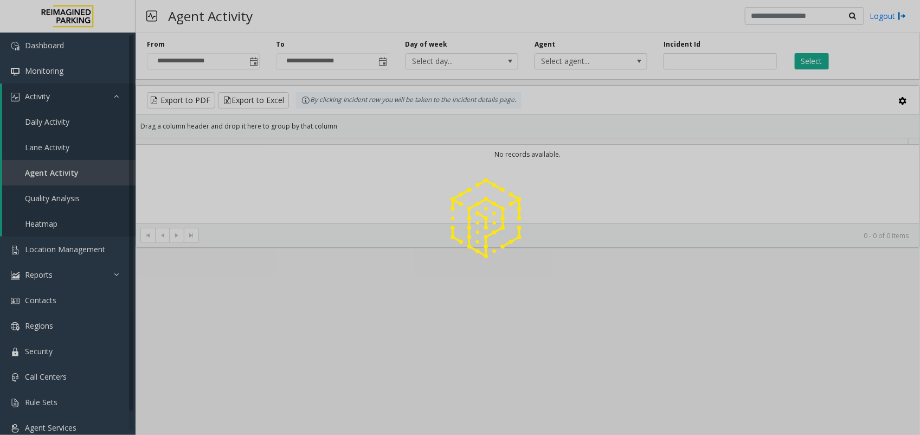
click at [247, 57] on div at bounding box center [460, 217] width 920 height 435
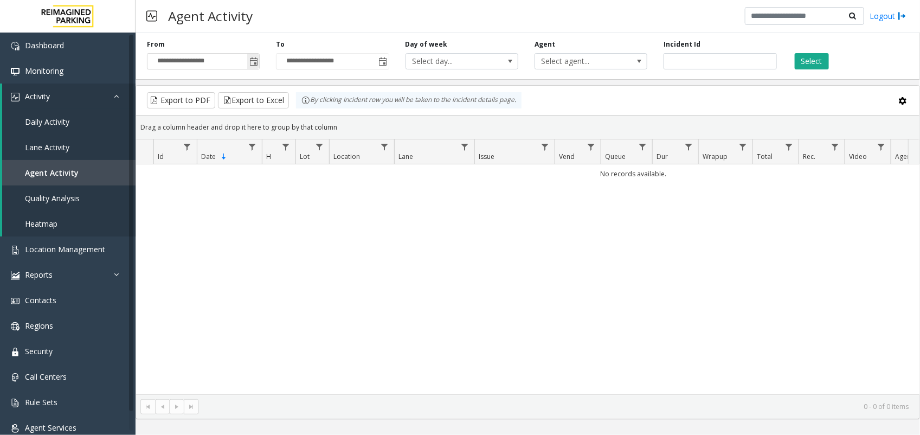
click at [253, 58] on span "Toggle popup" at bounding box center [253, 61] width 9 height 9
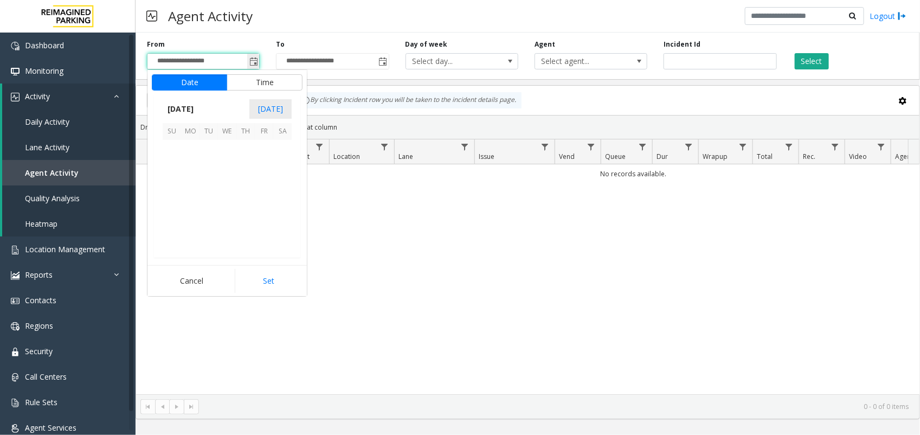
scroll to position [194383, 0]
click at [198, 164] on span "8" at bounding box center [190, 167] width 18 height 18
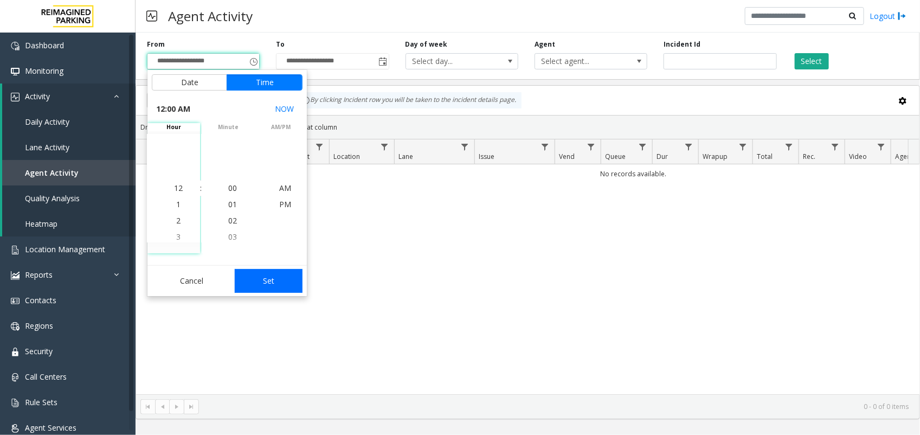
click at [283, 278] on button "Set" at bounding box center [269, 281] width 68 height 24
type input "**********"
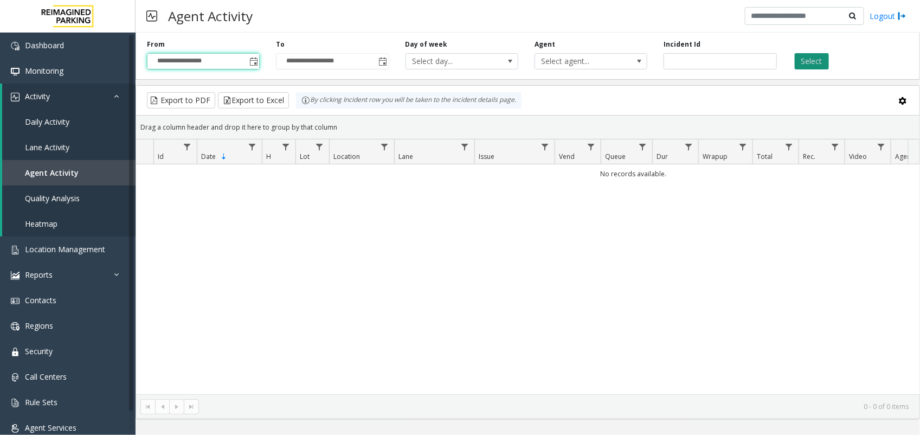
click at [807, 53] on button "Select" at bounding box center [811, 61] width 34 height 16
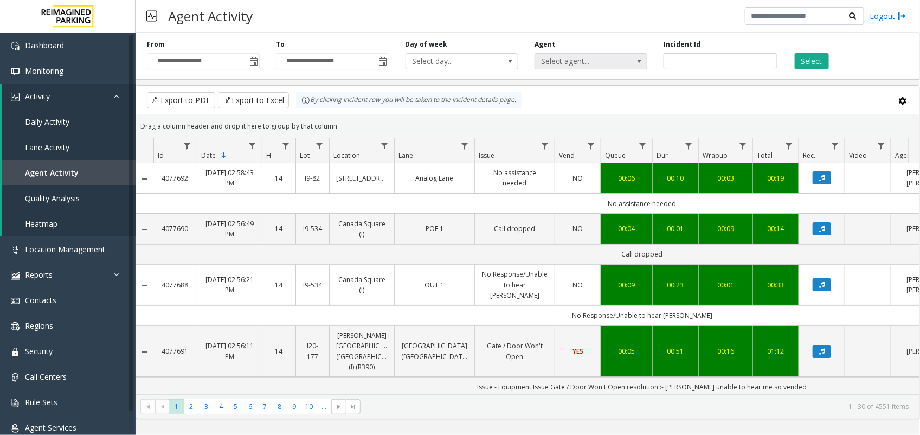
click at [570, 55] on span "Select agent..." at bounding box center [579, 61] width 89 height 15
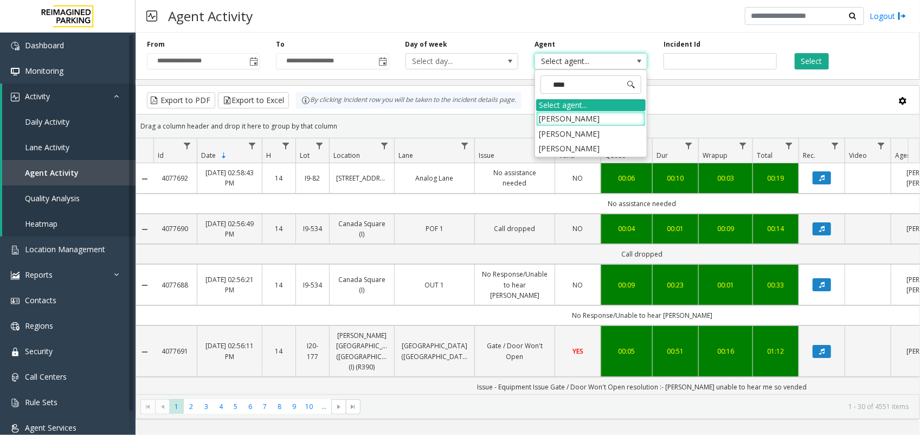
type input "*****"
click at [575, 113] on li "[PERSON_NAME]" at bounding box center [590, 118] width 109 height 15
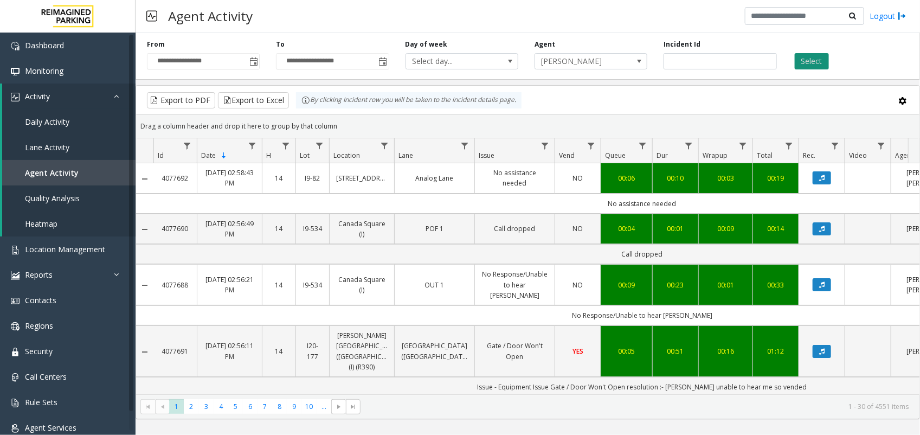
click at [821, 56] on button "Select" at bounding box center [811, 61] width 34 height 16
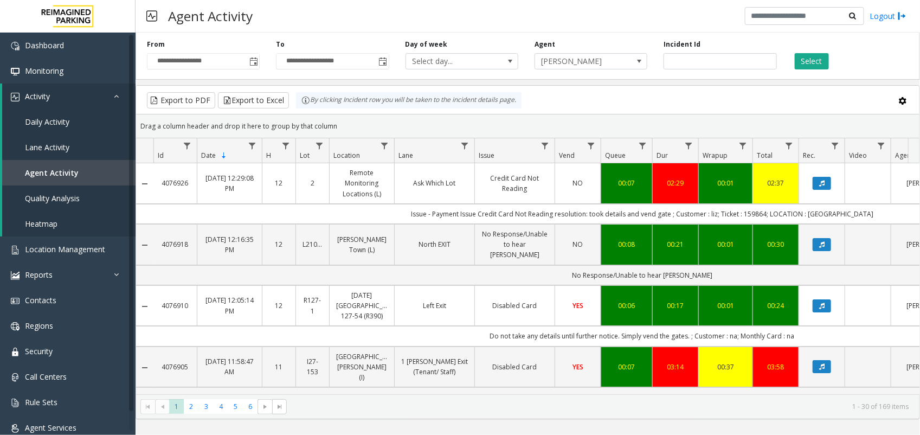
click at [555, 179] on td "NO" at bounding box center [577, 183] width 46 height 41
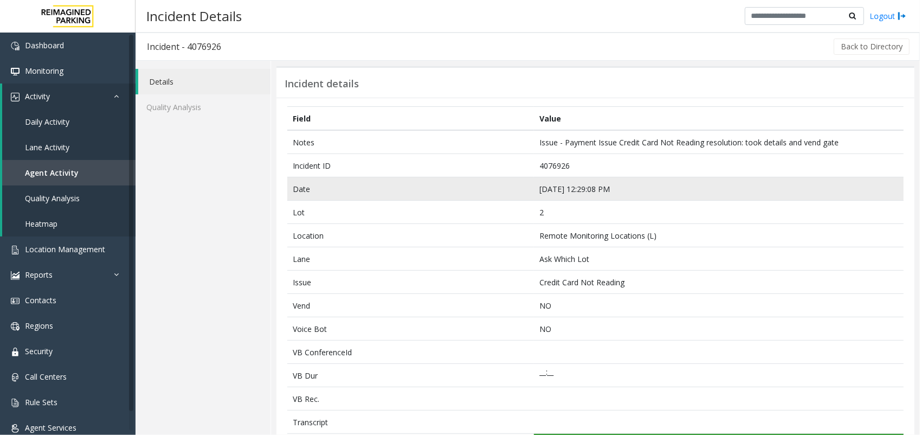
click at [564, 191] on td "[DATE] 12:29:08 PM" at bounding box center [719, 188] width 370 height 23
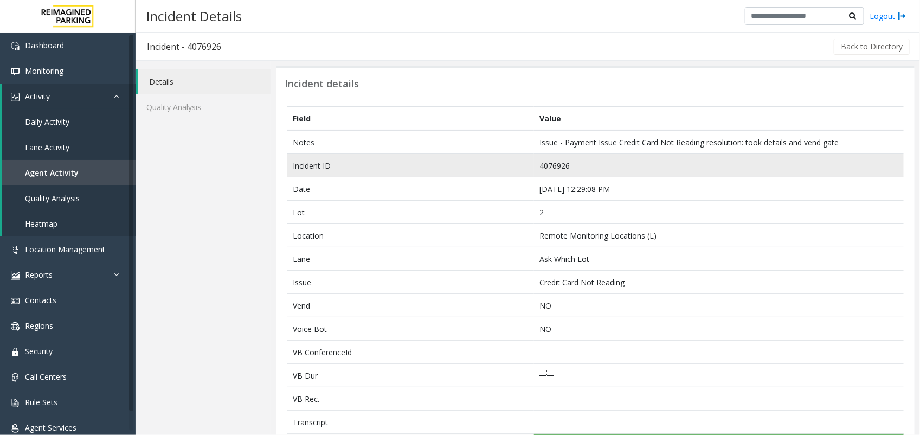
click at [558, 171] on td "4076926" at bounding box center [719, 165] width 370 height 23
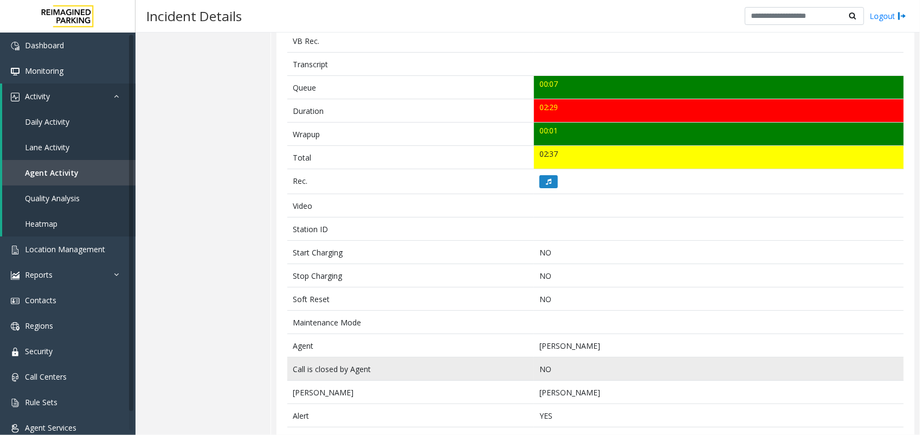
scroll to position [446, 0]
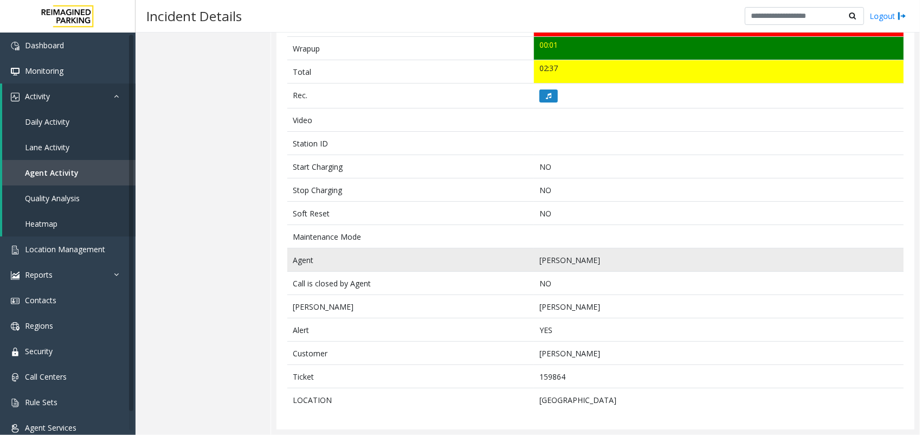
click at [554, 258] on td "[PERSON_NAME]" at bounding box center [719, 259] width 370 height 23
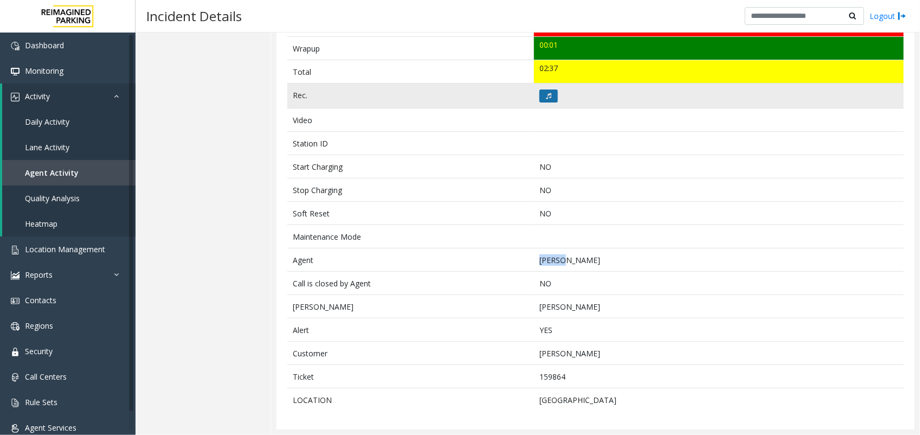
click at [550, 95] on button at bounding box center [548, 95] width 18 height 13
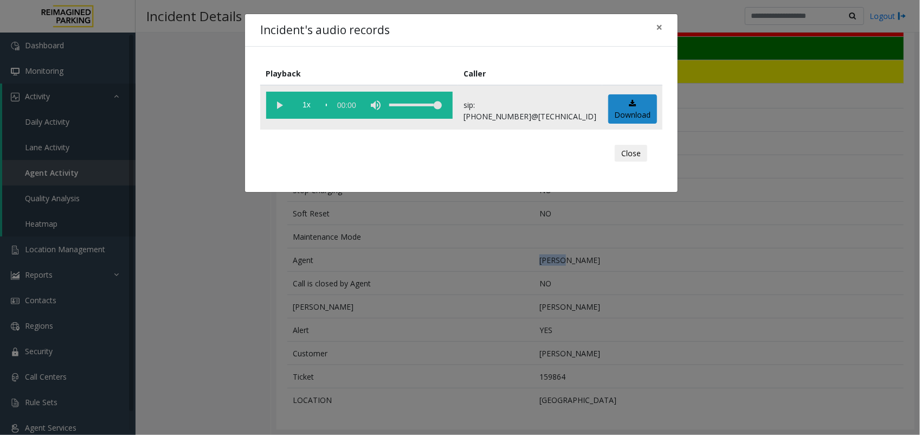
click at [279, 106] on vg-play-pause at bounding box center [279, 105] width 27 height 27
click at [352, 323] on div "Incident's audio records × Playback Caller 1x 02:30 sip:[PHONE_NUMBER]@[TECHNIC…" at bounding box center [460, 217] width 920 height 435
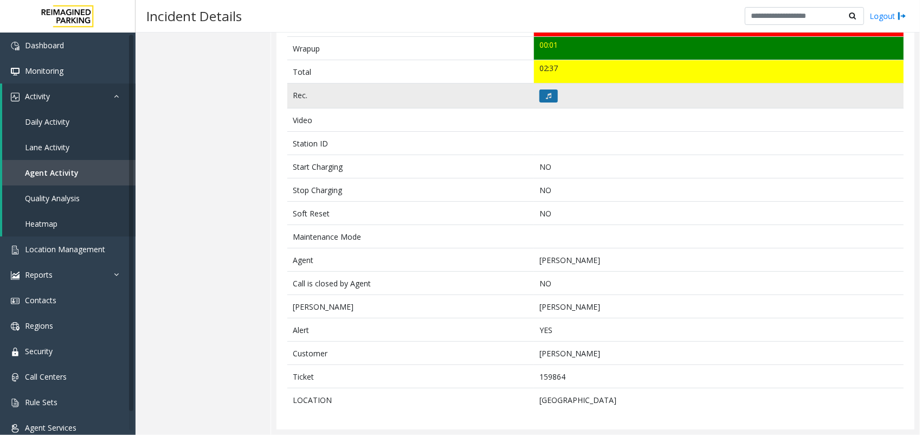
click at [549, 95] on button at bounding box center [548, 95] width 18 height 13
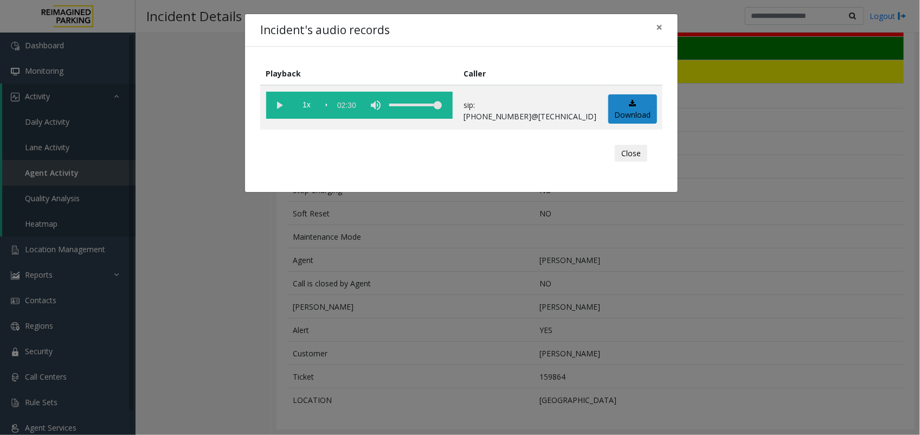
click at [271, 111] on vg-play-pause at bounding box center [279, 105] width 27 height 27
click at [301, 103] on span "1x" at bounding box center [306, 105] width 27 height 27
click at [301, 103] on span "1.5x" at bounding box center [306, 105] width 27 height 27
click at [308, 102] on span "2x" at bounding box center [306, 105] width 27 height 27
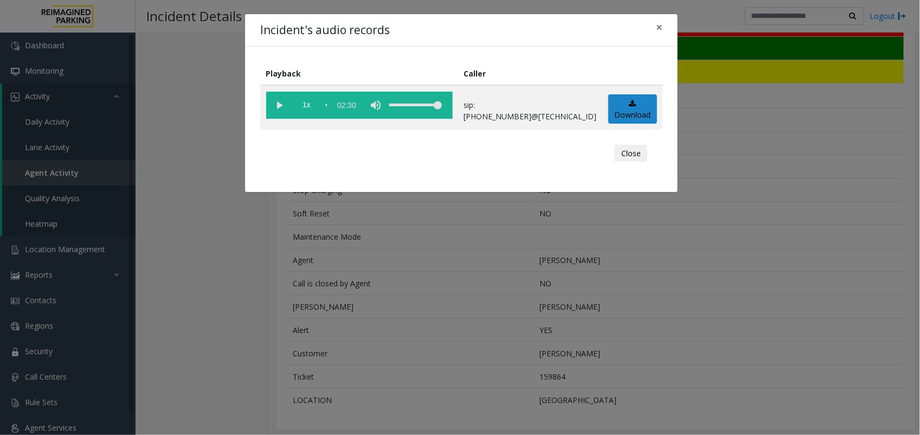
click at [295, 290] on div "Incident's audio records × Playback Caller 1x 02:30 sip:[PHONE_NUMBER]@[TECHNIC…" at bounding box center [460, 217] width 920 height 435
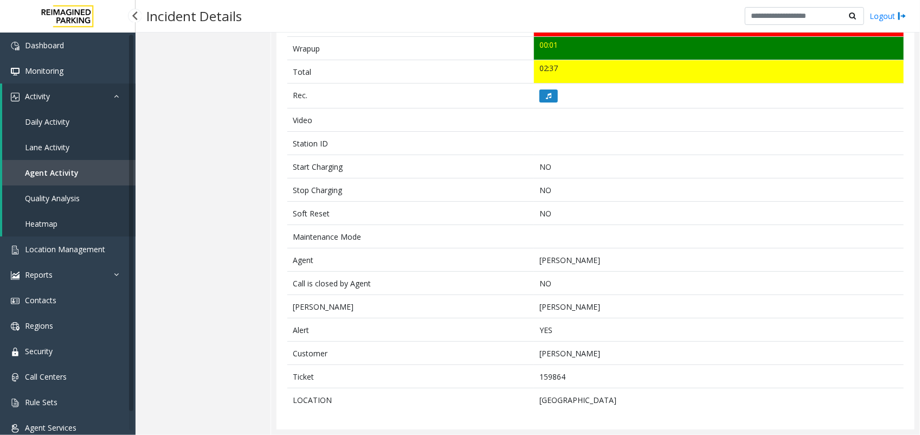
click at [50, 179] on link "Agent Activity" at bounding box center [68, 172] width 133 height 25
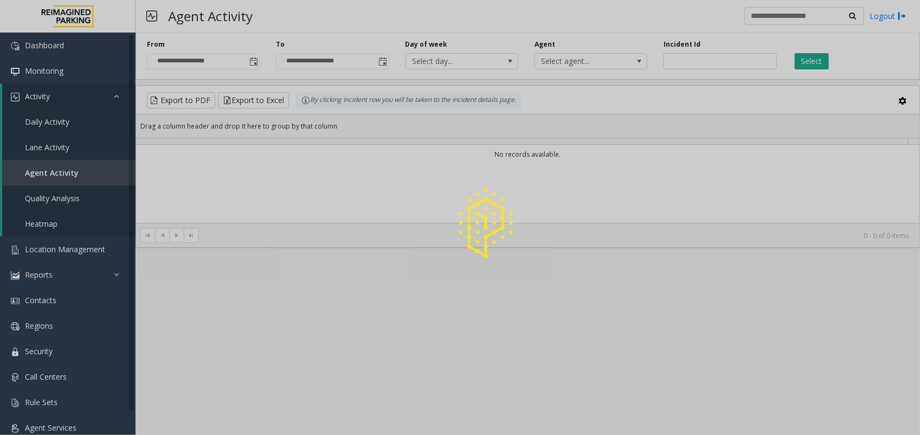
click at [255, 63] on div at bounding box center [460, 217] width 920 height 435
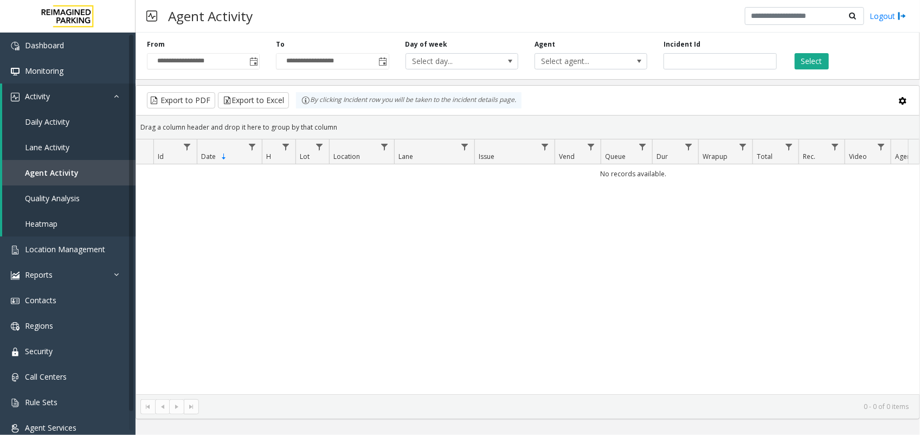
click at [255, 63] on span "Toggle popup" at bounding box center [253, 61] width 9 height 9
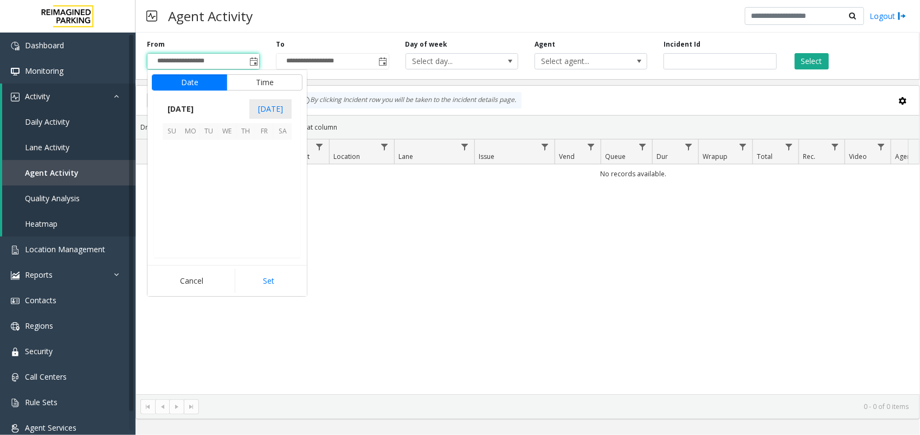
scroll to position [194383, 0]
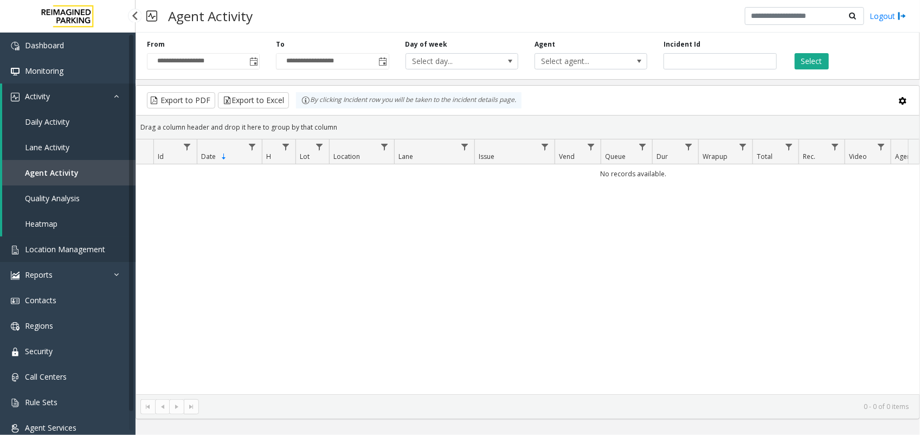
click at [46, 248] on span "Location Management" at bounding box center [65, 249] width 80 height 10
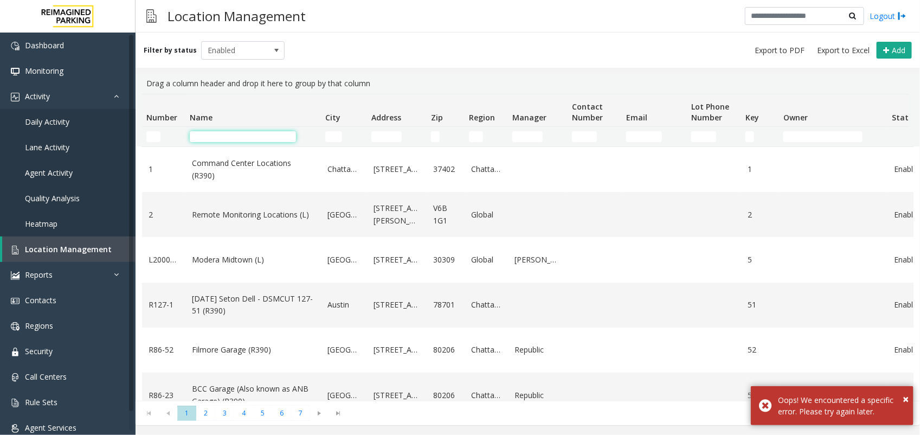
click at [239, 139] on input "Name Filter" at bounding box center [243, 136] width 106 height 11
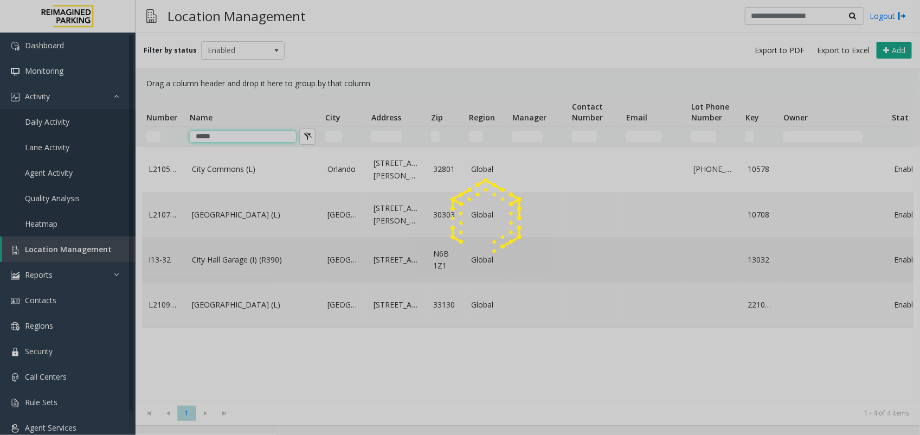
type input "****"
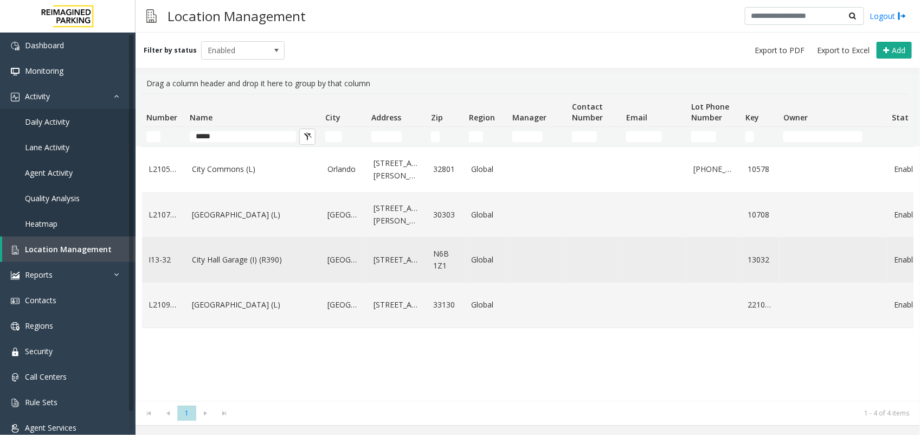
click at [272, 257] on link "City Hall Garage (I) (R390)" at bounding box center [253, 260] width 122 height 12
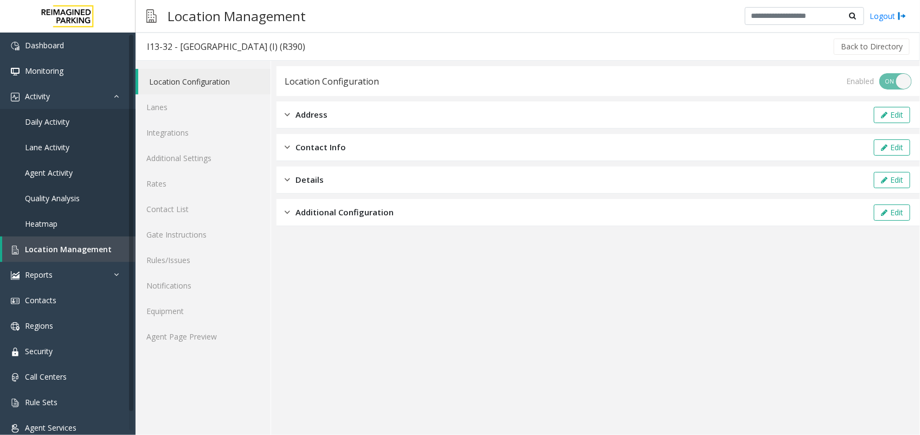
click at [229, 357] on div "Location Configuration Lanes Integrations Additional Settings Rates Contact Lis…" at bounding box center [202, 248] width 135 height 374
click at [228, 346] on link "Agent Page Preview" at bounding box center [202, 335] width 135 height 25
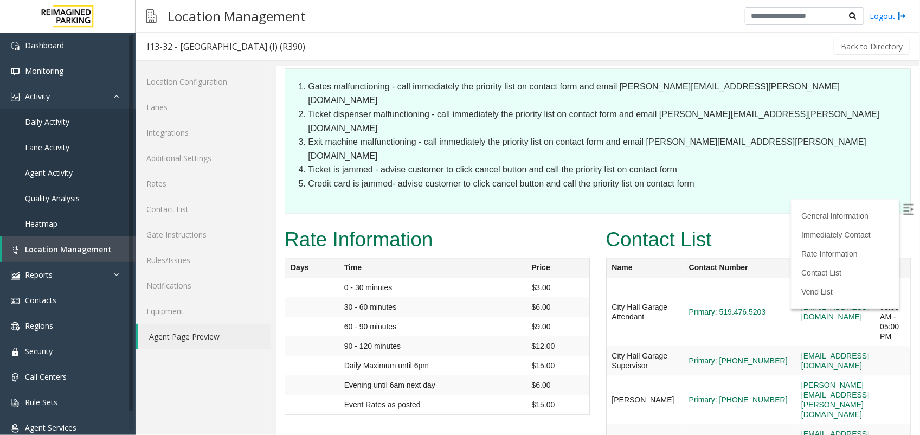
scroll to position [1016, 0]
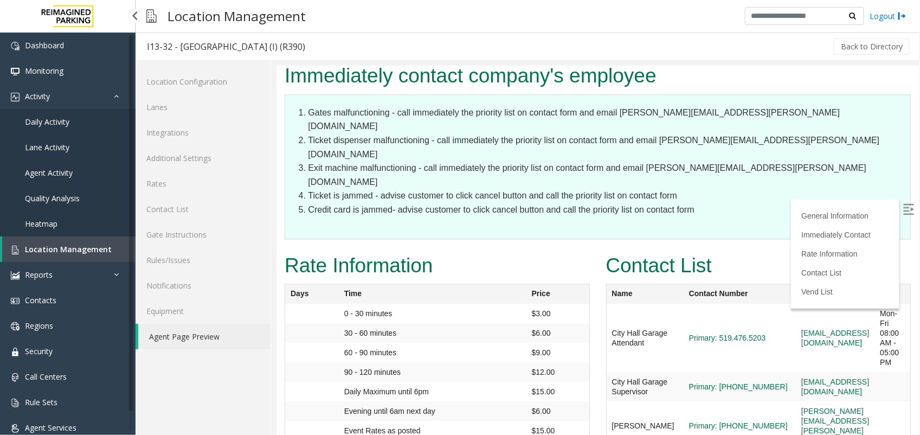
click at [47, 174] on span "Agent Activity" at bounding box center [49, 172] width 48 height 10
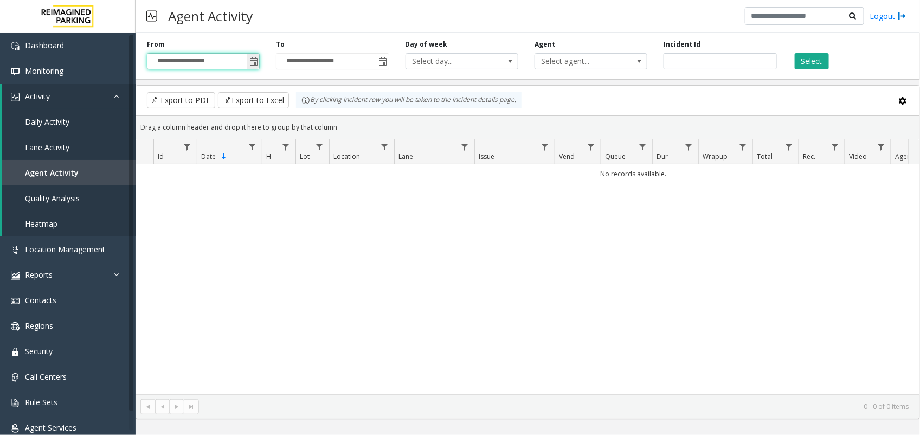
click at [245, 59] on input "**********" at bounding box center [203, 61] width 112 height 15
click at [256, 63] on span "Toggle popup" at bounding box center [253, 61] width 9 height 9
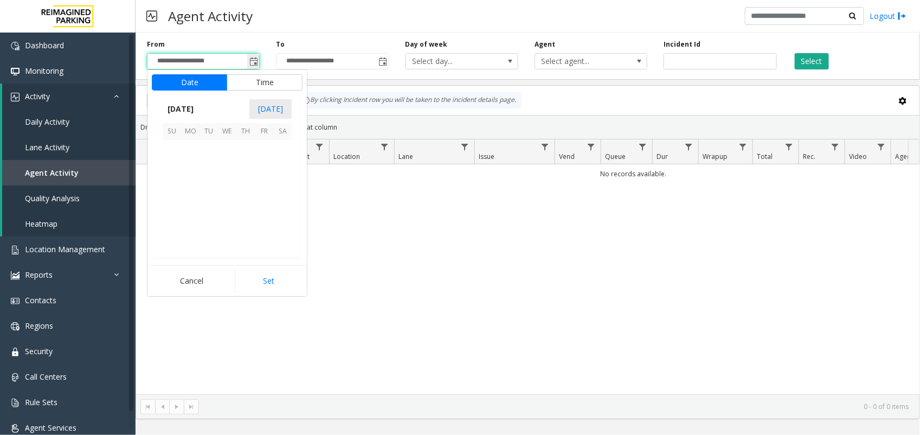
scroll to position [194383, 0]
click at [193, 168] on span "8" at bounding box center [190, 167] width 18 height 18
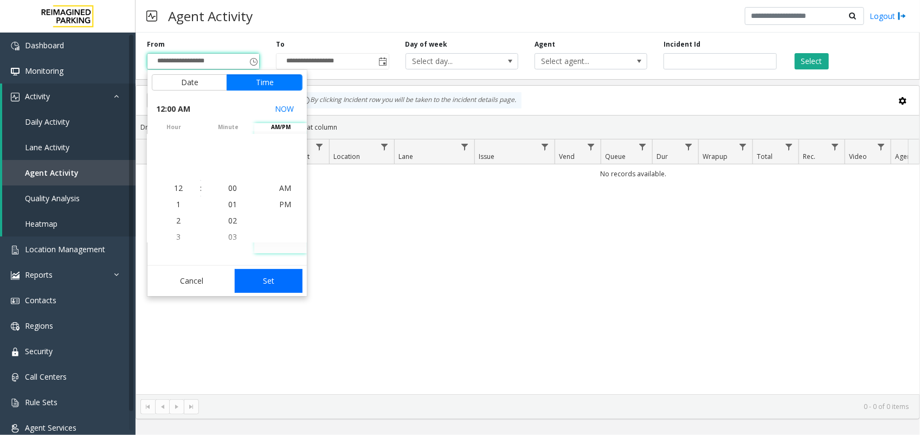
click at [273, 290] on button "Set" at bounding box center [269, 281] width 68 height 24
type input "**********"
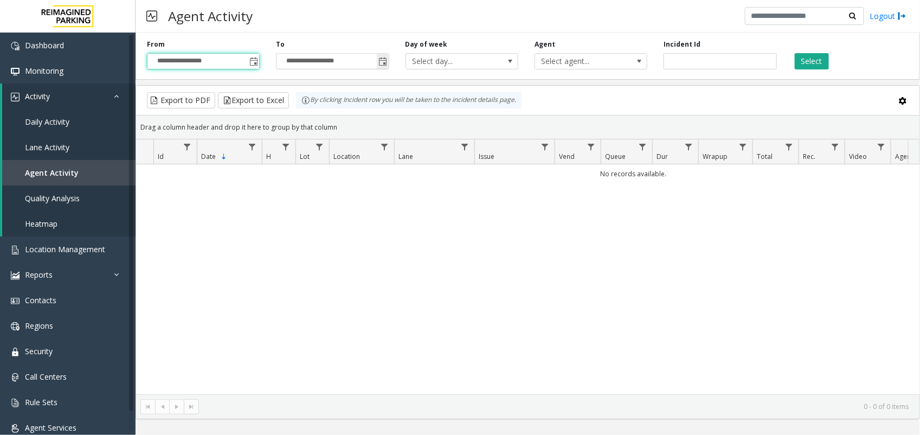
click at [370, 58] on input "**********" at bounding box center [332, 61] width 112 height 15
click at [380, 62] on span "Toggle popup" at bounding box center [383, 61] width 9 height 9
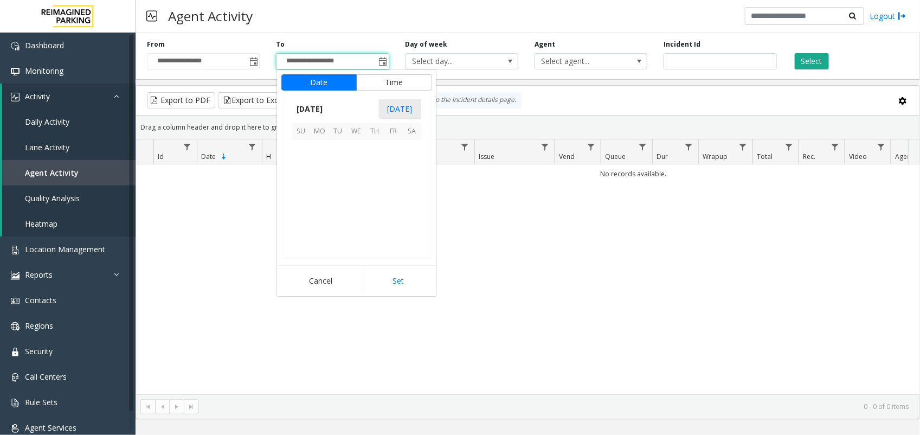
scroll to position [16, 0]
click at [294, 193] on span "14" at bounding box center [301, 186] width 18 height 18
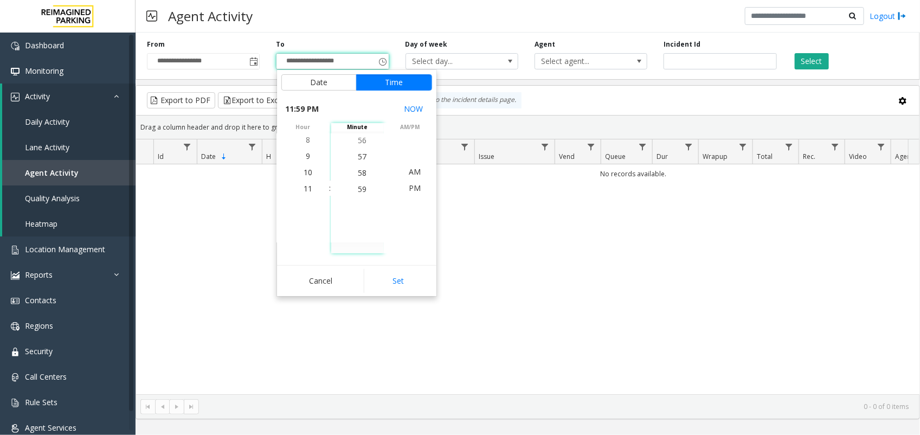
click at [385, 267] on div "Cancel Set" at bounding box center [356, 280] width 159 height 31
click at [391, 280] on button "Set" at bounding box center [398, 281] width 68 height 24
type input "**********"
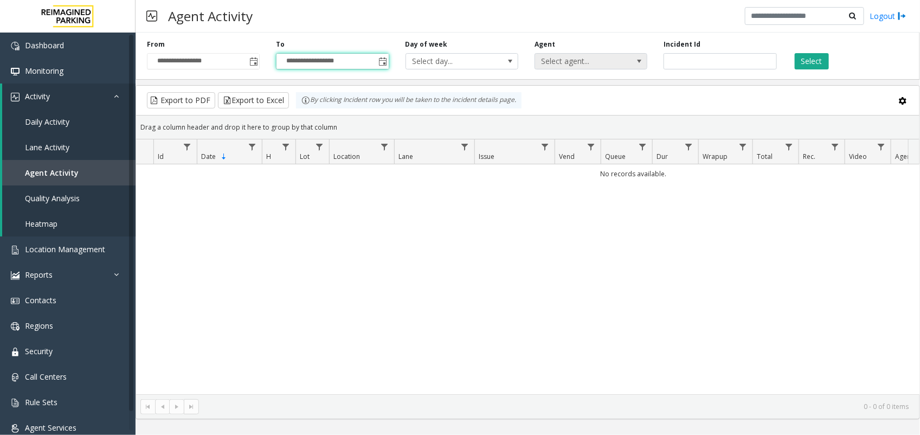
click at [579, 60] on span "Select agent..." at bounding box center [579, 61] width 89 height 15
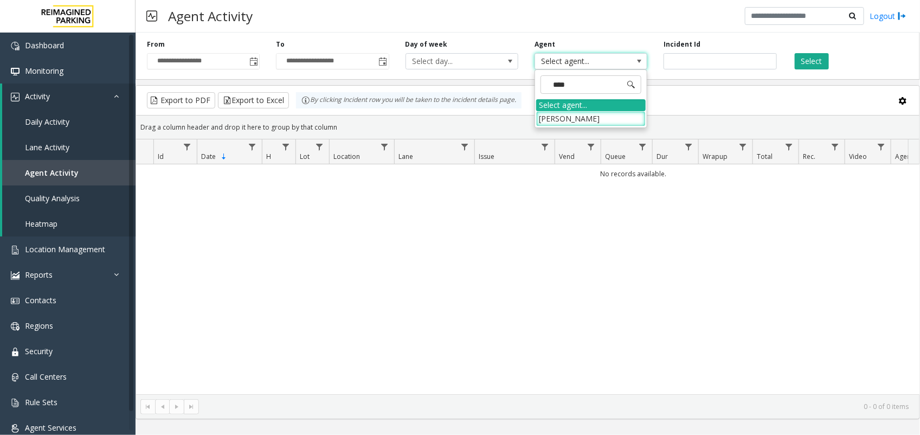
type input "*****"
click at [580, 117] on li "[PERSON_NAME]" at bounding box center [590, 118] width 109 height 15
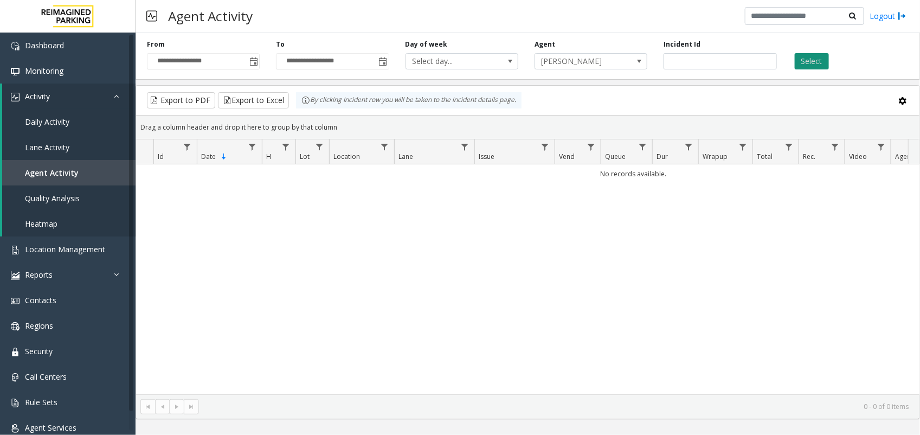
click at [803, 64] on button "Select" at bounding box center [811, 61] width 34 height 16
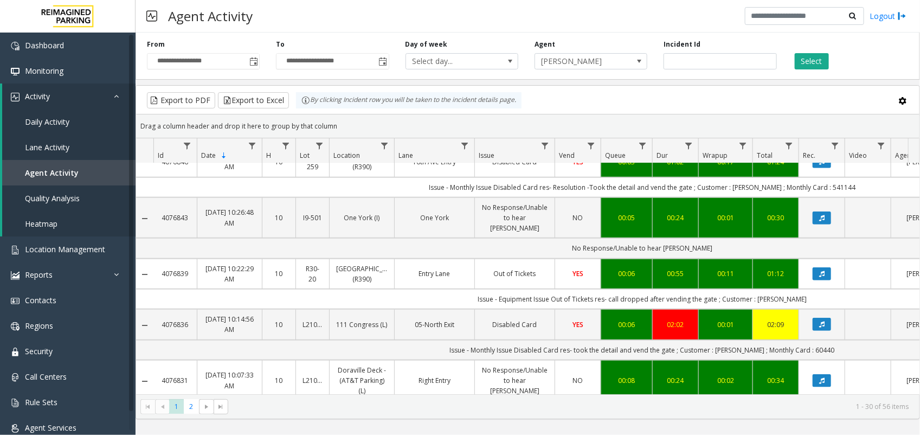
scroll to position [406, 0]
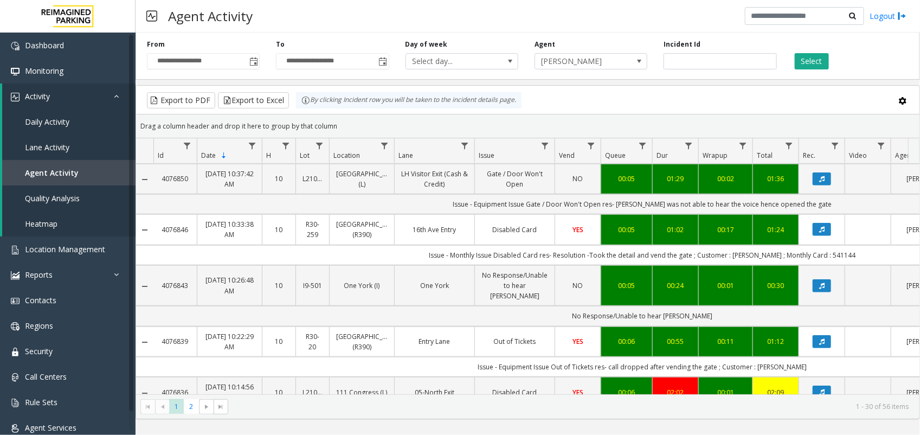
click at [666, 216] on td "01:02" at bounding box center [675, 229] width 46 height 30
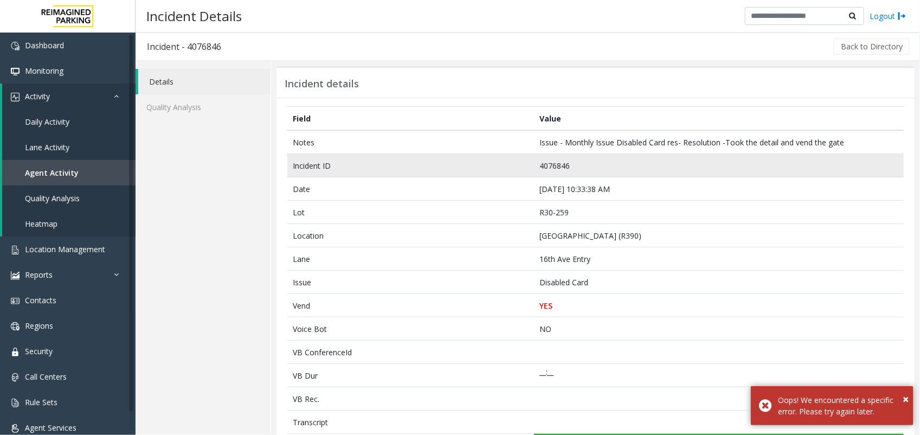
click at [548, 170] on td "4076846" at bounding box center [719, 165] width 370 height 23
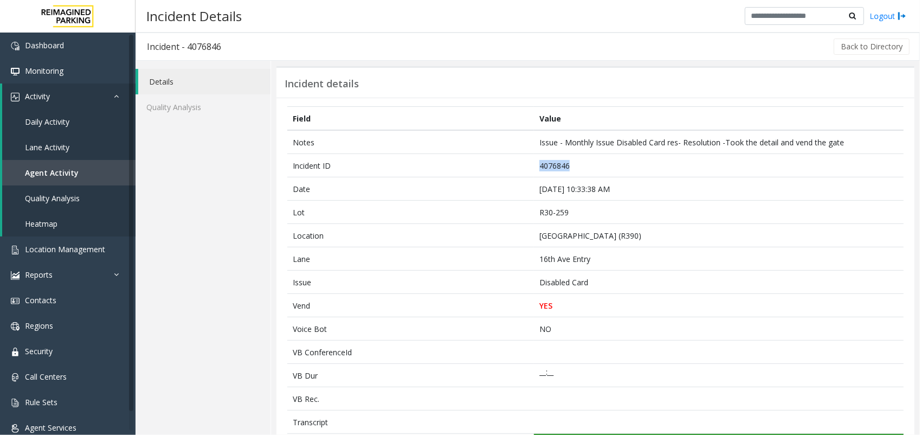
copy td "4076846"
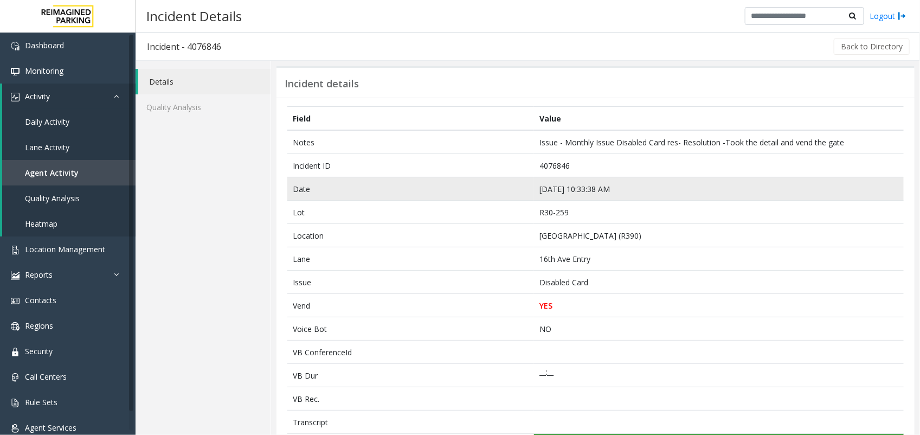
click at [550, 190] on td "Sep 13 10:33:38 AM" at bounding box center [719, 188] width 370 height 23
copy td "Sep 13 10:33:38 AM"
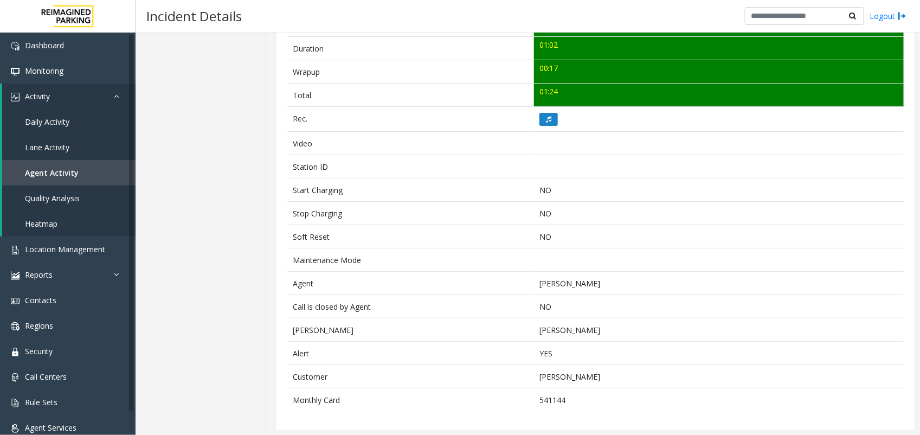
scroll to position [423, 0]
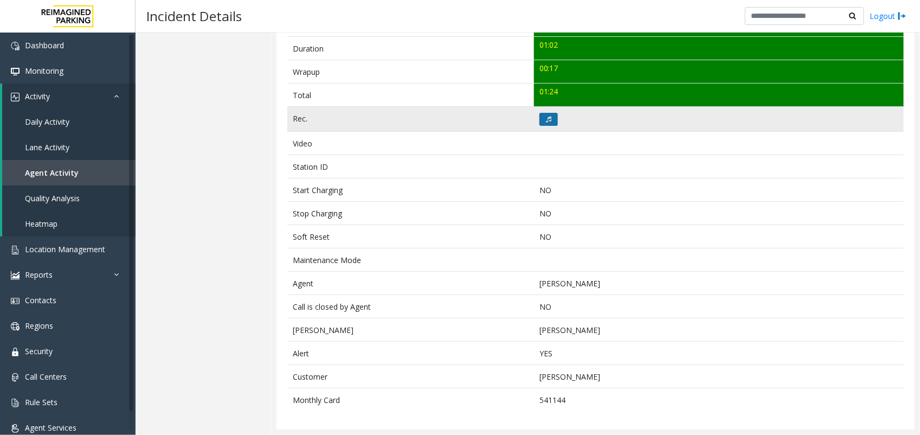
click at [541, 113] on button at bounding box center [548, 119] width 18 height 13
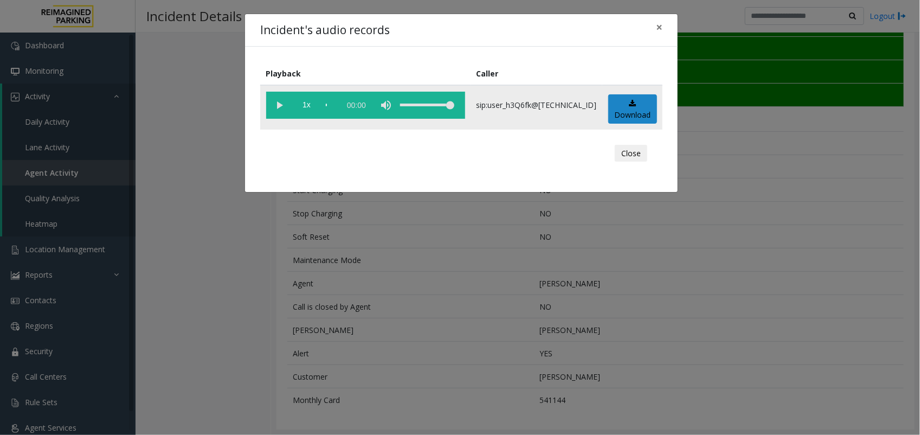
click at [280, 95] on vg-play-pause at bounding box center [279, 105] width 27 height 27
